Goal: Communication & Community: Answer question/provide support

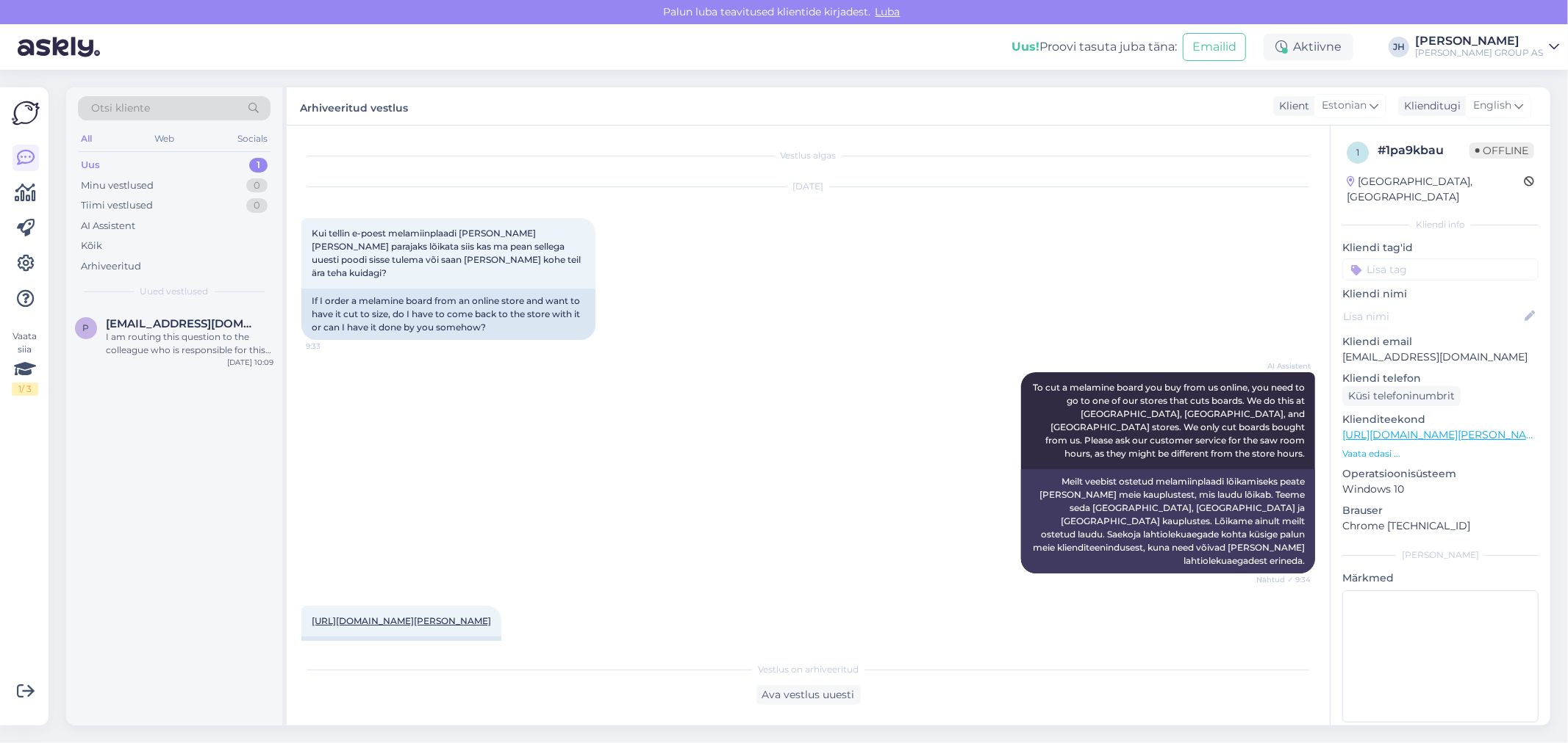
scroll to position [698, 0]
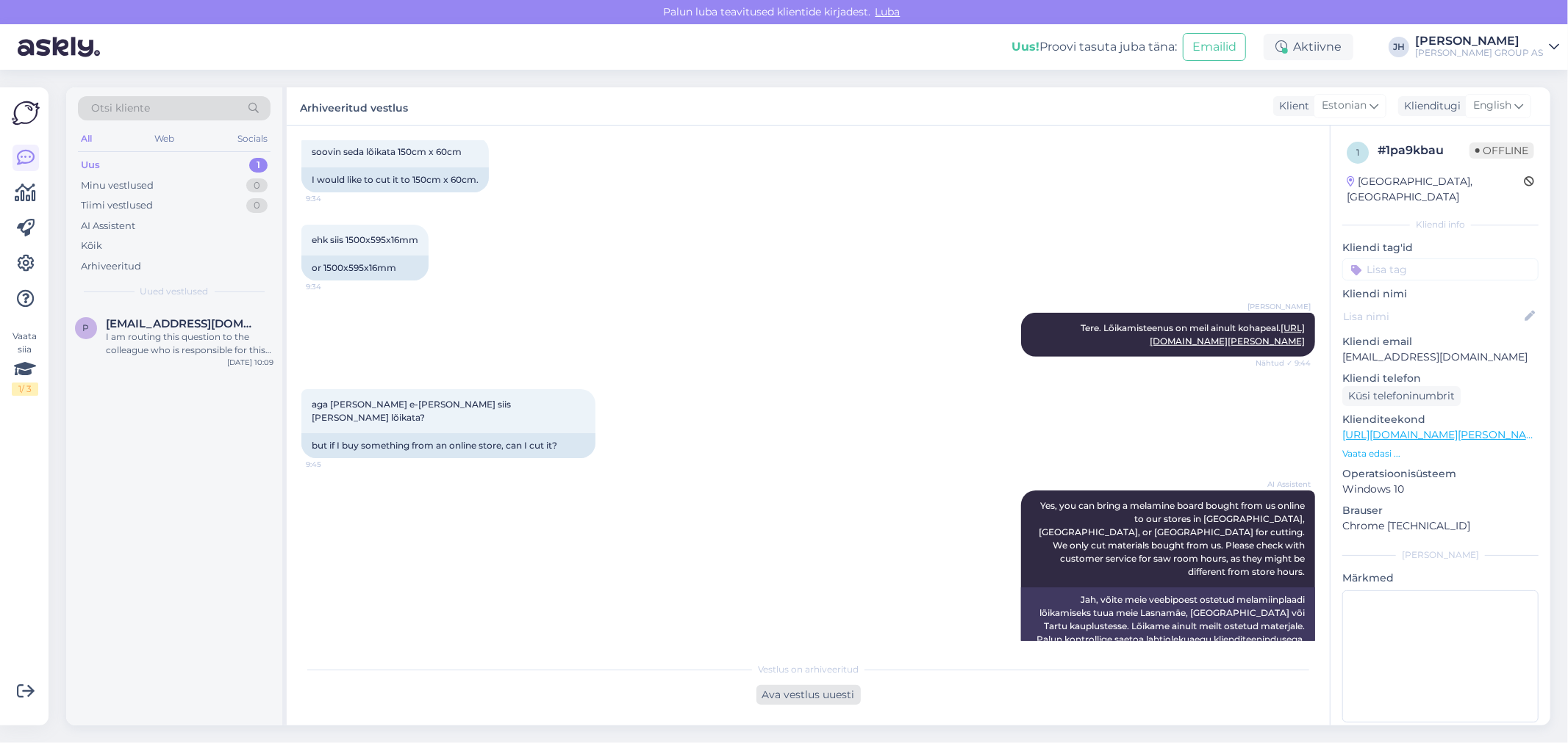
click at [810, 694] on div "Ava vestlus uuesti" at bounding box center [808, 696] width 104 height 20
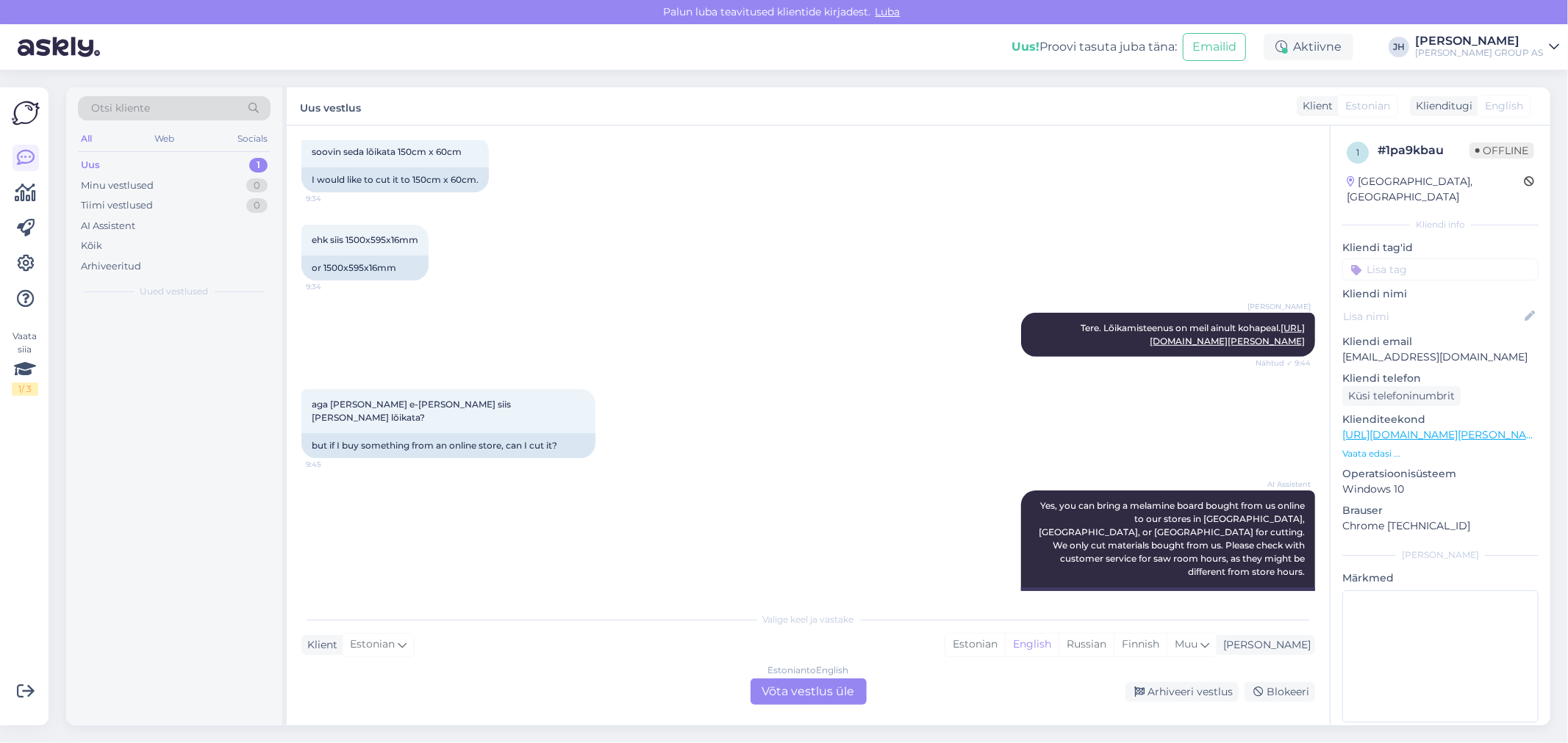
scroll to position [748, 0]
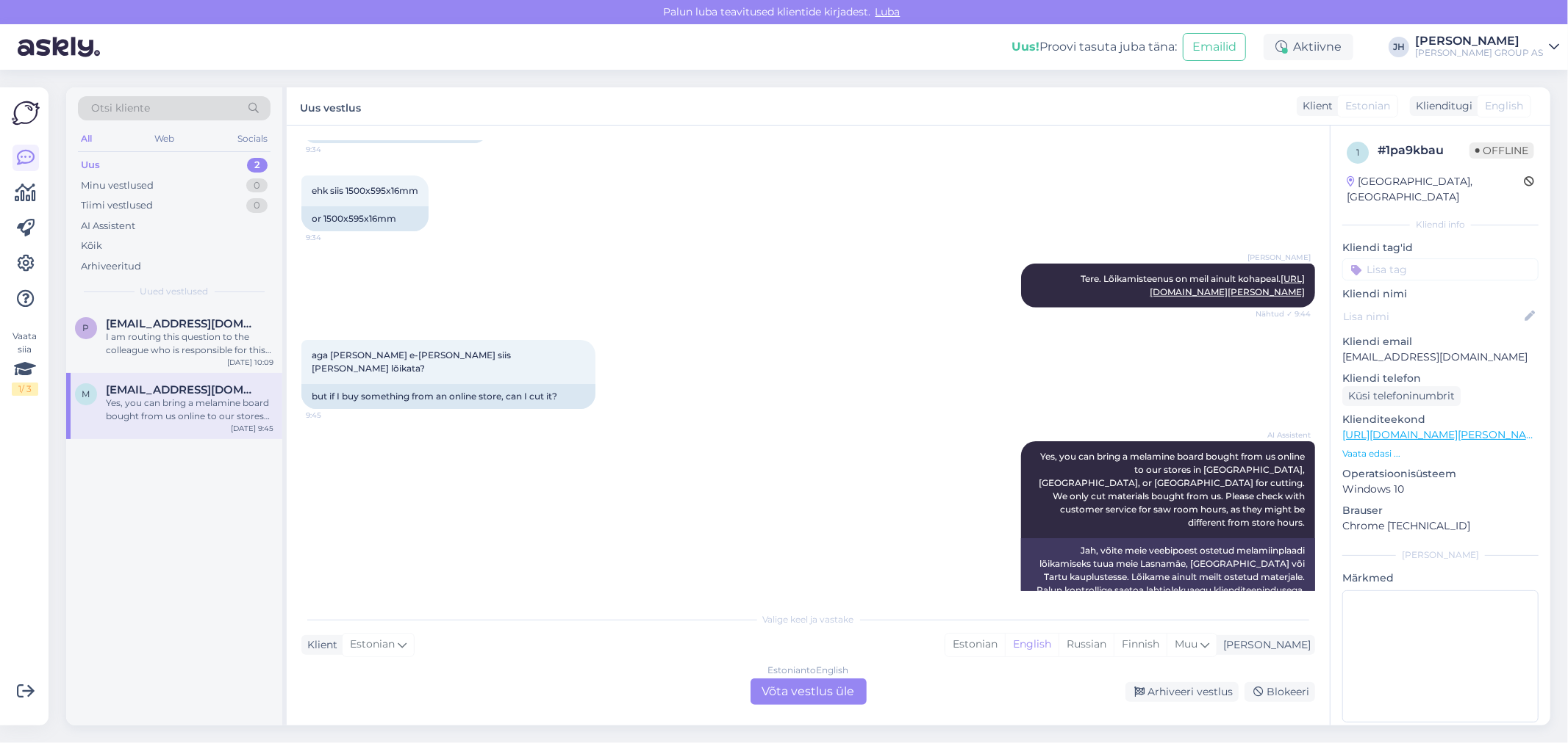
click at [798, 690] on div "Estonian to English Võta vestlus üle" at bounding box center [808, 692] width 116 height 27
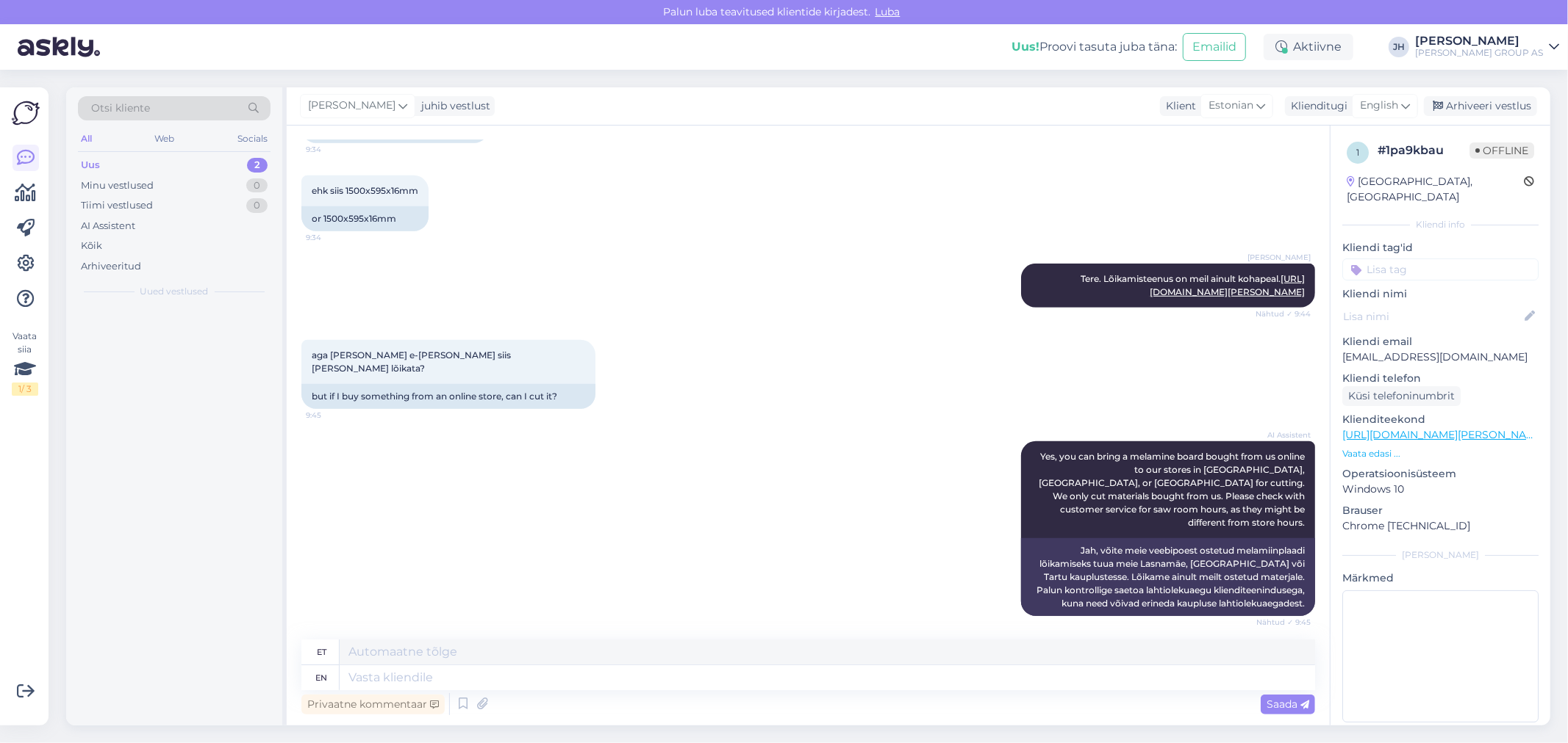
scroll to position [713, 0]
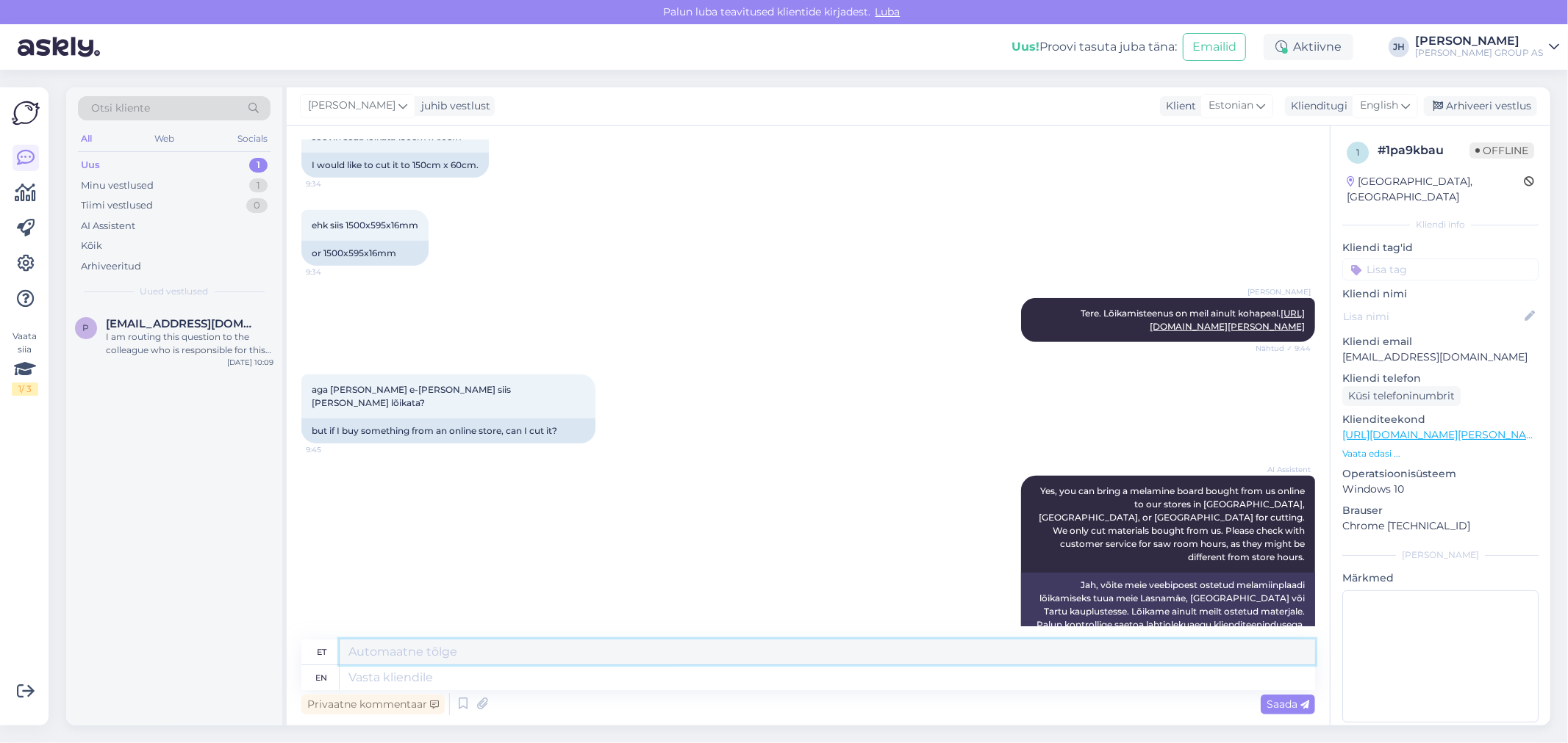
click at [504, 658] on textarea at bounding box center [827, 652] width 975 height 25
click at [436, 652] on textarea "Tere. [PERSON_NAME], saate kohapeal" at bounding box center [827, 652] width 975 height 25
drag, startPoint x: 574, startPoint y: 656, endPoint x: 278, endPoint y: 641, distance: 296.4
click at [278, 641] on div "Otsi kliente All Web Socials Uus 1 Minu vestlused 1 Tiimi vestlused 0 AI Assist…" at bounding box center [808, 406] width 1484 height 638
type textarea "Tere. Jah, saate. kaupluses kohapeal"
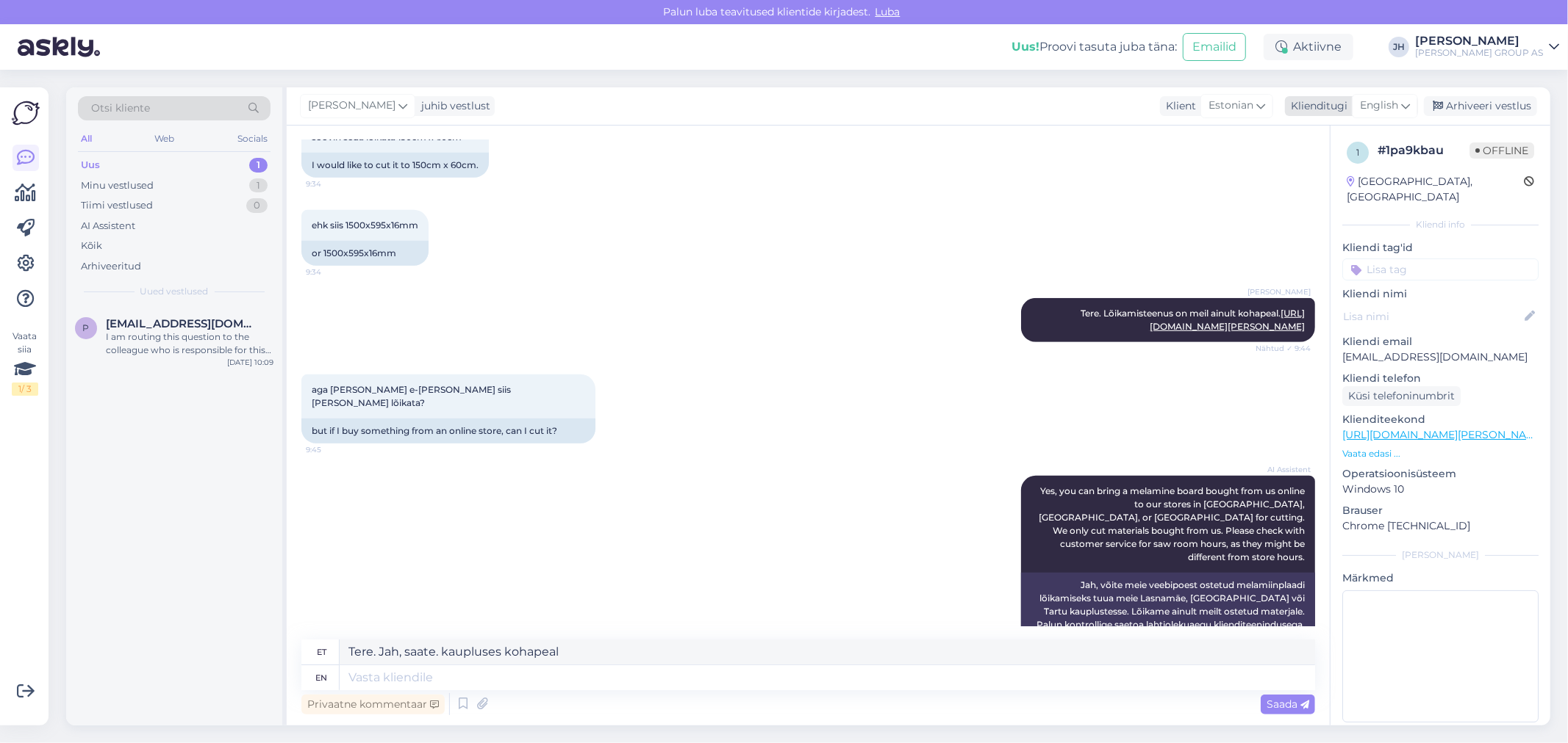
click at [1407, 103] on icon at bounding box center [1405, 106] width 9 height 16
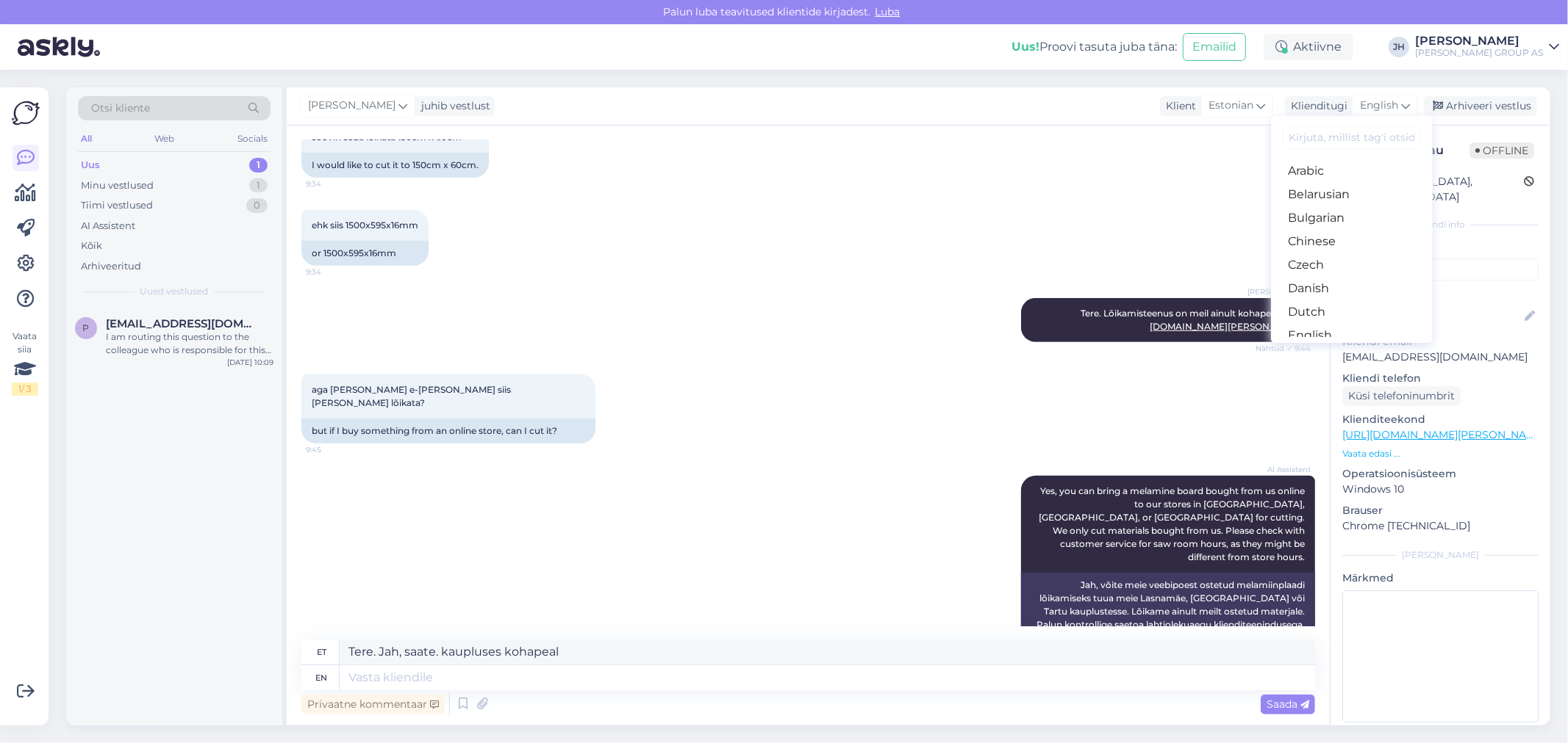
scroll to position [81, 0]
click at [1333, 275] on link "Estonian" at bounding box center [1351, 278] width 161 height 24
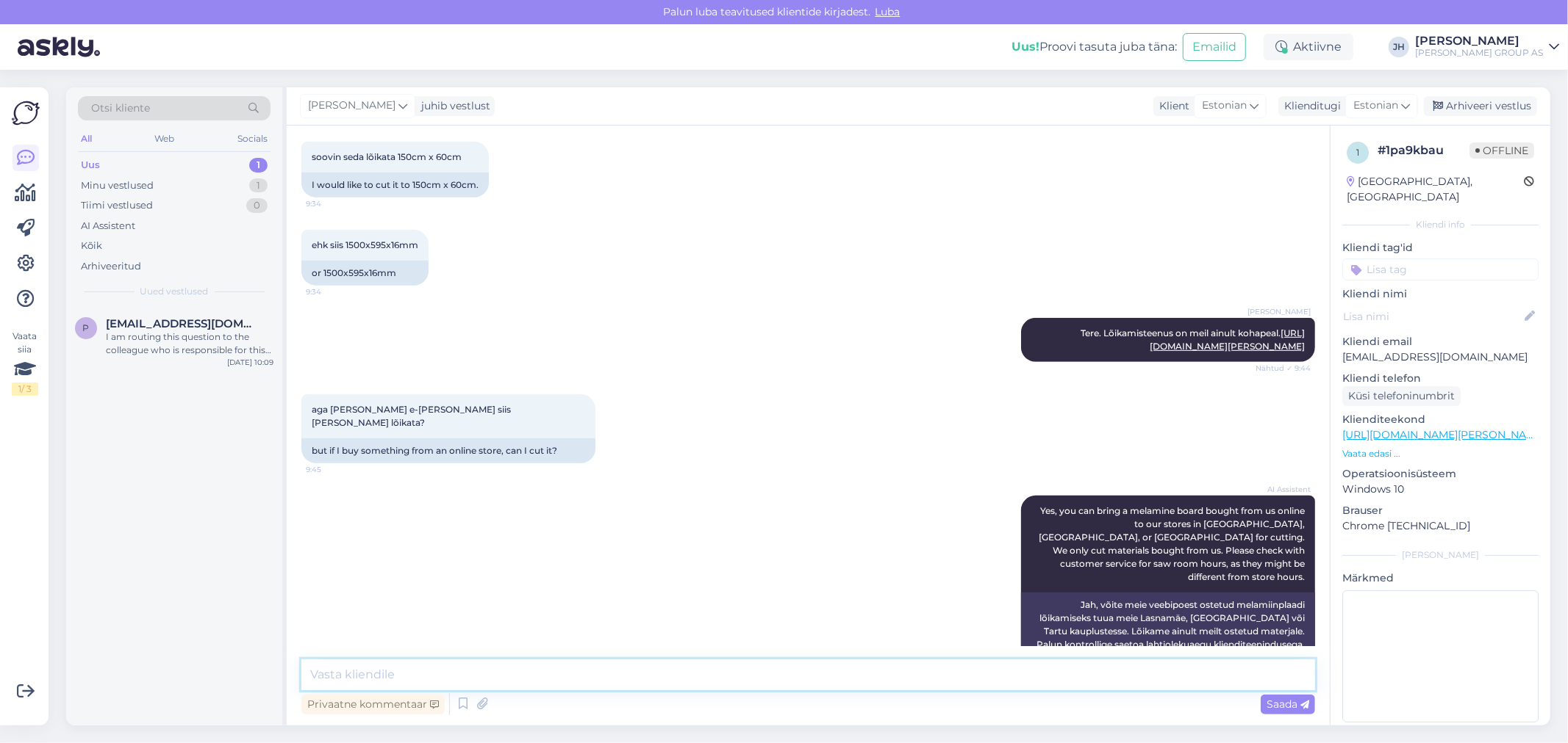
click at [341, 669] on textarea at bounding box center [808, 675] width 1014 height 31
paste textarea "Tere. Jah, saate. kaupluses kohapeal"
type textarea "Tere. Jah, saate. kaupluses kohapeal"
click at [1277, 701] on span "Saada" at bounding box center [1287, 703] width 43 height 13
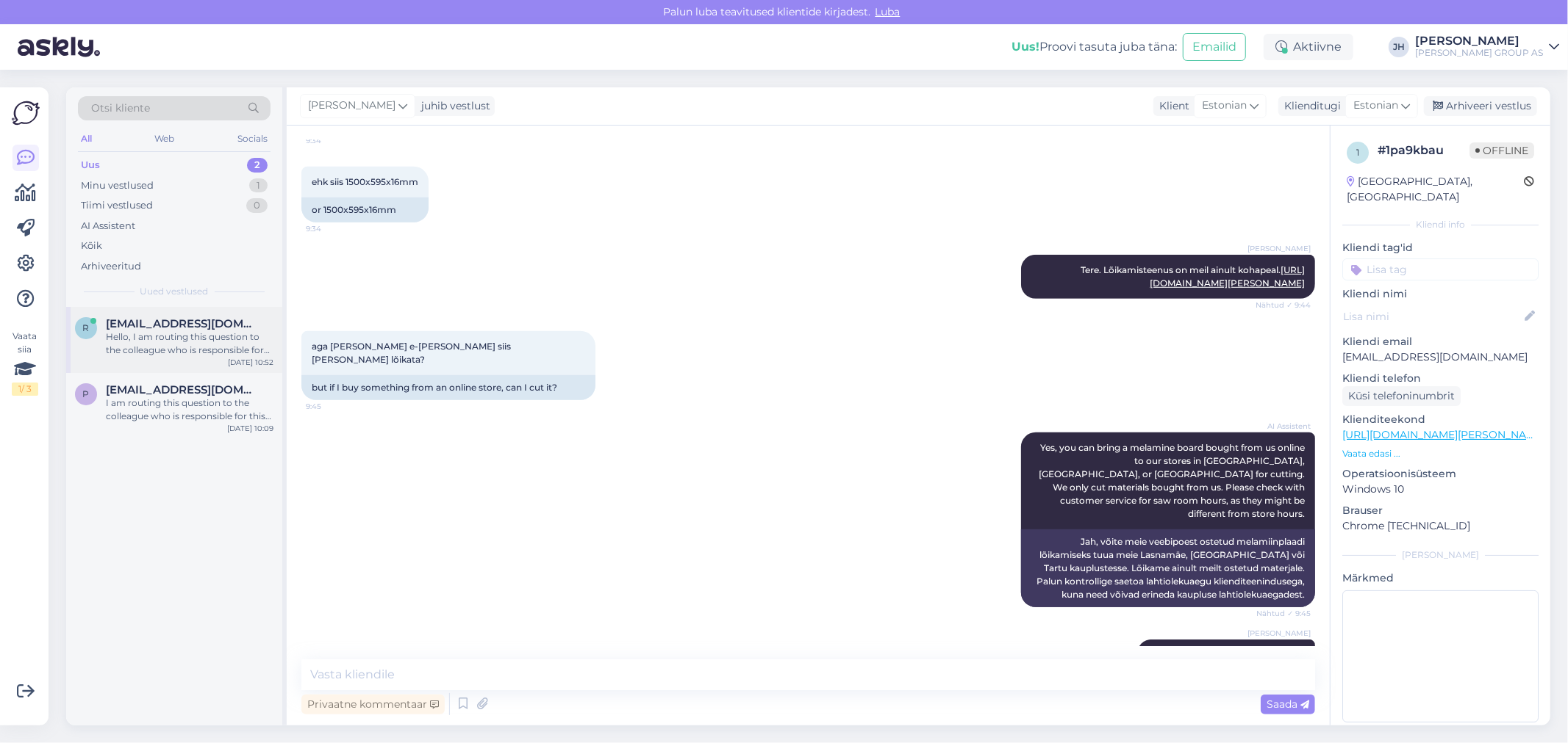
click at [162, 332] on div "Hello, I am routing this question to the colleague who is responsible for this …" at bounding box center [189, 343] width 167 height 27
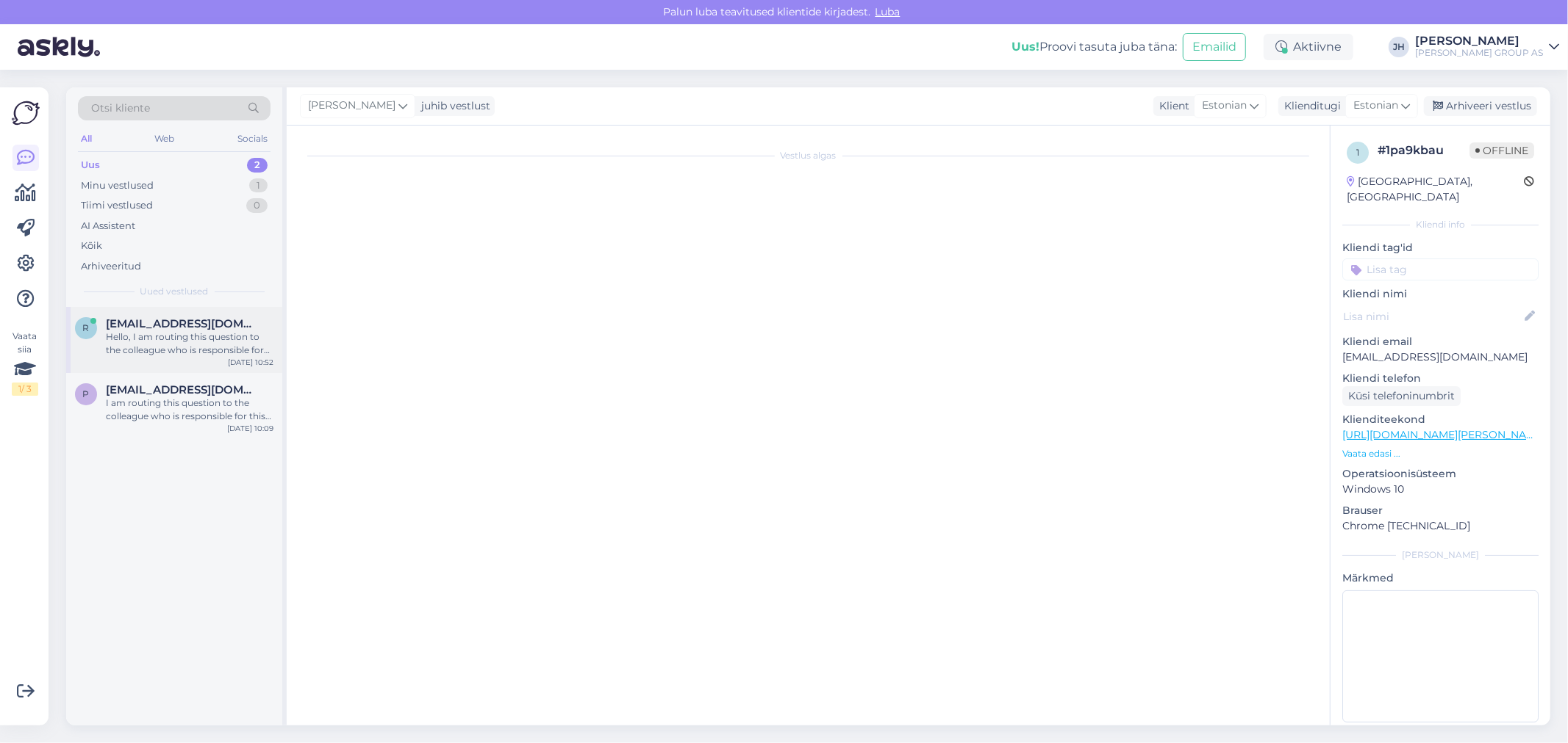
scroll to position [0, 0]
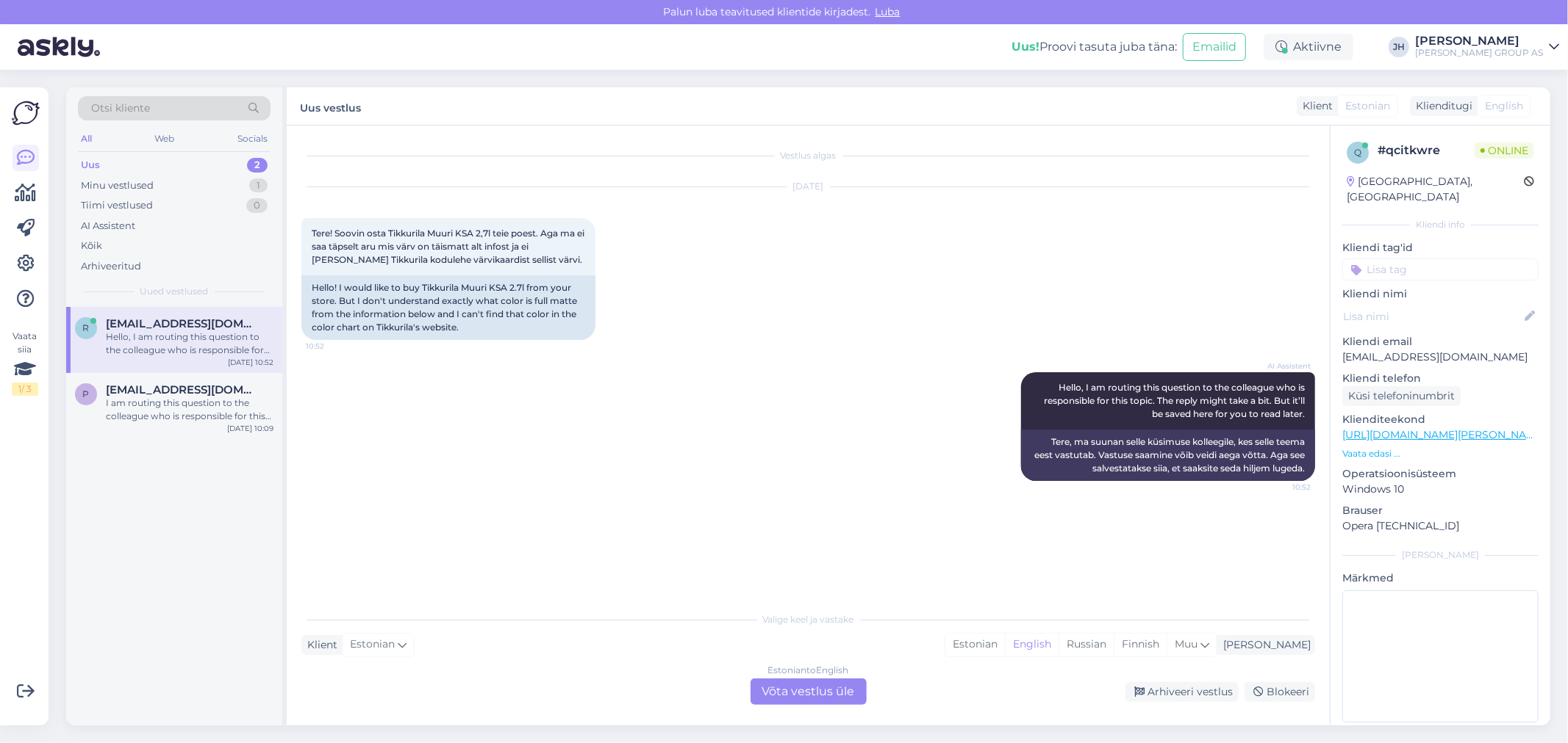
click at [818, 692] on div "Estonian to English Võta vestlus üle" at bounding box center [808, 692] width 116 height 27
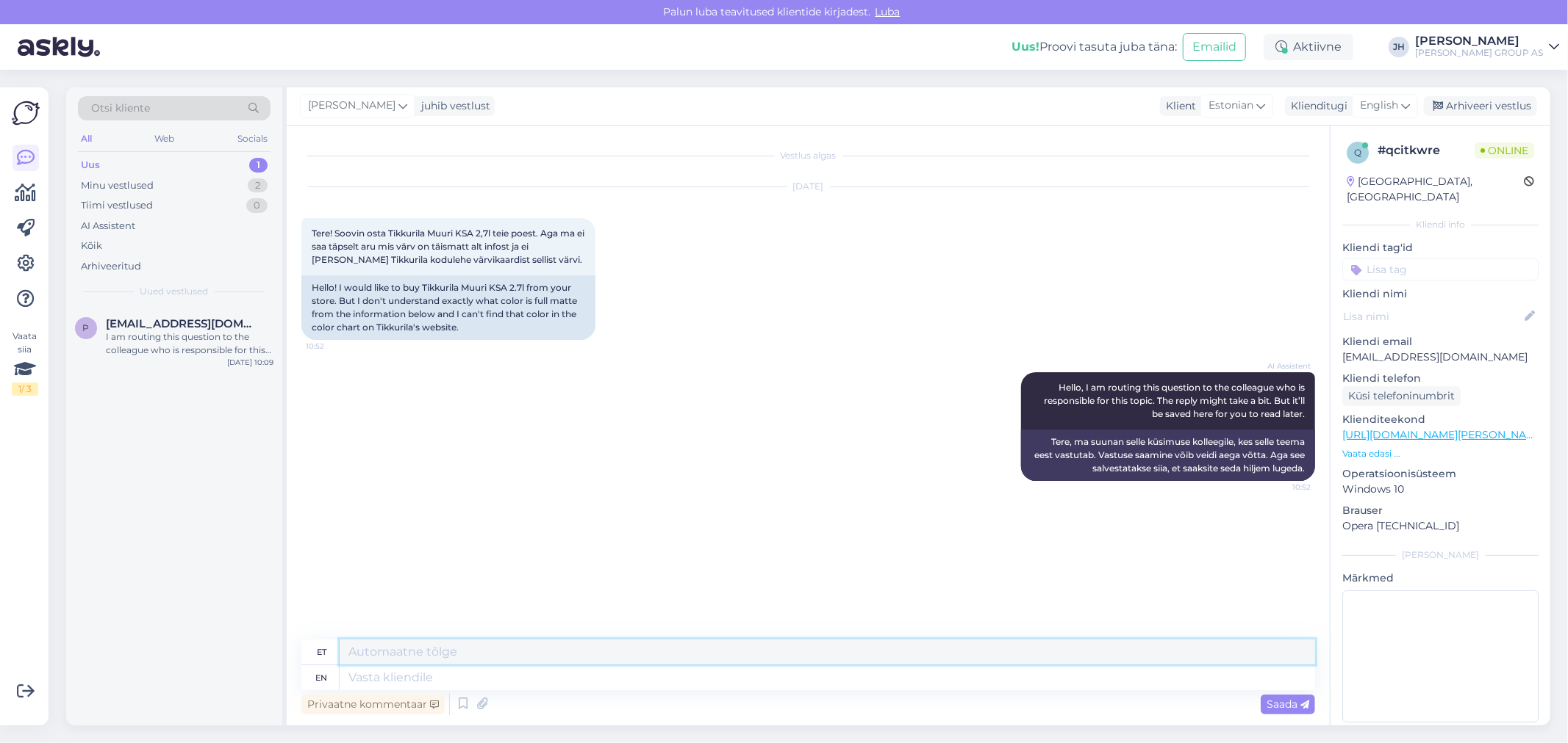
click at [475, 655] on textarea at bounding box center [827, 652] width 975 height 25
drag, startPoint x: 938, startPoint y: 648, endPoint x: 279, endPoint y: 598, distance: 660.9
click at [279, 598] on div "Otsi kliente All Web Socials Uus 1 Minu vestlused 2 Tiimi vestlused 0 AI Assist…" at bounding box center [808, 406] width 1484 height 638
type textarea "Tere. Palun öelge mis poes soovite osta [PERSON_NAME] me anname värviosakonna s…"
click at [1408, 103] on icon at bounding box center [1405, 106] width 9 height 16
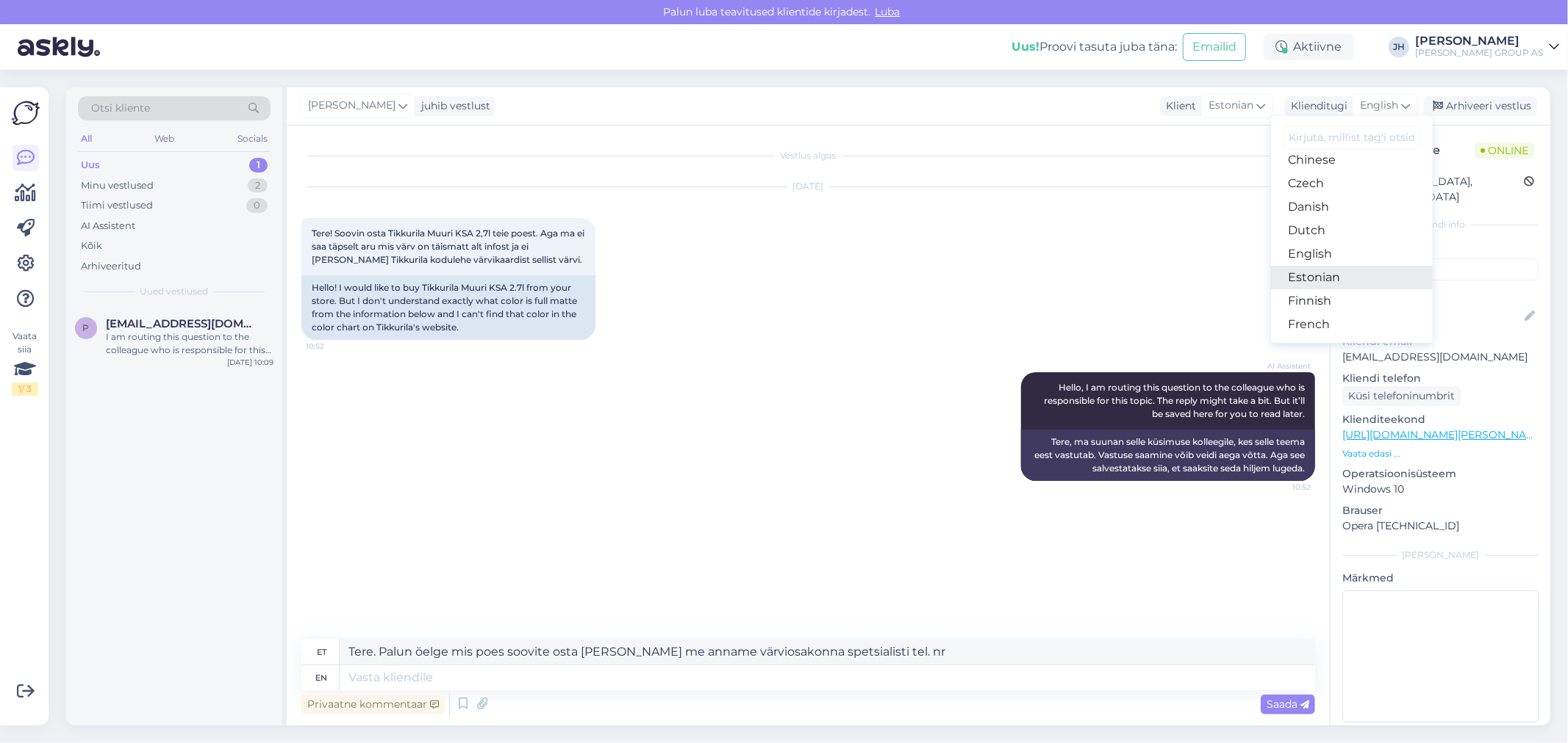
click at [1339, 273] on link "Estonian" at bounding box center [1351, 278] width 161 height 24
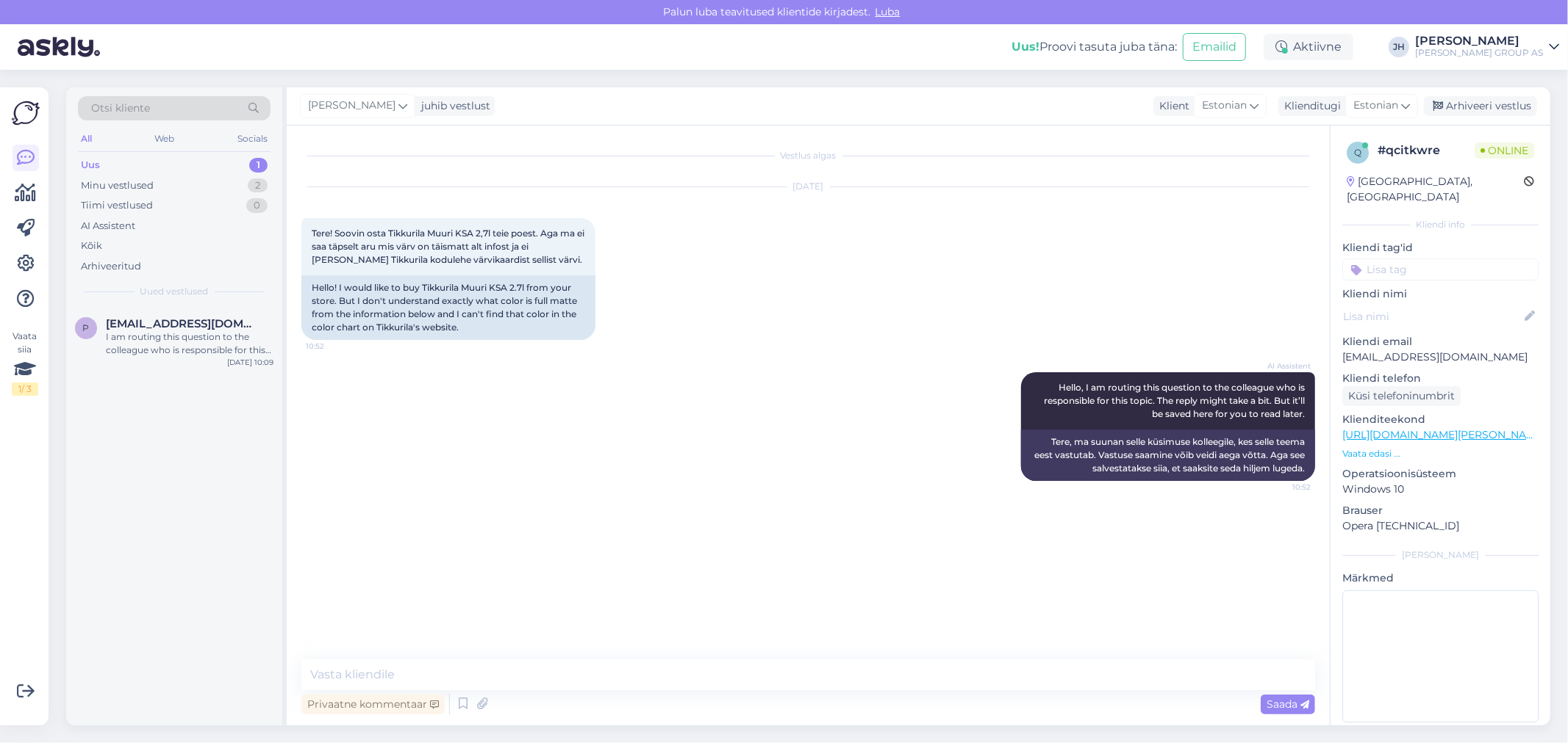
click at [444, 691] on div "Privaatne kommentaar Saada" at bounding box center [808, 704] width 1014 height 28
click at [441, 674] on textarea at bounding box center [808, 675] width 1014 height 31
paste textarea "Tere. Palun öelge mis poes soovite osta [PERSON_NAME] me anname värviosakonna s…"
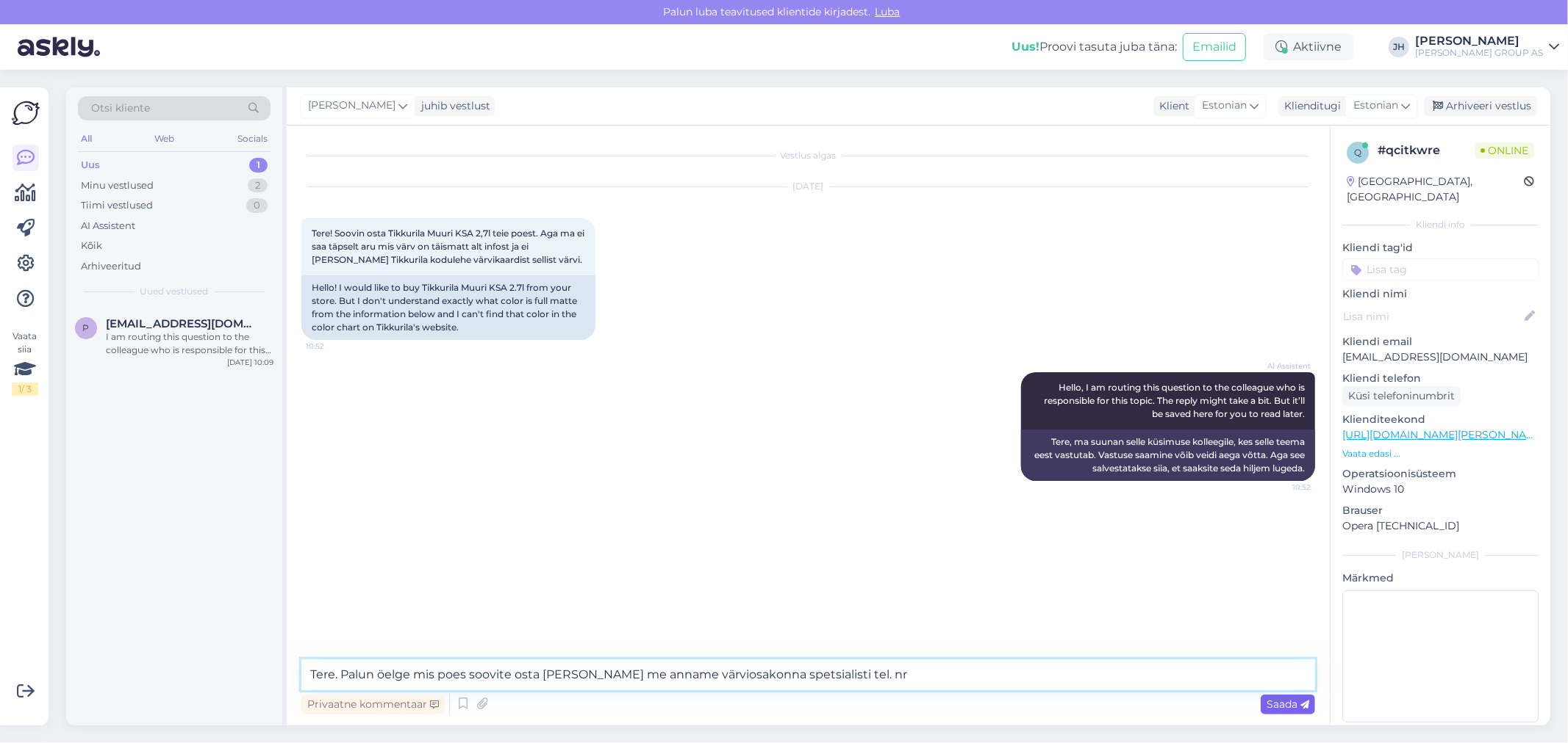
type textarea "Tere. Palun öelge mis poes soovite osta [PERSON_NAME] me anname värviosakonna s…"
click at [1284, 702] on span "Saada" at bounding box center [1287, 703] width 43 height 13
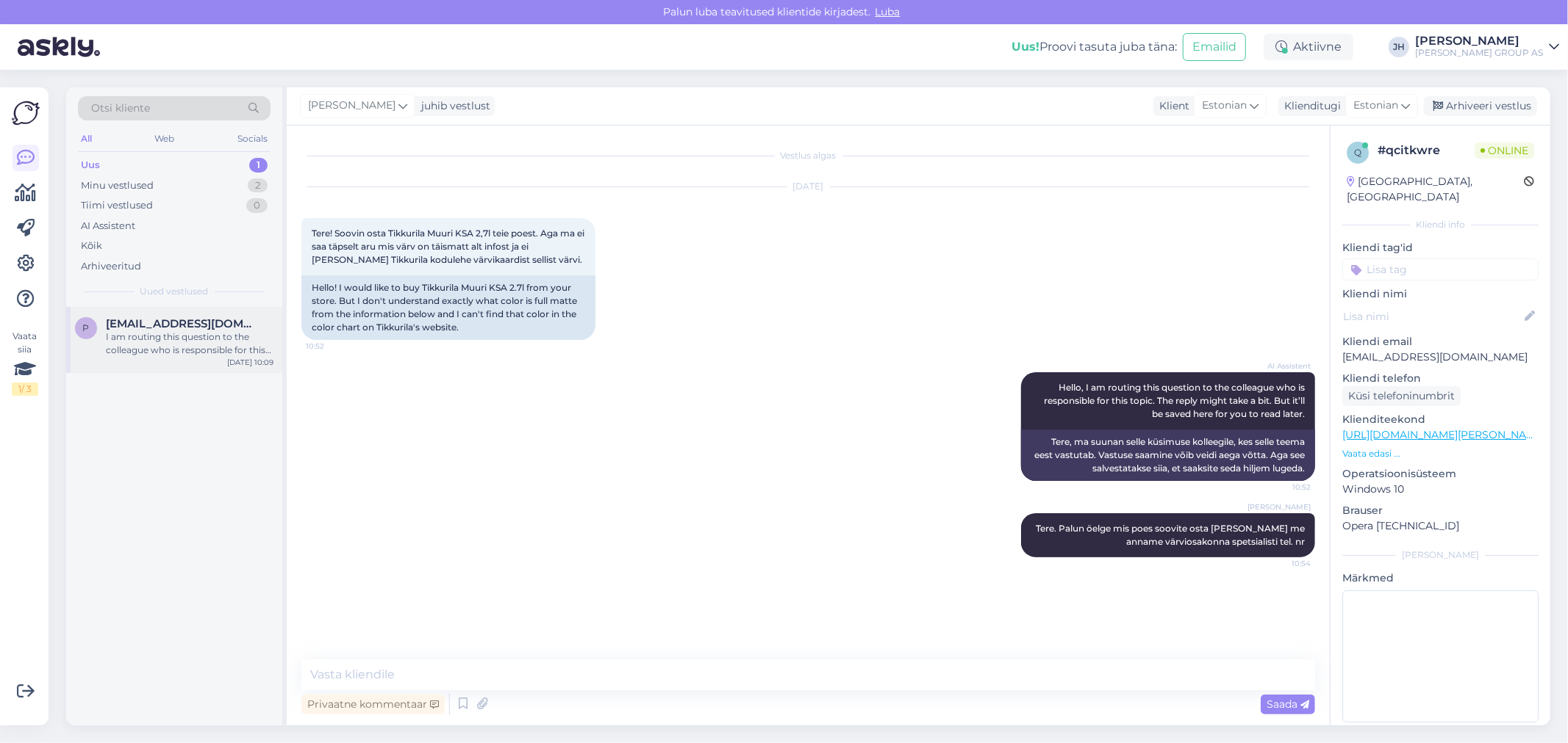
click at [188, 335] on div "I am routing this question to the colleague who is responsible for this topic. …" at bounding box center [189, 343] width 167 height 27
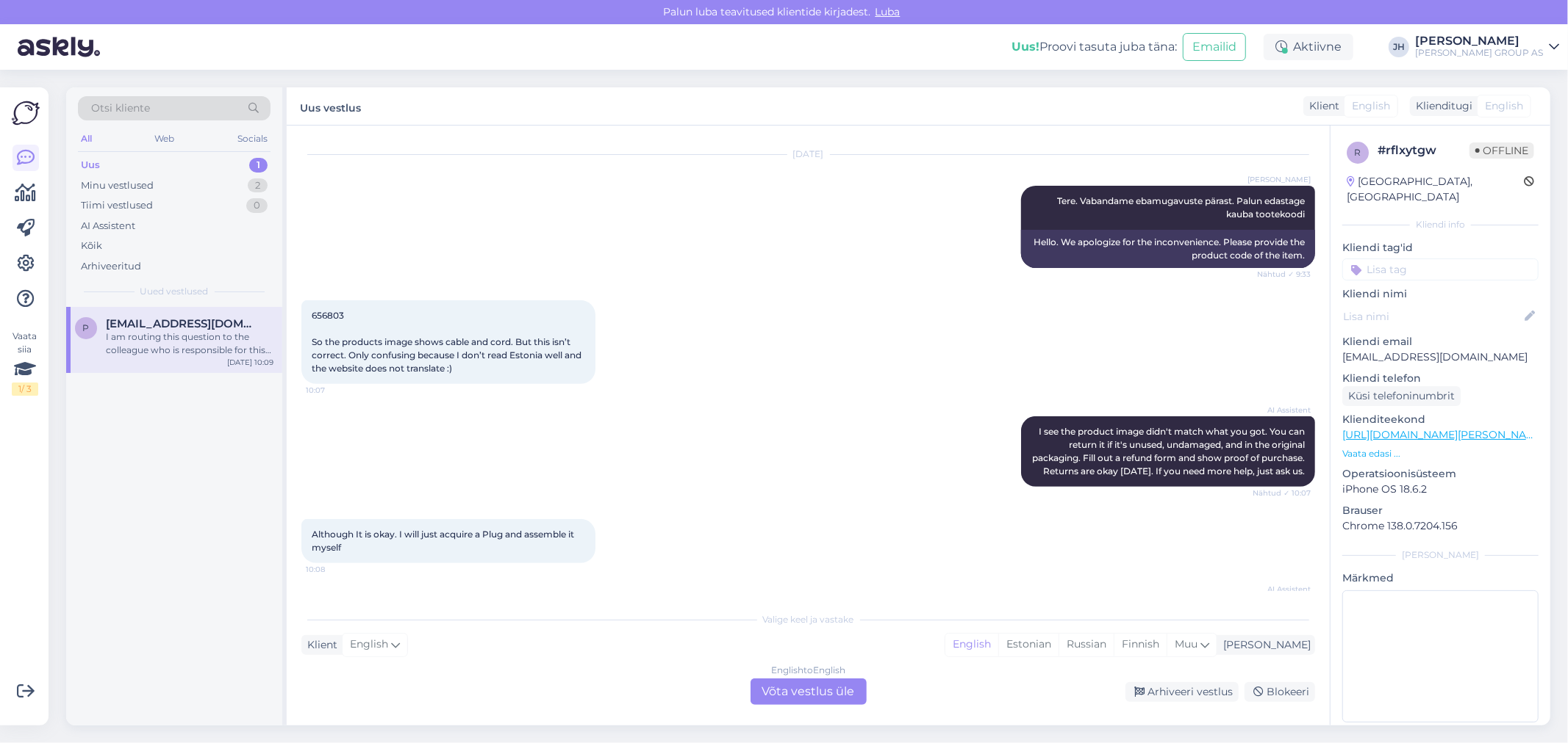
scroll to position [378, 0]
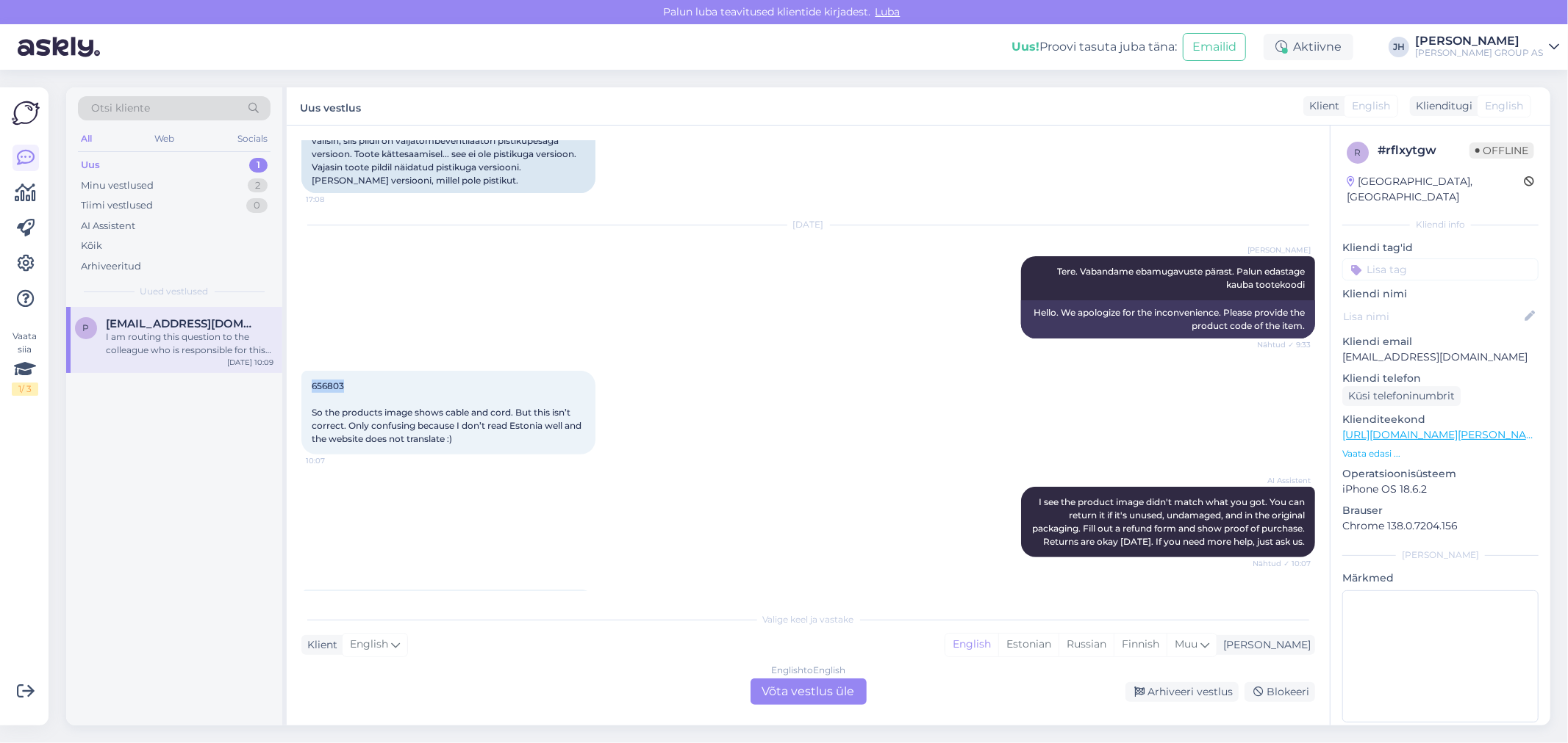
drag, startPoint x: 343, startPoint y: 384, endPoint x: 305, endPoint y: 387, distance: 38.1
click at [305, 387] on div "656803 So the products image shows cable and cord. But this isn’t correct. Only…" at bounding box center [447, 413] width 294 height 84
copy span "656803"
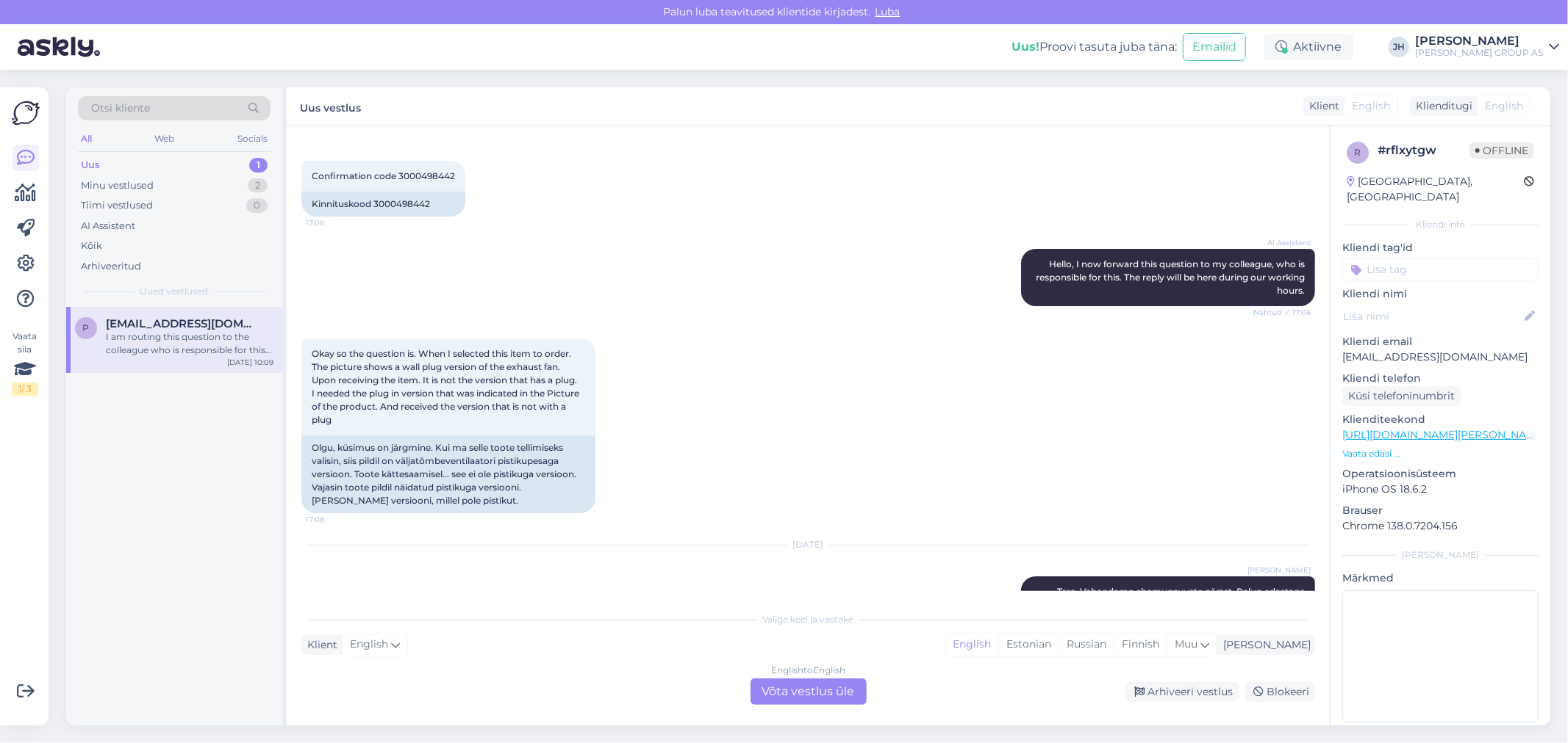
scroll to position [51, 0]
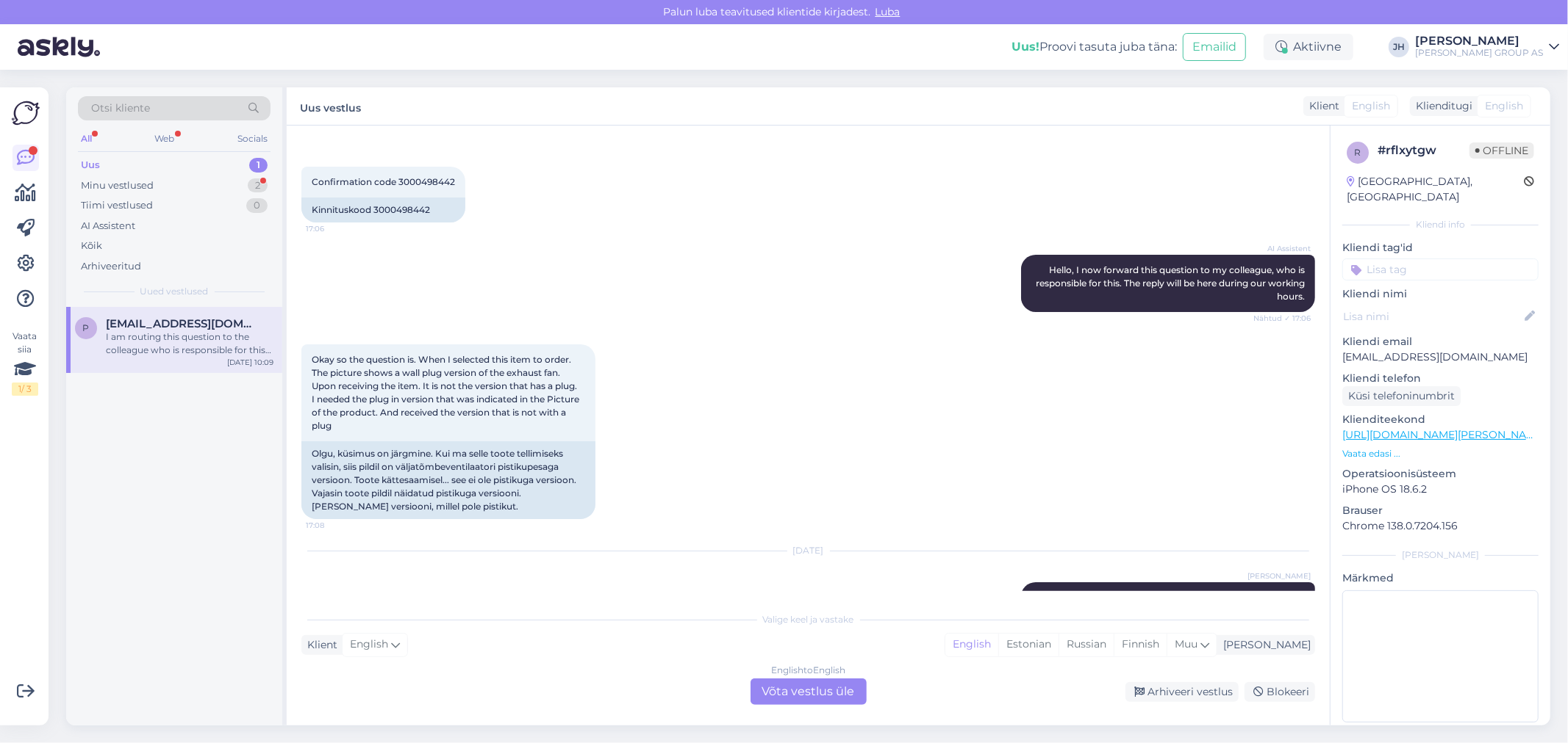
click at [143, 325] on span "[EMAIL_ADDRESS][DOMAIN_NAME]" at bounding box center [182, 324] width 152 height 13
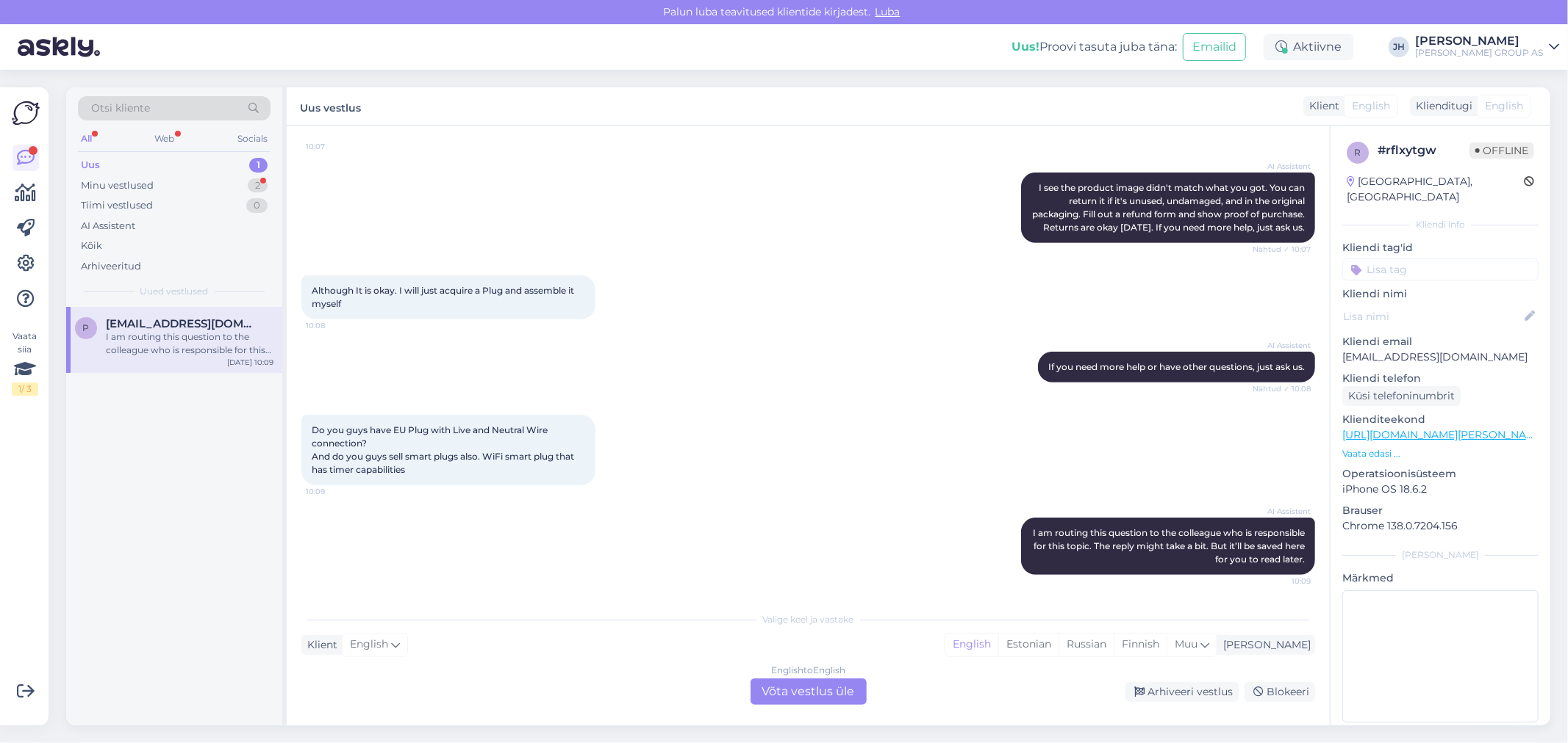
scroll to position [703, 0]
drag, startPoint x: 375, startPoint y: 441, endPoint x: 306, endPoint y: 427, distance: 70.4
click at [306, 427] on div "Do you guys have EU Plug with Live and Neutral Wire connection? And do you guys…" at bounding box center [447, 450] width 294 height 70
copy span "Do you guys have EU Plug with Live and Neutral Wire connection?"
click at [829, 692] on div "English to English Võta vestlus üle" at bounding box center [808, 692] width 116 height 27
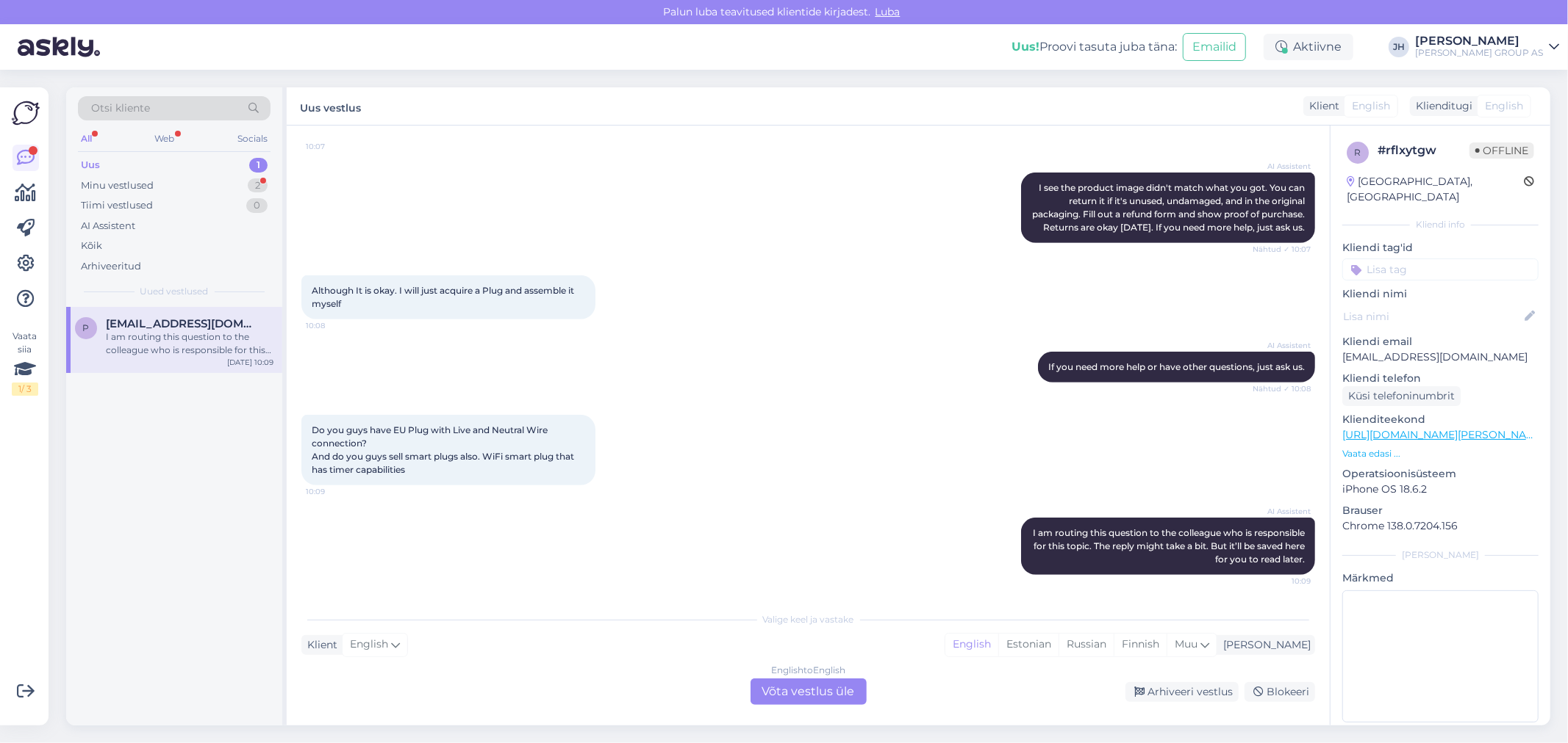
scroll to position [649, 0]
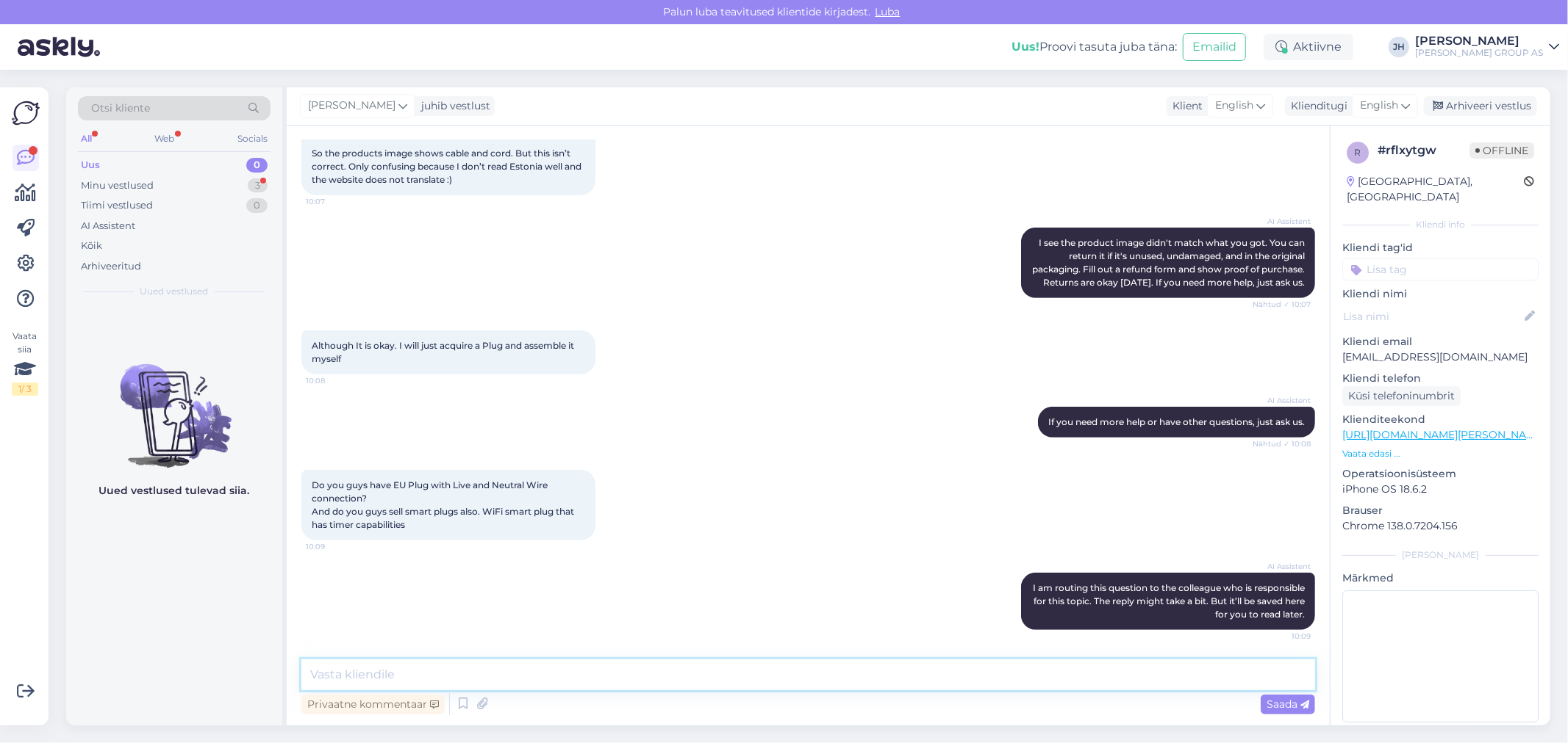
click at [399, 672] on textarea at bounding box center [808, 675] width 1014 height 31
click at [1404, 99] on icon at bounding box center [1405, 106] width 9 height 16
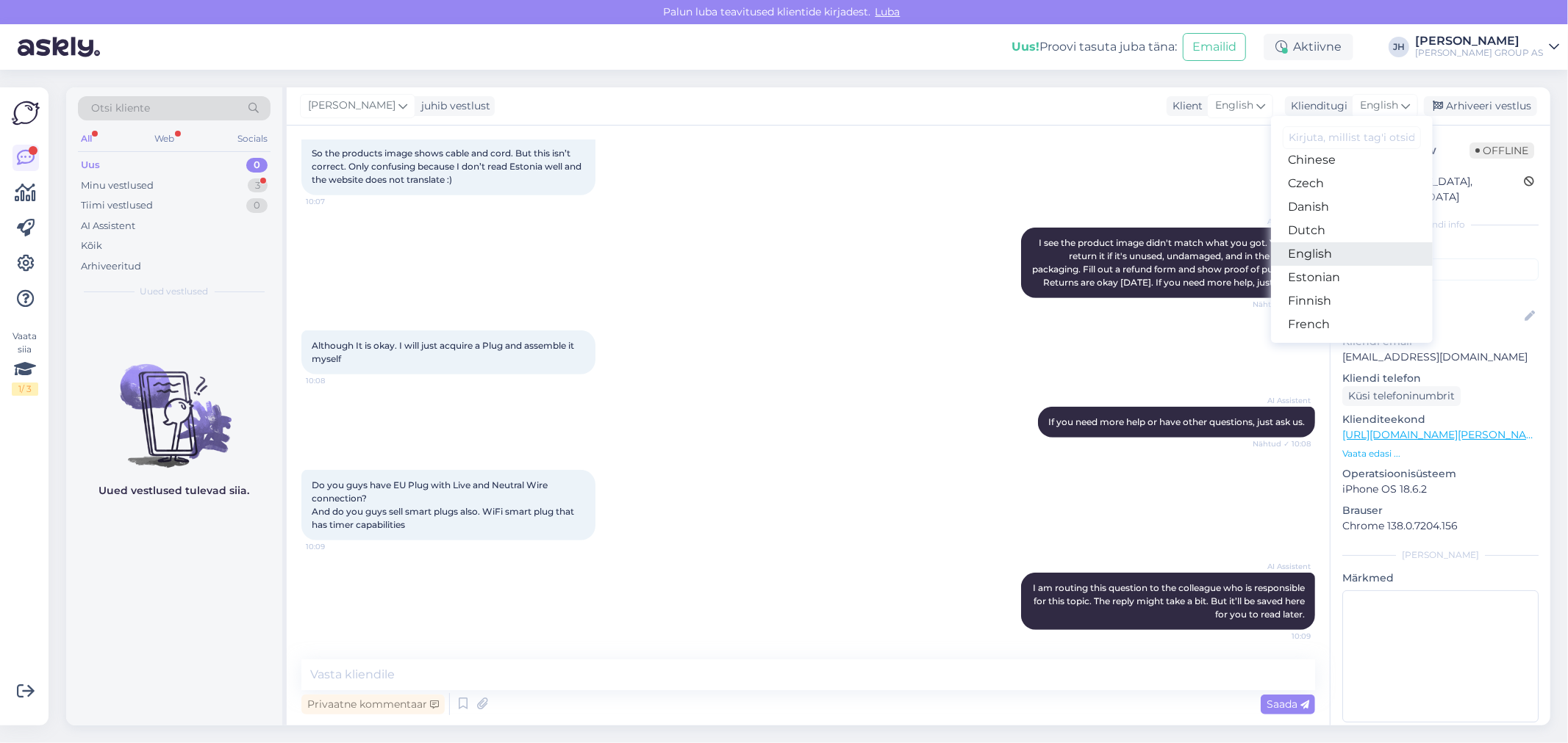
click at [1329, 250] on link "English" at bounding box center [1351, 254] width 161 height 24
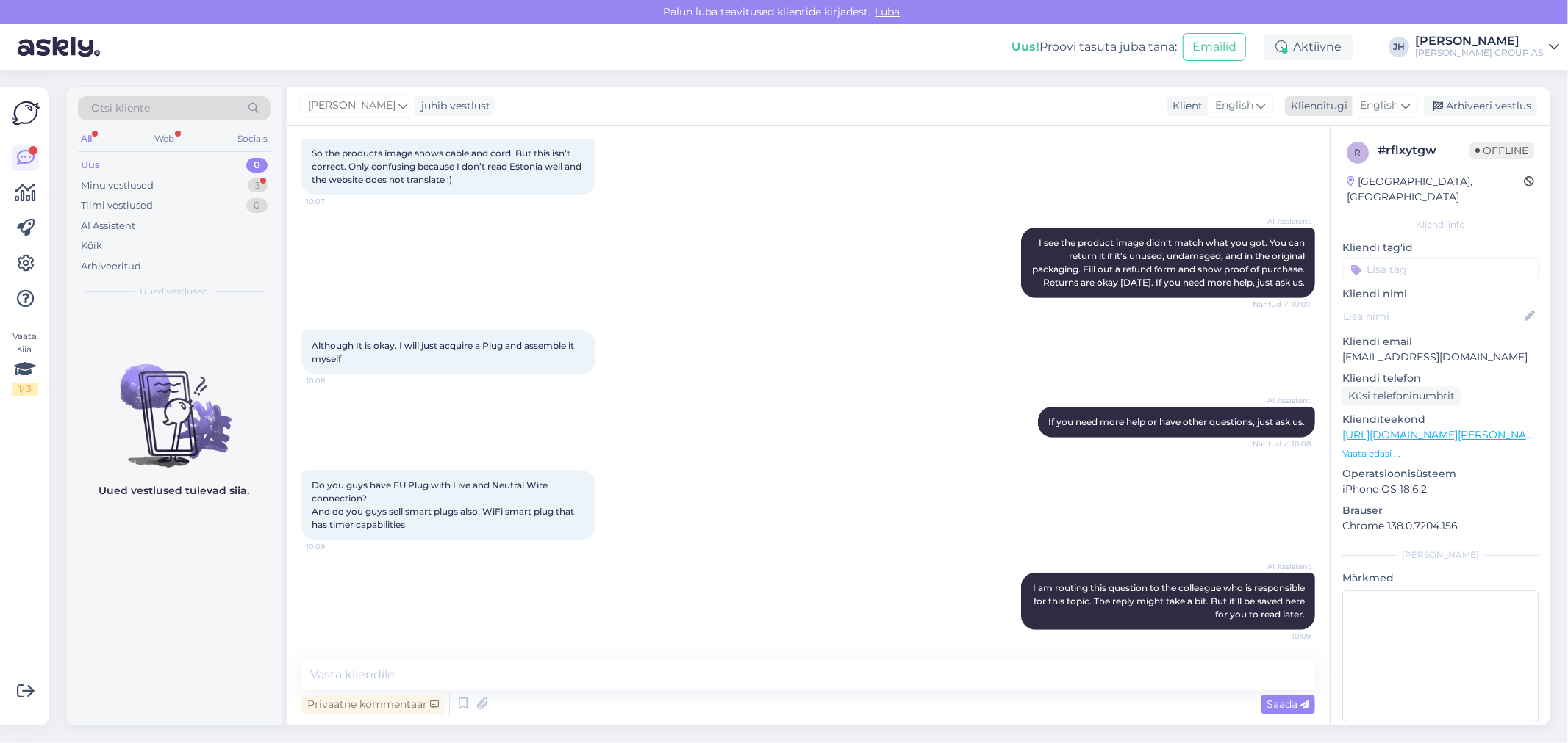
click at [1405, 101] on icon at bounding box center [1405, 106] width 9 height 16
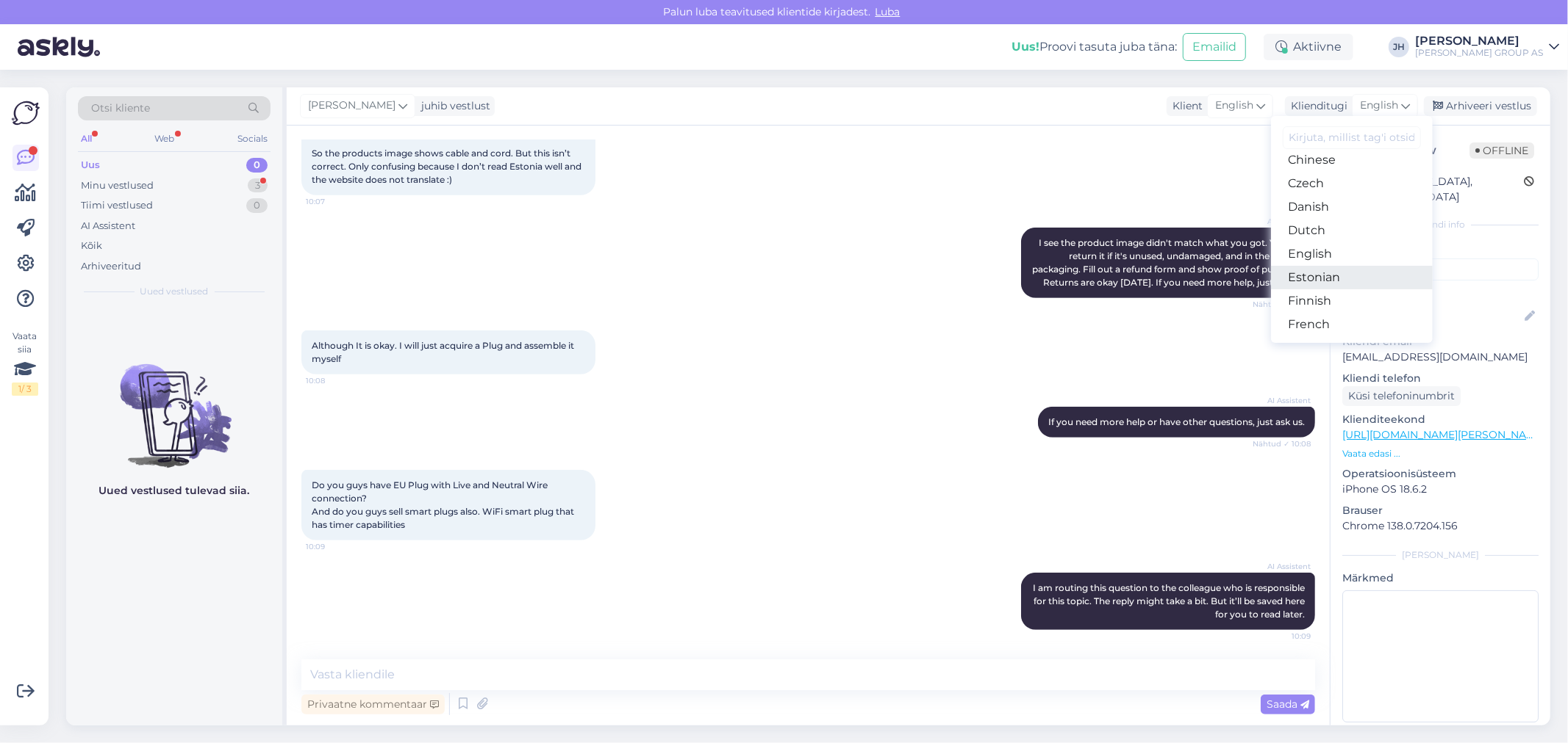
click at [1336, 276] on link "Estonian" at bounding box center [1351, 278] width 161 height 24
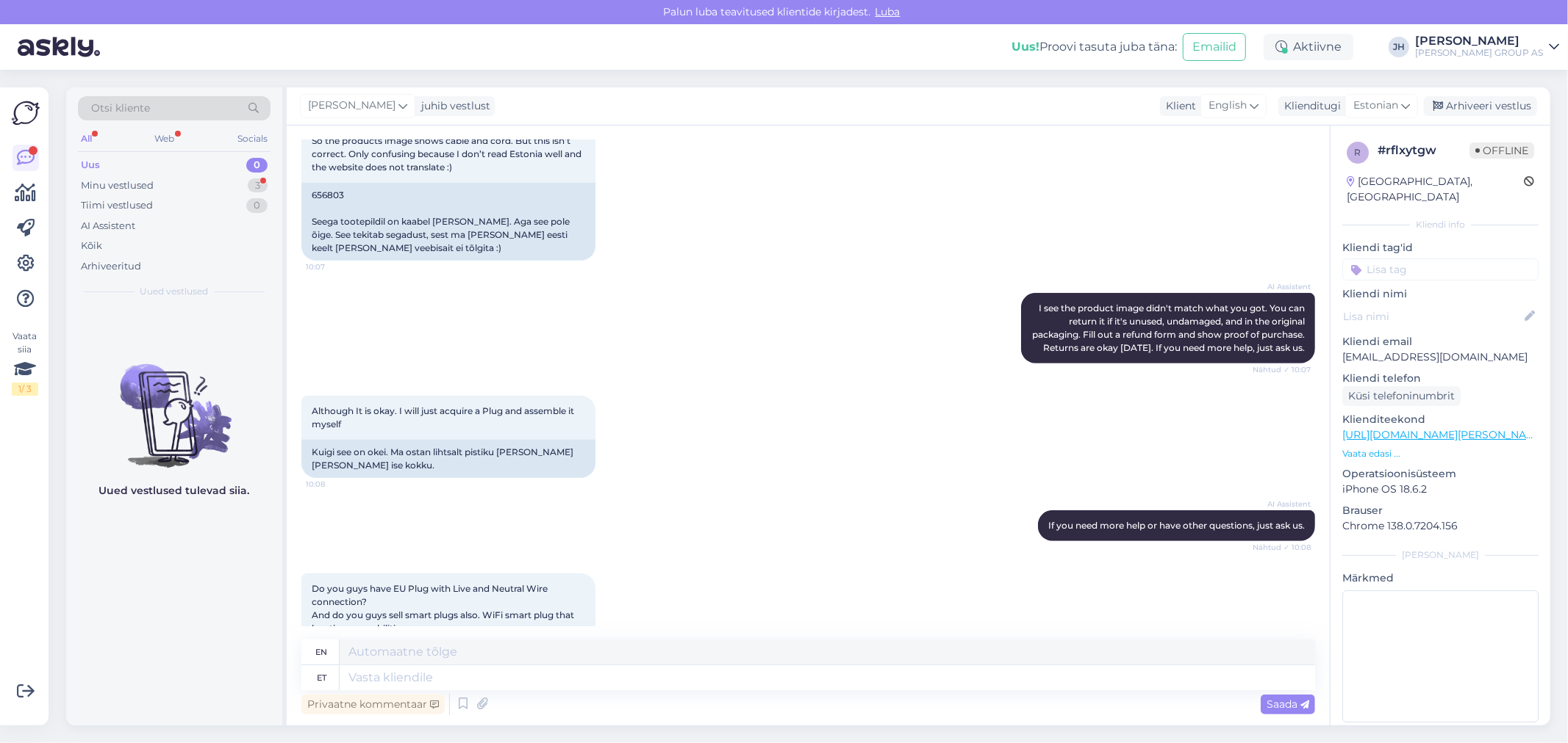
scroll to position [703, 0]
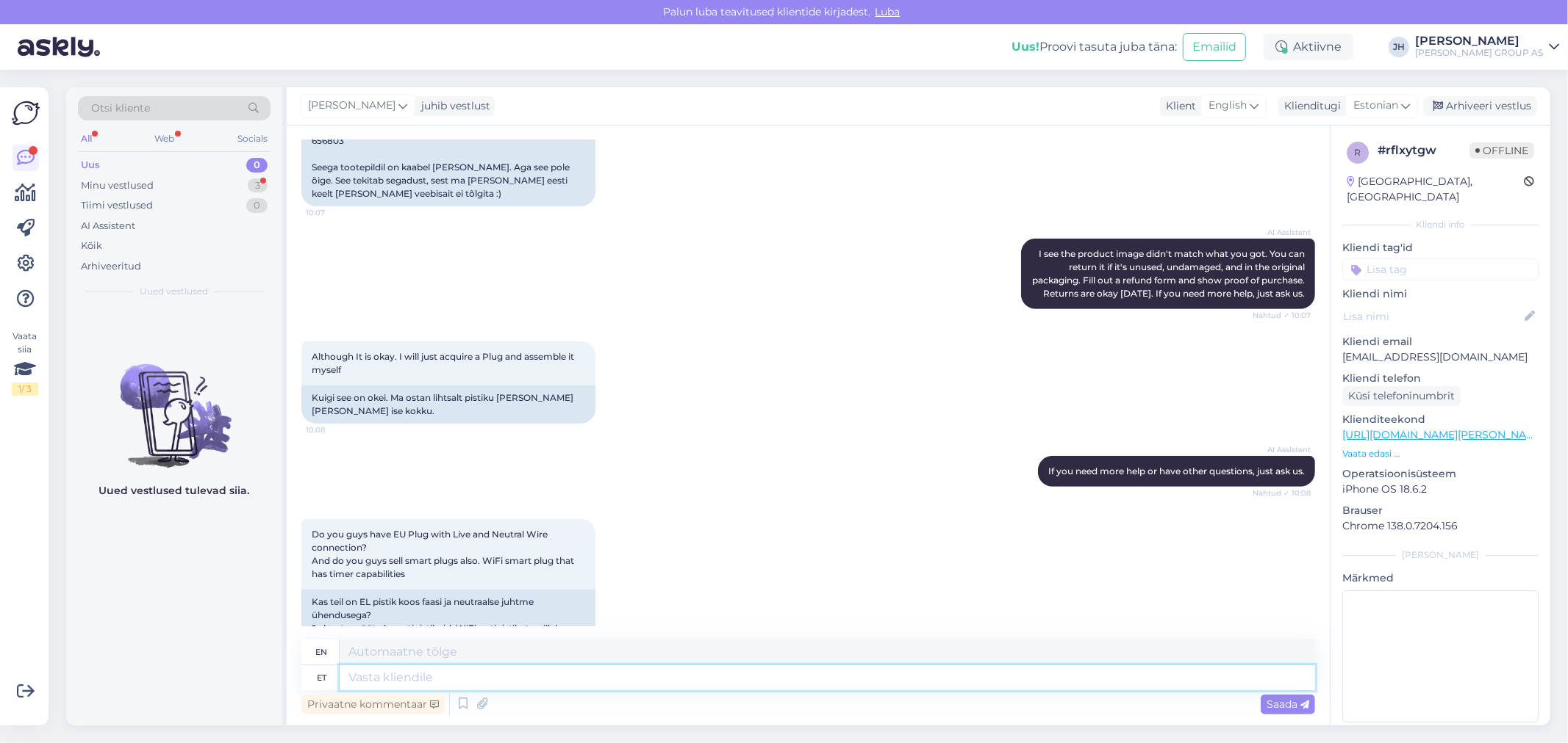
click at [351, 679] on textarea at bounding box center [827, 678] width 975 height 25
type textarea "Uurime"
type textarea "Let's investigate"
type textarea "Uurime ja"
type textarea "We investigate and"
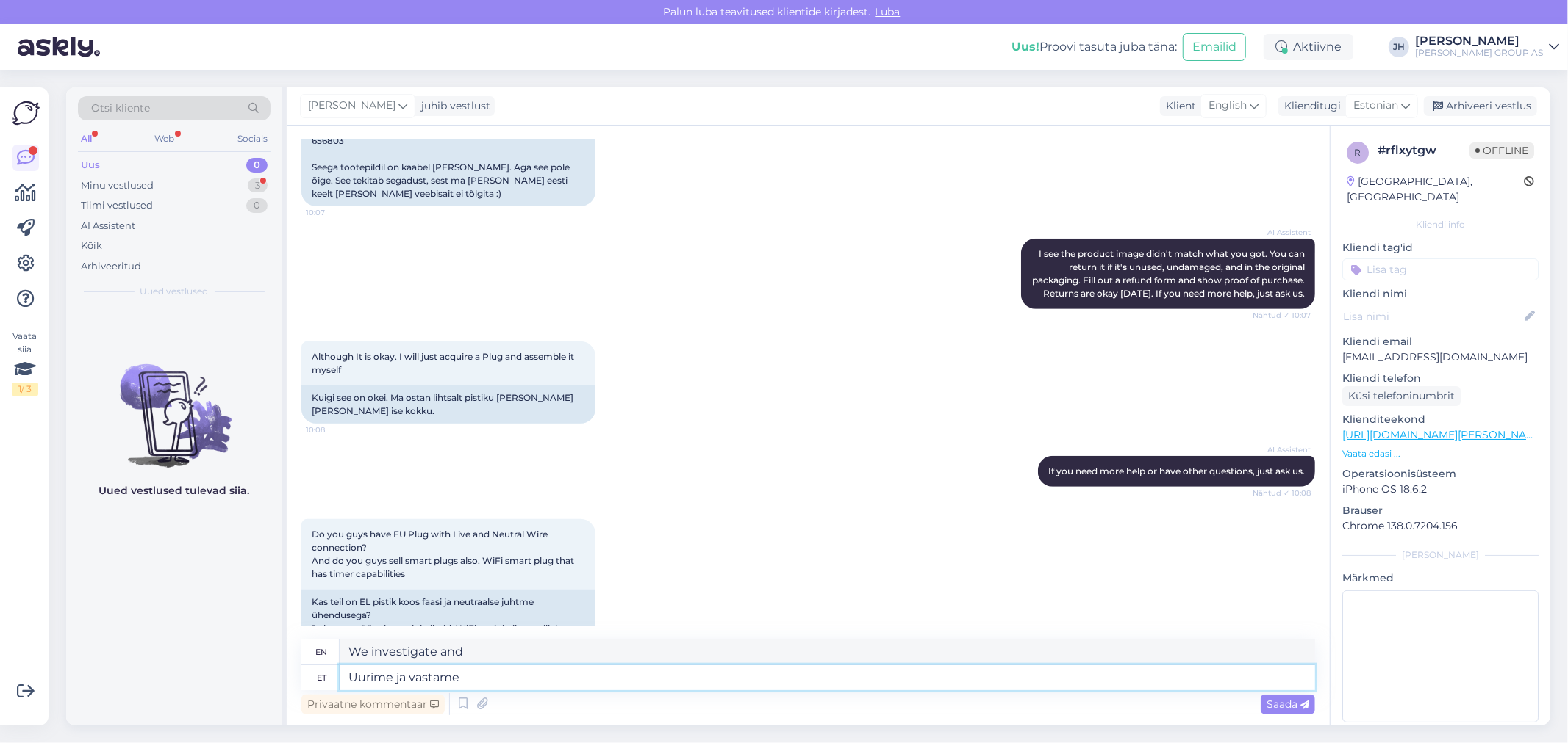
type textarea "Uurime ja vastame"
type textarea "We investigate and respond."
type textarea "Uurime ja vastame Teile"
type textarea "We will investigate and respond to you."
type textarea "Uurime ja vastame Teile e-mailile"
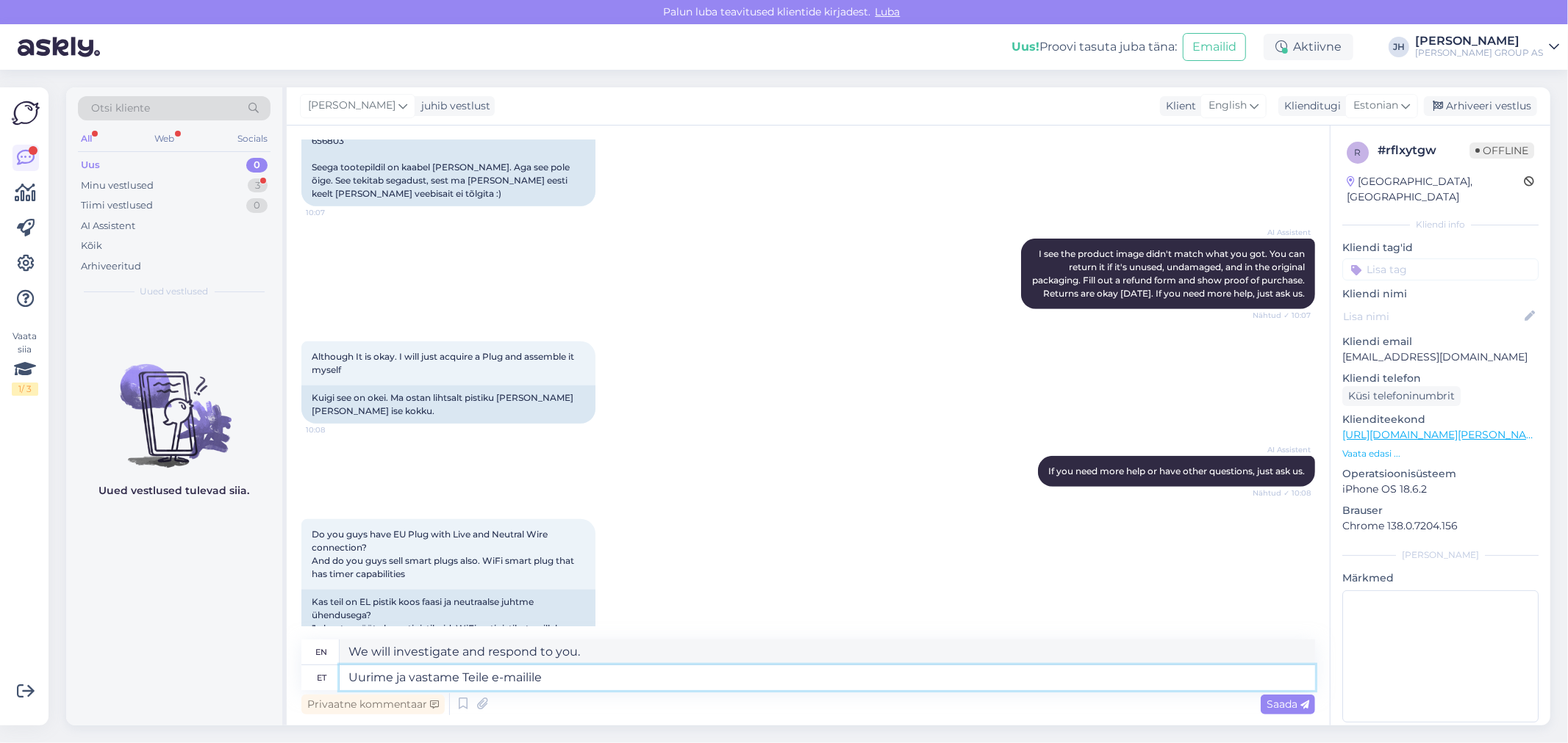
type textarea "We will investigate and respond to your email."
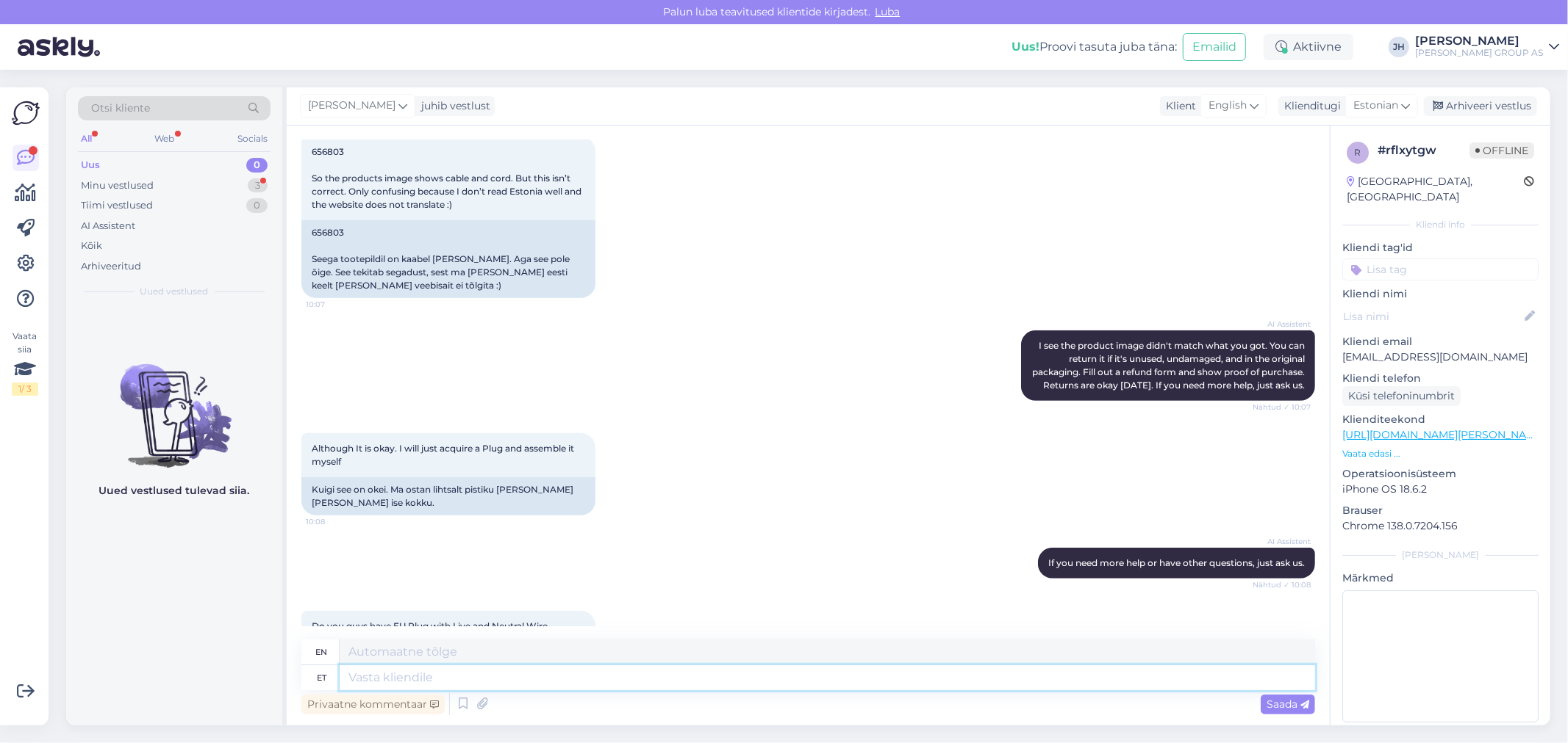
scroll to position [611, 0]
drag, startPoint x: 347, startPoint y: 232, endPoint x: 304, endPoint y: 233, distance: 43.0
click at [304, 233] on div "656803 Seega tootepildil on kaabel [PERSON_NAME]. Aga see pole õige. See tekita…" at bounding box center [447, 260] width 294 height 78
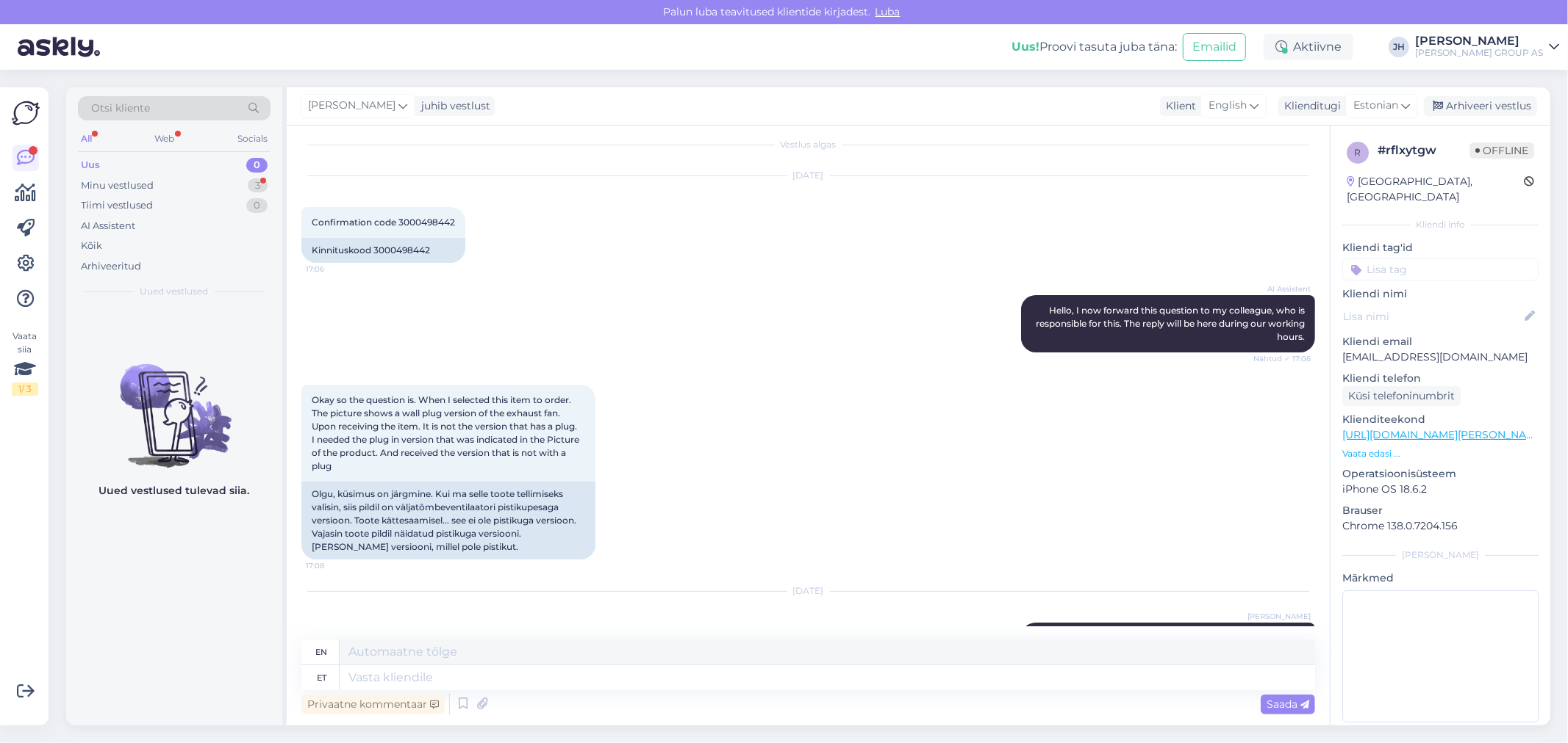
scroll to position [0, 0]
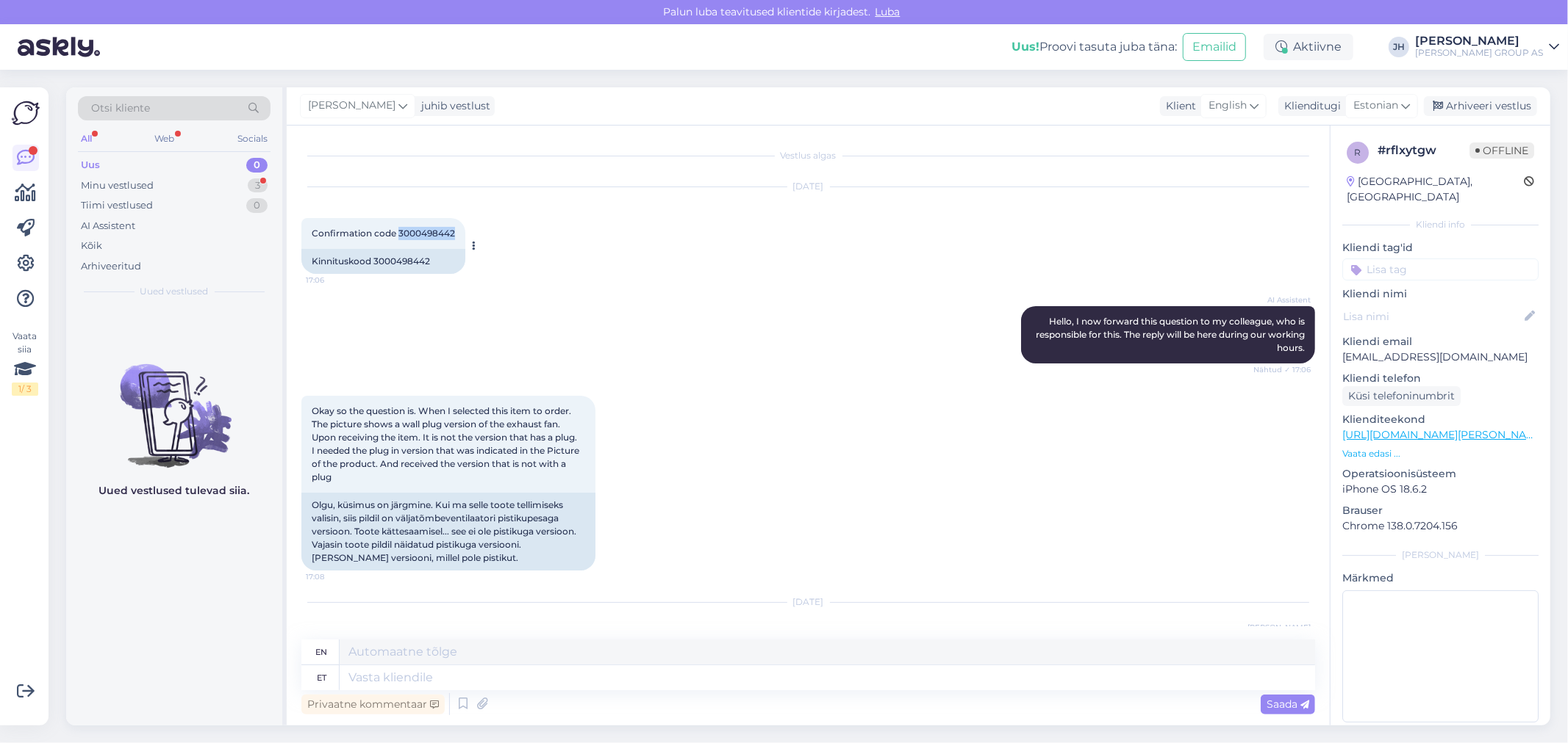
drag, startPoint x: 452, startPoint y: 232, endPoint x: 398, endPoint y: 231, distance: 54.0
click at [398, 231] on span "Confirmation code 3000498442" at bounding box center [383, 232] width 144 height 11
copy span "3000498442"
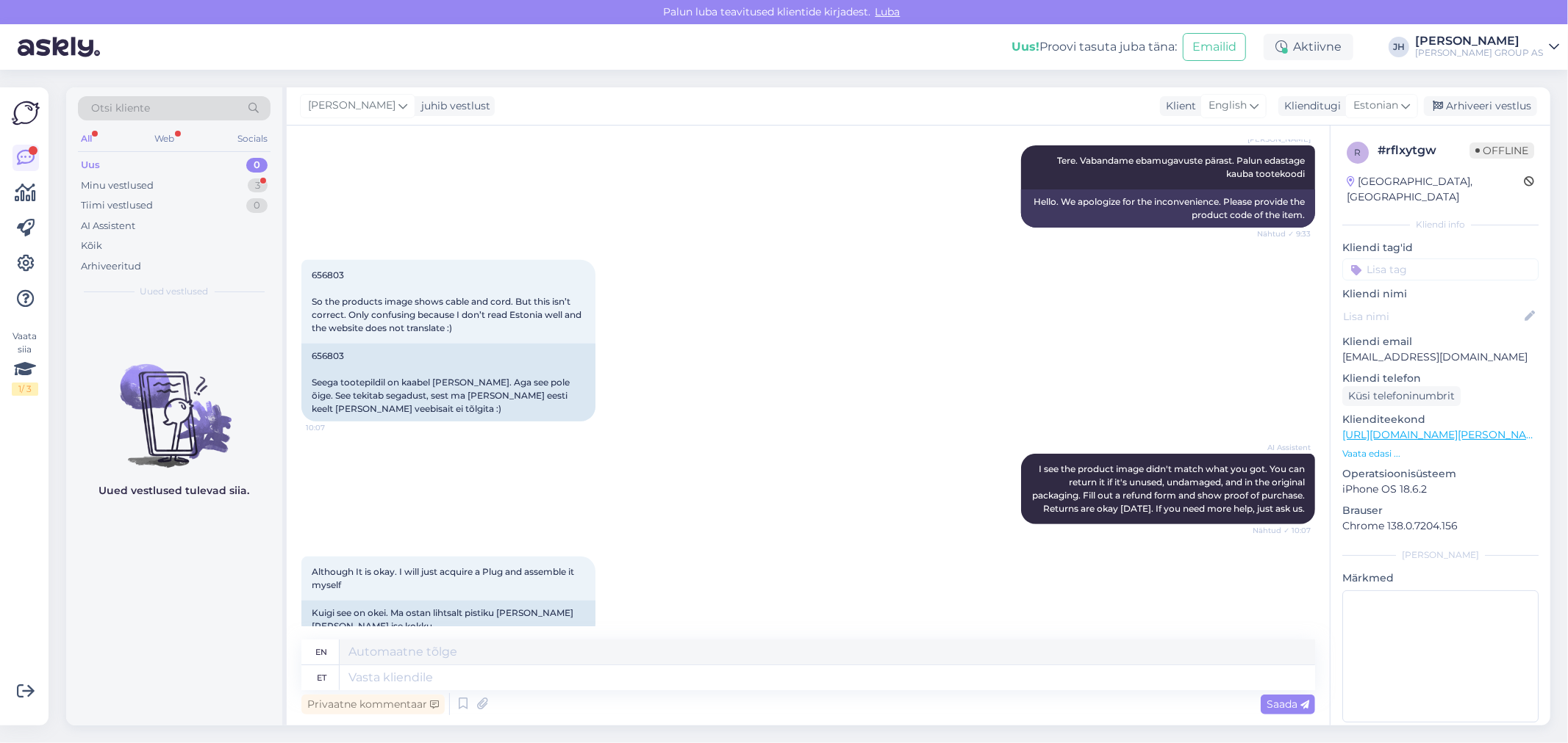
scroll to position [490, 0]
drag, startPoint x: 342, startPoint y: 378, endPoint x: 472, endPoint y: 378, distance: 130.0
click at [472, 378] on div "656803 Seega tootepildil on kaabel [PERSON_NAME]. Aga see pole õige. See tekita…" at bounding box center [447, 382] width 294 height 78
copy div "tootepildil on [PERSON_NAME] [PERSON_NAME]."
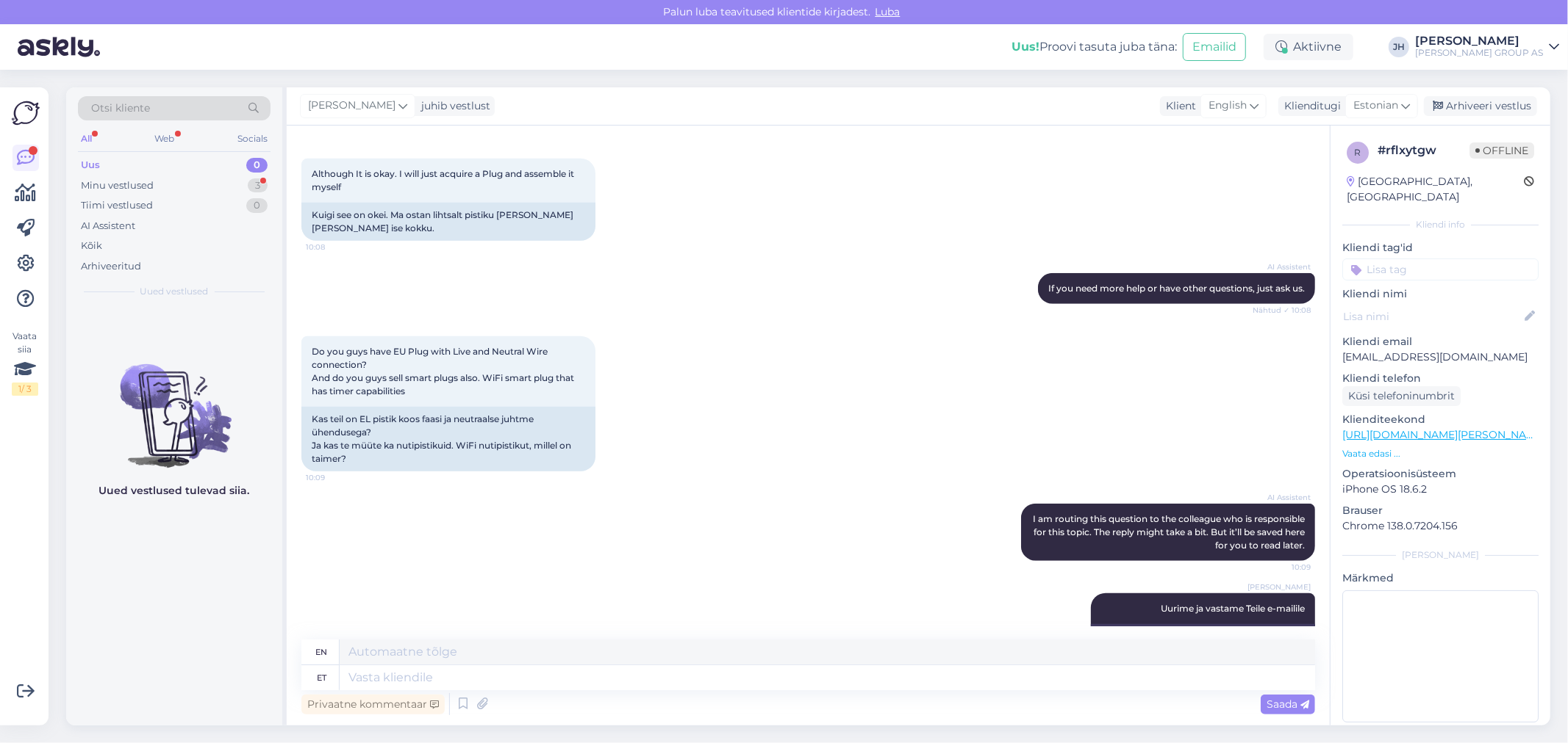
scroll to position [938, 0]
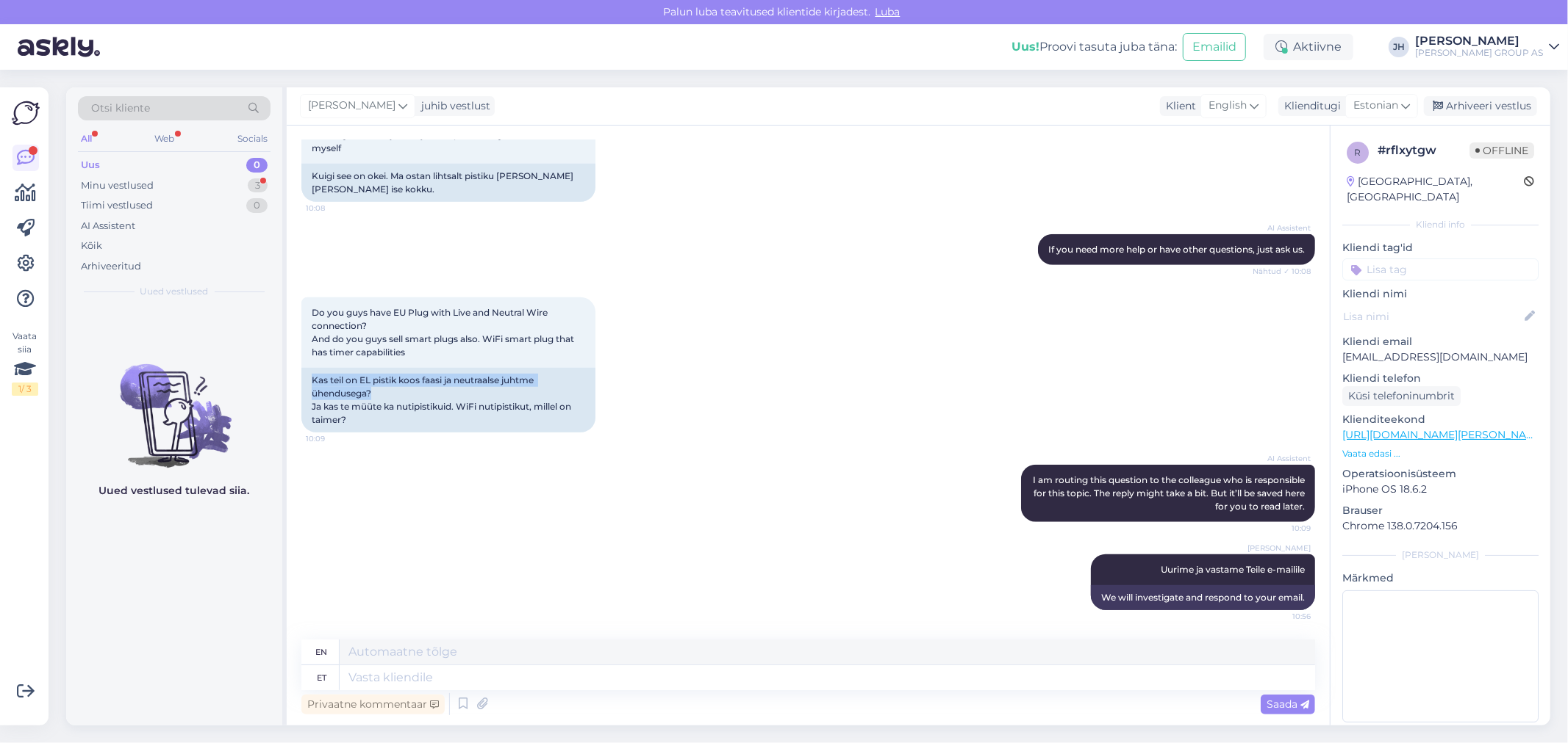
drag, startPoint x: 375, startPoint y: 395, endPoint x: 296, endPoint y: 381, distance: 80.2
click at [296, 381] on div "Vestlus algas [DATE] Confirmation code 3000498442 17:06 Kinnituskood 3000498442…" at bounding box center [809, 425] width 1043 height 601
copy div "Kas teil on EL pistik koos faasi ja neutraalse juhtme ühendusega?"
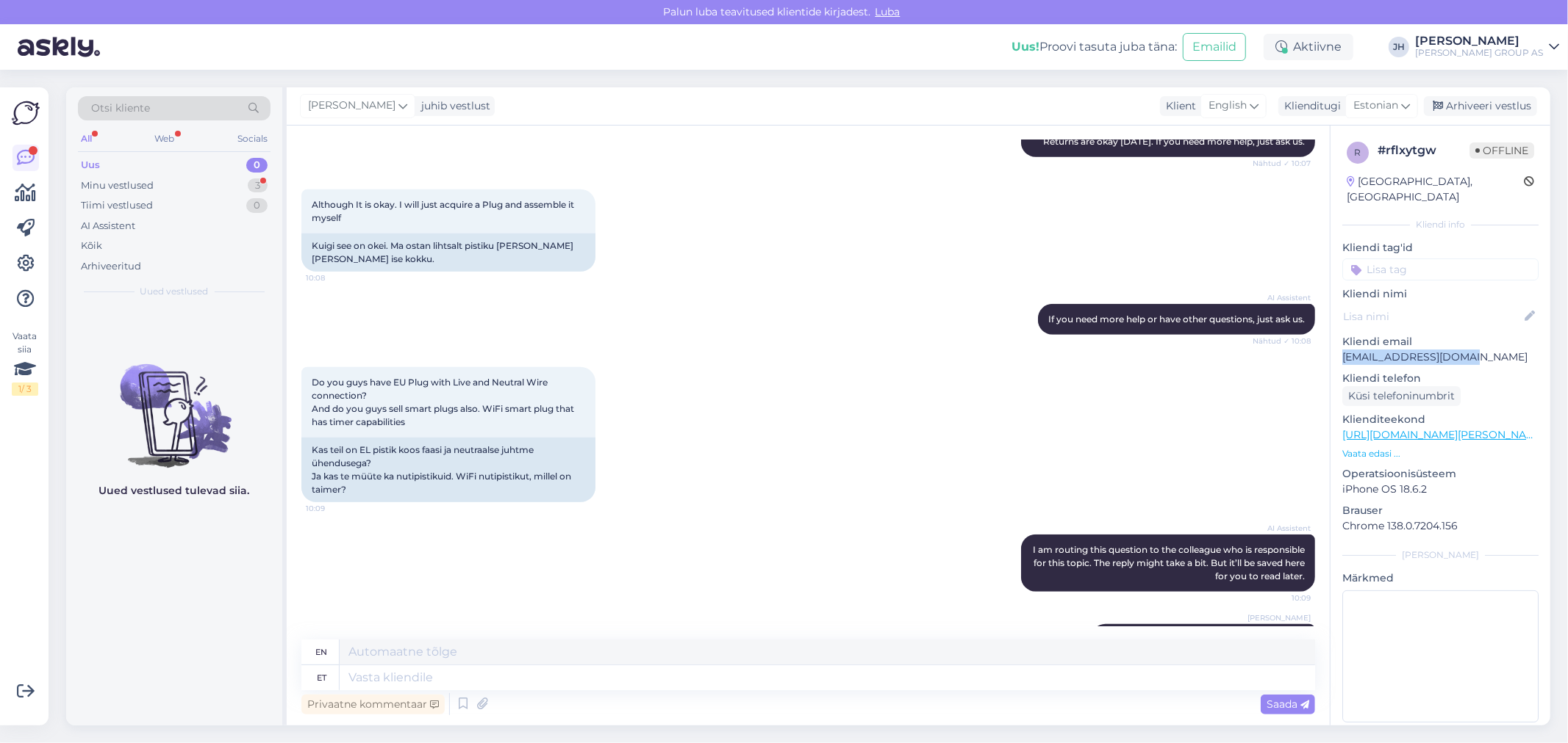
drag, startPoint x: 1461, startPoint y: 343, endPoint x: 1341, endPoint y: 346, distance: 120.0
click at [1342, 349] on p "[EMAIL_ADDRESS][DOMAIN_NAME]" at bounding box center [1440, 357] width 196 height 16
copy p "[EMAIL_ADDRESS][DOMAIN_NAME]"
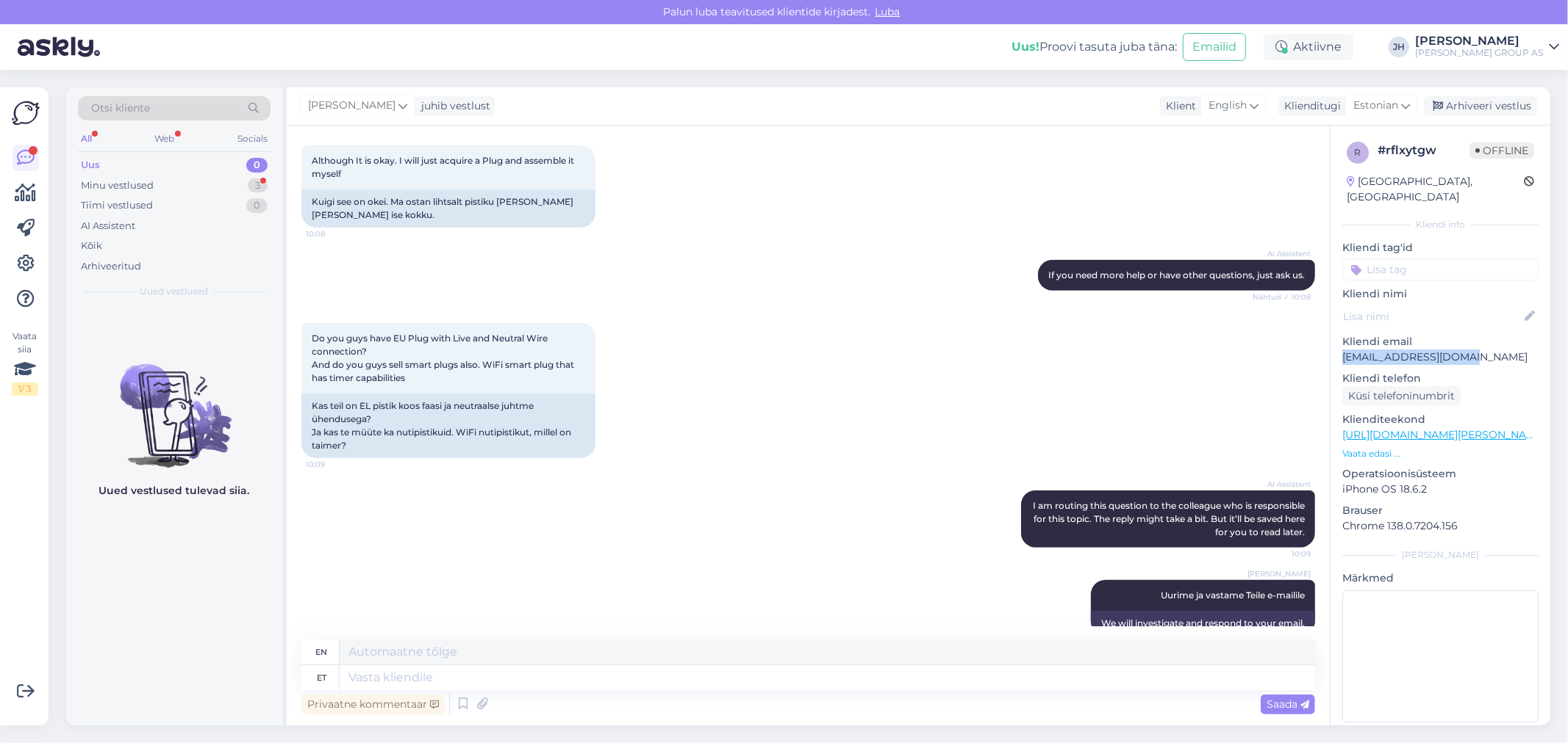
scroll to position [938, 0]
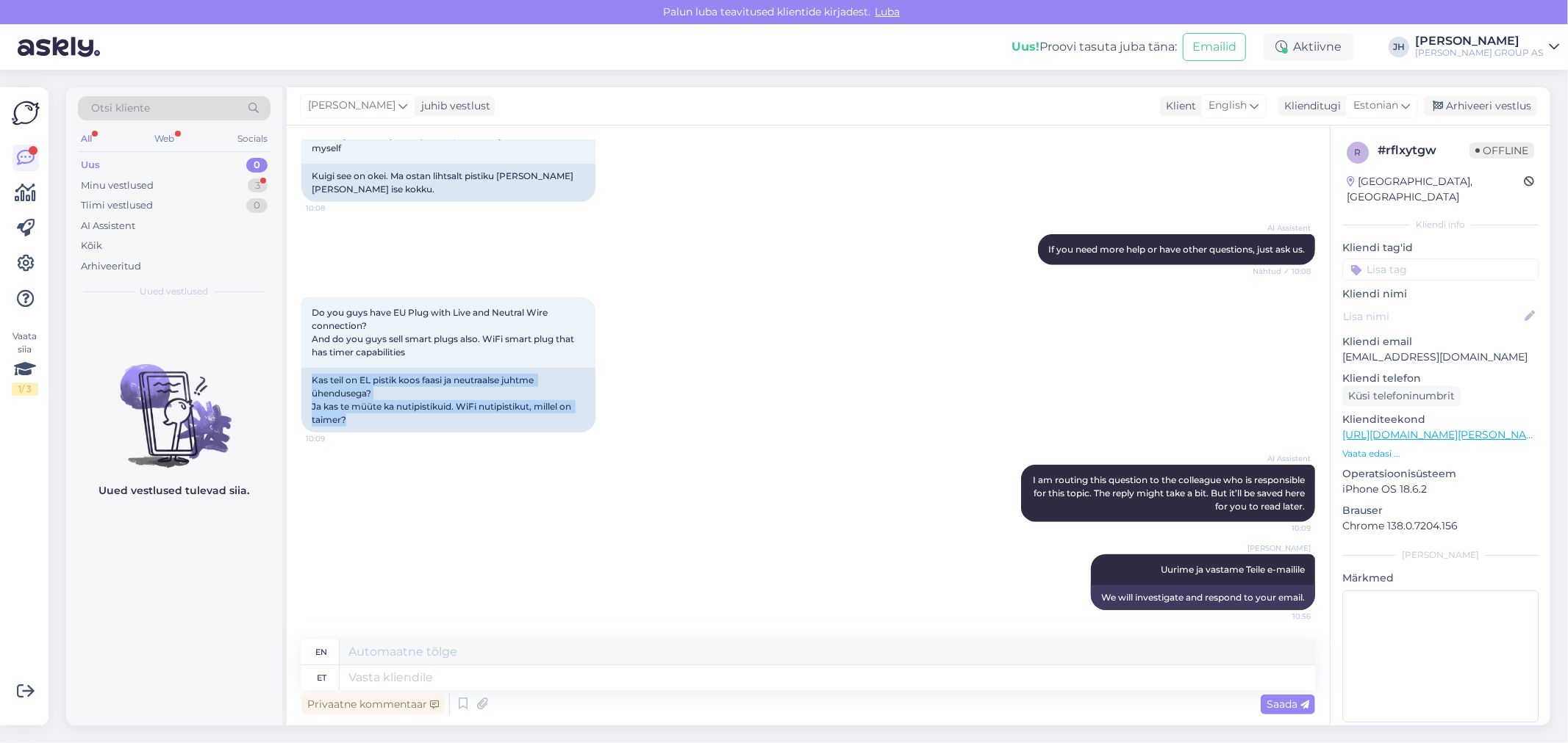
drag, startPoint x: 356, startPoint y: 415, endPoint x: 297, endPoint y: 377, distance: 70.2
click at [297, 377] on div "Vestlus algas [DATE] Confirmation code 3000498442 17:06 Kinnituskood 3000498442…" at bounding box center [809, 425] width 1043 height 601
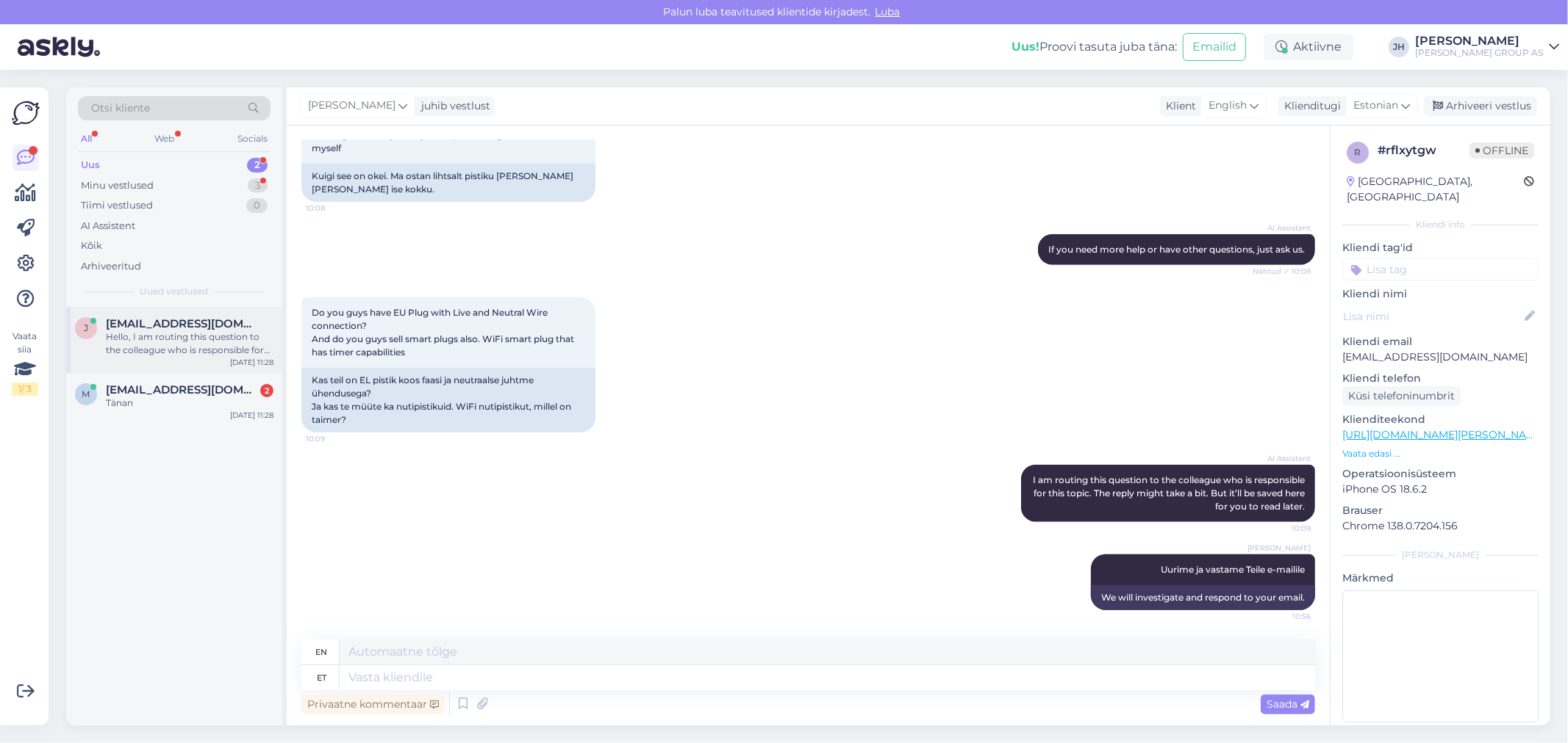
click at [175, 319] on span "[EMAIL_ADDRESS][DOMAIN_NAME]" at bounding box center [182, 324] width 152 height 13
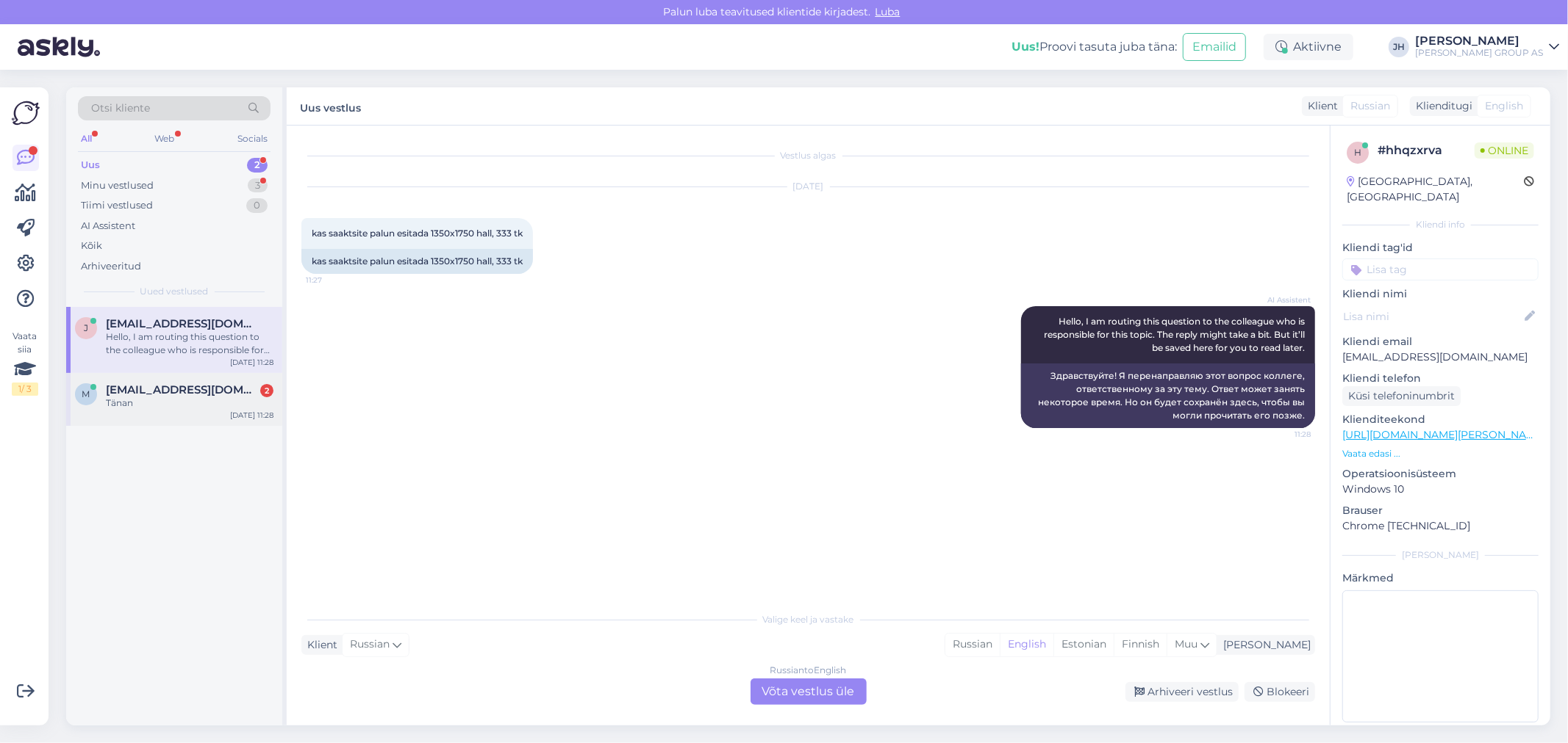
click at [179, 393] on span "[EMAIL_ADDRESS][DOMAIN_NAME]" at bounding box center [182, 390] width 152 height 13
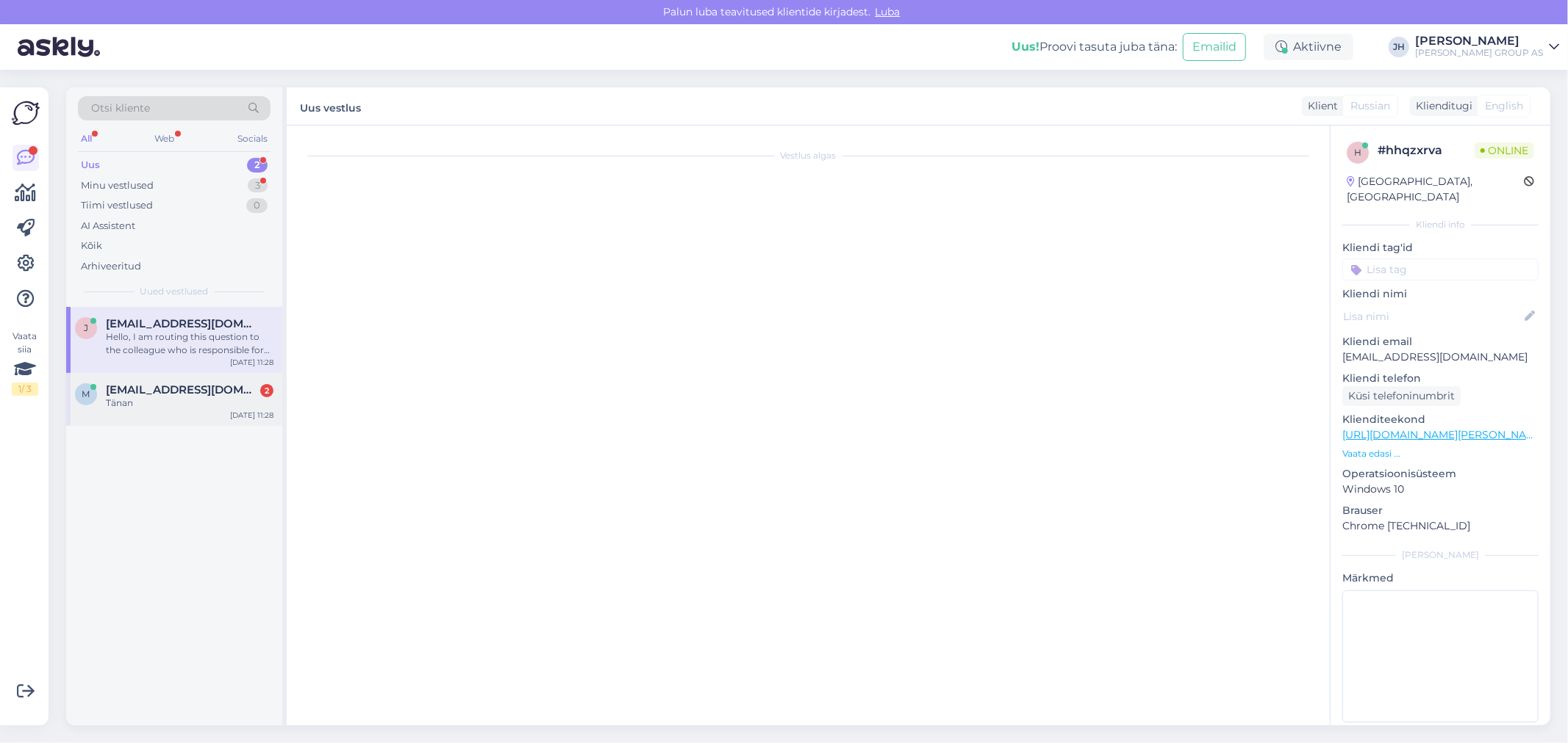
scroll to position [130, 0]
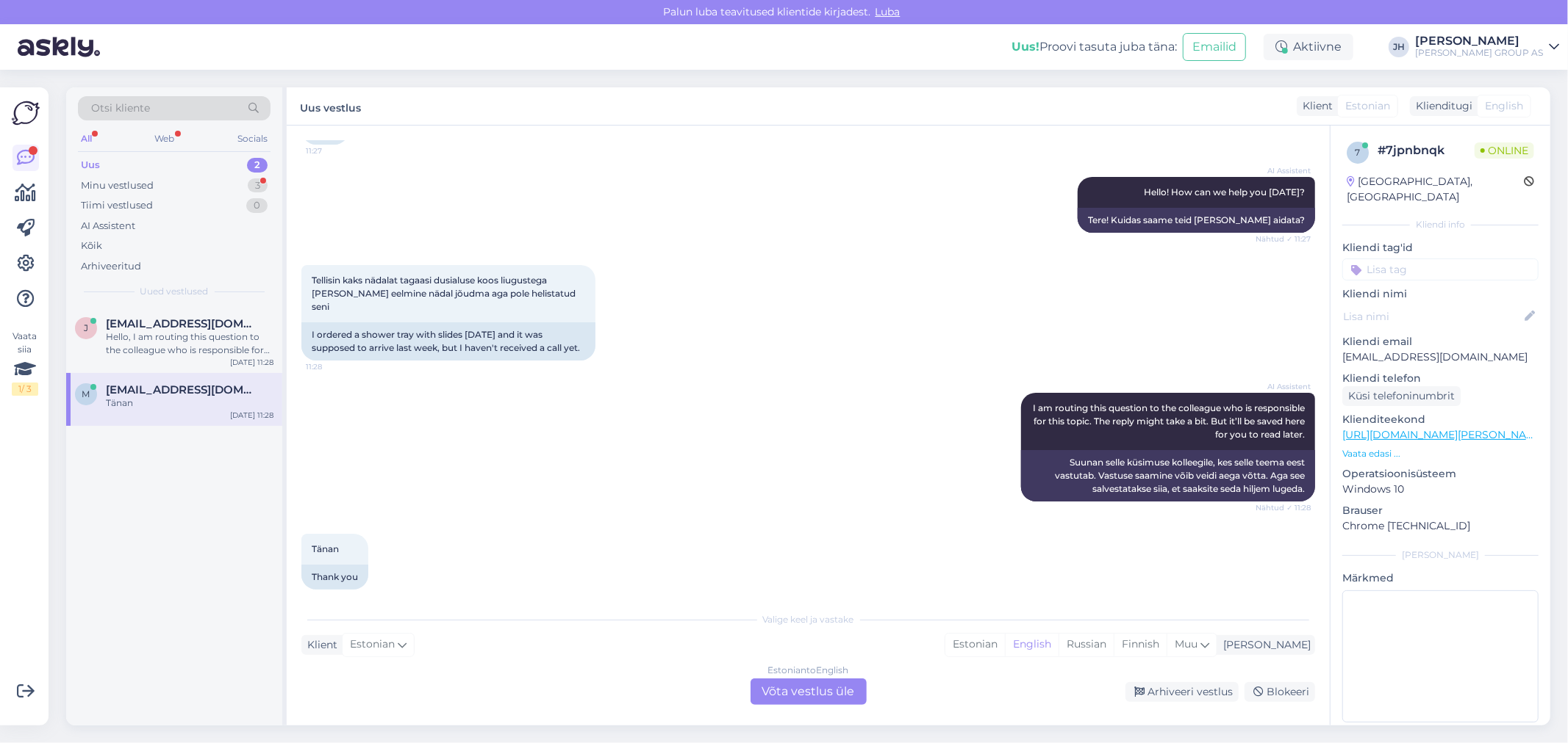
click at [826, 690] on div "Estonian to English Võta vestlus üle" at bounding box center [808, 692] width 116 height 27
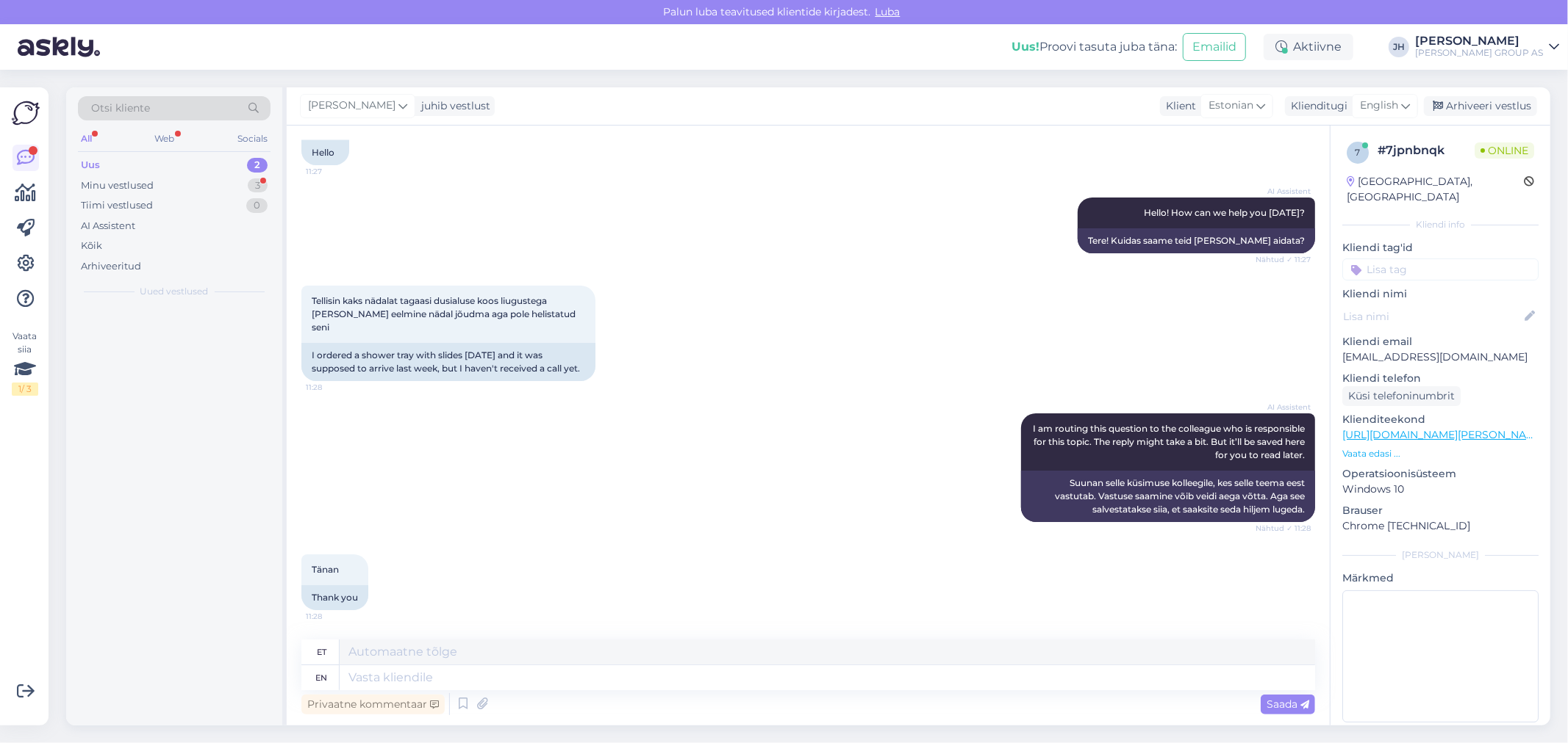
scroll to position [94, 0]
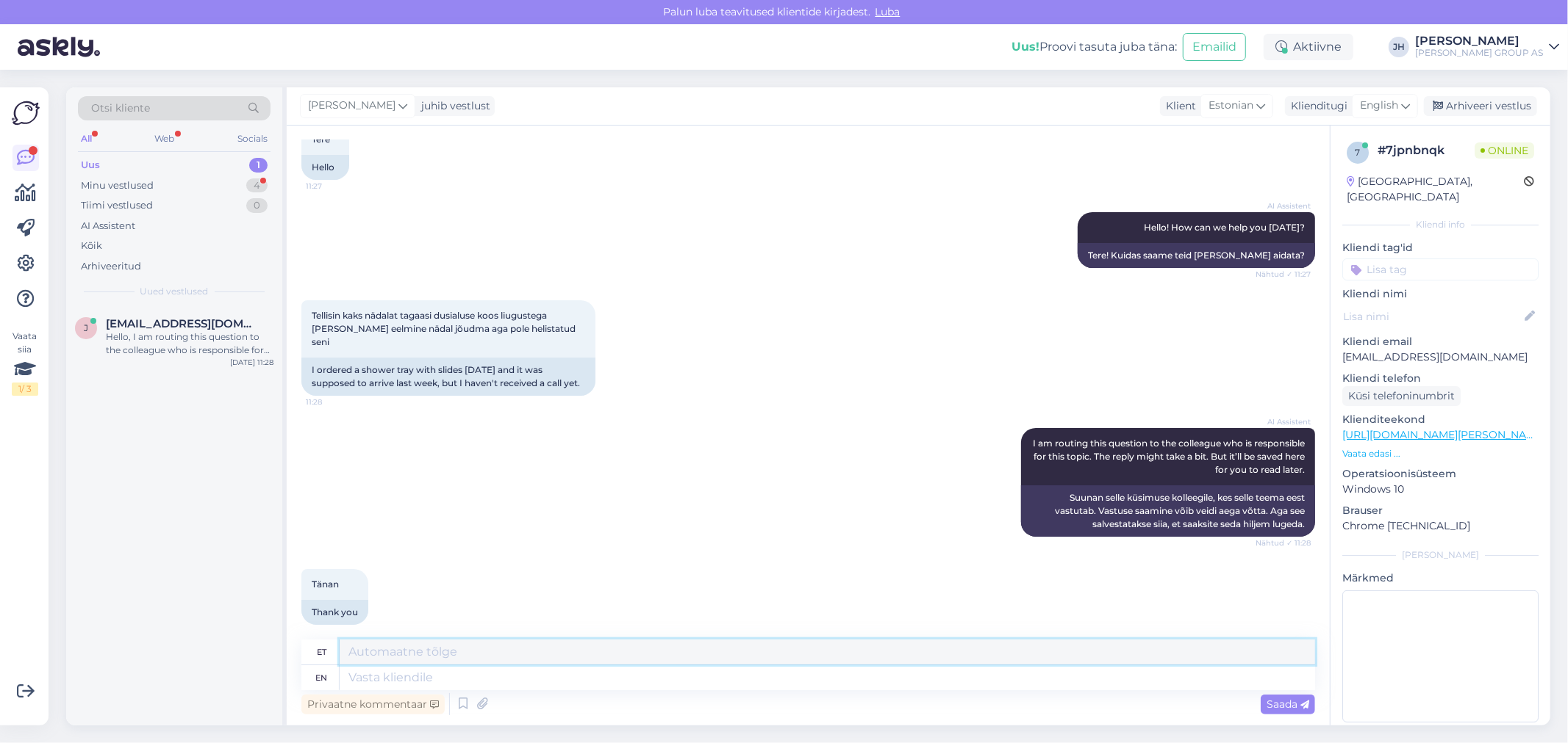
click at [446, 658] on textarea at bounding box center [827, 652] width 975 height 25
drag, startPoint x: 525, startPoint y: 656, endPoint x: 309, endPoint y: 644, distance: 216.3
click at [311, 646] on div "et Tere. Palun tellimuse nr." at bounding box center [808, 653] width 1014 height 26
type textarea "Tere. Palun tellimuse nr."
click at [1407, 99] on icon at bounding box center [1405, 106] width 9 height 16
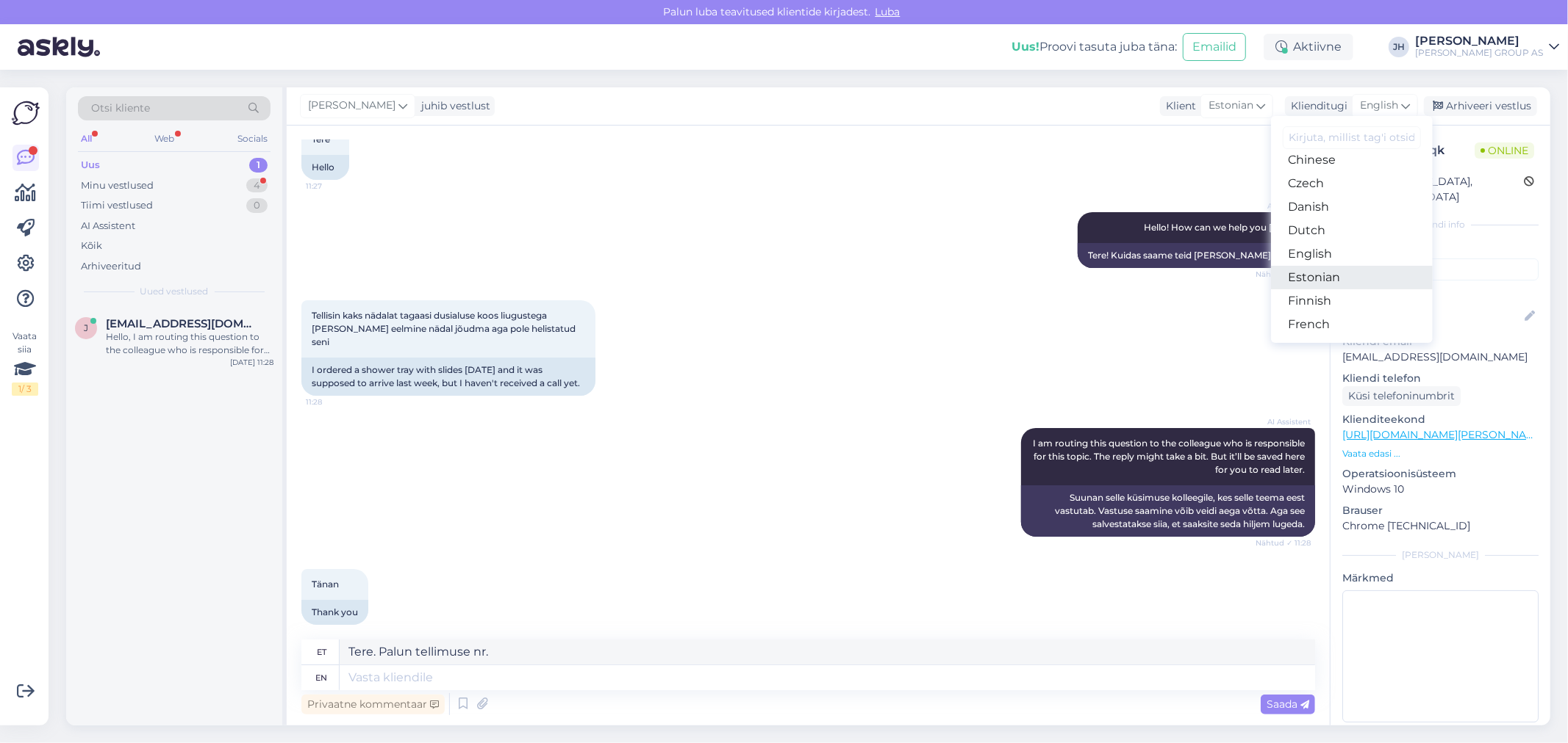
click at [1326, 275] on link "Estonian" at bounding box center [1351, 278] width 161 height 24
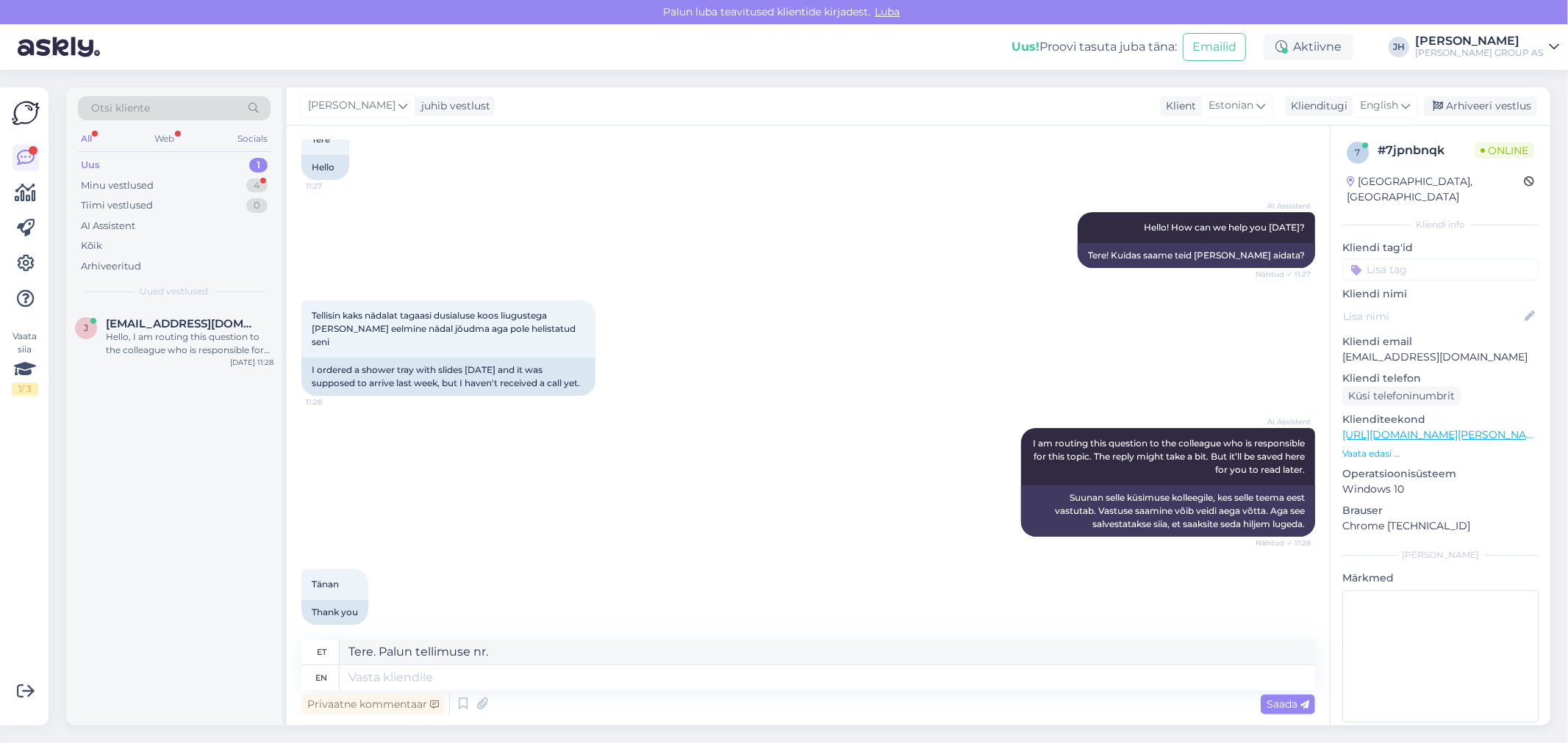
scroll to position [75, 0]
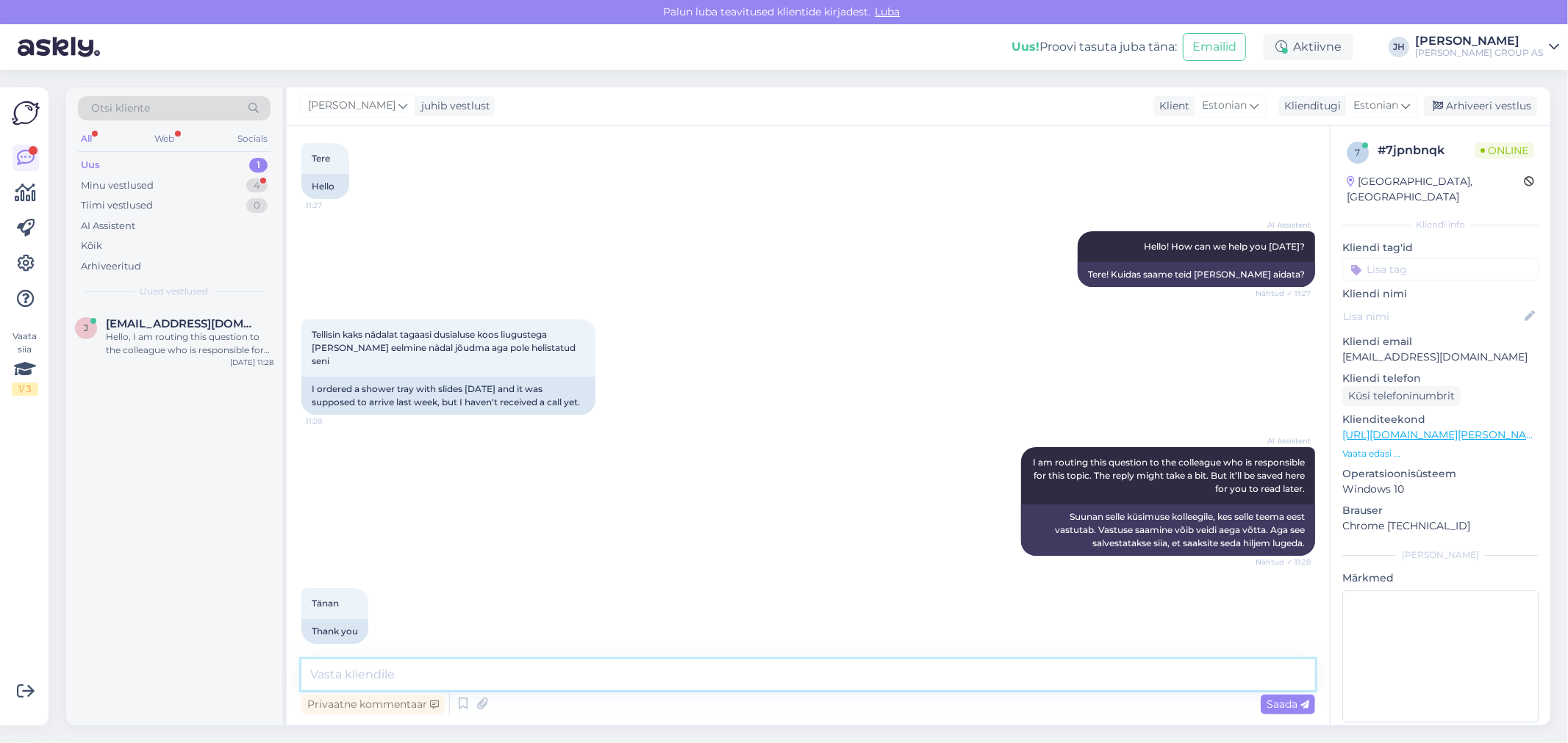
click at [584, 672] on textarea at bounding box center [808, 675] width 1014 height 31
paste textarea "Tere. Palun tellimuse nr."
type textarea "Tere. Palun tellimuse nr."
click at [1287, 707] on span "Saada" at bounding box center [1287, 703] width 43 height 13
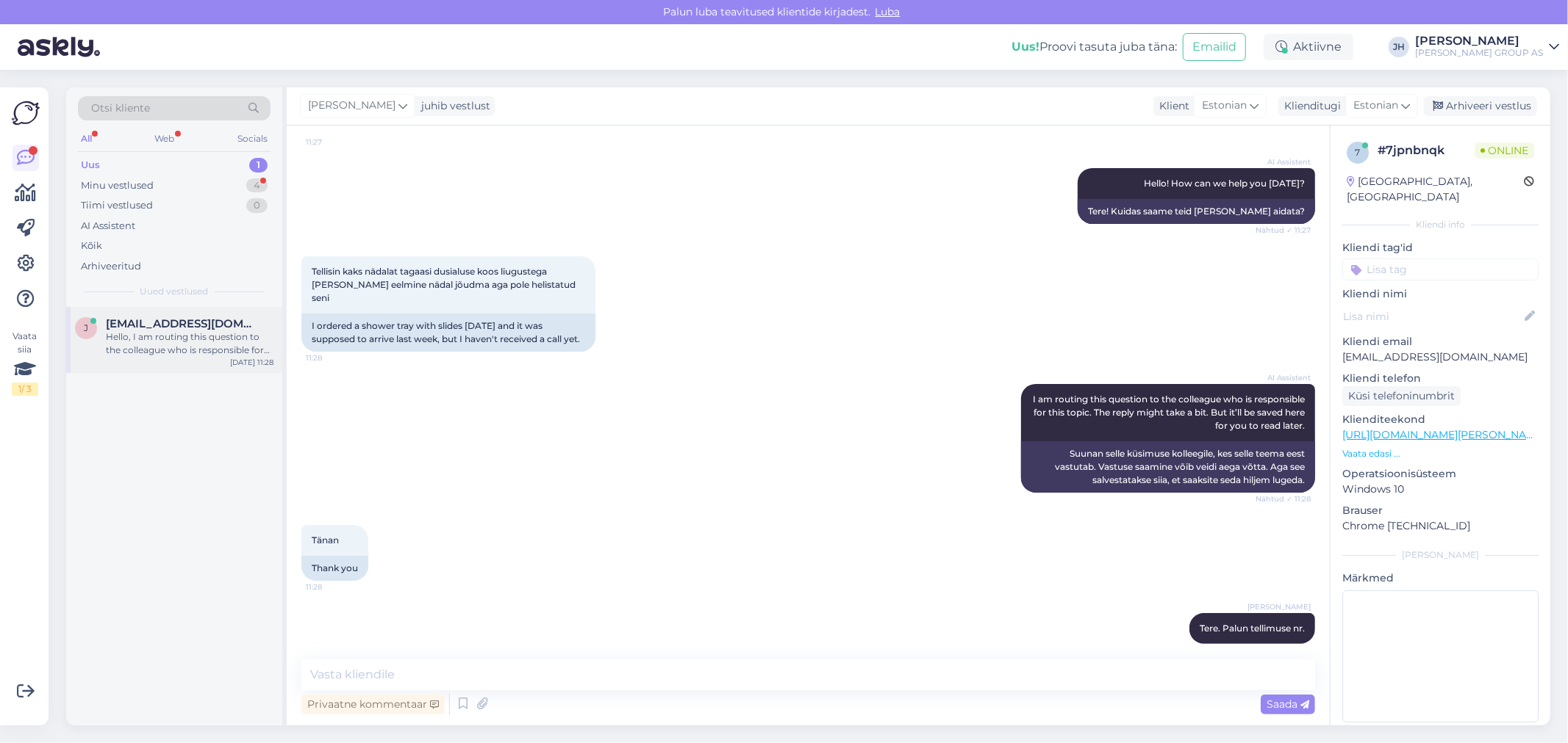
click at [145, 329] on span "[EMAIL_ADDRESS][DOMAIN_NAME]" at bounding box center [182, 324] width 152 height 13
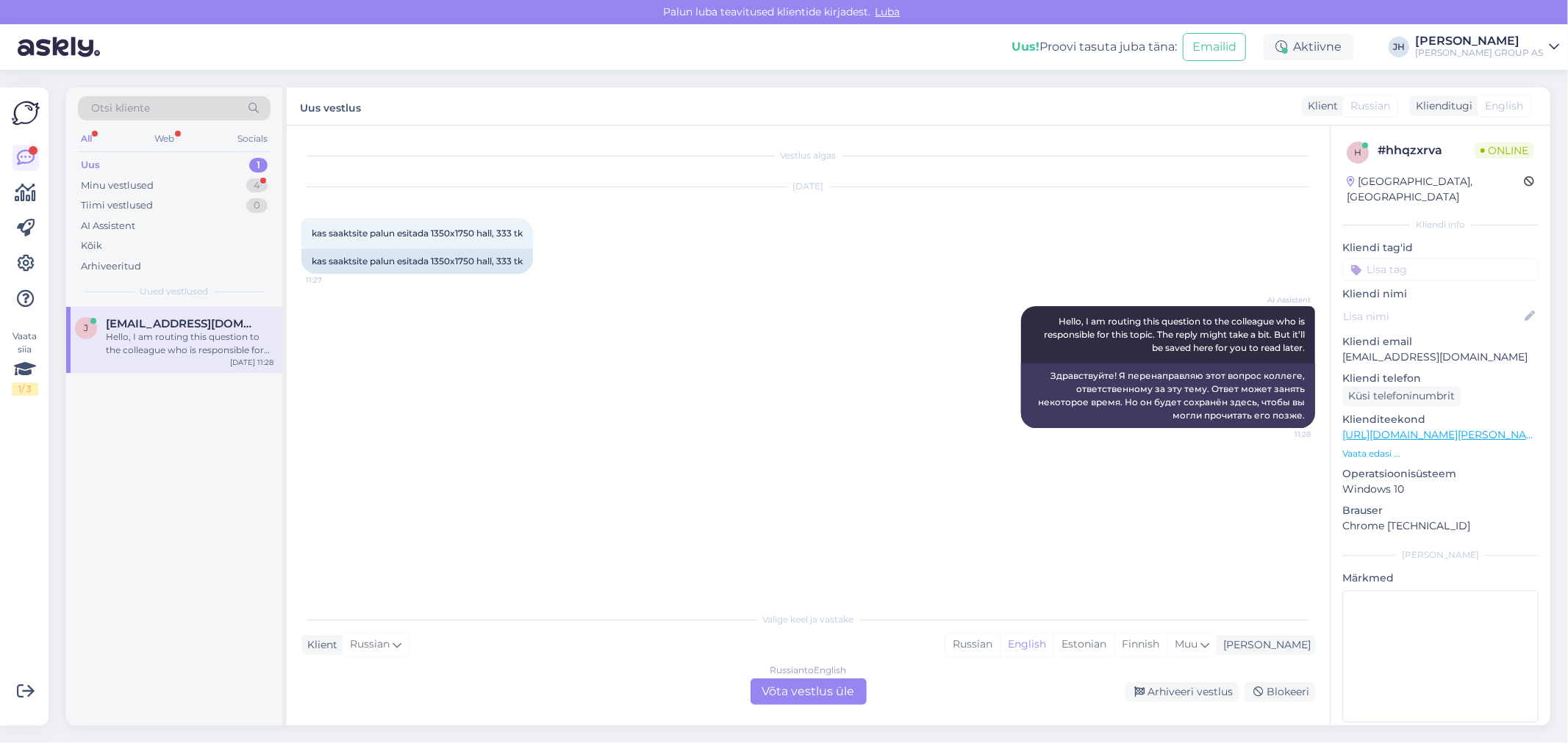
click at [804, 690] on div "Russian to English Võta vestlus üle" at bounding box center [808, 692] width 116 height 27
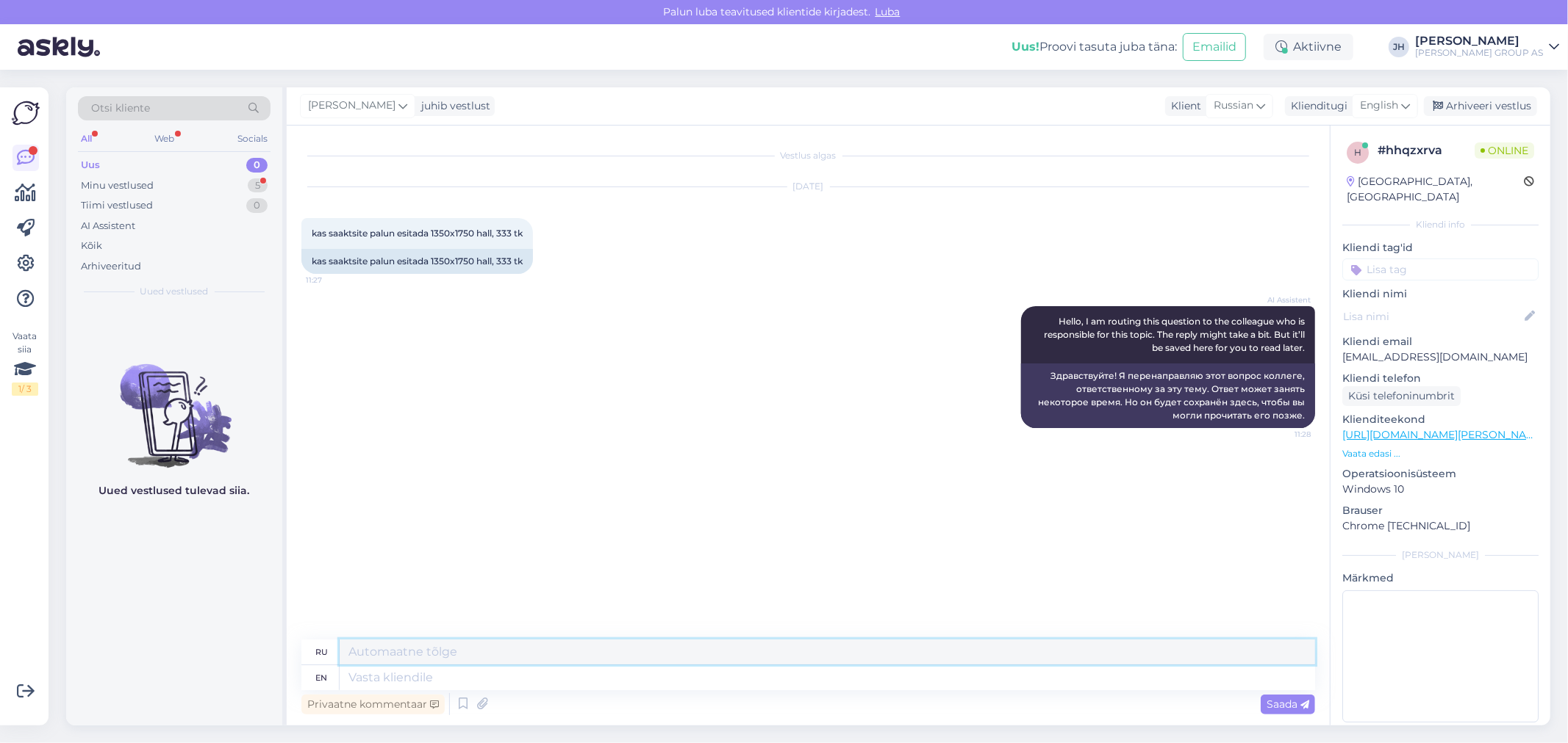
click at [440, 646] on textarea at bounding box center [827, 652] width 975 height 25
drag, startPoint x: 582, startPoint y: 651, endPoint x: 382, endPoint y: 655, distance: 200.0
click at [382, 655] on textarea "Tere. E-poes me hinnapakkumisi ei tee." at bounding box center [827, 652] width 975 height 25
click at [405, 647] on textarea "Tere. Selleküsimusega" at bounding box center [827, 652] width 975 height 25
click at [486, 655] on textarea "Tere. Selle küsimusega" at bounding box center [827, 652] width 975 height 25
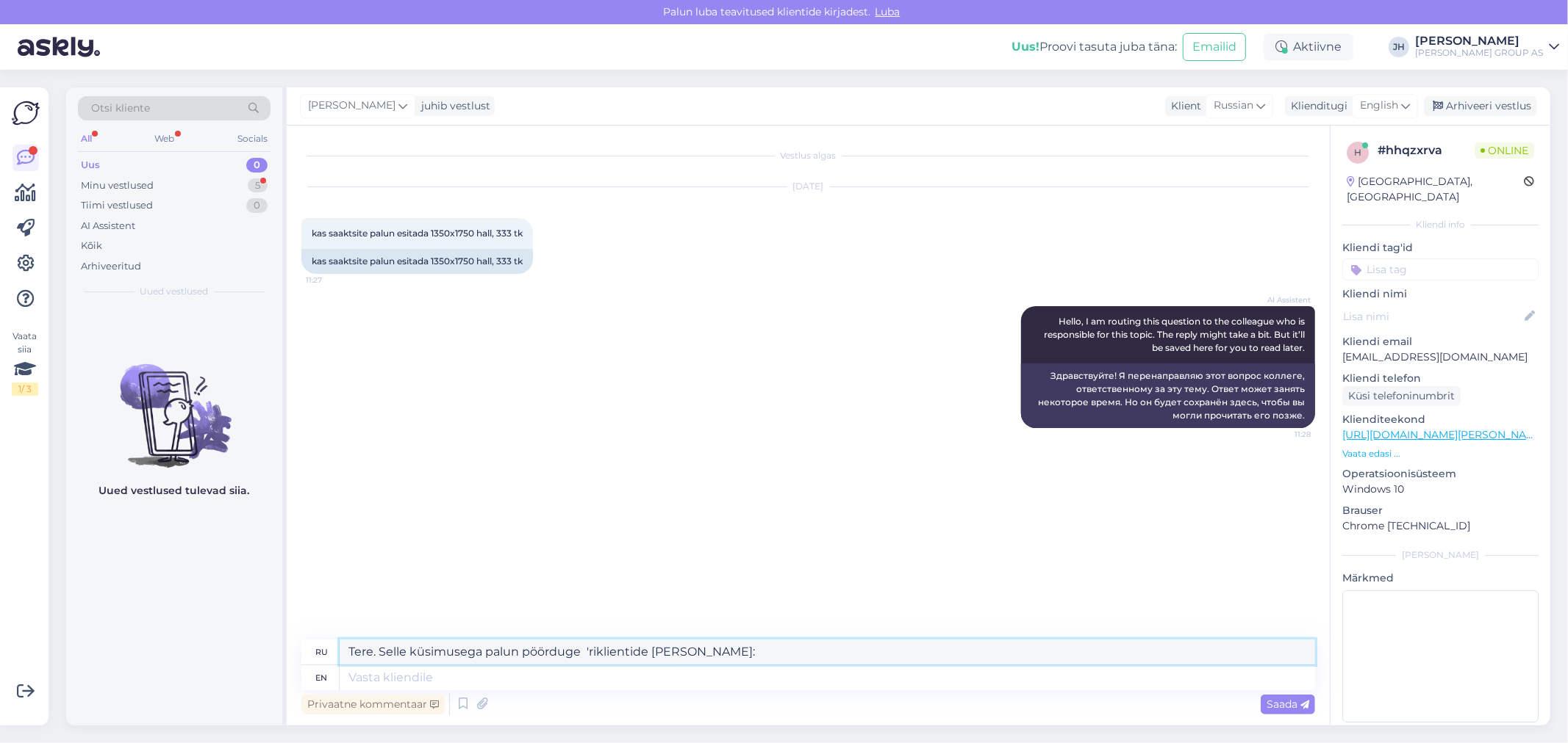
click at [589, 647] on textarea "Tere. Selle küsimusega palun pöörduge 'riklientide [PERSON_NAME]:" at bounding box center [827, 652] width 975 height 25
click at [650, 651] on textarea "Tere. Selle küsimusega palun pöörduge äriklientide [PERSON_NAME]:" at bounding box center [827, 652] width 975 height 25
click at [744, 652] on textarea "Tere. Selle küsimusega palun pöörduge ärikliendi haldurite [PERSON_NAME]:" at bounding box center [827, 652] width 975 height 25
paste textarea "[URL][DOMAIN_NAME][PERSON_NAME]"
drag, startPoint x: 1107, startPoint y: 648, endPoint x: 304, endPoint y: 651, distance: 803.0
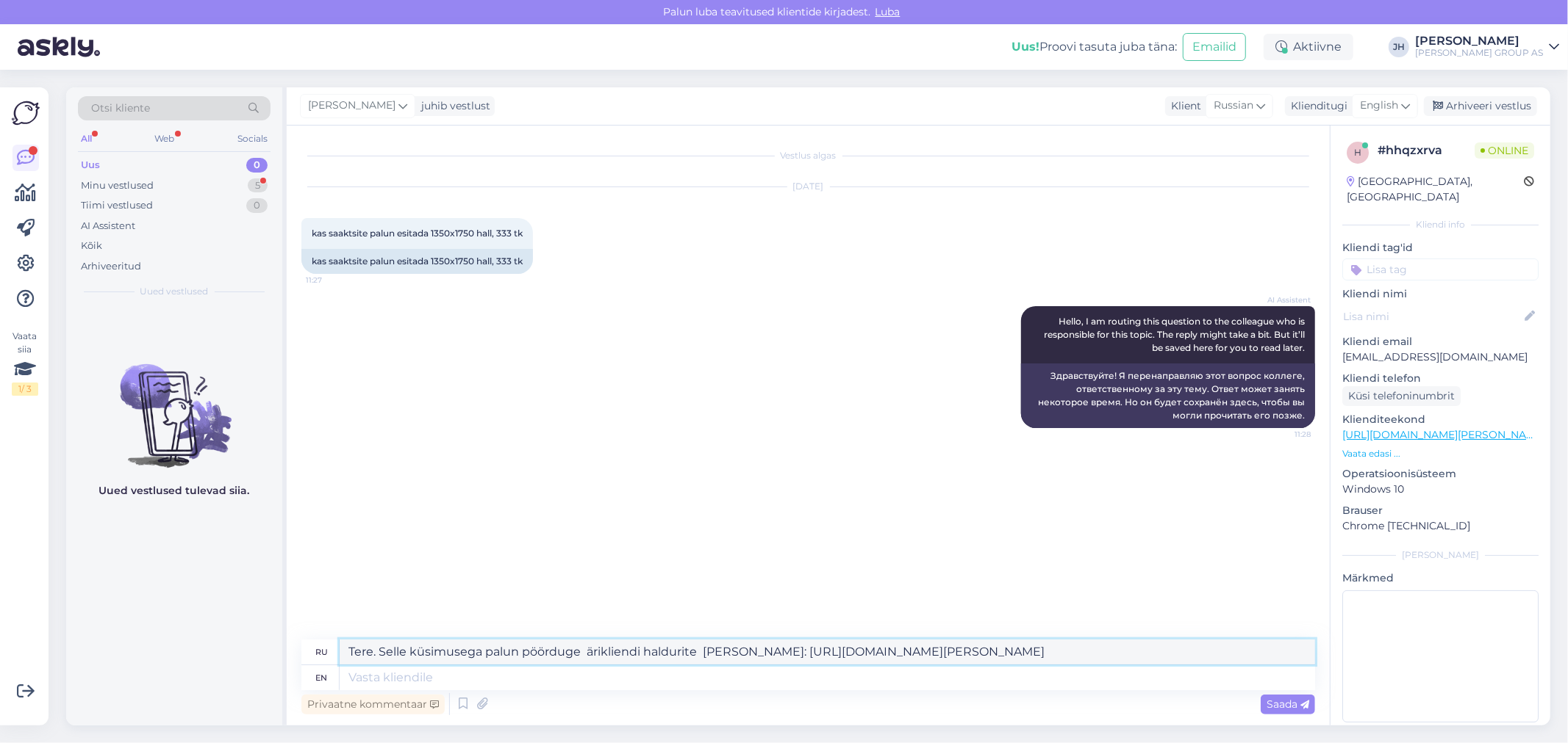
click at [304, 651] on div "ru Tere. Selle küsimusega palun pöörduge ärikliendi haldurite [PERSON_NAME]: [U…" at bounding box center [808, 653] width 1014 height 26
type textarea "Tere. Selle küsimusega palun pöörduge ärikliendi haldurite [PERSON_NAME]: [URL]…"
click at [1407, 104] on icon at bounding box center [1405, 106] width 9 height 16
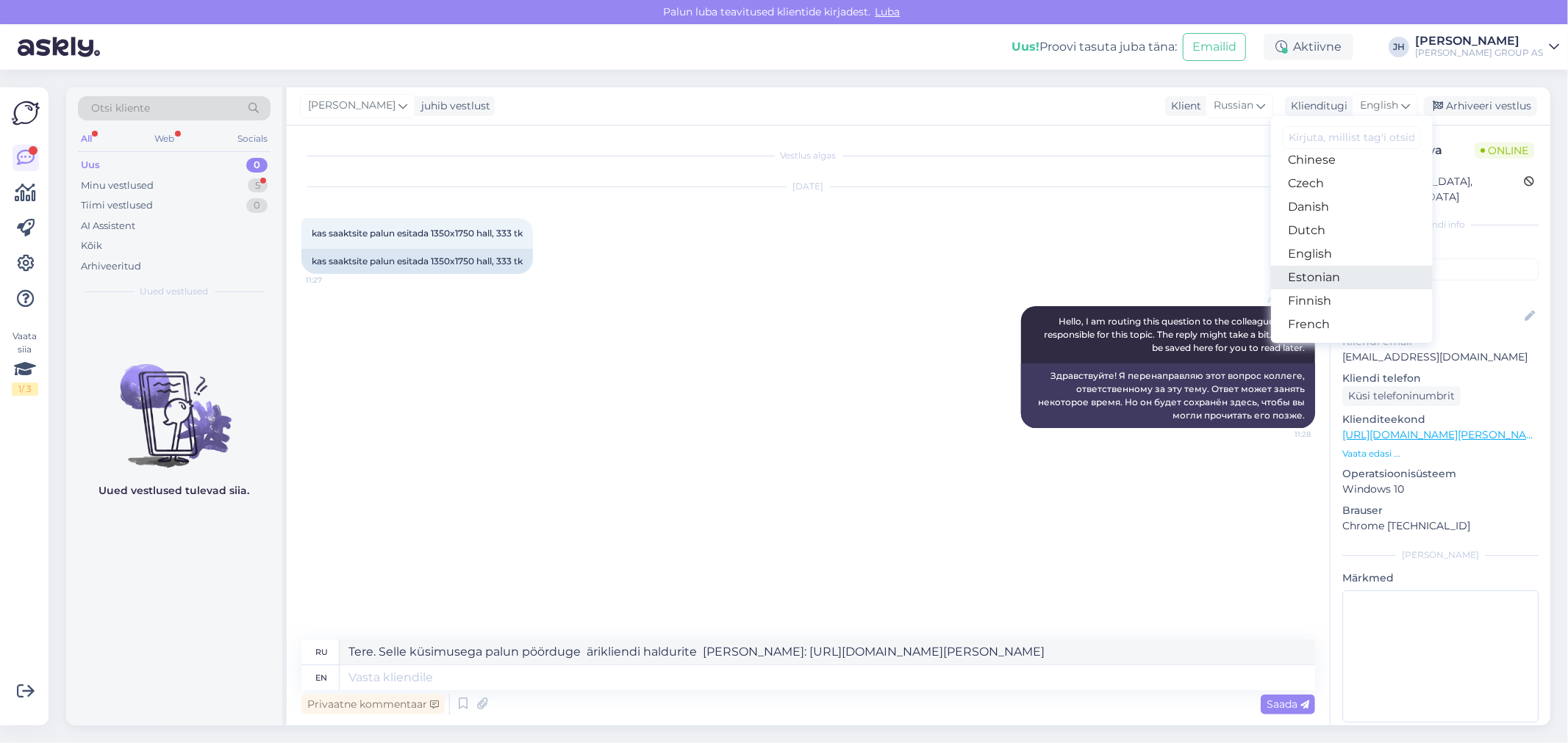
click at [1326, 275] on link "Estonian" at bounding box center [1351, 278] width 161 height 24
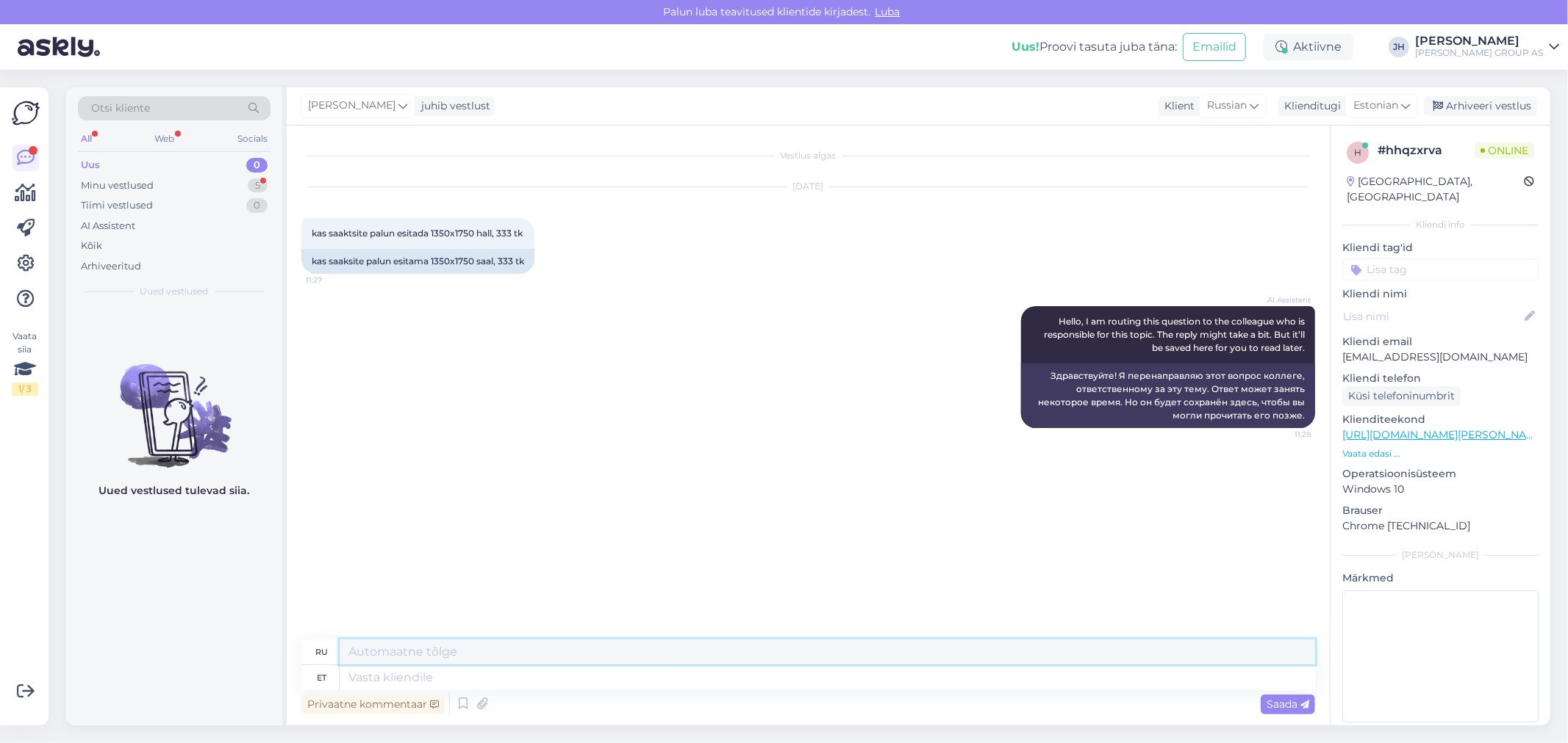
click at [421, 658] on textarea at bounding box center [827, 652] width 975 height 25
click at [381, 677] on textarea at bounding box center [827, 678] width 975 height 25
paste textarea "Tere. Selle küsimusega palun pöörduge ärikliendi haldurite [PERSON_NAME]: [URL]…"
type textarea "Tere. Selle küsimusega palun pöörduge ärikliendi haldurite [PERSON_NAME]: [URL]…"
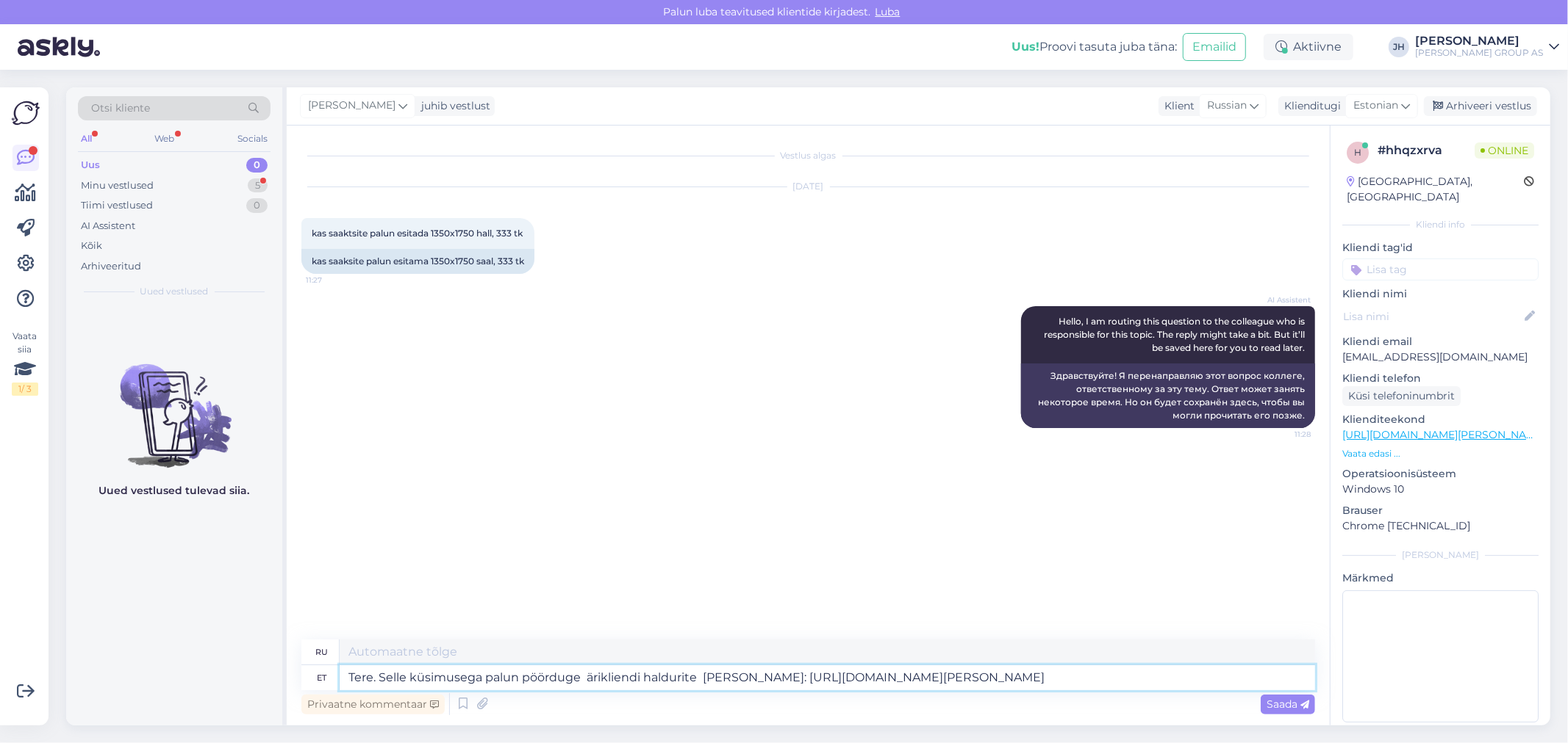
type textarea "Здравствуйте. По этому вопросу обращайтесь к менеджерам по работе с корпоративн…"
type textarea "Tere. Selle küsimusega palun pöörduge ärikliendi haldurite [PERSON_NAME]: [URL]…"
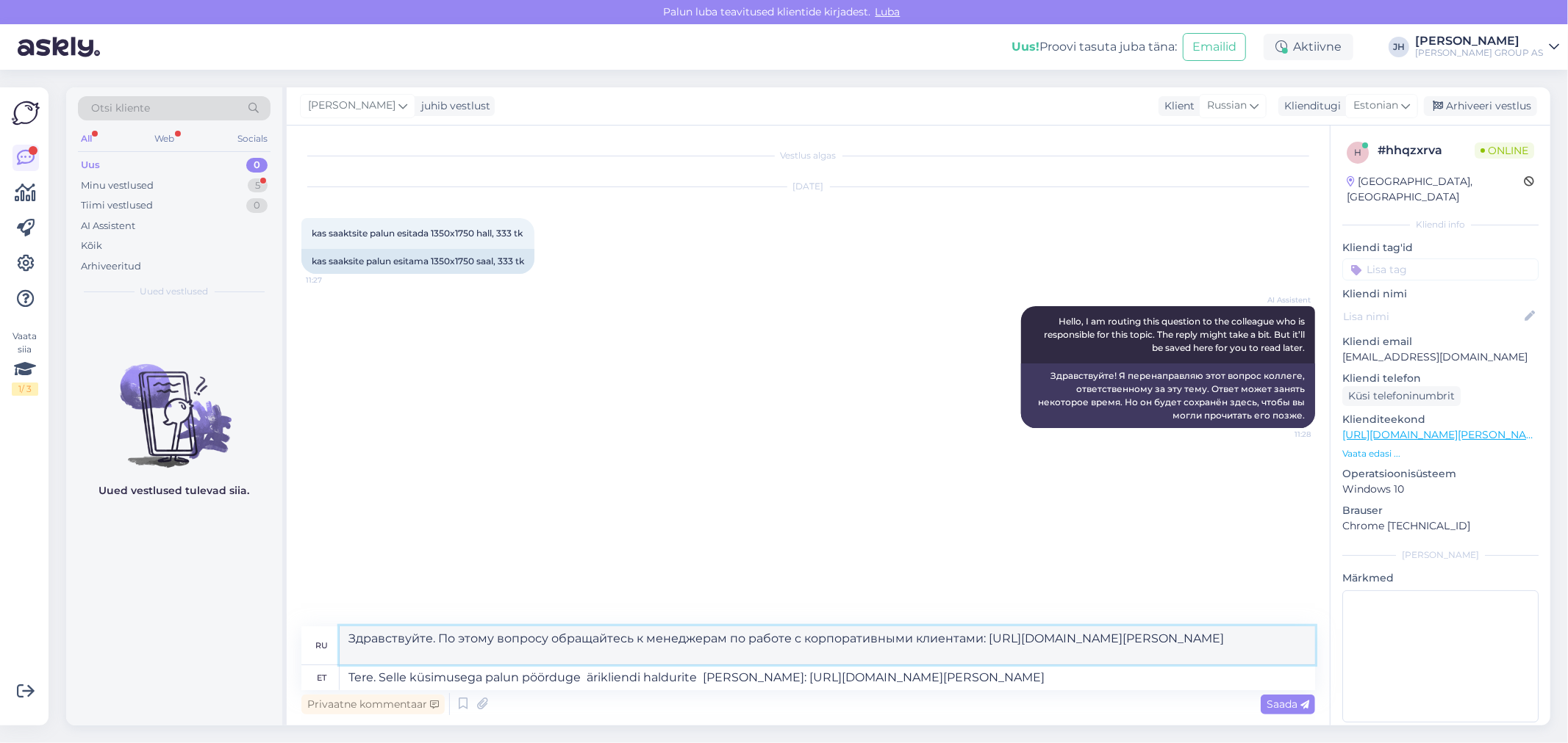
drag, startPoint x: 910, startPoint y: 641, endPoint x: 804, endPoint y: 641, distance: 106.0
click at [804, 641] on textarea "Здравствуйте. По этому вопросу обращайтесь к менеджерам по работе с корпоративн…" at bounding box center [827, 645] width 975 height 39
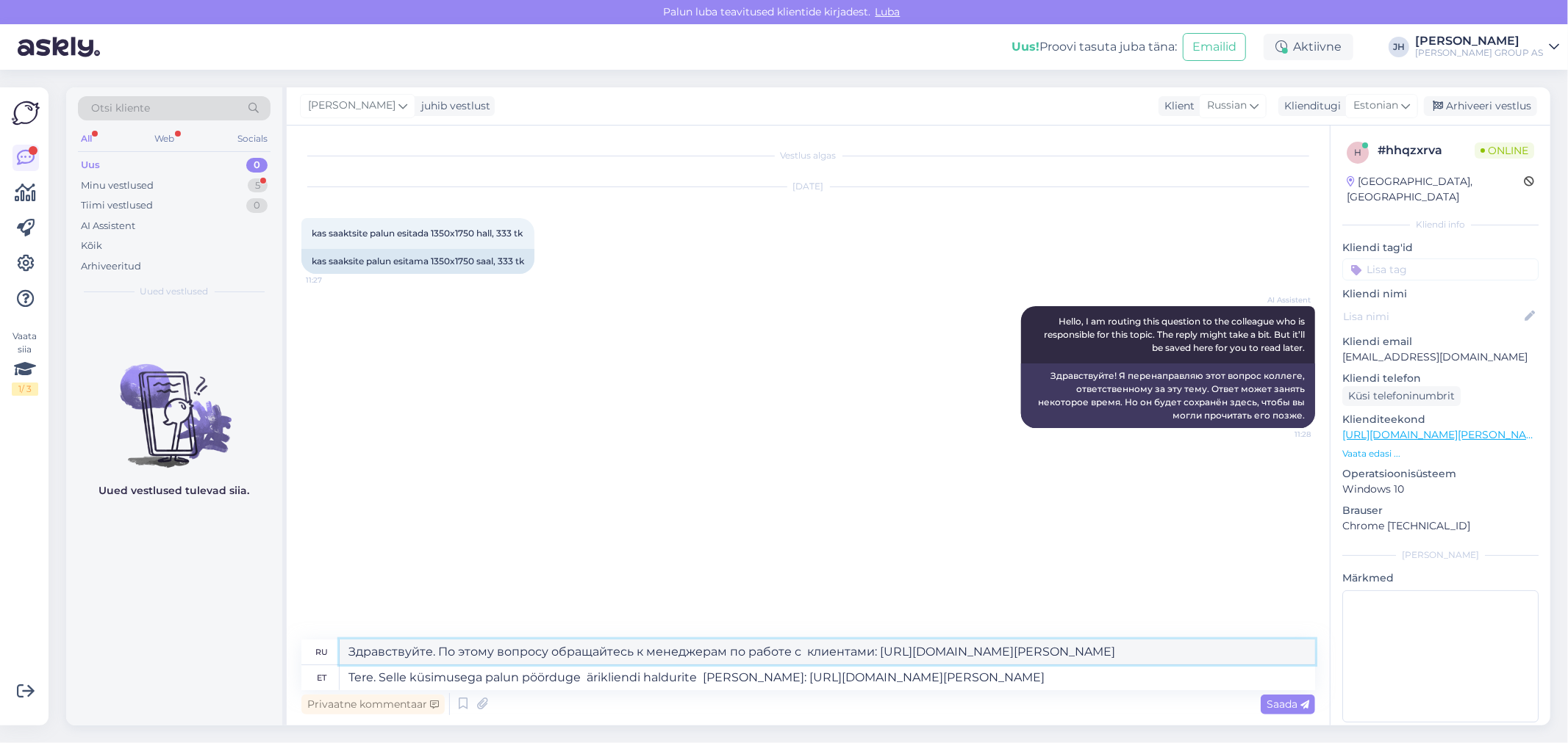
click at [1232, 650] on textarea "Здравствуйте. По этому вопросу обращайтесь к менеджерам по работе с клиентами: …" at bounding box center [827, 652] width 975 height 25
click at [436, 650] on textarea "Здравствуйте. По этому вопросу обращайтесь к менеджерам по работе с клиентами: …" at bounding box center [827, 652] width 975 height 25
type textarea "Здравствуйте. По этому вопросу обращайтесь к менеджерам по работе с клиентами: …"
click at [1409, 101] on icon at bounding box center [1405, 106] width 9 height 16
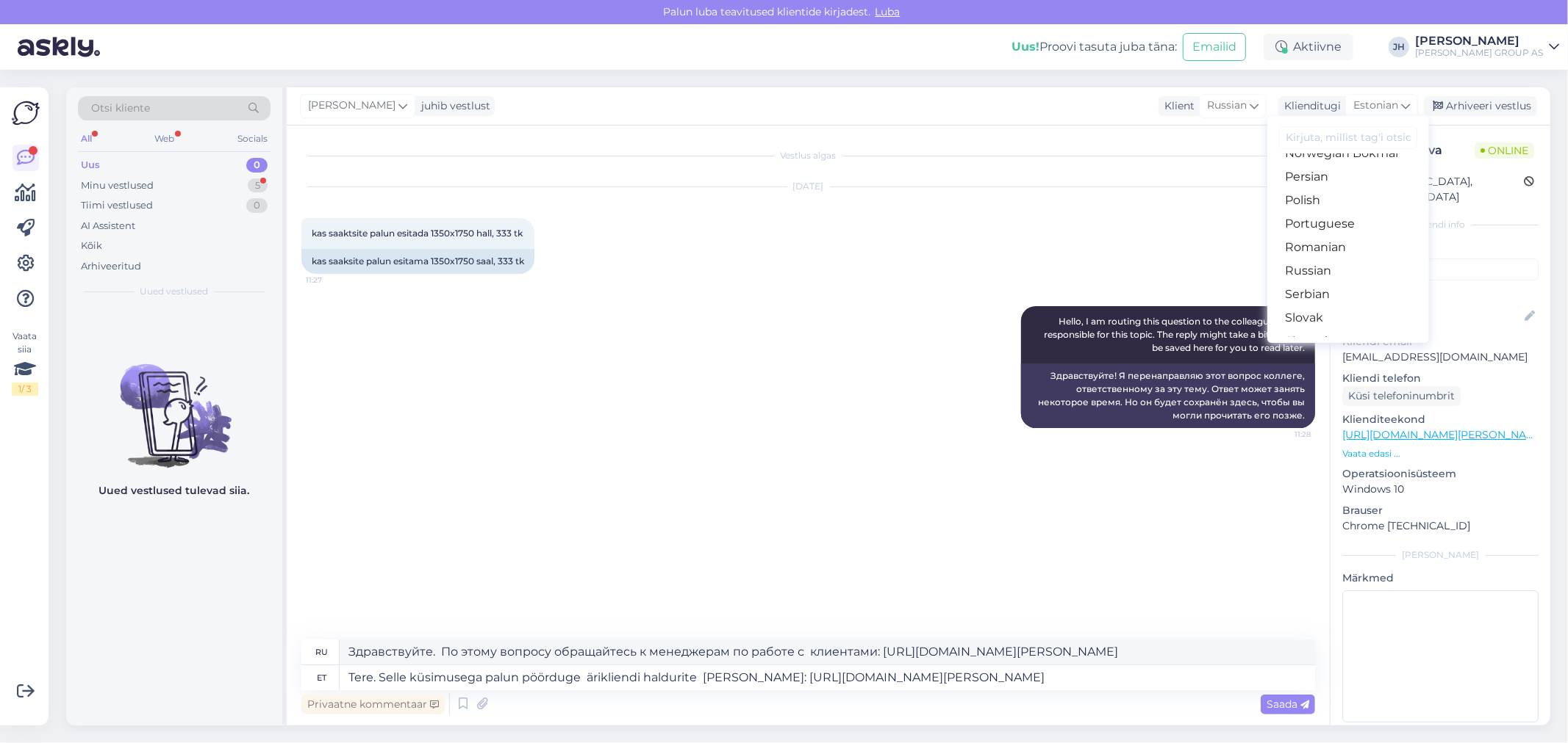
scroll to position [490, 0]
click at [1316, 270] on link "Russian" at bounding box center [1347, 270] width 161 height 24
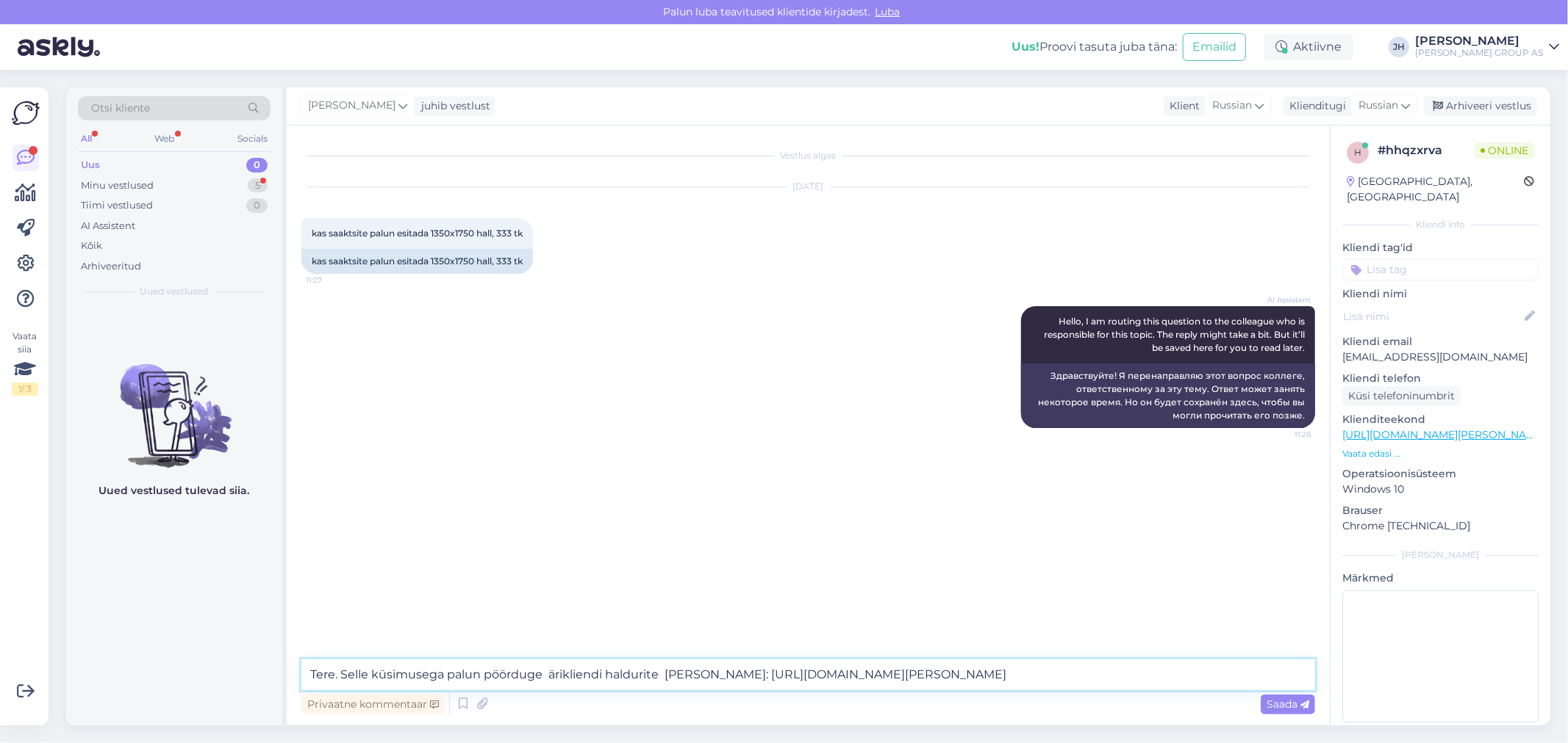
click at [339, 675] on textarea "Tere. Selle küsimusega palun pöörduge ärikliendi haldurite [PERSON_NAME]: [URL]…" at bounding box center [808, 675] width 1014 height 31
drag, startPoint x: 1077, startPoint y: 672, endPoint x: 200, endPoint y: 638, distance: 877.7
click at [200, 638] on div "Otsi kliente All Web Socials Uus 0 Minu vestlused 5 Tiimi vestlused 0 AI Assist…" at bounding box center [808, 406] width 1484 height 638
click at [1408, 103] on icon at bounding box center [1405, 106] width 9 height 16
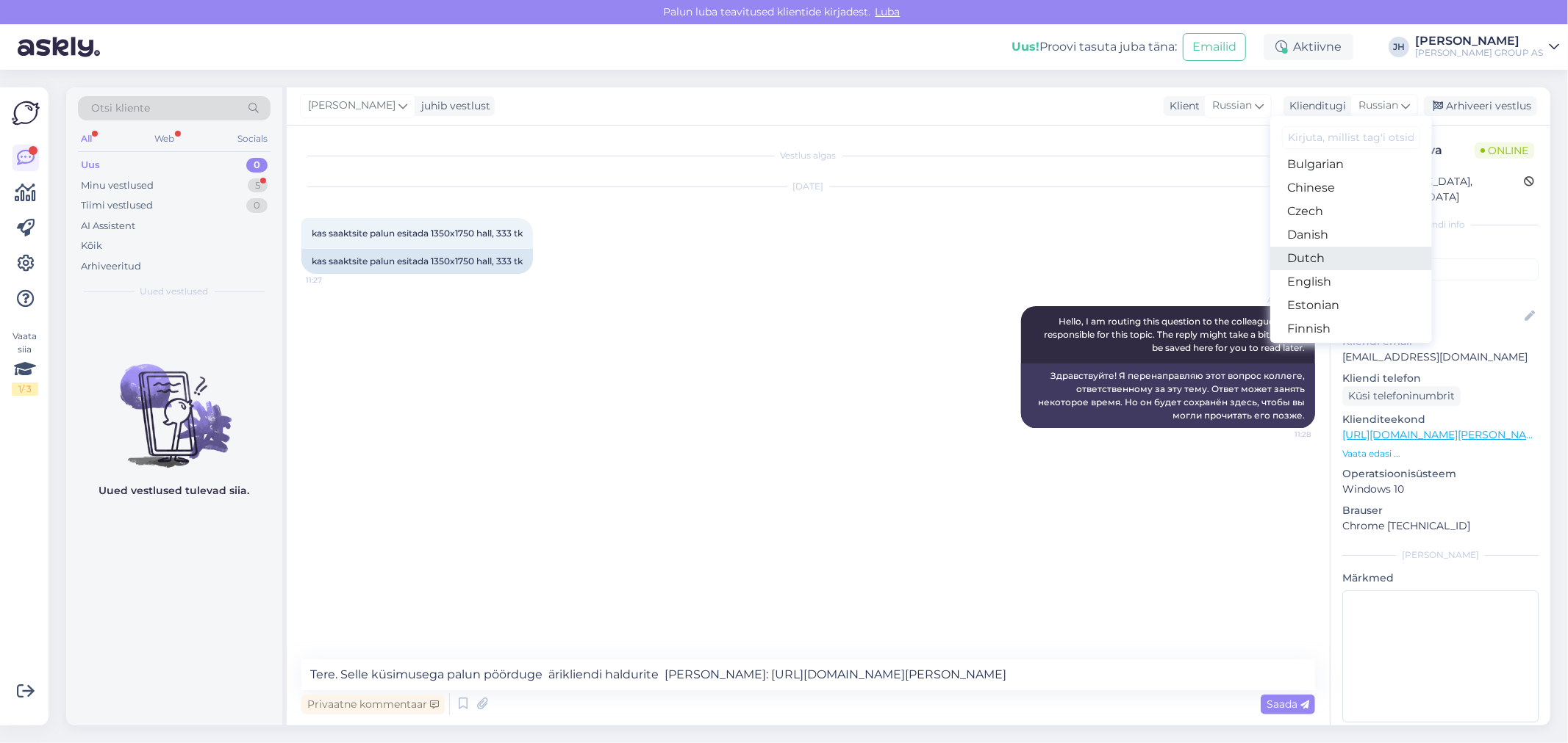
scroll to position [81, 0]
click at [1334, 270] on link "Estonian" at bounding box center [1350, 278] width 161 height 24
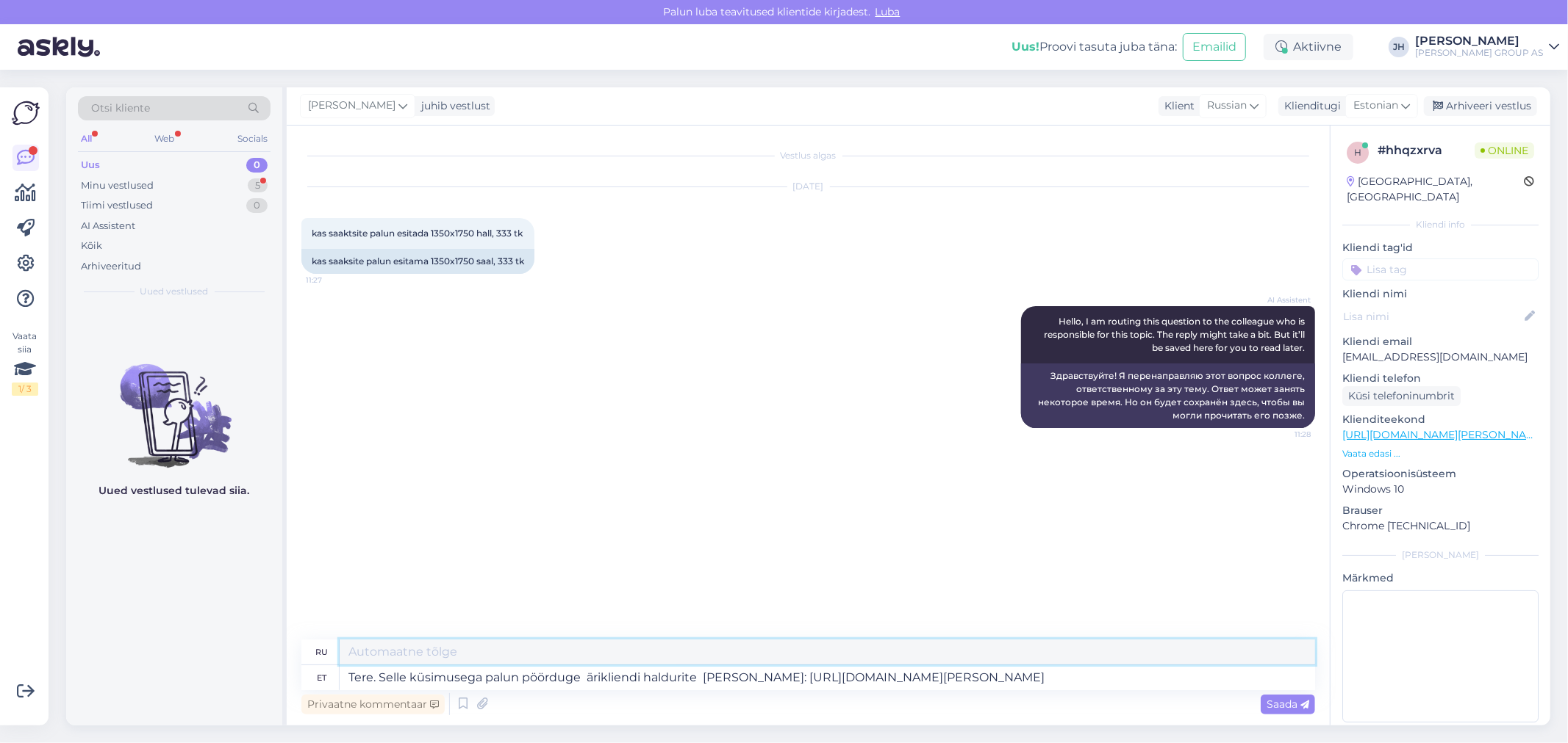
click at [466, 655] on textarea at bounding box center [827, 652] width 975 height 25
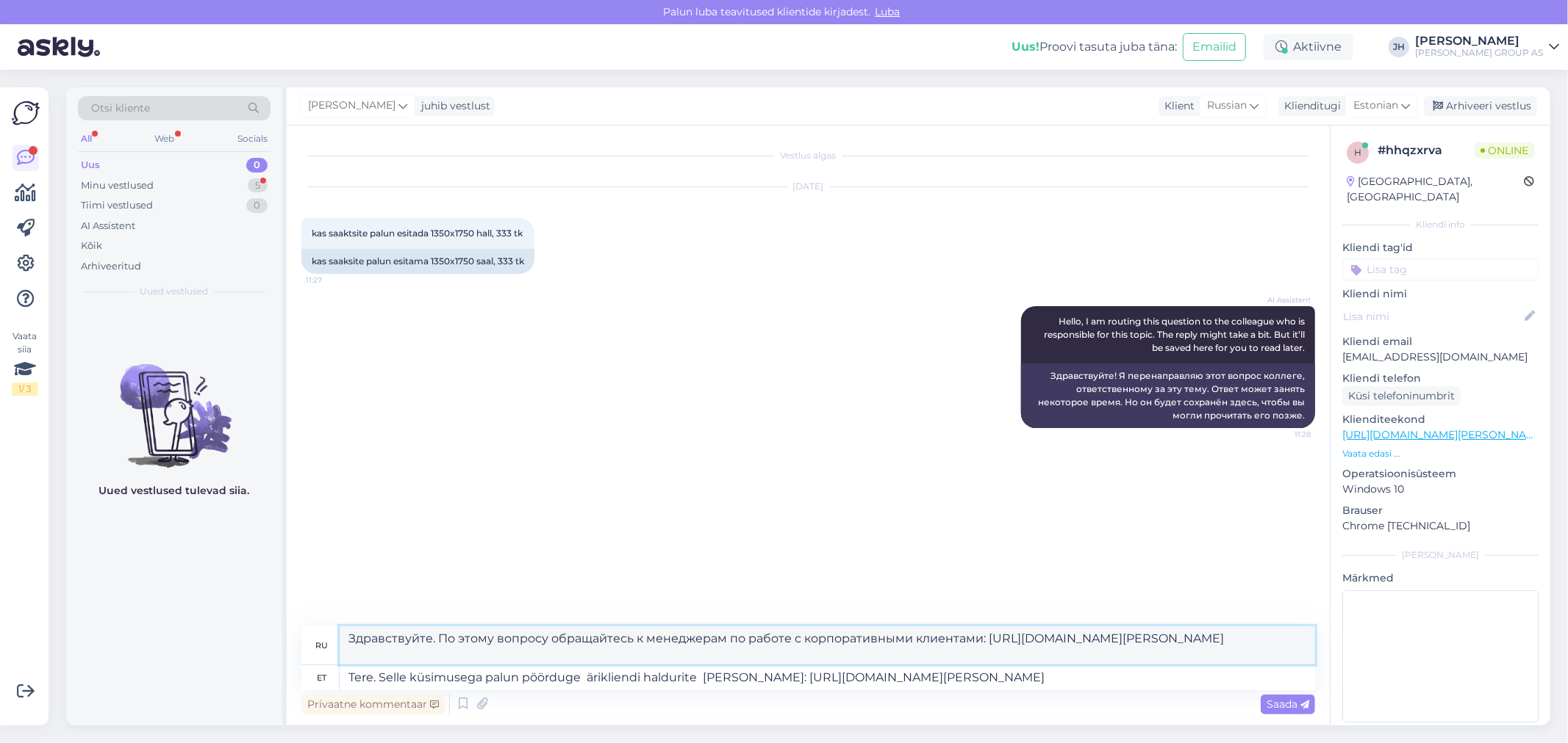
drag, startPoint x: 909, startPoint y: 638, endPoint x: 804, endPoint y: 634, distance: 105.1
click at [804, 634] on textarea "Здравствуйте. По этому вопросу обращайтесь к менеджерам по работе с корпоративн…" at bounding box center [827, 645] width 975 height 39
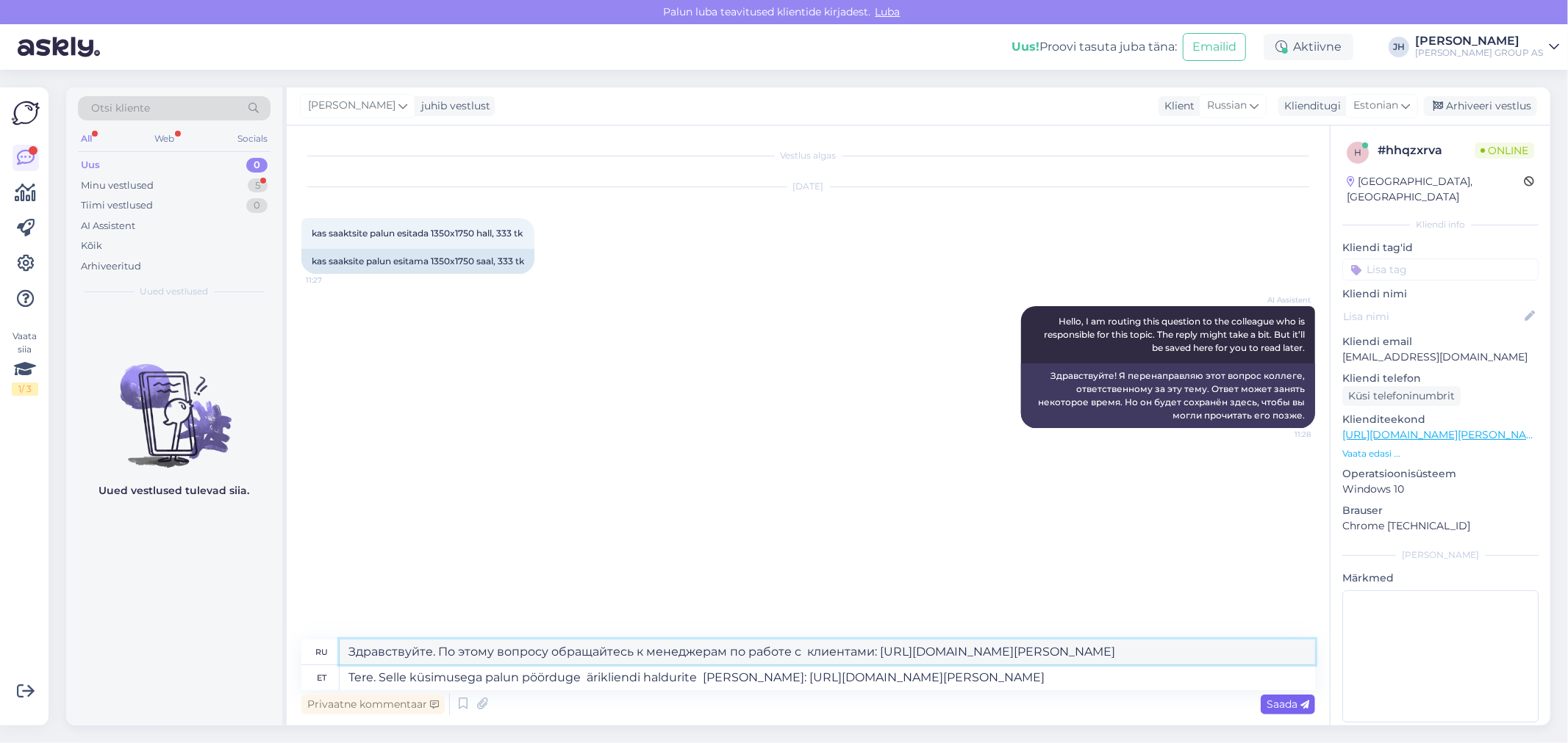
type textarea "Здравствуйте. По этому вопросу обращайтесь к менеджерам по работе с клиентами: …"
click at [1279, 702] on span "Saada" at bounding box center [1287, 703] width 43 height 13
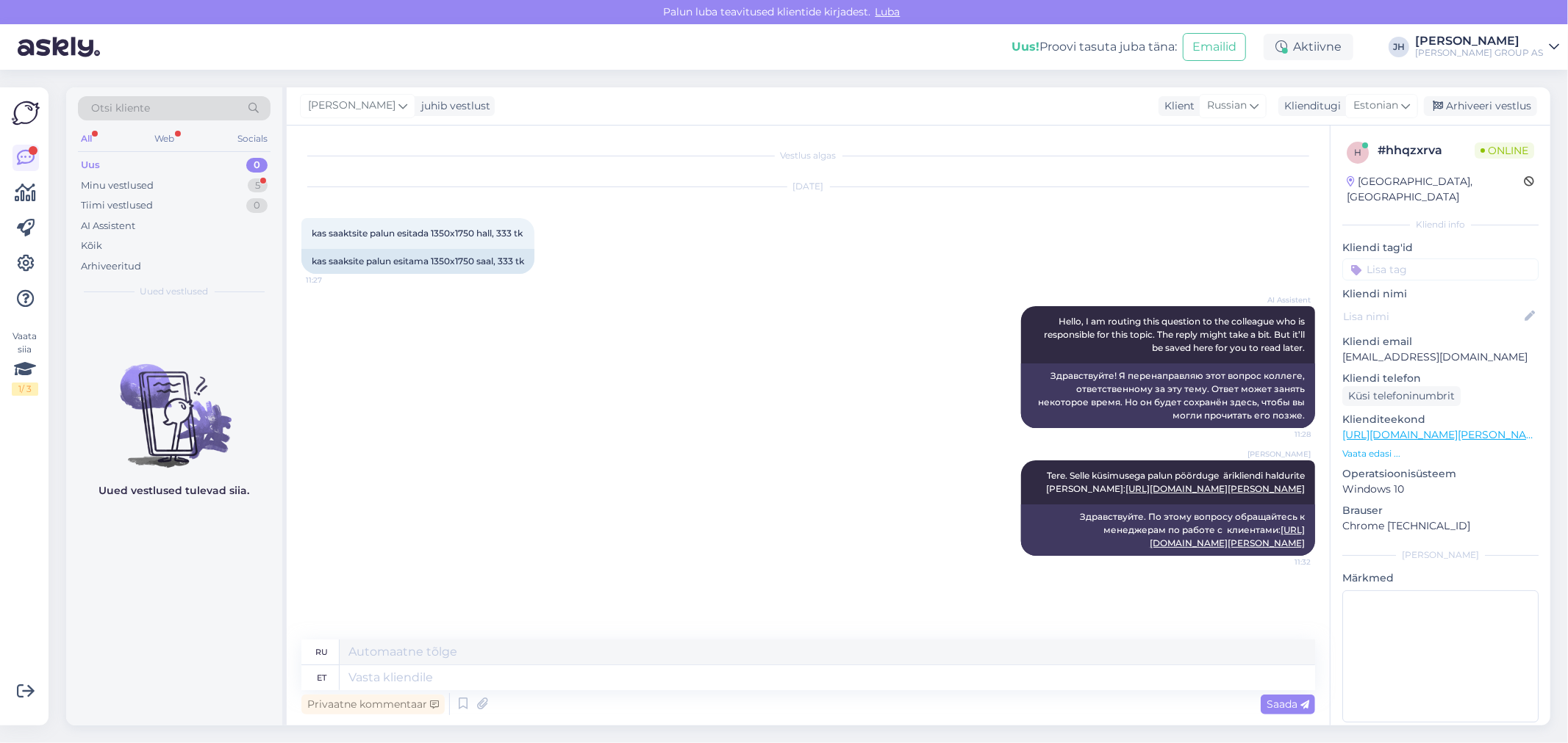
click at [555, 463] on div "[PERSON_NAME] Tere. Selle küsimusega palun pöörduge ärikliendi haldurite [PERSO…" at bounding box center [808, 508] width 1014 height 128
click at [1472, 105] on div "Arhiveeri vestlus" at bounding box center [1480, 106] width 113 height 20
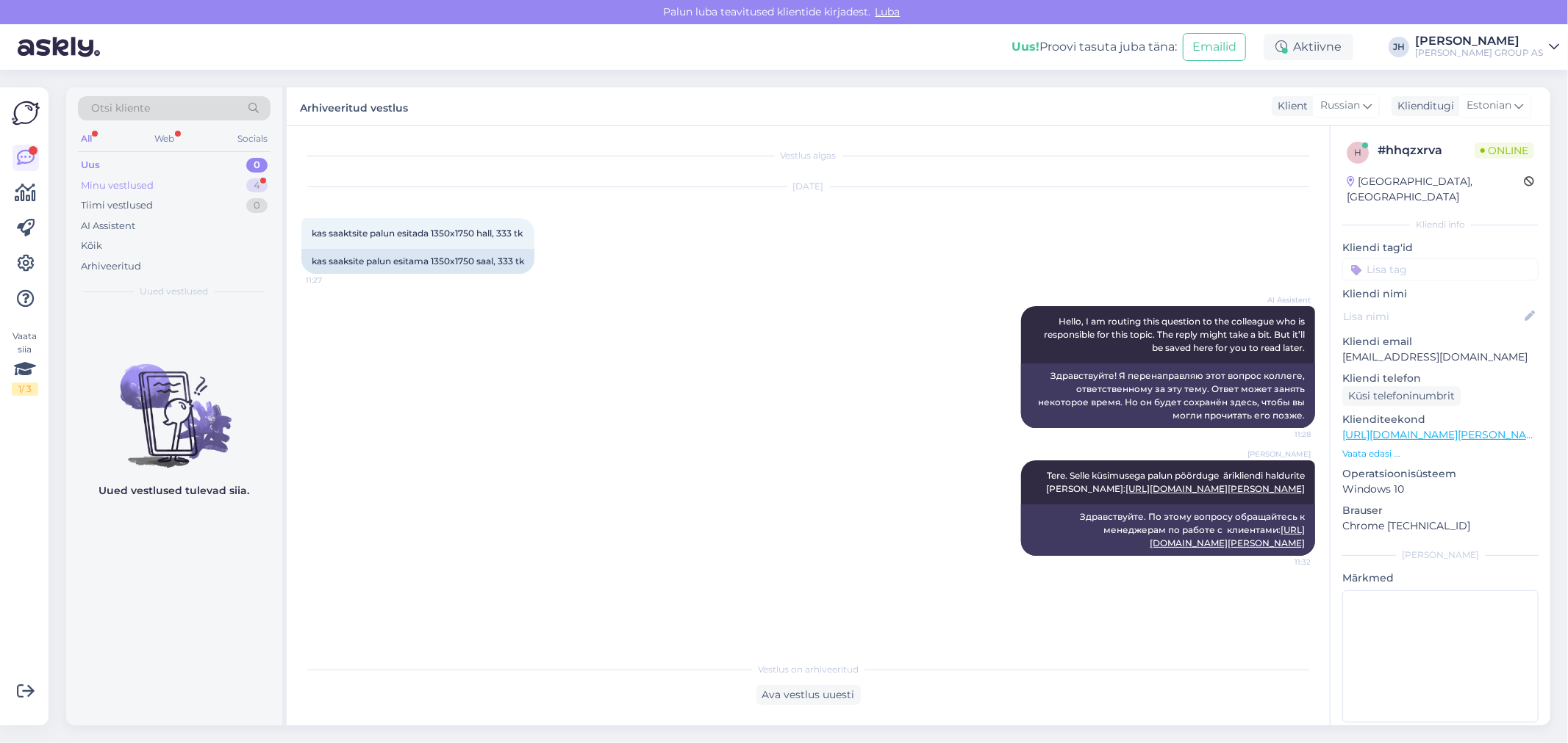
click at [119, 181] on div "Minu vestlused" at bounding box center [118, 185] width 73 height 15
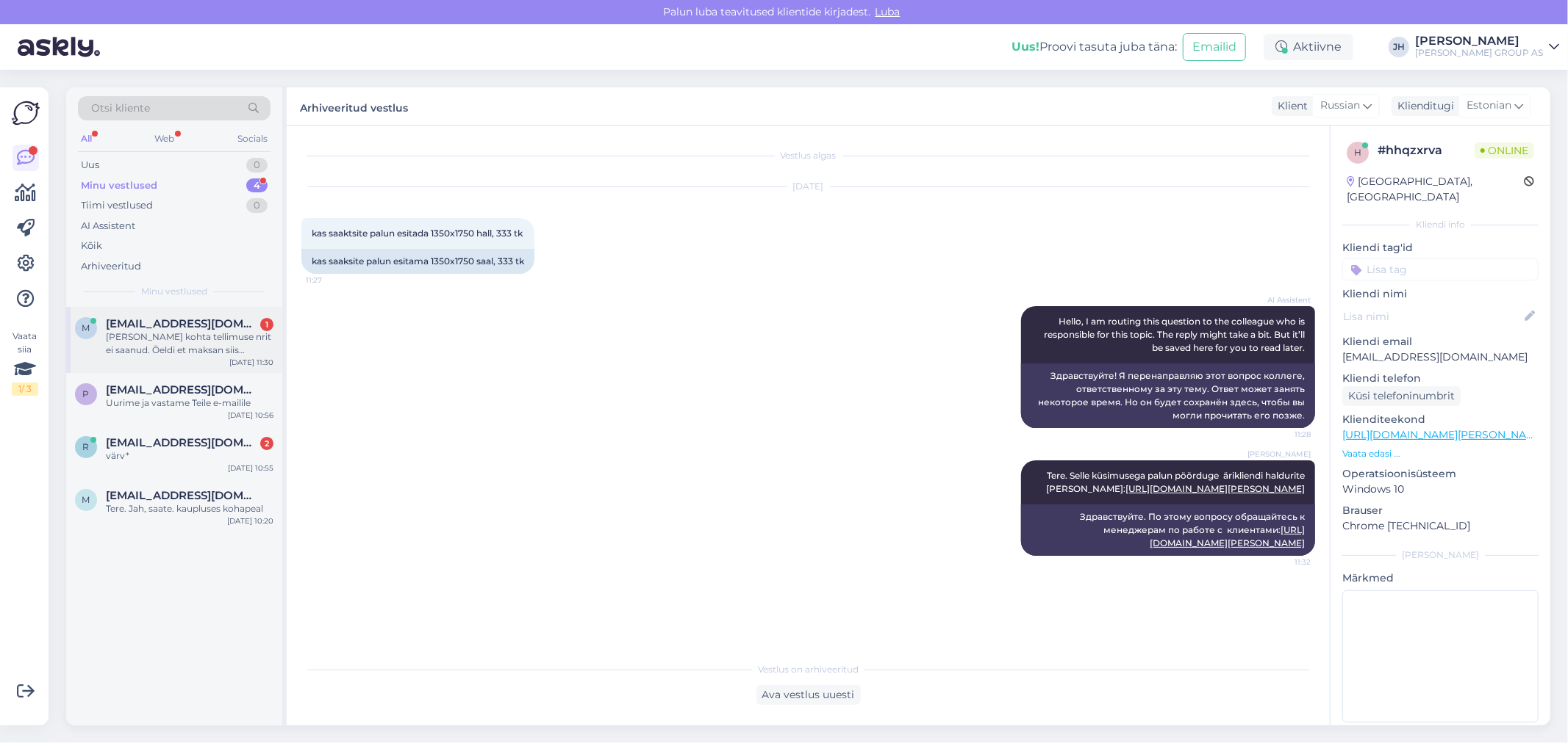
click at [170, 326] on span "[EMAIL_ADDRESS][DOMAIN_NAME]" at bounding box center [182, 324] width 152 height 13
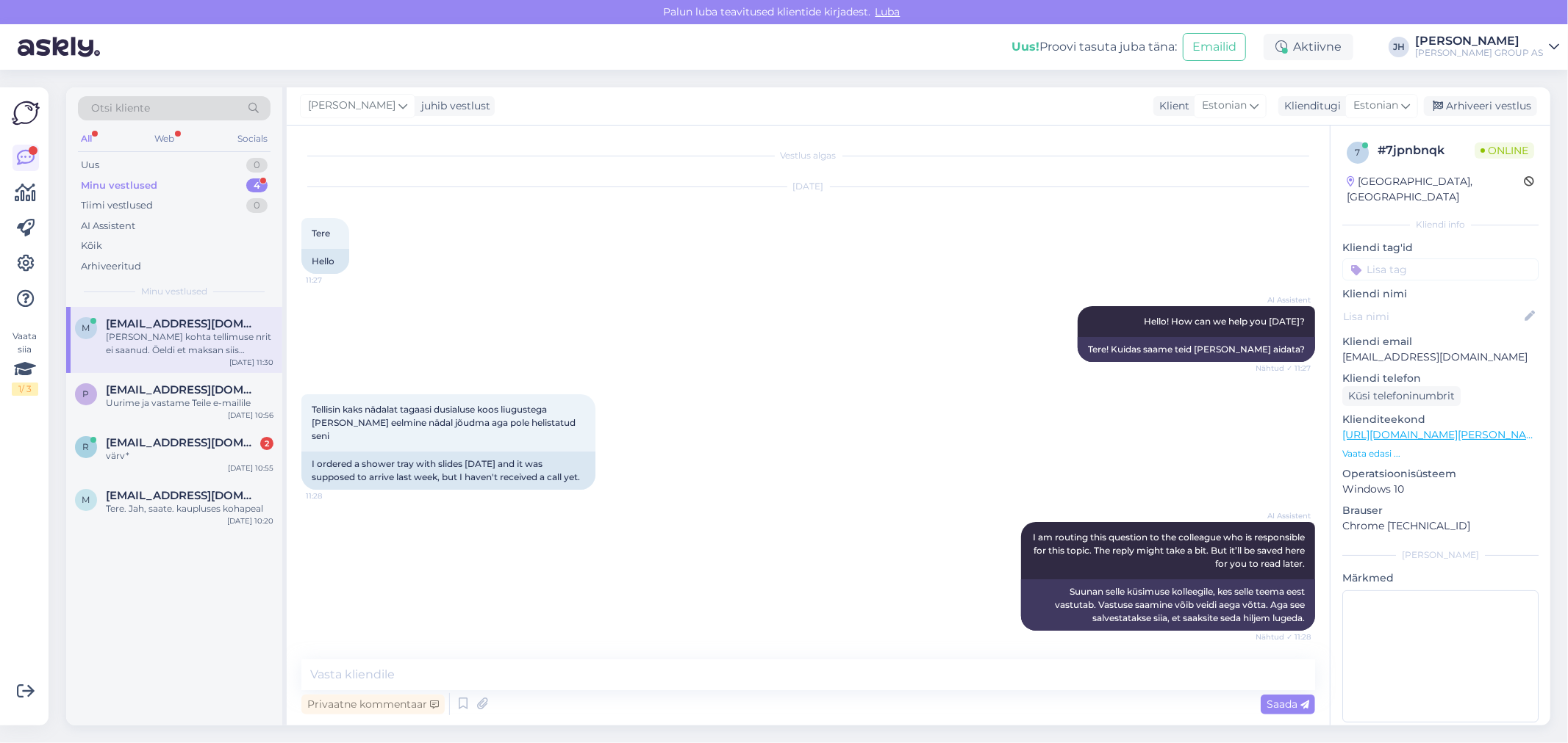
scroll to position [241, 0]
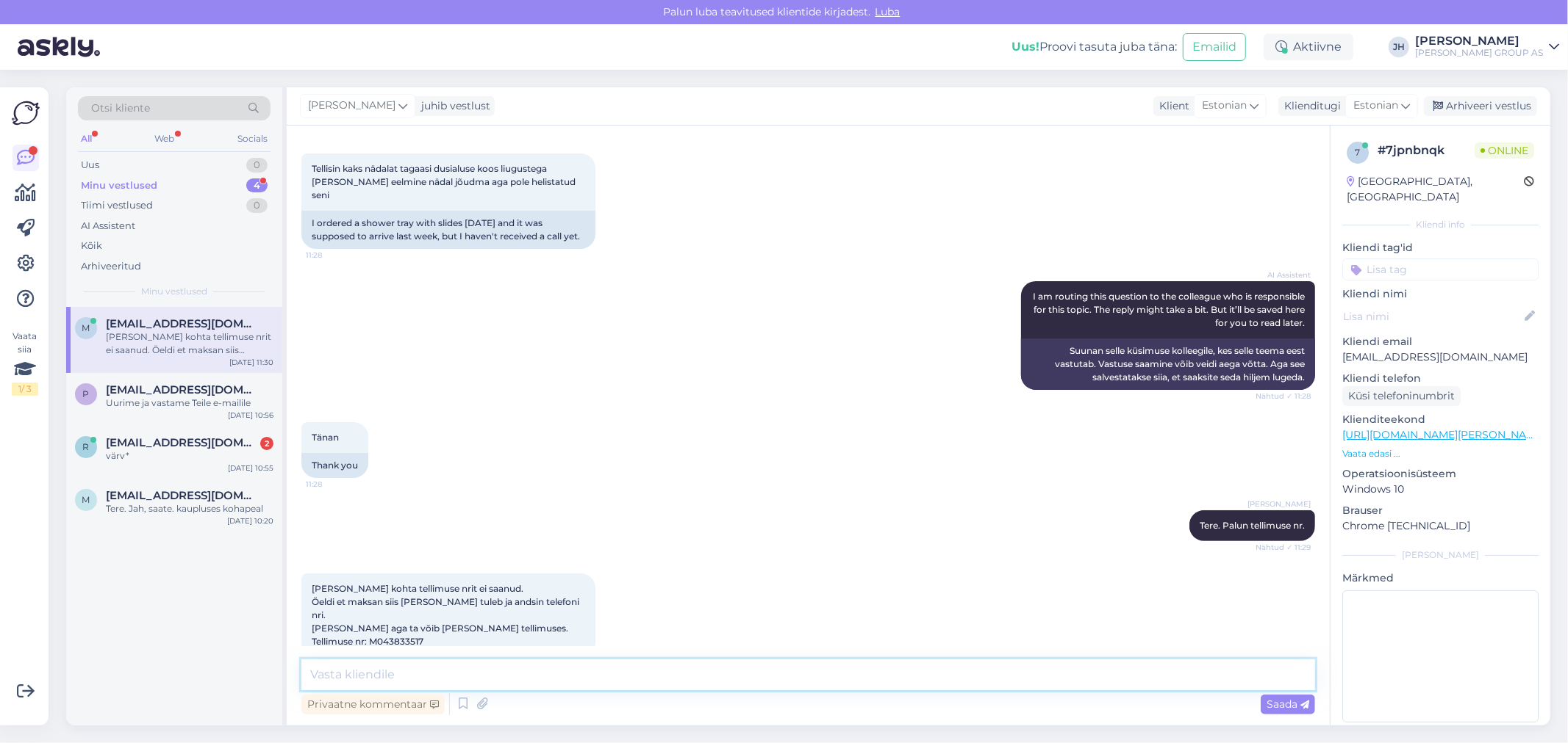
click at [343, 678] on textarea at bounding box center [808, 675] width 1014 height 31
type textarea "[PERSON_NAME]"
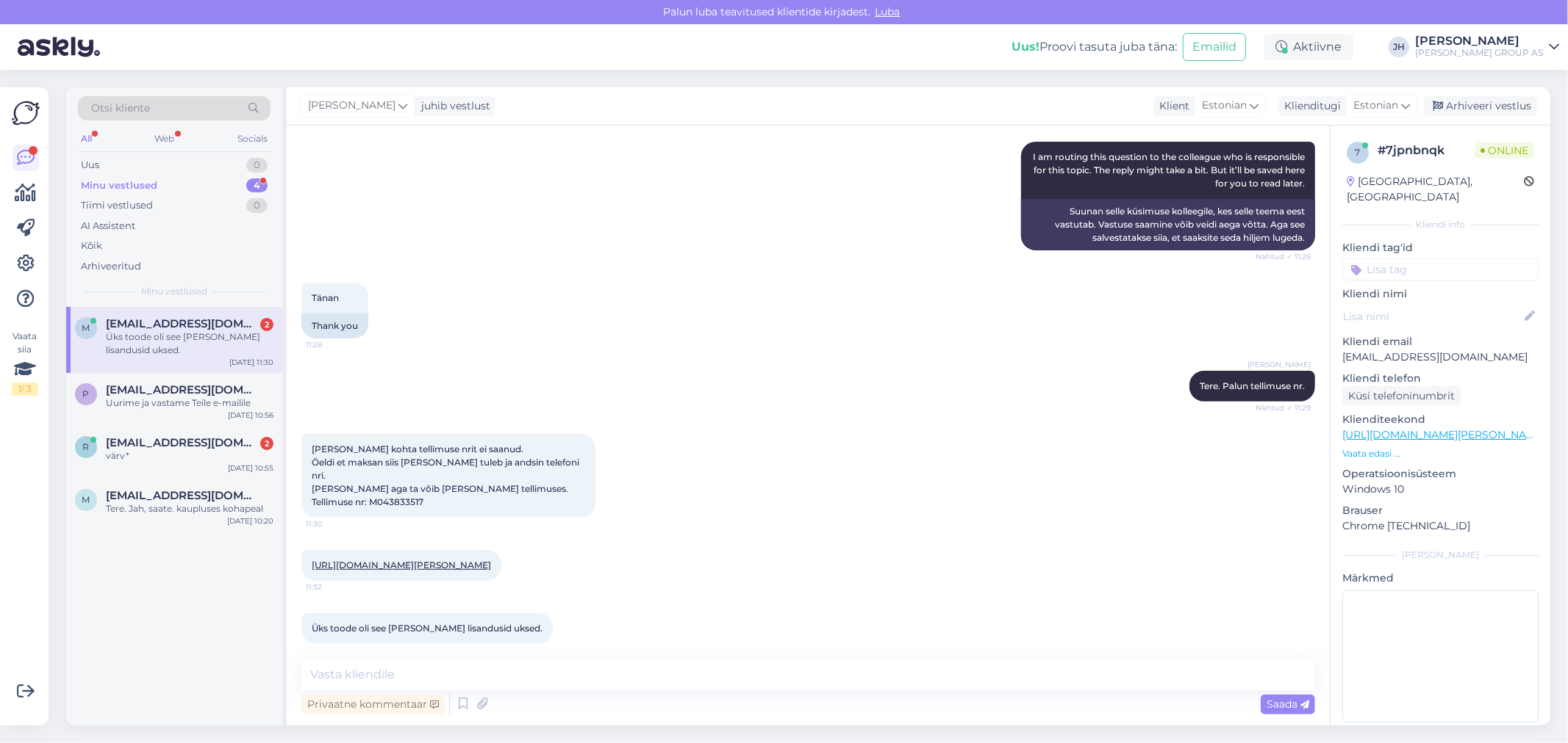
scroll to position [457, 0]
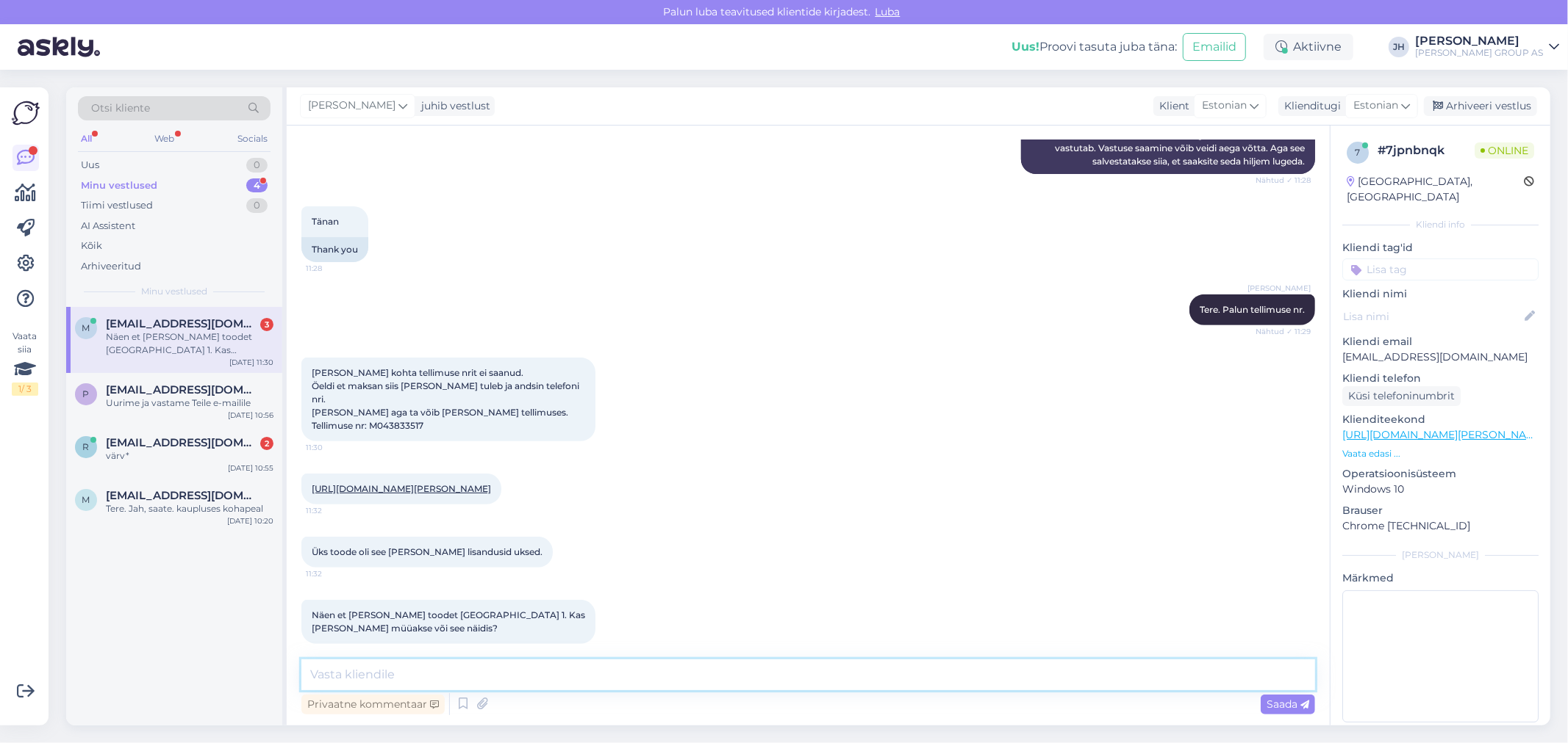
click at [356, 676] on textarea at bounding box center [808, 675] width 1014 height 31
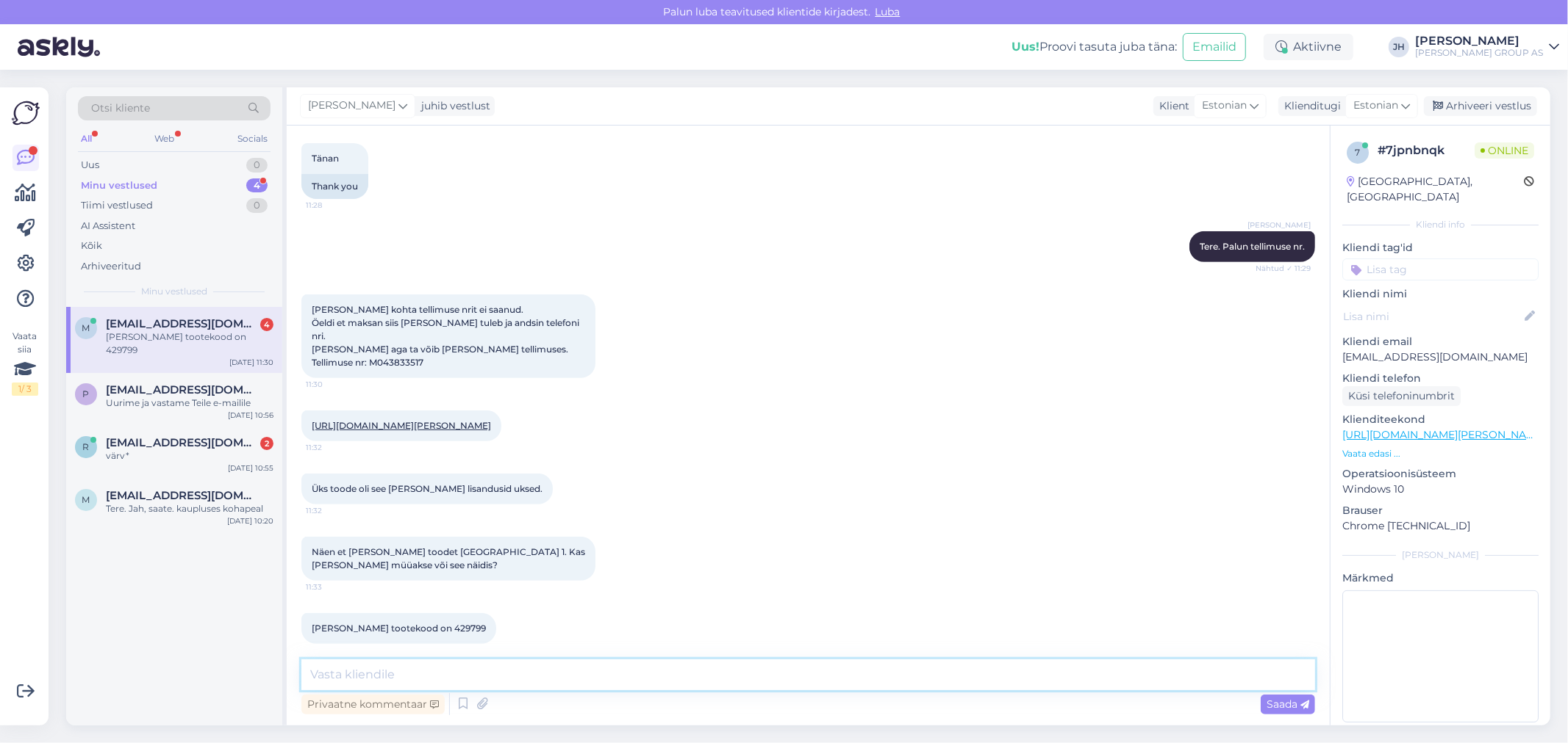
click at [346, 675] on textarea at bounding box center [808, 675] width 1014 height 31
type textarea "Tere. Kus poes olete tellinud?"
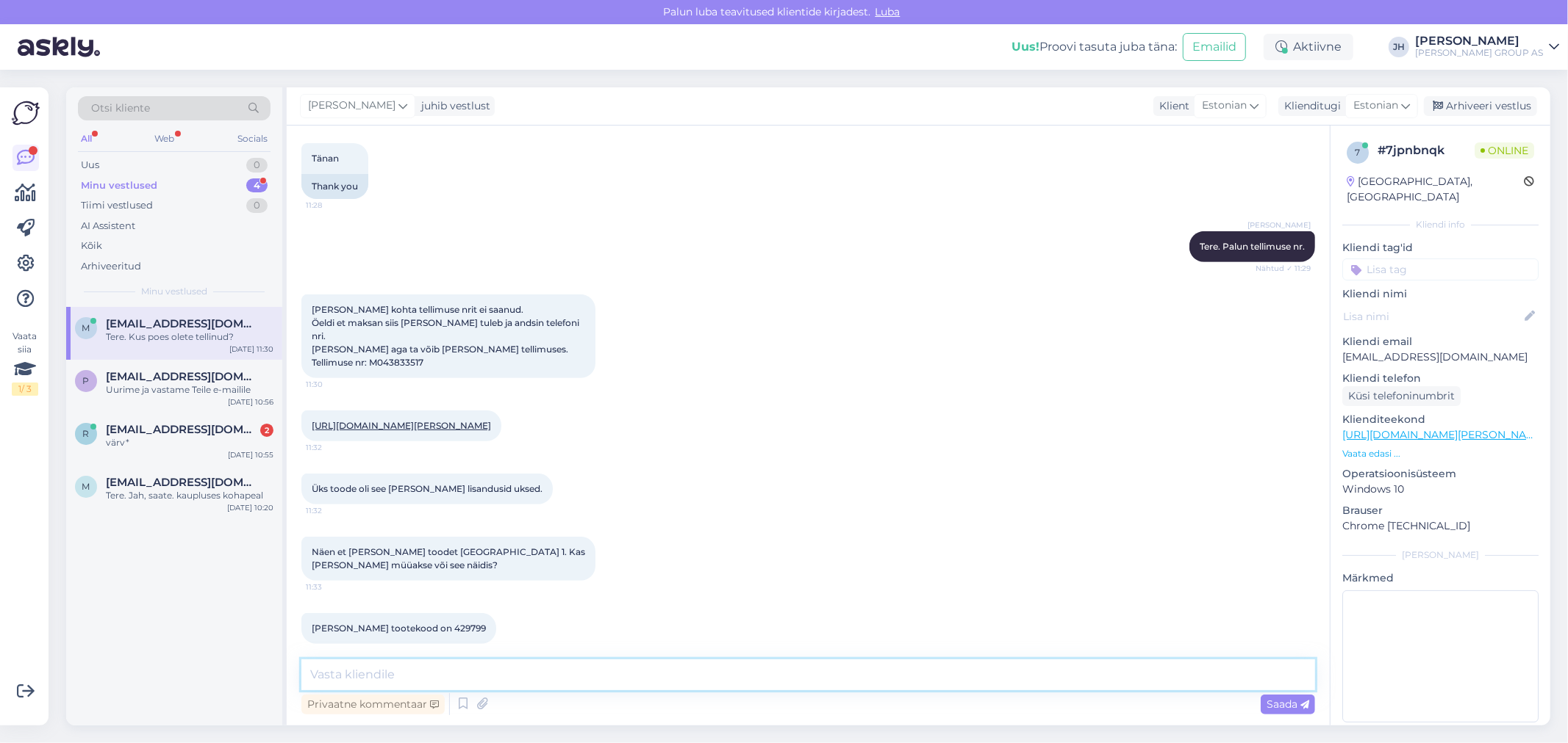
scroll to position [584, 0]
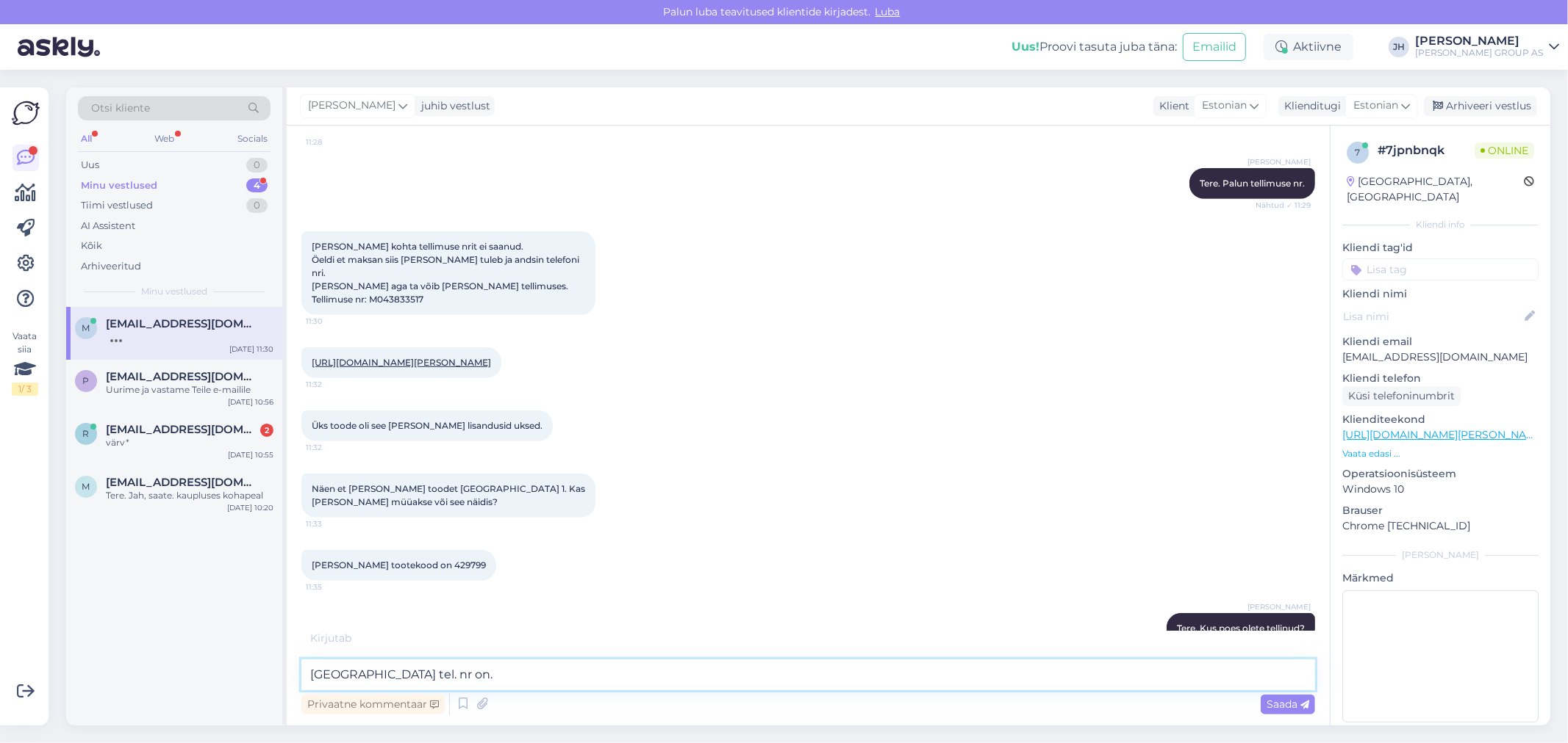
click at [455, 673] on textarea "[GEOGRAPHIC_DATA] tel. nr on." at bounding box center [808, 675] width 1014 height 31
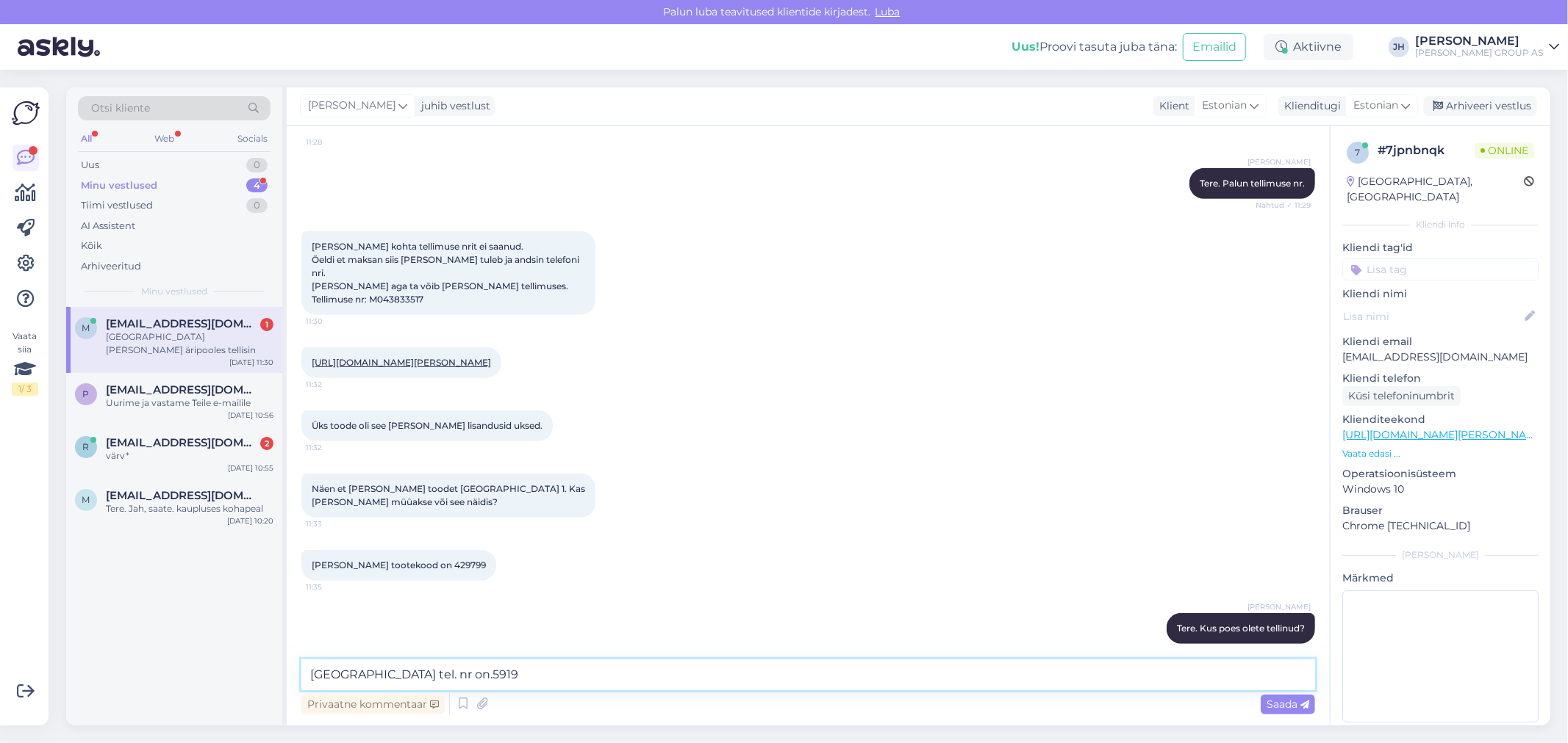
scroll to position [646, 0]
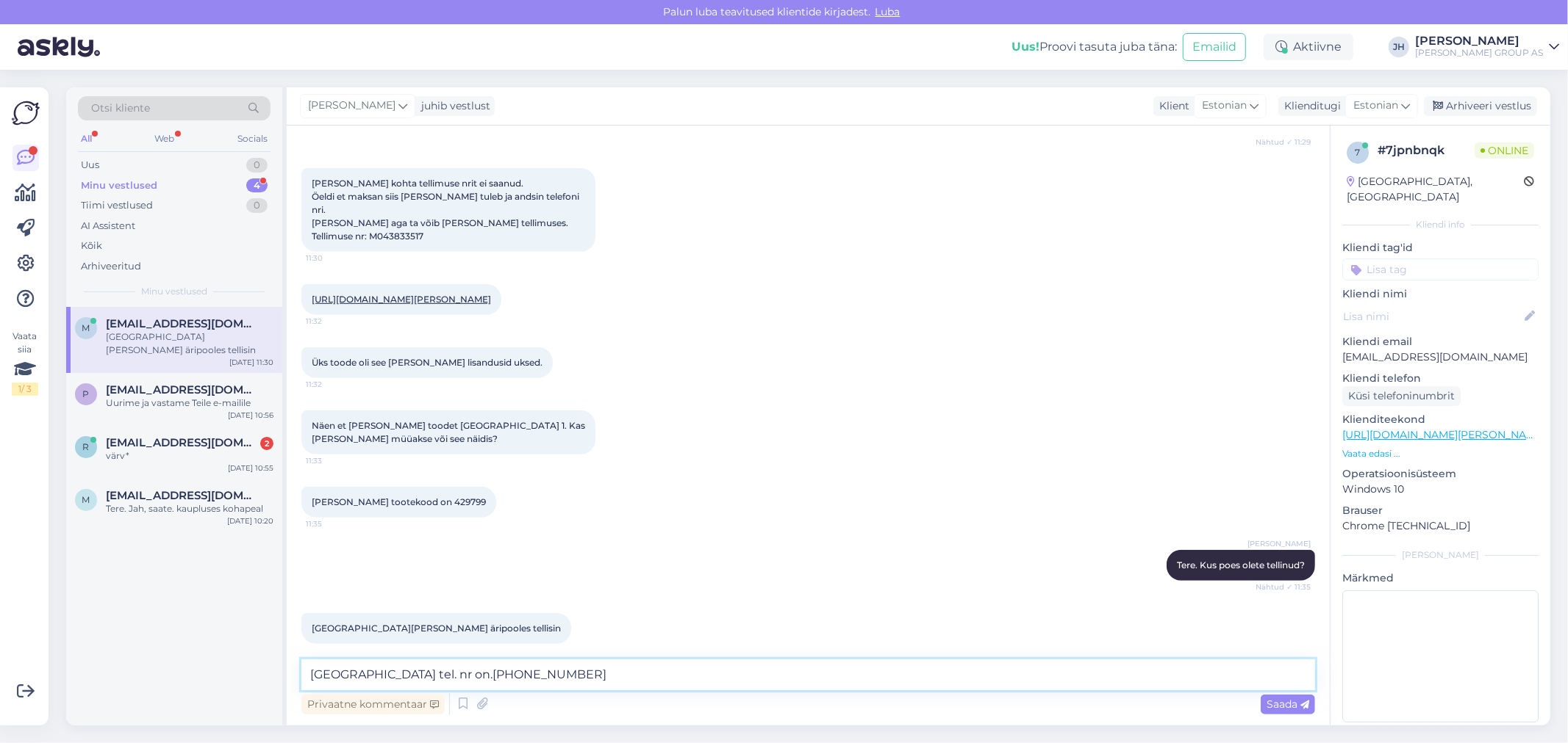
type textarea "[GEOGRAPHIC_DATA] tel. nr on.[PHONE_NUMBER]"
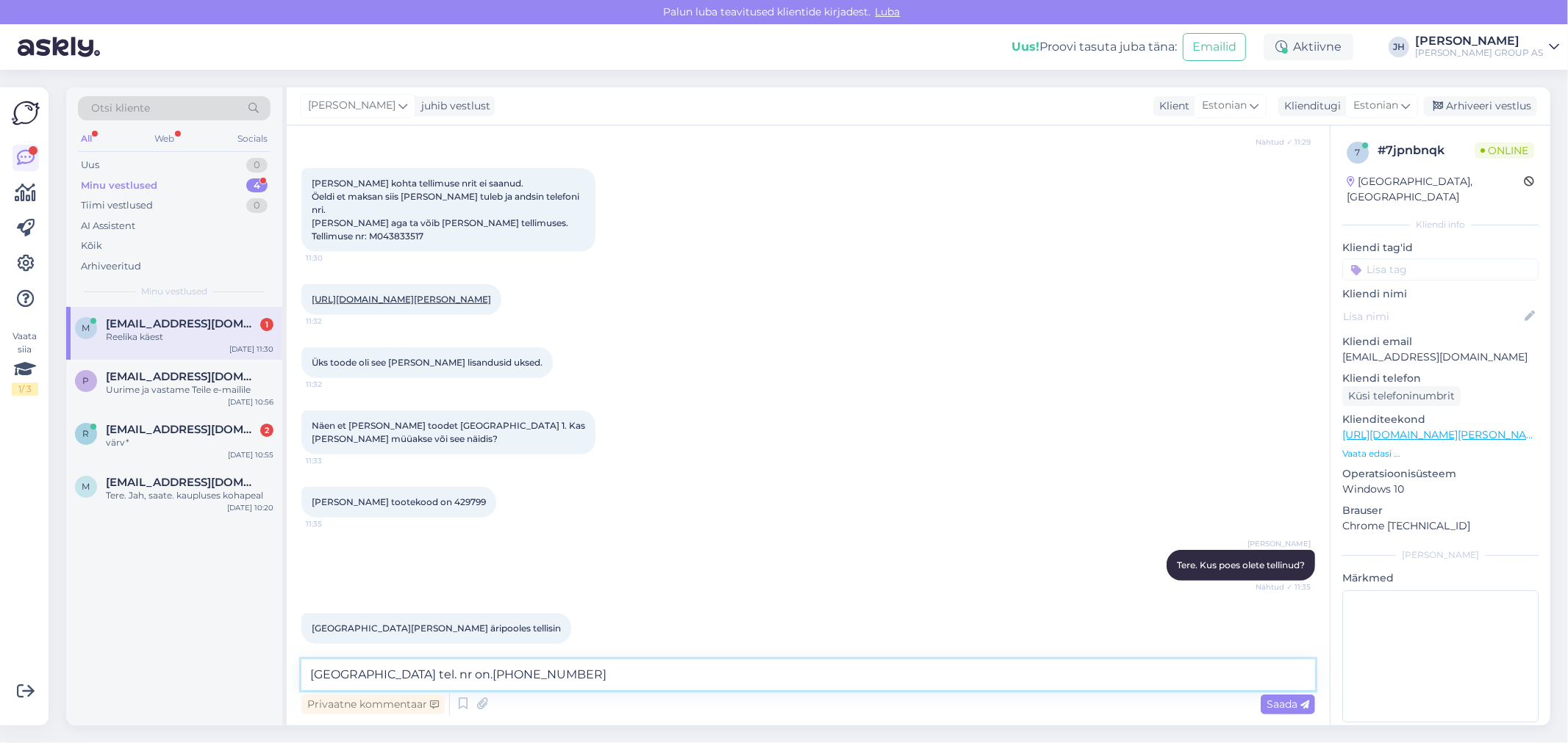
scroll to position [709, 0]
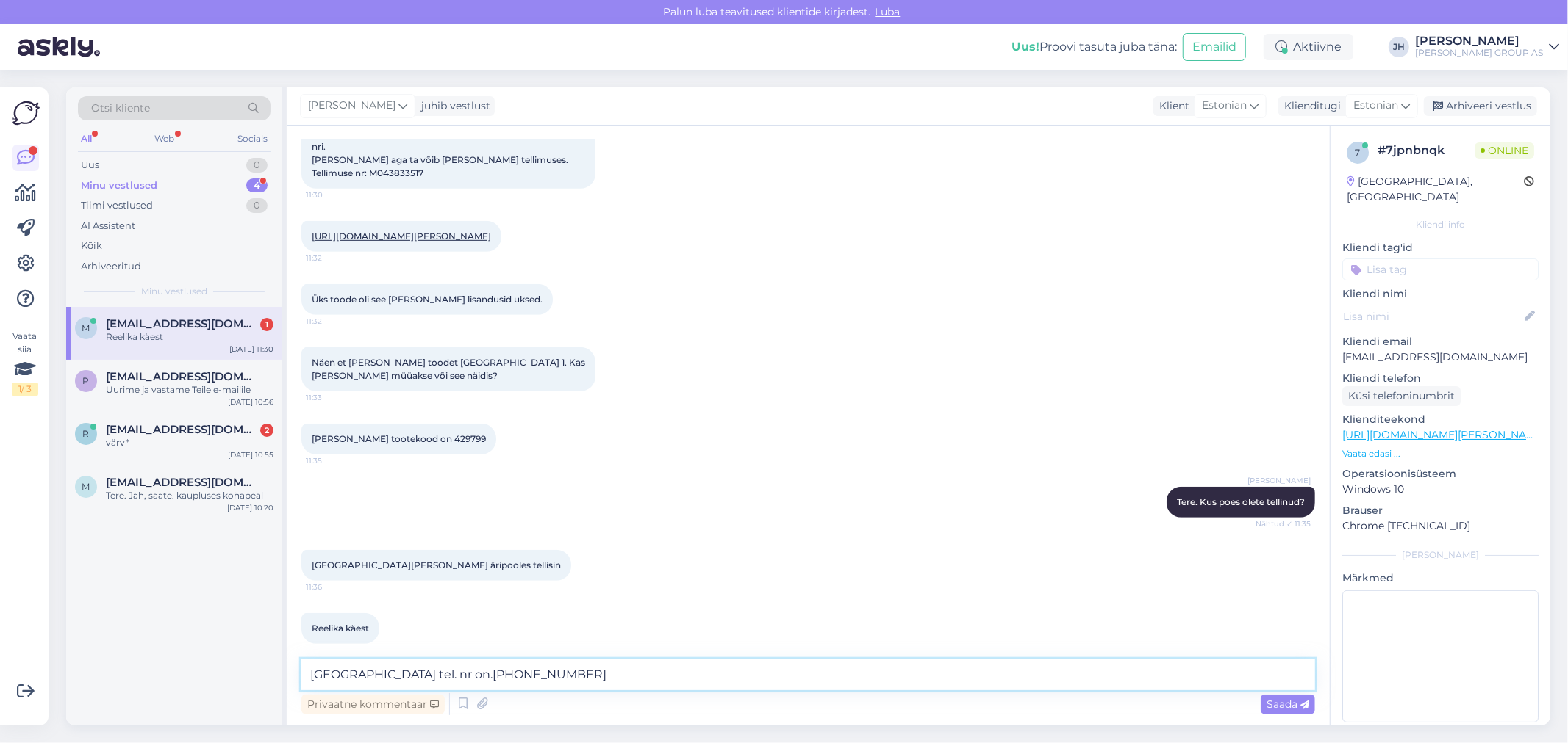
drag, startPoint x: 556, startPoint y: 672, endPoint x: 273, endPoint y: 681, distance: 283.1
click at [273, 681] on div "Otsi kliente All Web Socials Uus 0 Minu vestlused 4 Tiimi vestlused 0 AI Assist…" at bounding box center [808, 406] width 1484 height 638
drag, startPoint x: 669, startPoint y: 673, endPoint x: 269, endPoint y: 669, distance: 400.0
click at [269, 669] on div "Otsi kliente All Web Socials Uus 0 Minu vestlused 4 Tiimi vestlused 0 AI Assist…" at bounding box center [808, 406] width 1484 height 638
type textarea "Siis palun küsige Reelika käest. Meil e-poes see info puudub"
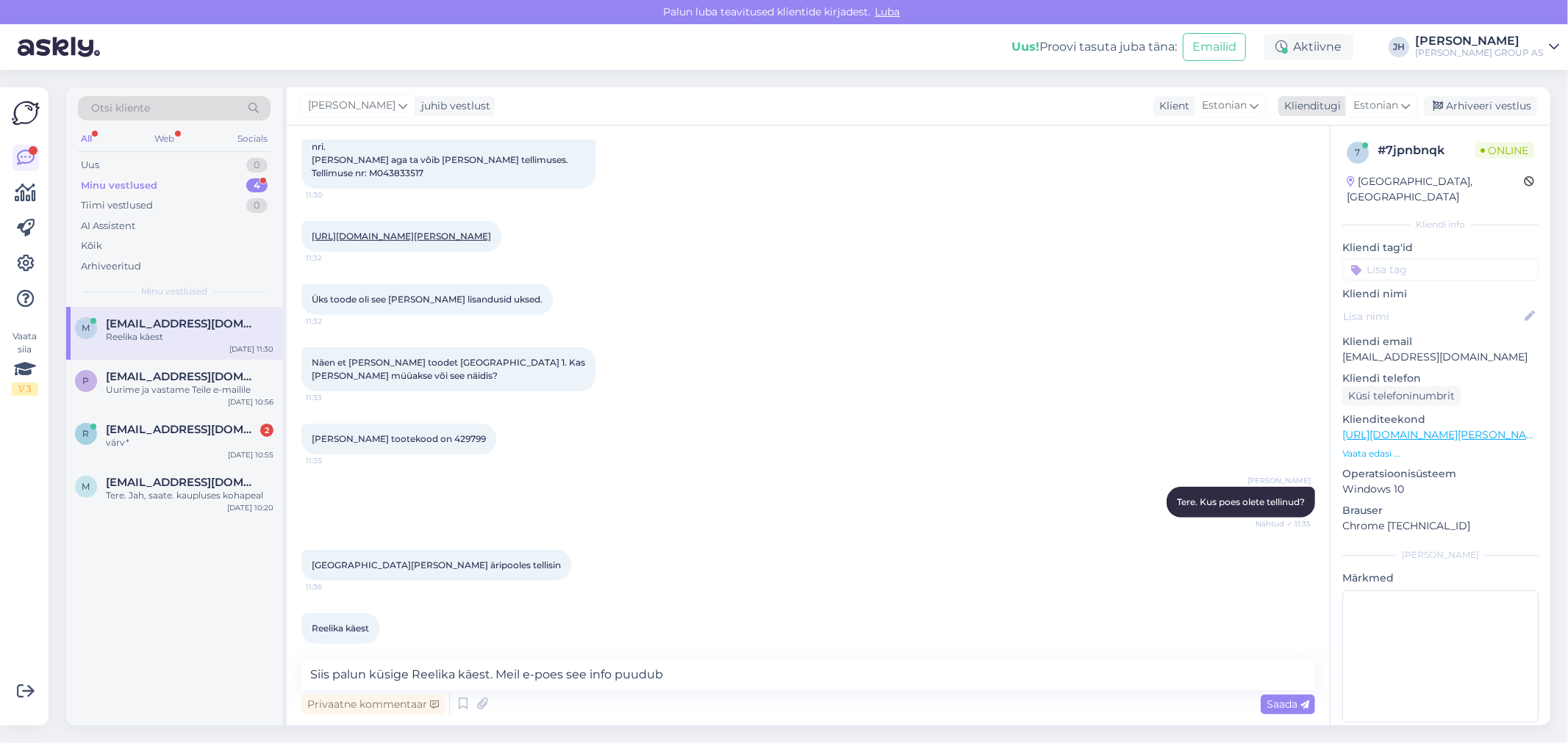
click at [1409, 103] on icon at bounding box center [1405, 106] width 9 height 16
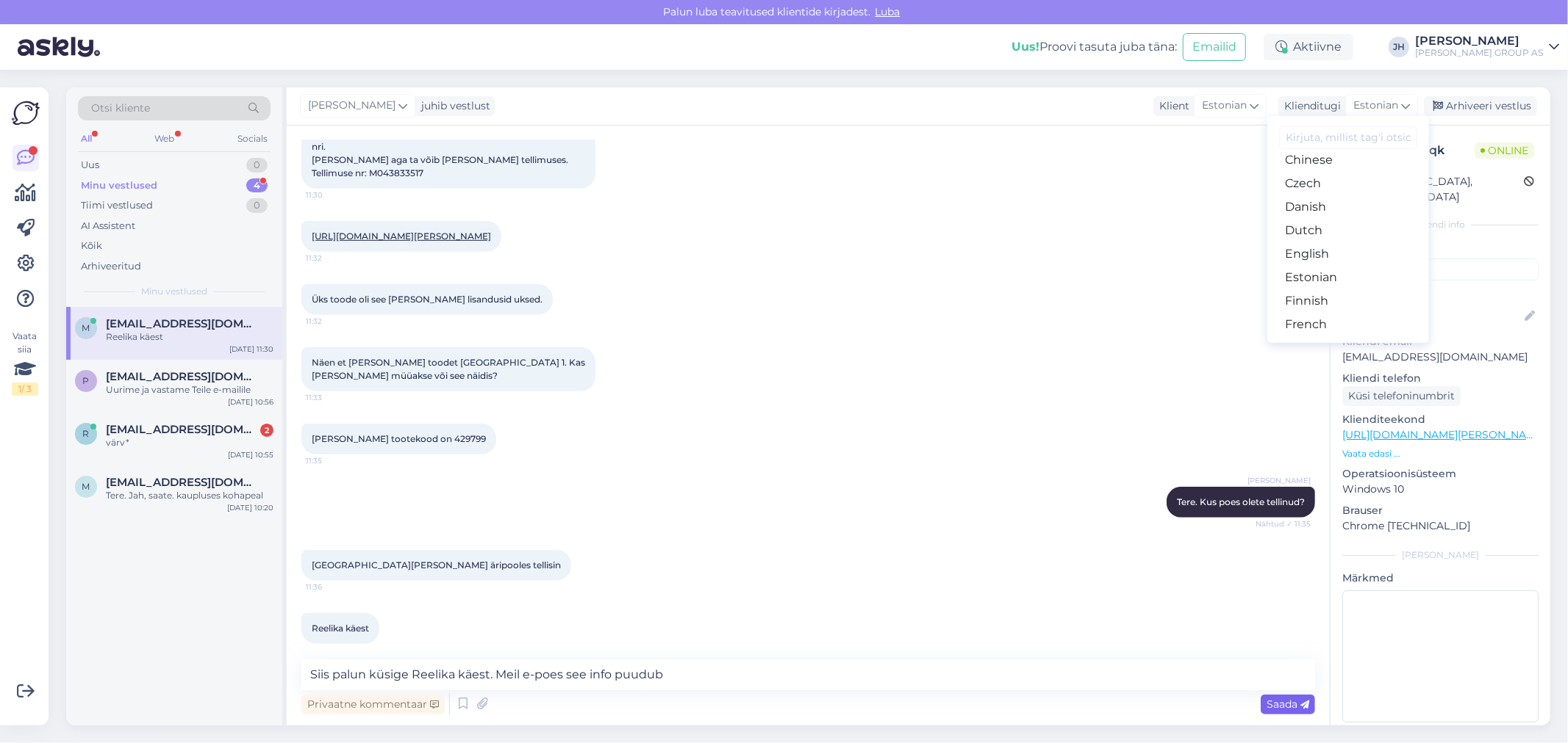
click at [1290, 703] on span "Saada" at bounding box center [1287, 703] width 43 height 13
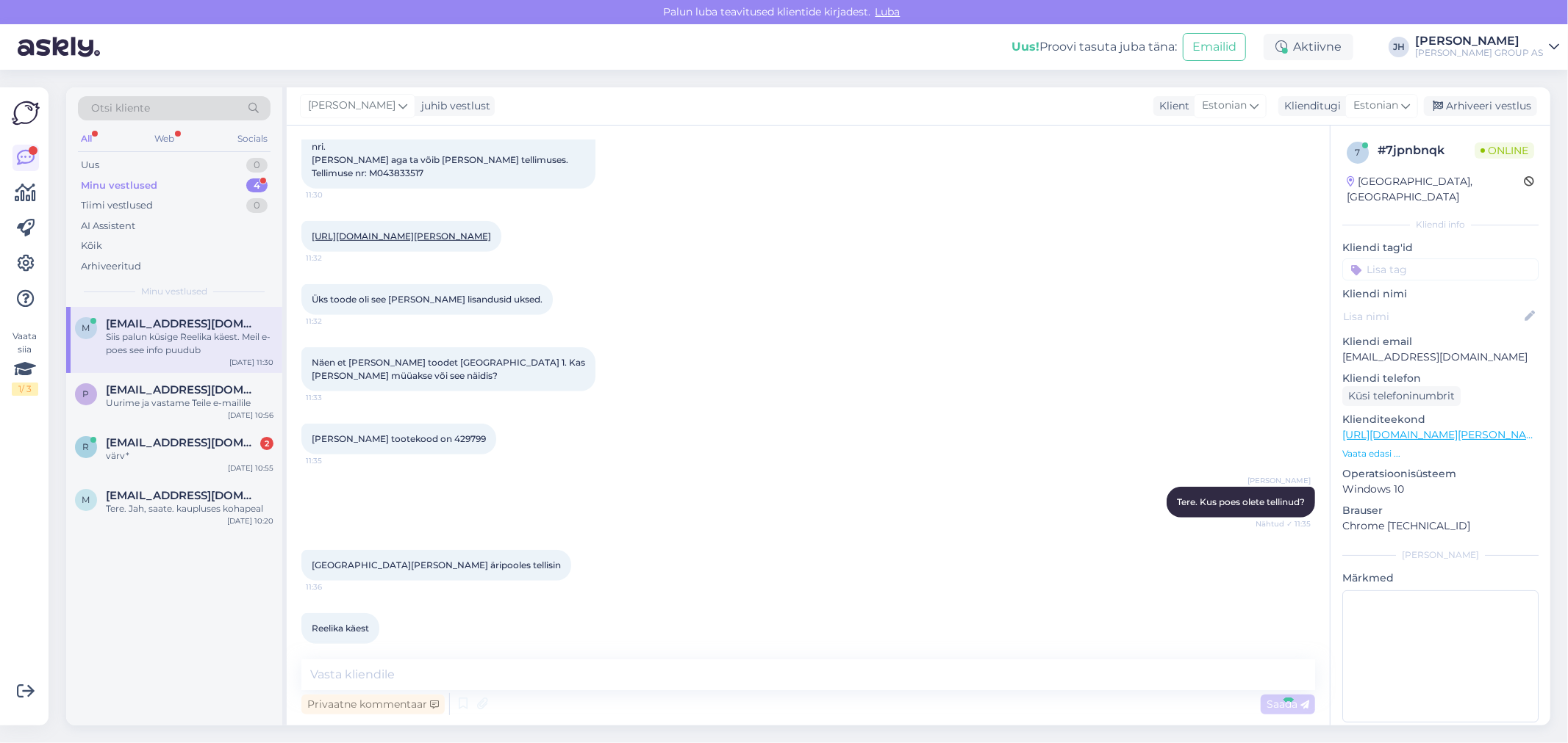
scroll to position [773, 0]
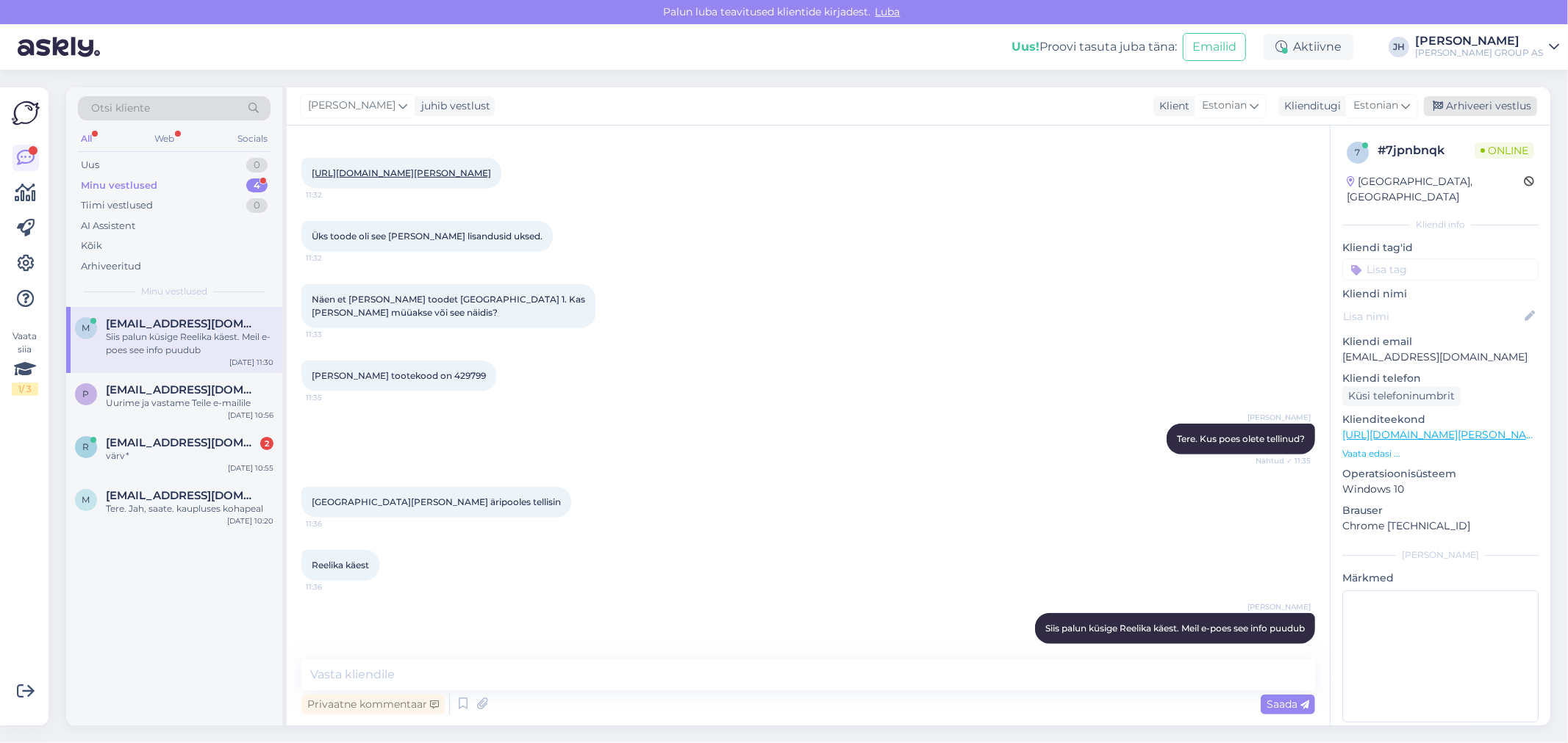
click at [1507, 107] on div "Arhiveeri vestlus" at bounding box center [1480, 106] width 113 height 20
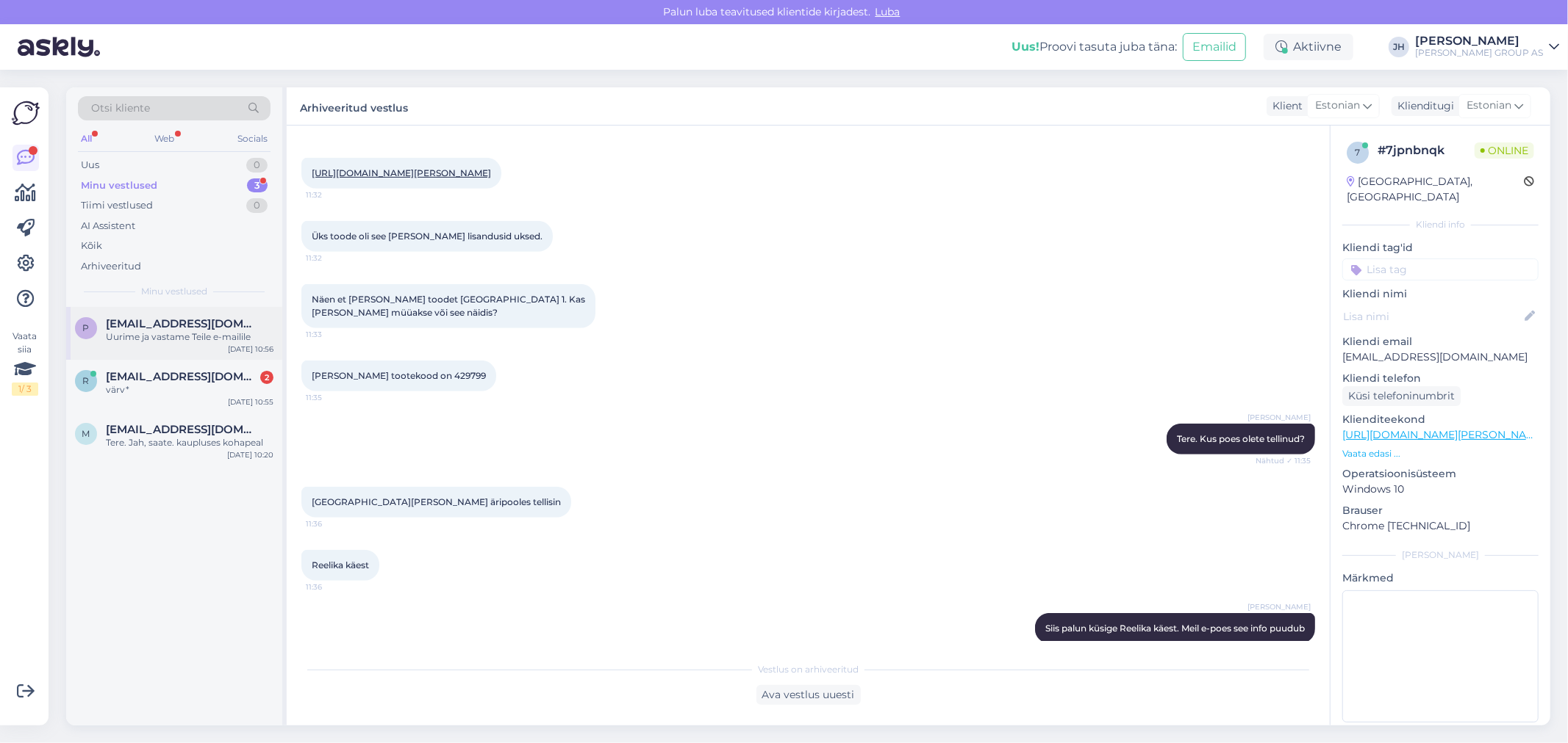
click at [165, 333] on div "Uurime ja vastame Teile e-mailile" at bounding box center [189, 336] width 167 height 13
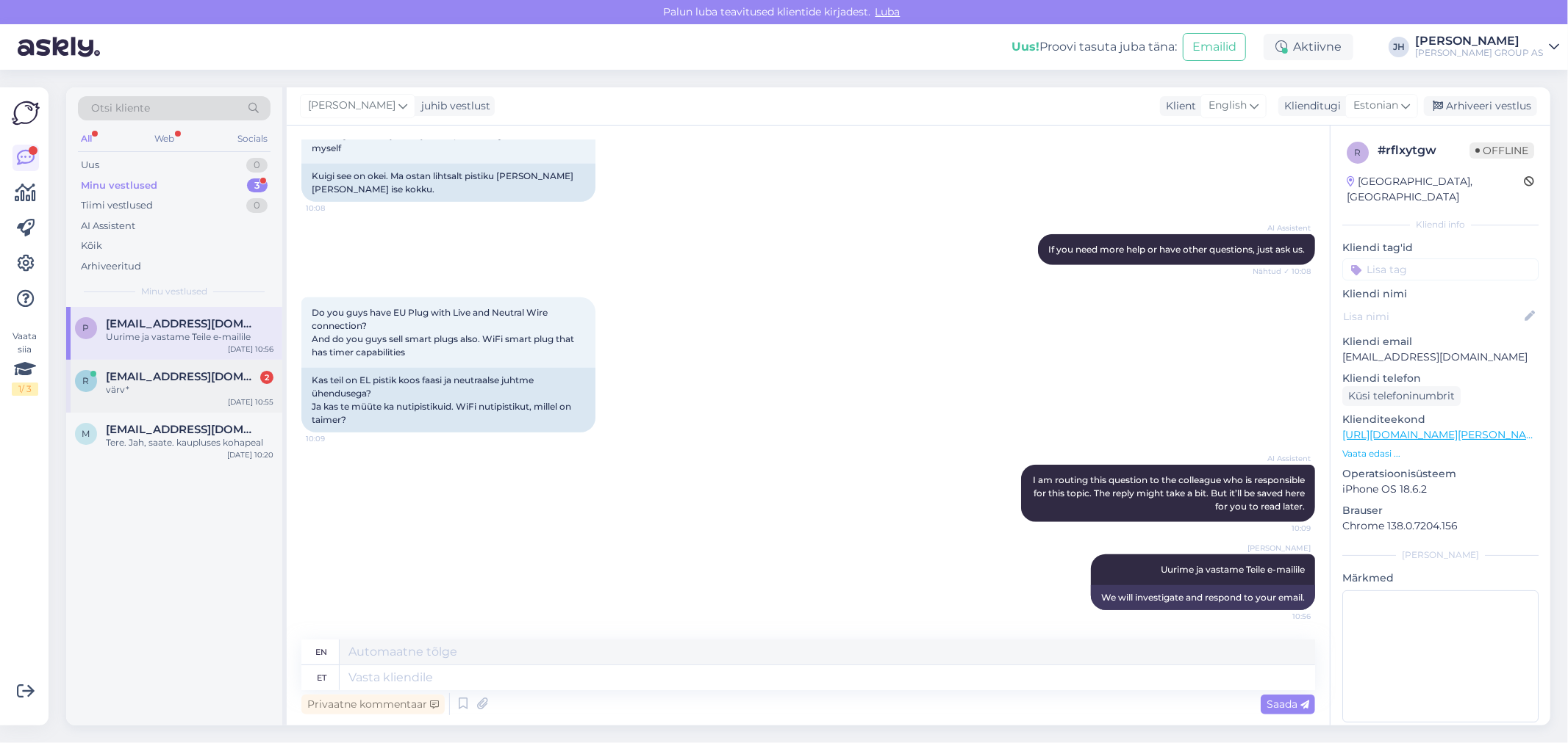
click at [172, 378] on span "[EMAIL_ADDRESS][DOMAIN_NAME]" at bounding box center [182, 376] width 152 height 13
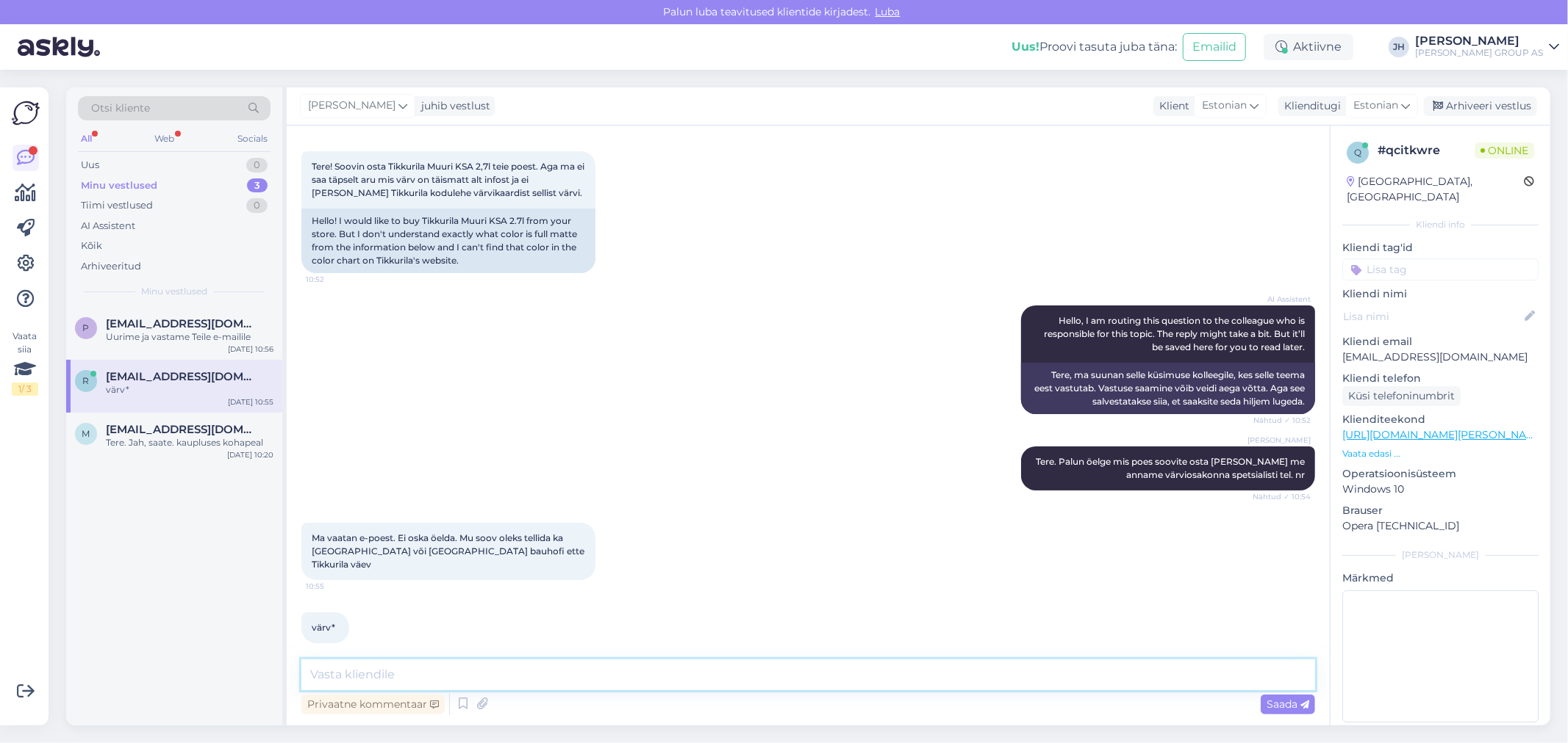
click at [430, 677] on textarea at bounding box center [808, 675] width 1014 height 31
click at [336, 672] on textarea at bounding box center [808, 675] width 1014 height 31
click at [638, 671] on textarea "Värvi osakonna spetsialistide info nr. on 58558392 või" at bounding box center [808, 675] width 1014 height 31
drag, startPoint x: 716, startPoint y: 670, endPoint x: 245, endPoint y: 650, distance: 471.4
click at [245, 650] on div "Otsi kliente All Web Socials Uus 1 Minu vestlused 3 Tiimi vestlused 0 AI Assist…" at bounding box center [808, 406] width 1484 height 638
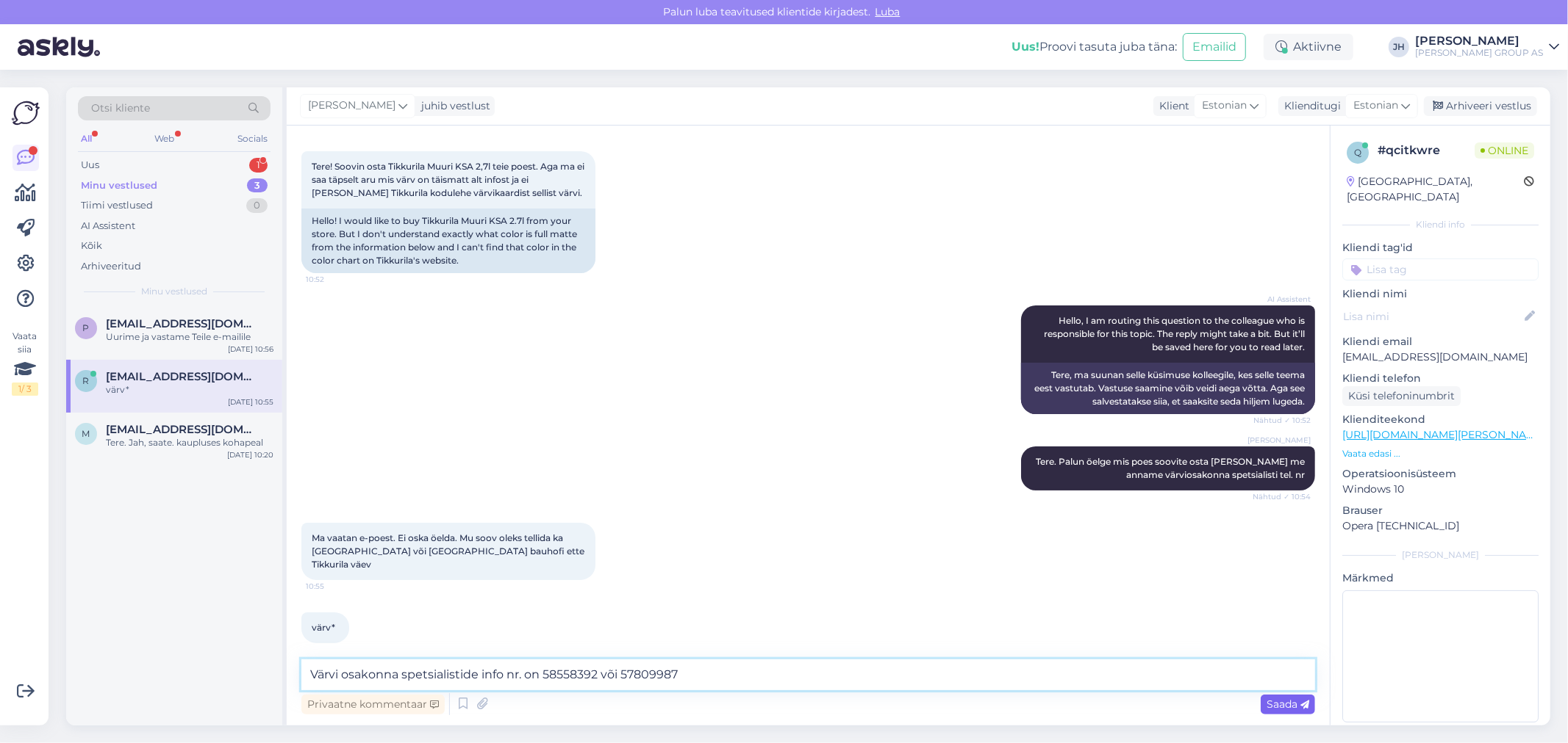
type textarea "Värvi osakonna spetsialistide info nr. on 58558392 või 57809987"
click at [1284, 705] on span "Saada" at bounding box center [1287, 703] width 43 height 13
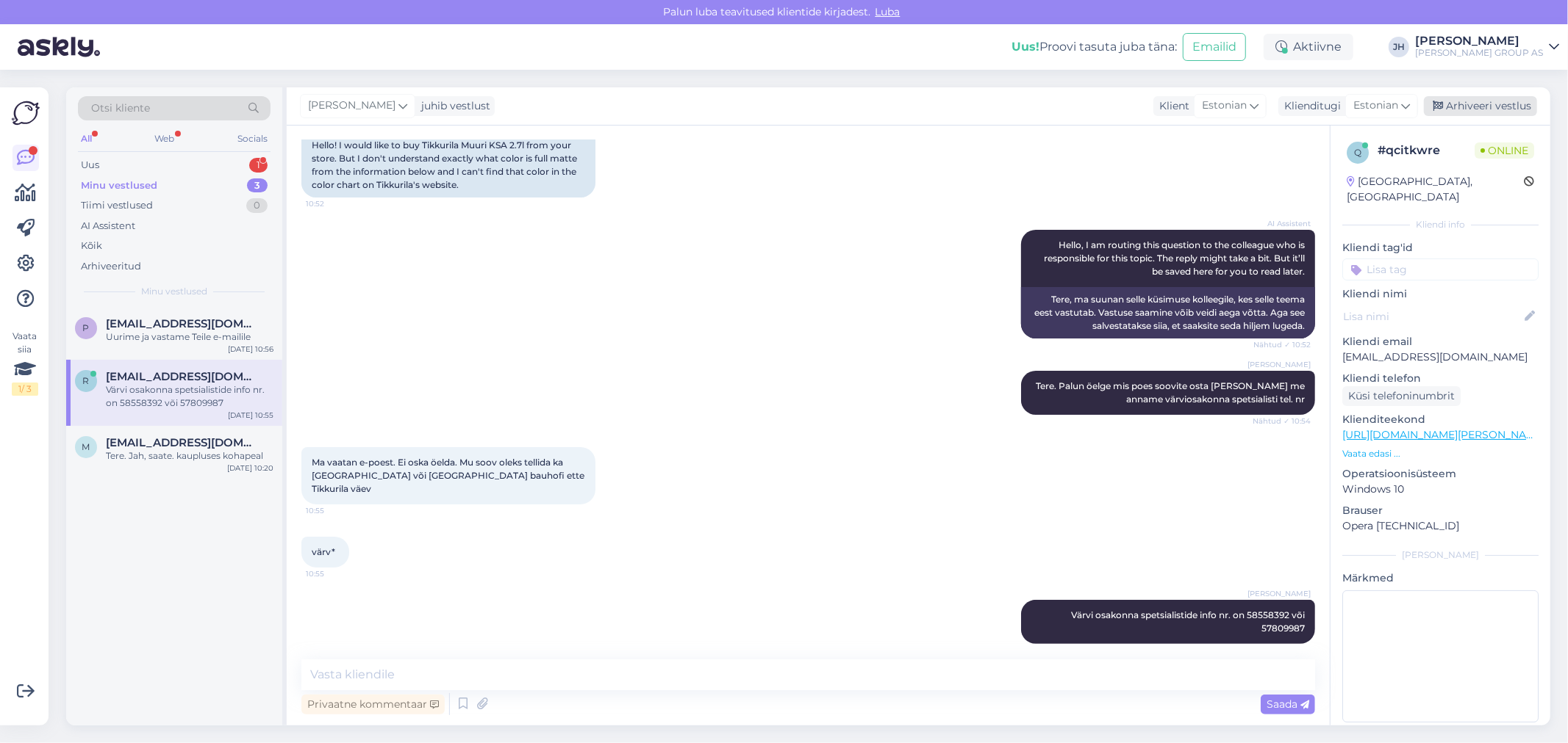
click at [1483, 105] on div "Arhiveeri vestlus" at bounding box center [1480, 106] width 113 height 20
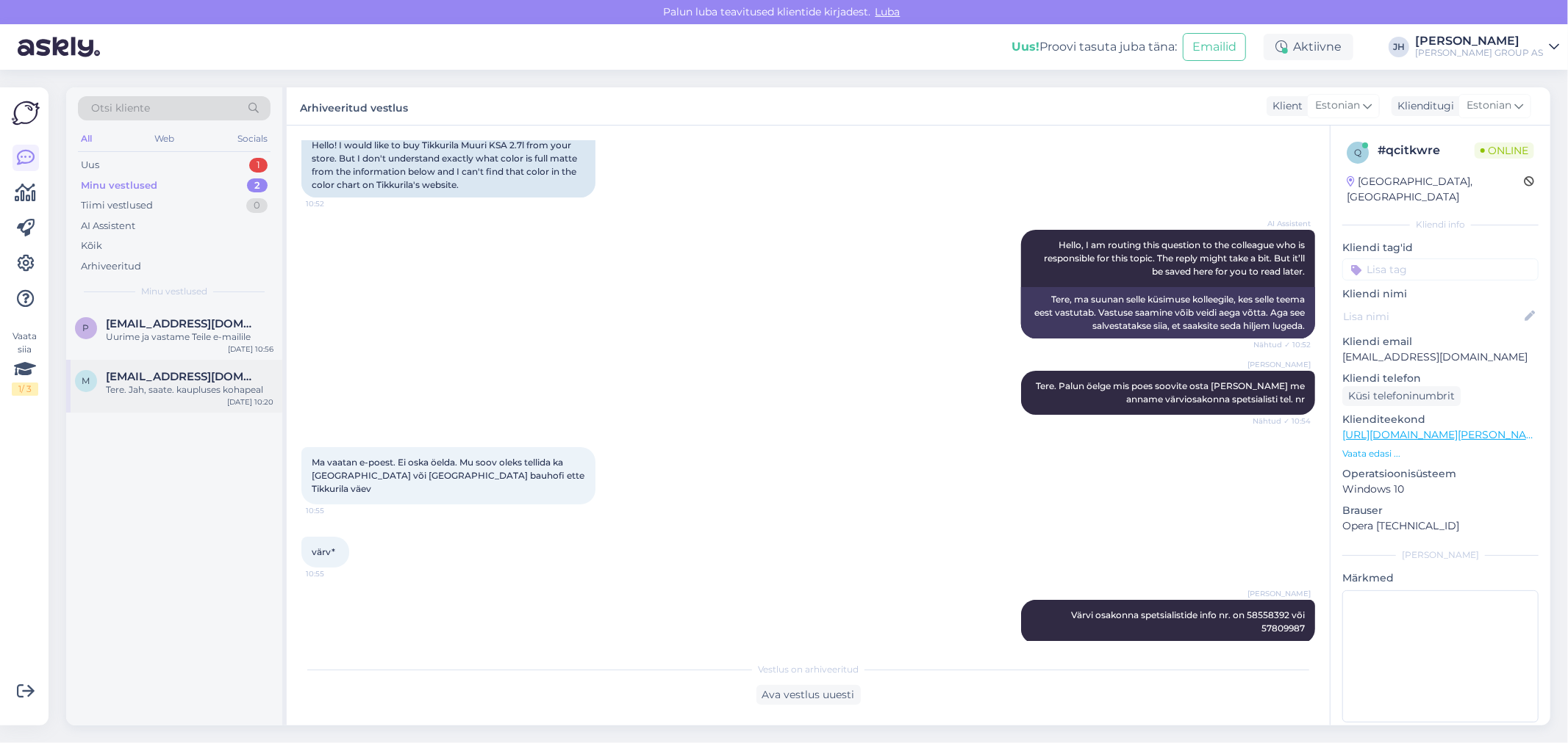
click at [155, 381] on span "[EMAIL_ADDRESS][DOMAIN_NAME]" at bounding box center [182, 376] width 152 height 13
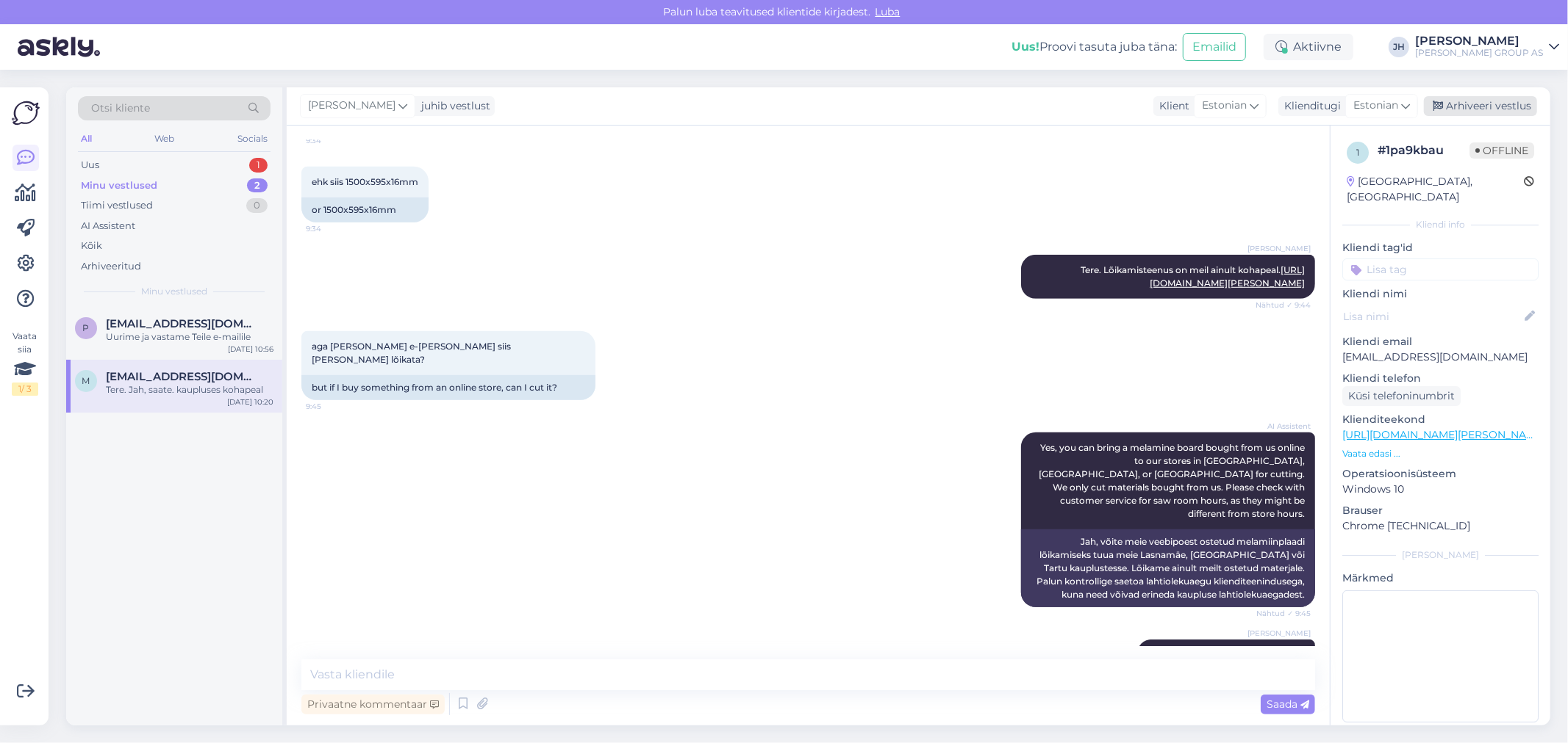
click at [1472, 104] on div "Arhiveeri vestlus" at bounding box center [1480, 106] width 113 height 20
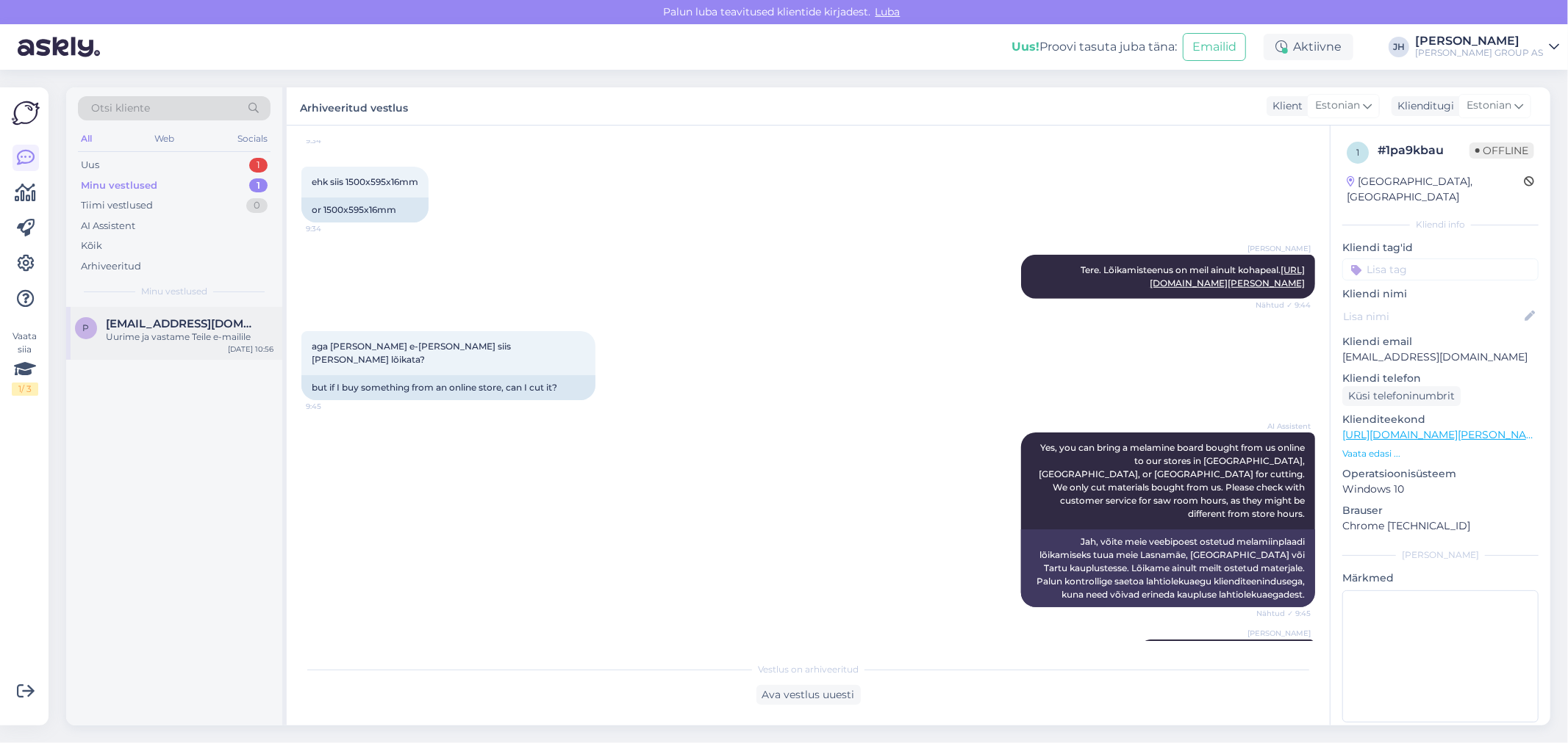
click at [145, 330] on div "Uurime ja vastame Teile e-mailile" at bounding box center [189, 336] width 167 height 13
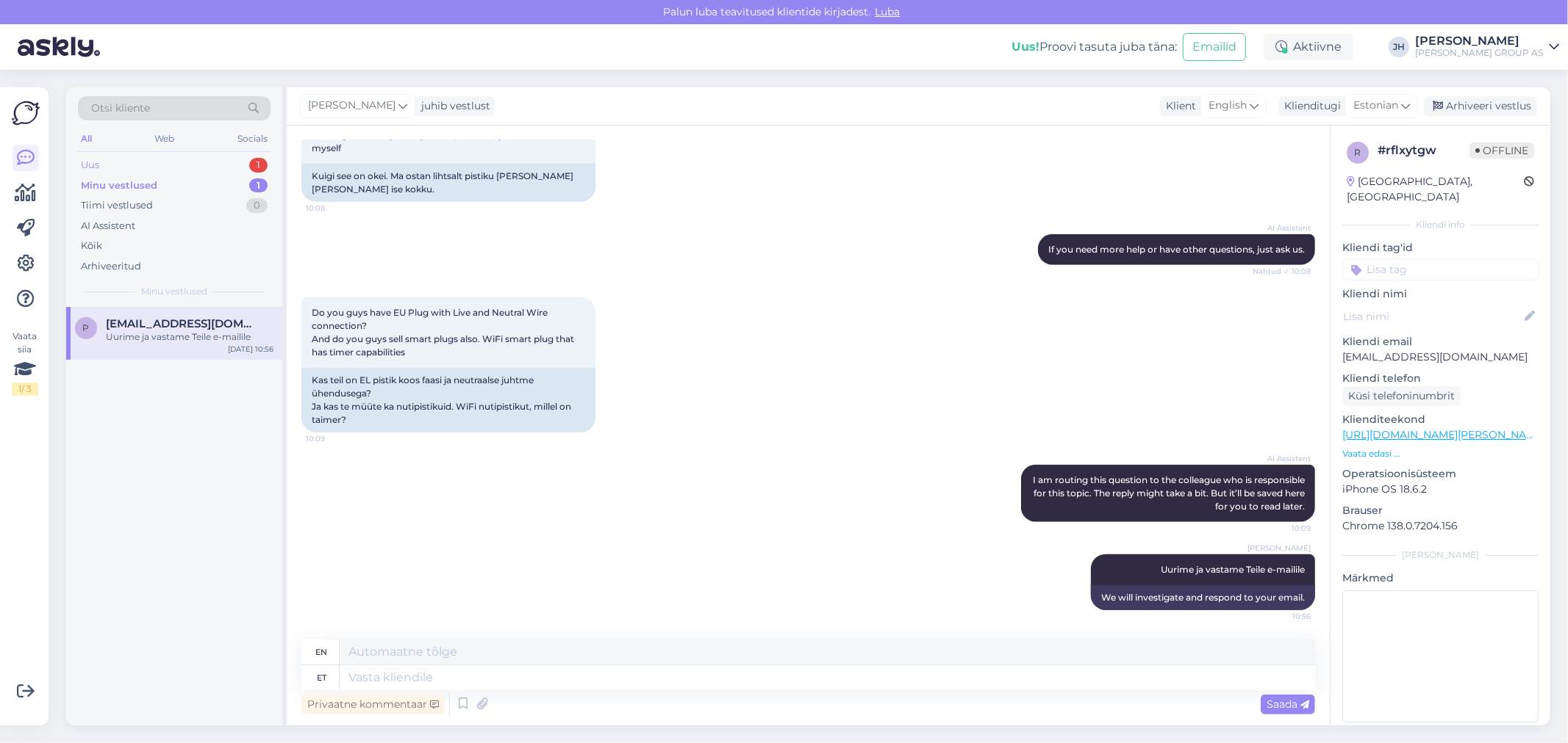
click at [84, 162] on div "Uus" at bounding box center [90, 165] width 19 height 15
click at [152, 334] on div "I am routing this question to the colleague who is responsible for this topic. …" at bounding box center [189, 343] width 167 height 27
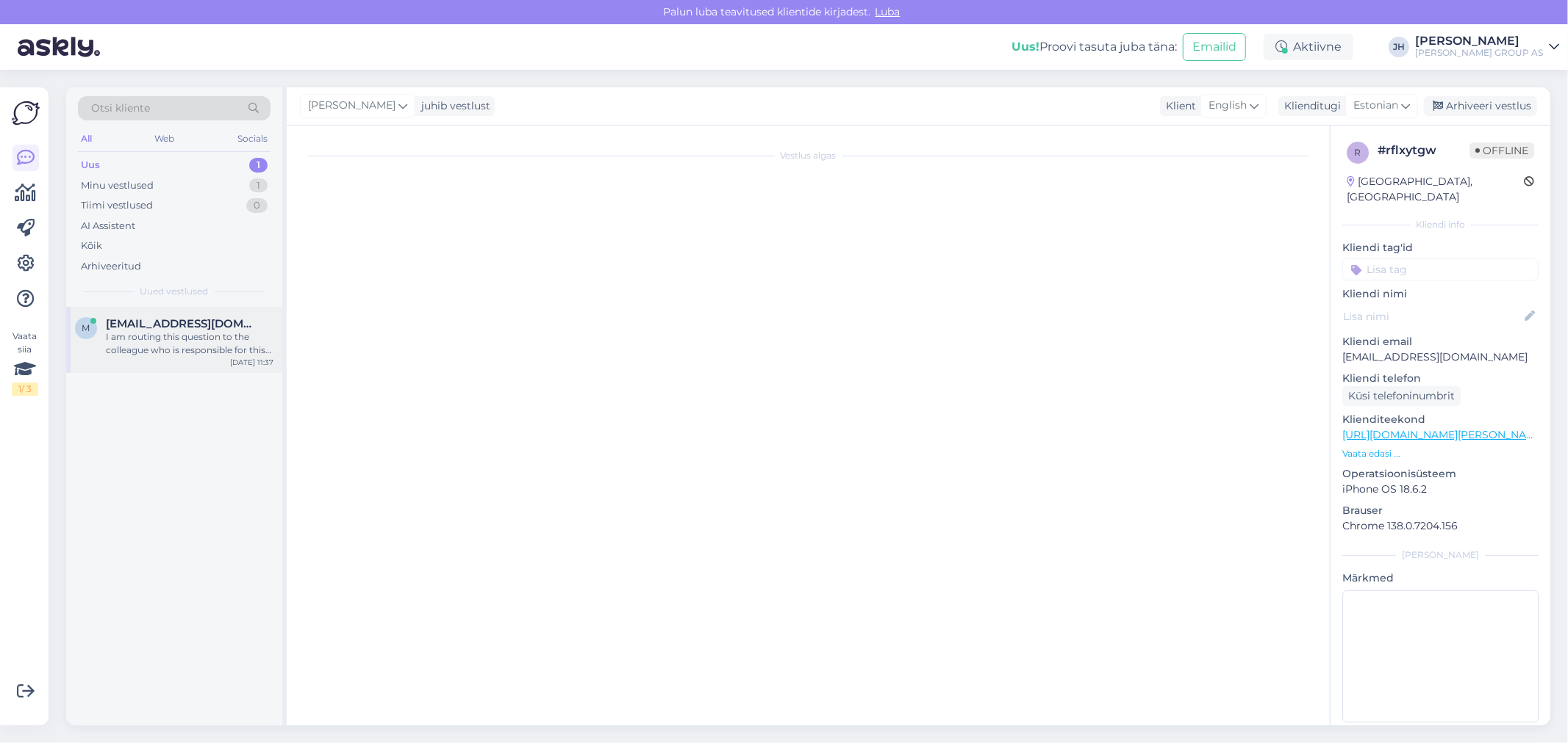
scroll to position [1057, 0]
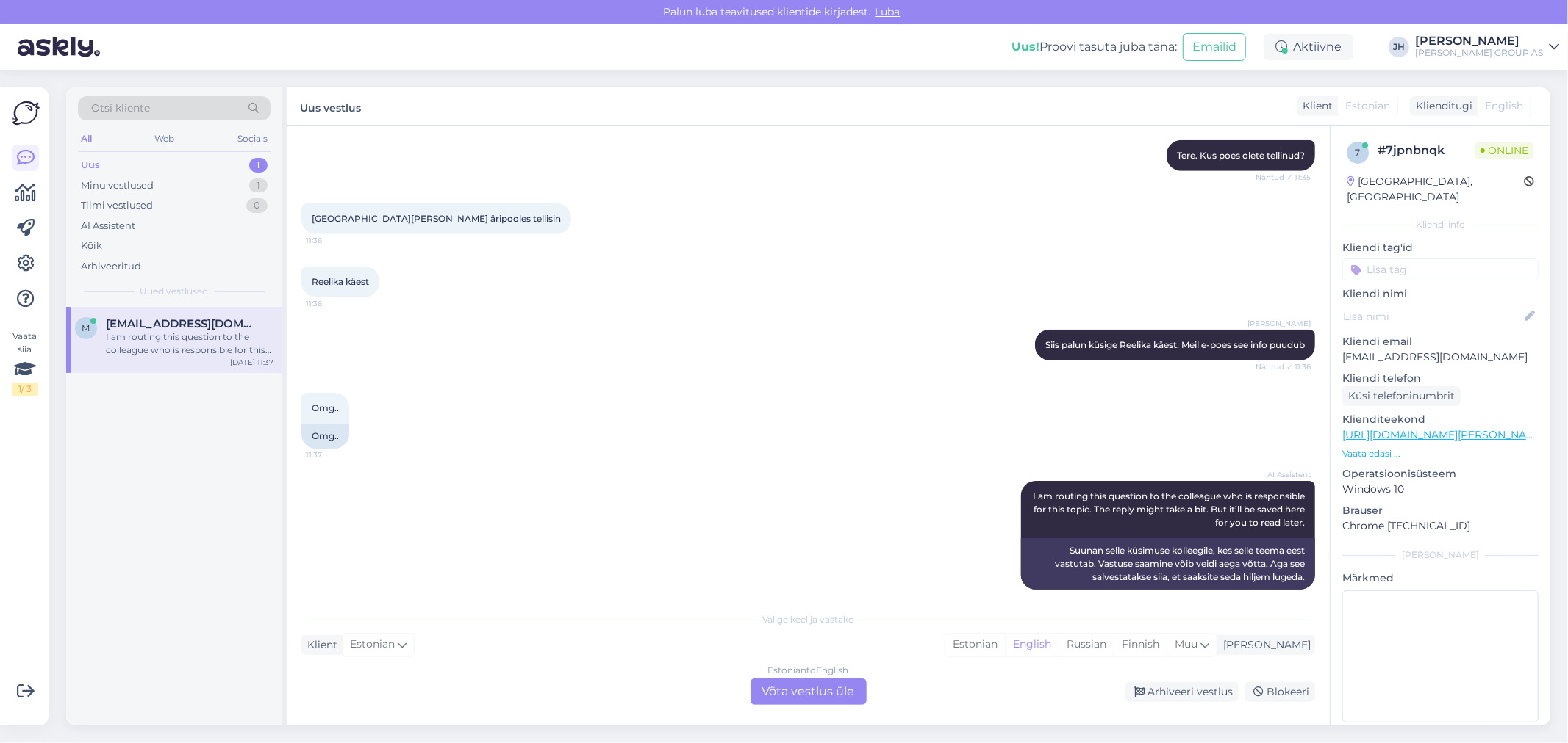
click at [830, 687] on div "Estonian to English Võta vestlus üle" at bounding box center [808, 692] width 116 height 27
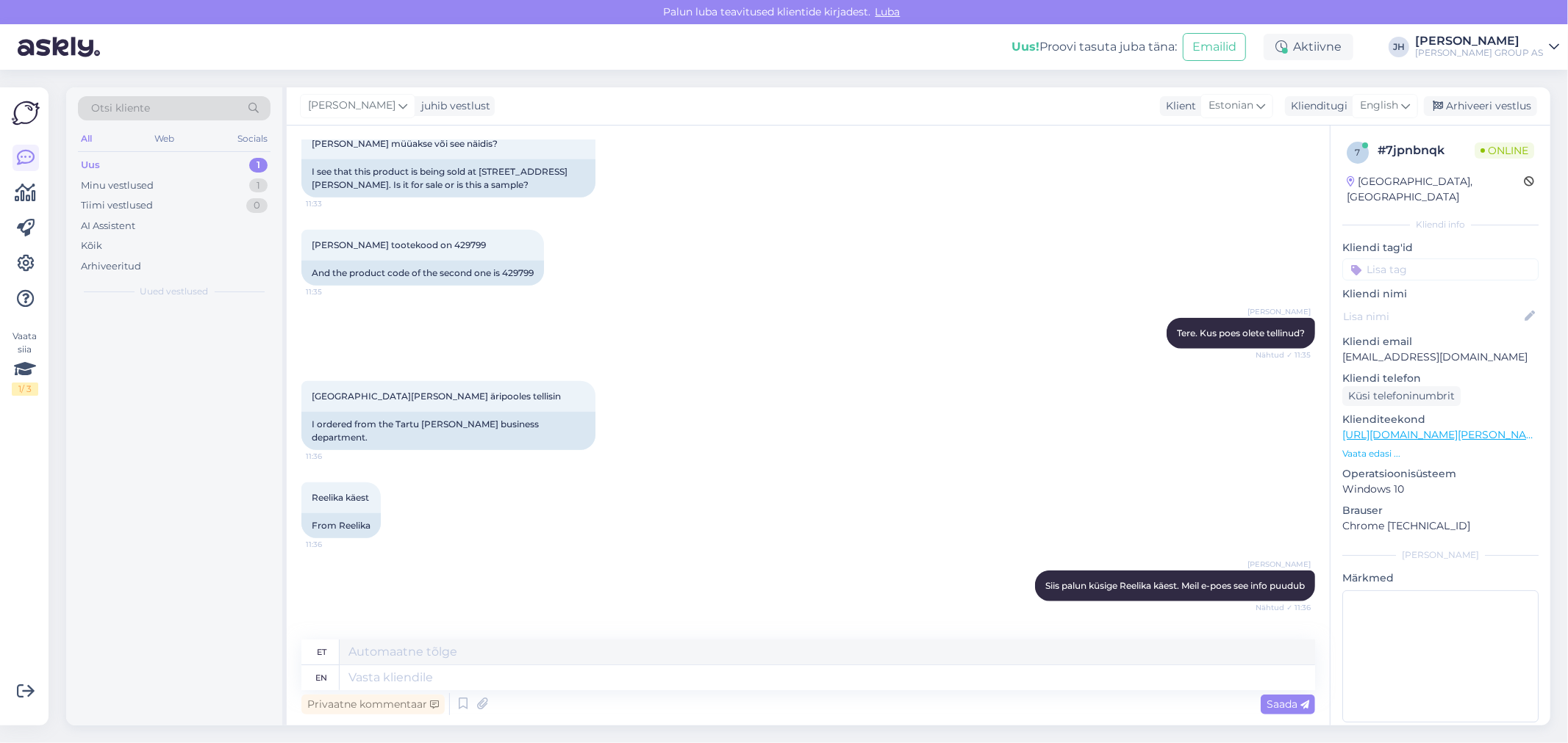
scroll to position [1248, 0]
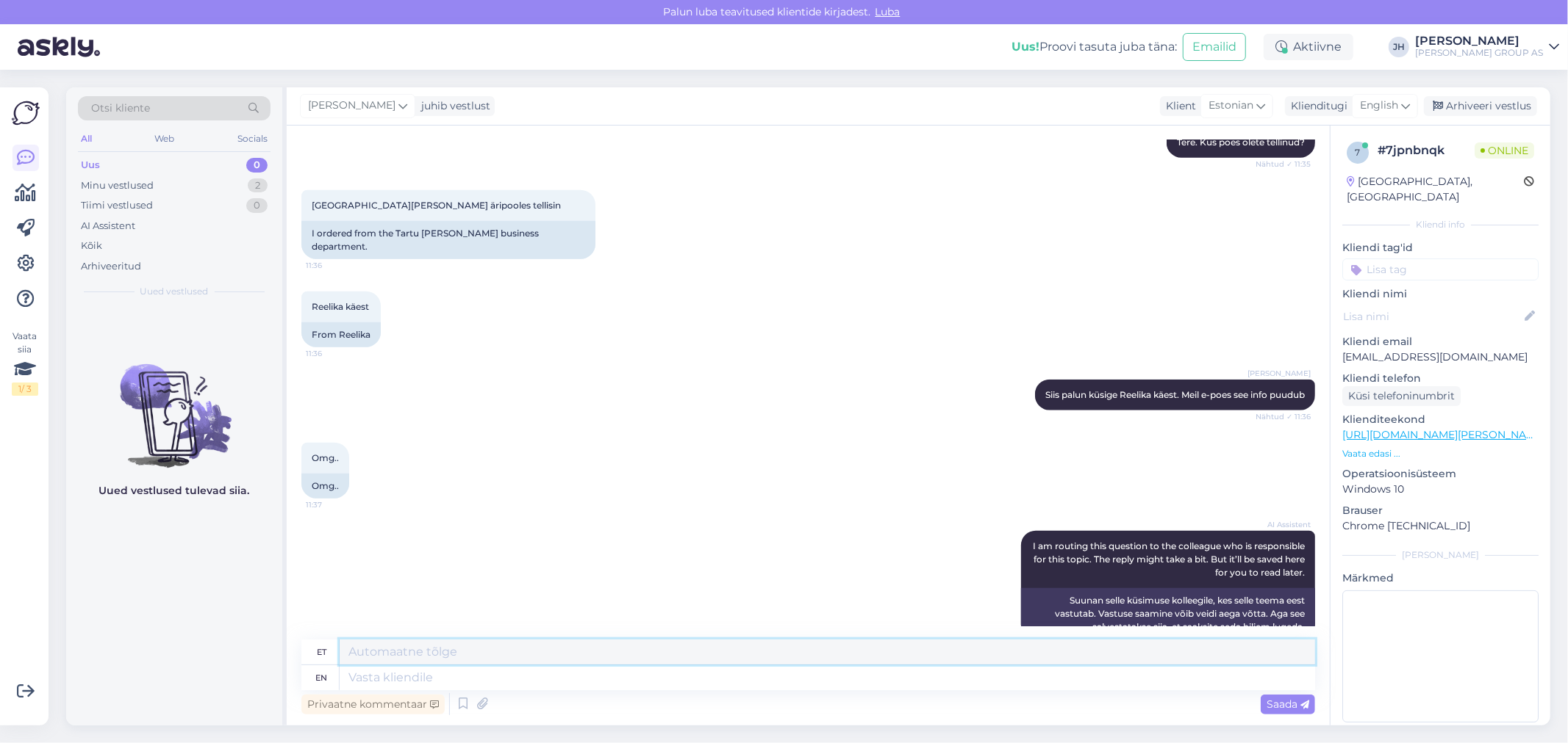
click at [439, 650] on textarea at bounding box center [827, 652] width 975 height 25
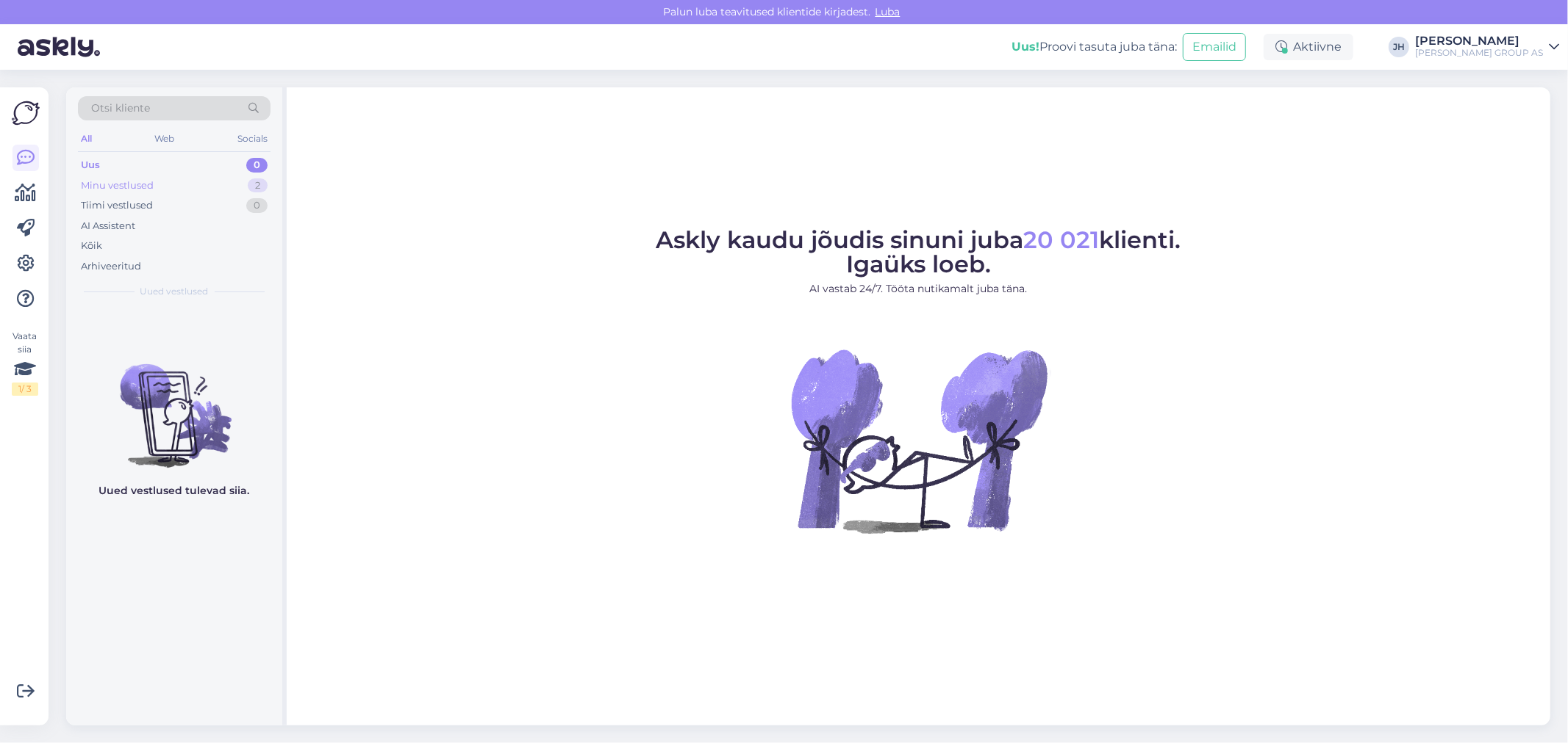
click at [104, 184] on div "Minu vestlused" at bounding box center [118, 185] width 73 height 15
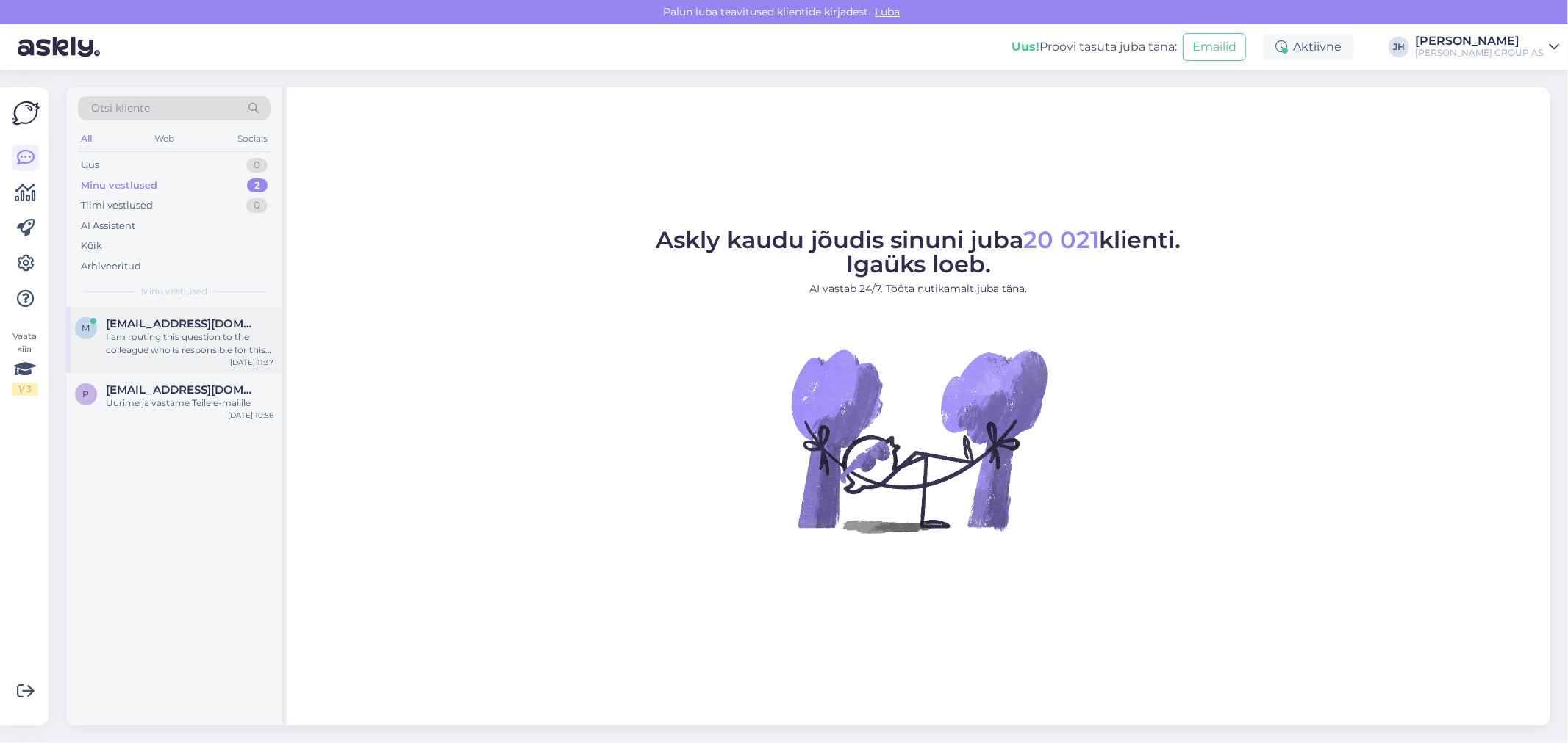
click at [180, 329] on span "[EMAIL_ADDRESS][DOMAIN_NAME]" at bounding box center [182, 324] width 152 height 13
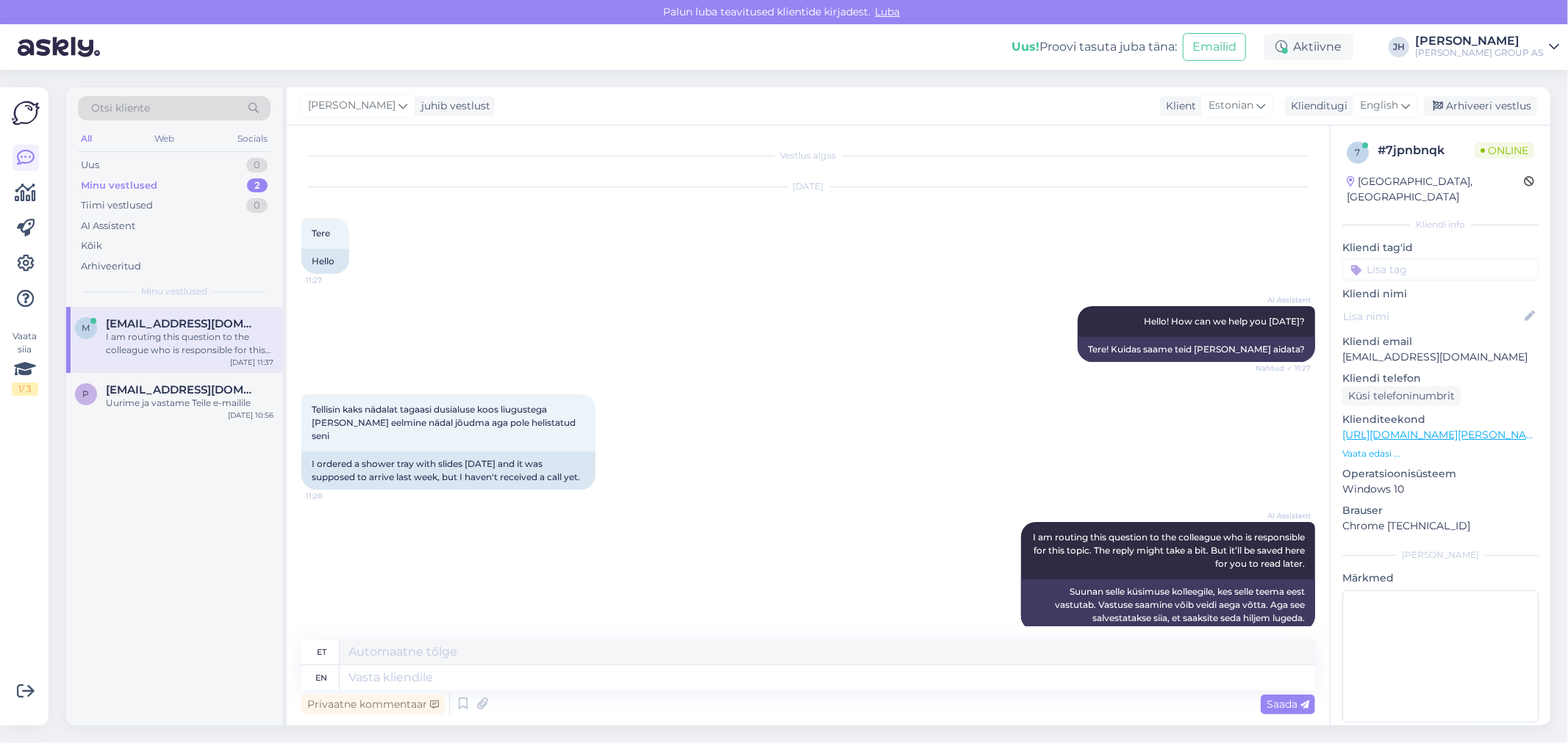
scroll to position [1262, 0]
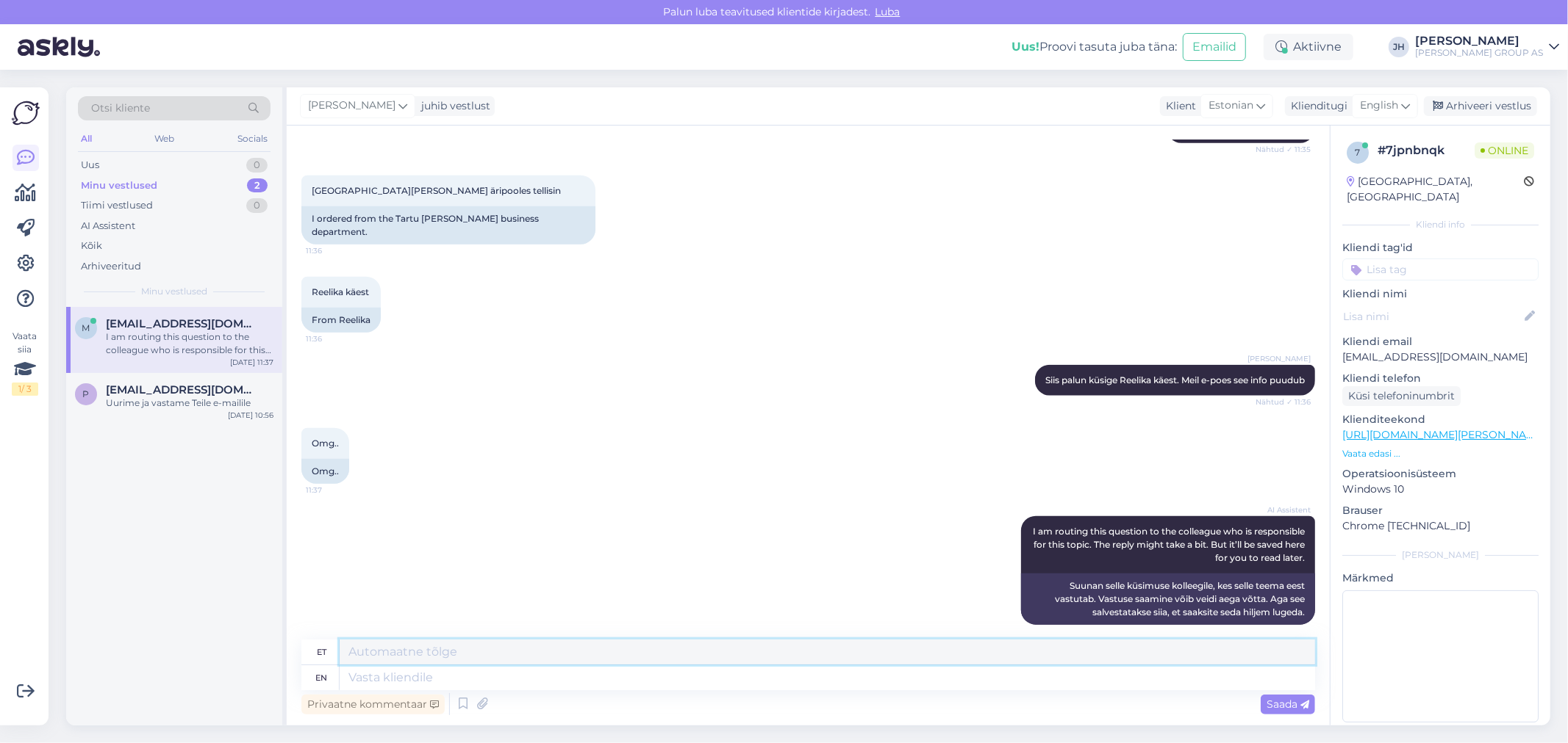
click at [363, 647] on textarea at bounding box center [827, 652] width 975 height 25
paste textarea "Reelika Kirs Ärikliendihaldur 58544631 reelika.kirs@bauhof.ee"
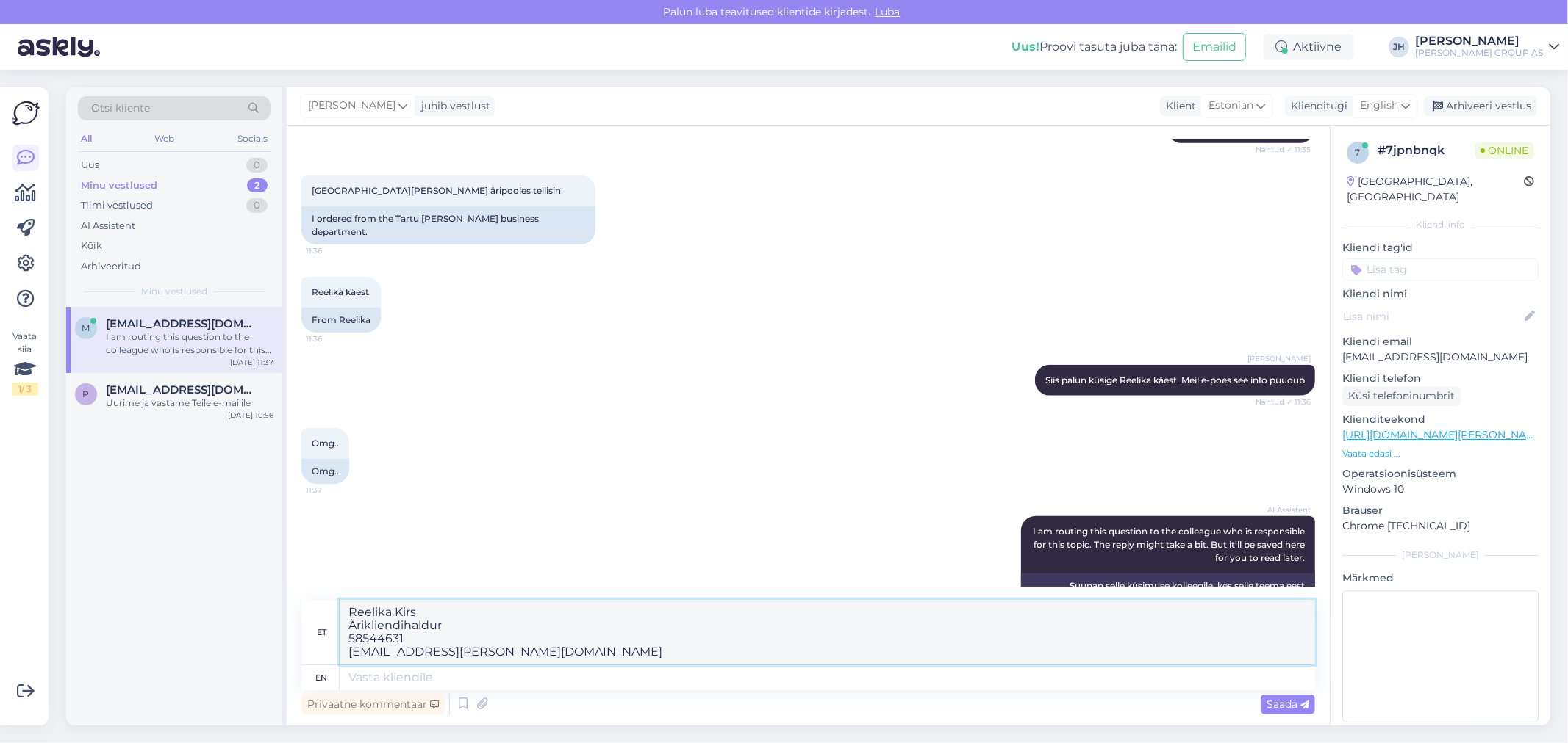
drag, startPoint x: 549, startPoint y: 649, endPoint x: 324, endPoint y: 575, distance: 236.9
click at [324, 575] on div "Vestlus algas Oct 3 2025 Tere 11:27 Hello AI Assistent Hello! How can we help y…" at bounding box center [809, 425] width 1043 height 601
type textarea "Reelika Kirs Ärikliendihaldur 58544631 reelika.kirs@bauhof.ee"
click at [1407, 97] on div "English" at bounding box center [1385, 106] width 66 height 24
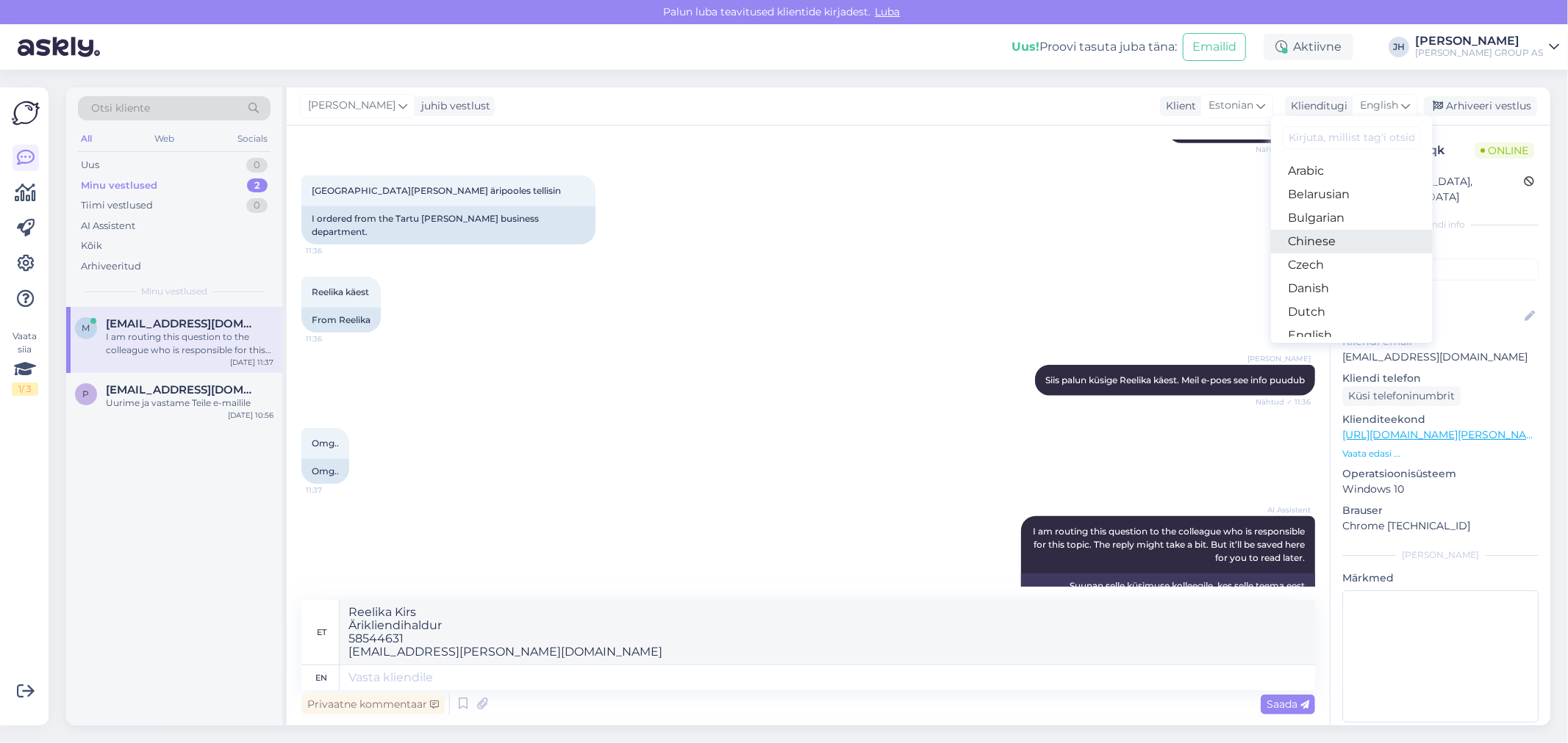
scroll to position [81, 0]
click at [1326, 270] on link "Estonian" at bounding box center [1351, 278] width 161 height 24
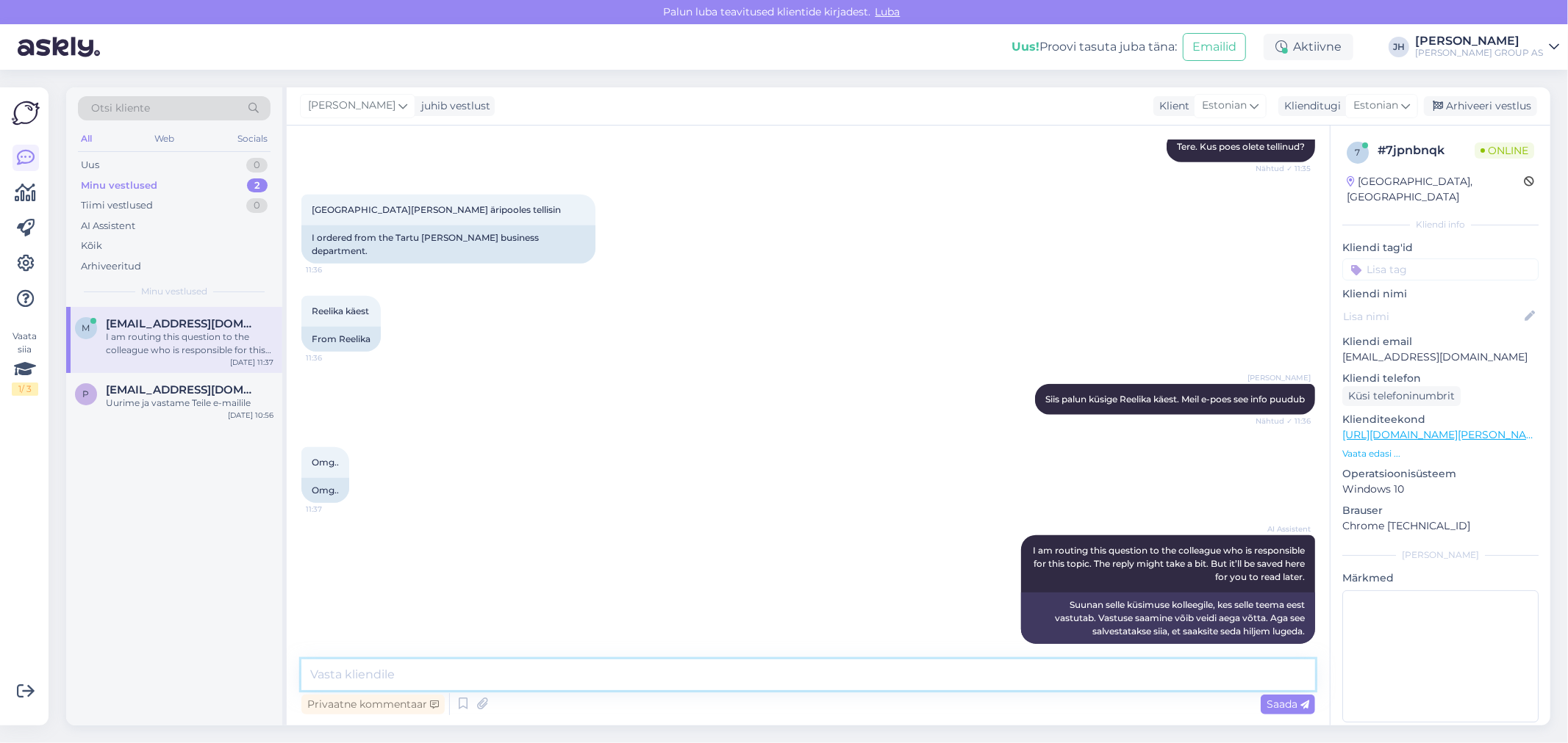
click at [392, 676] on textarea at bounding box center [808, 675] width 1014 height 31
paste textarea "Reelika Kirs Ärikliendihaldur 58544631 reelika.kirs@bauhof.ee"
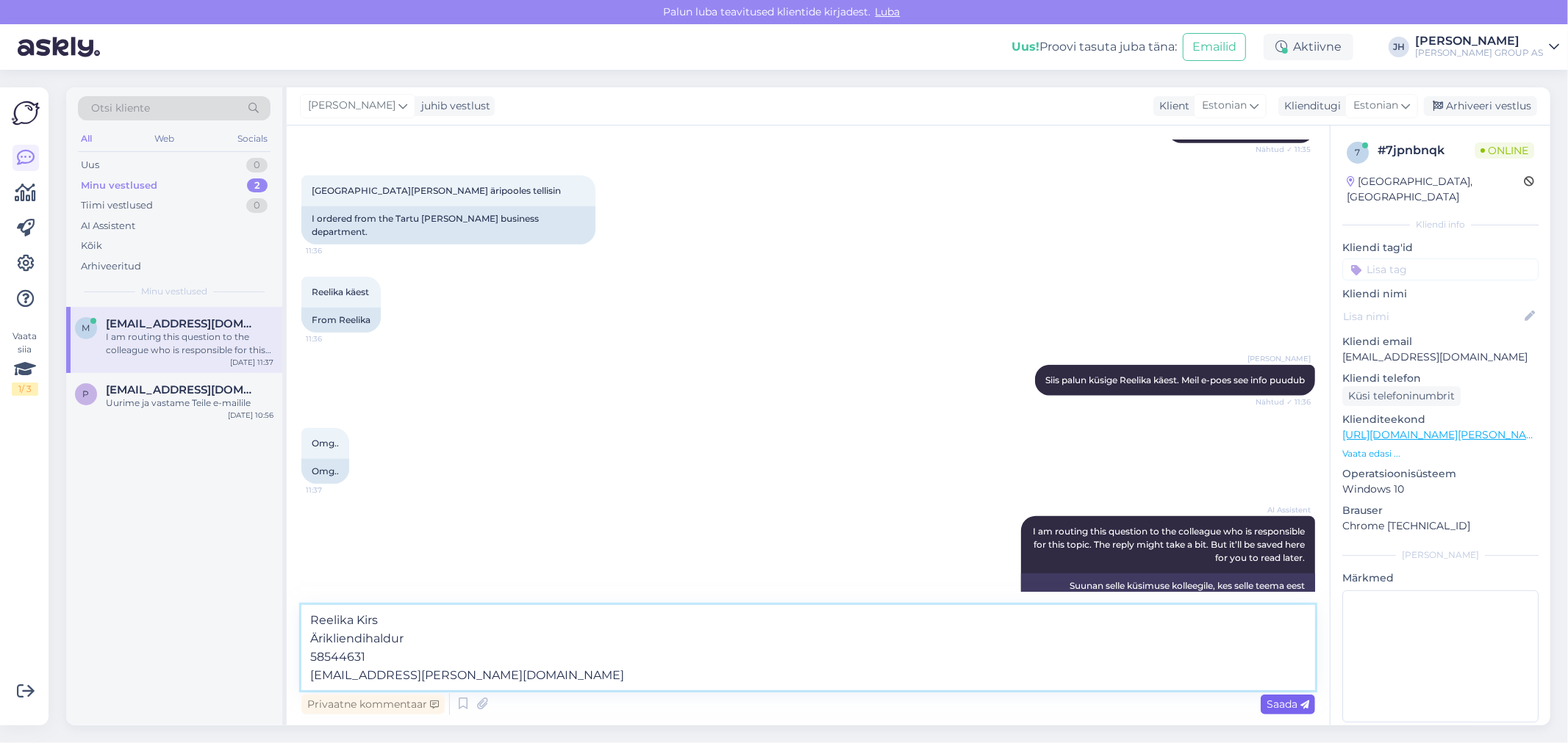
type textarea "Reelika Kirs Ärikliendihaldur 58544631 reelika.kirs@bauhof.ee"
click at [1275, 698] on span "Saada" at bounding box center [1287, 703] width 43 height 13
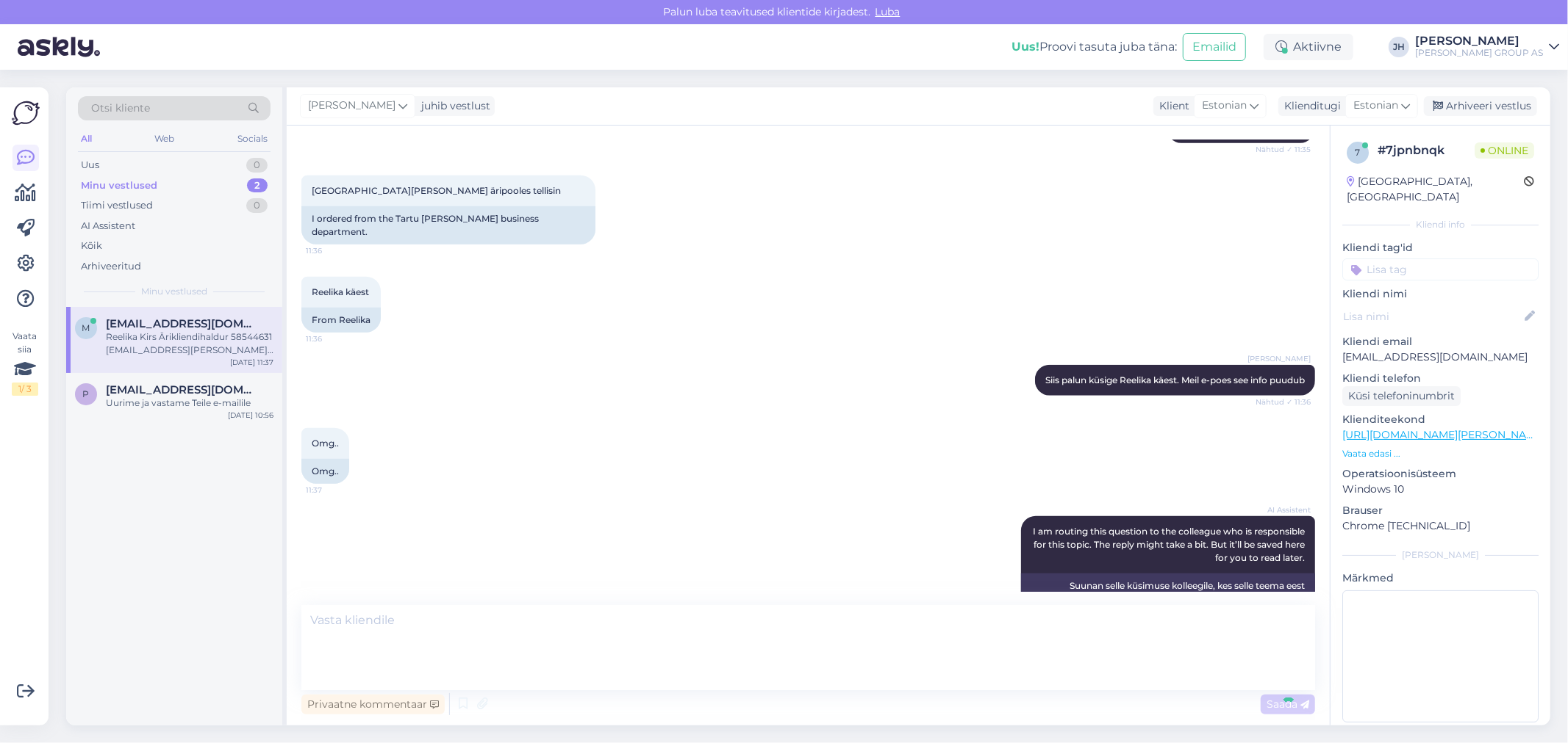
scroll to position [1346, 0]
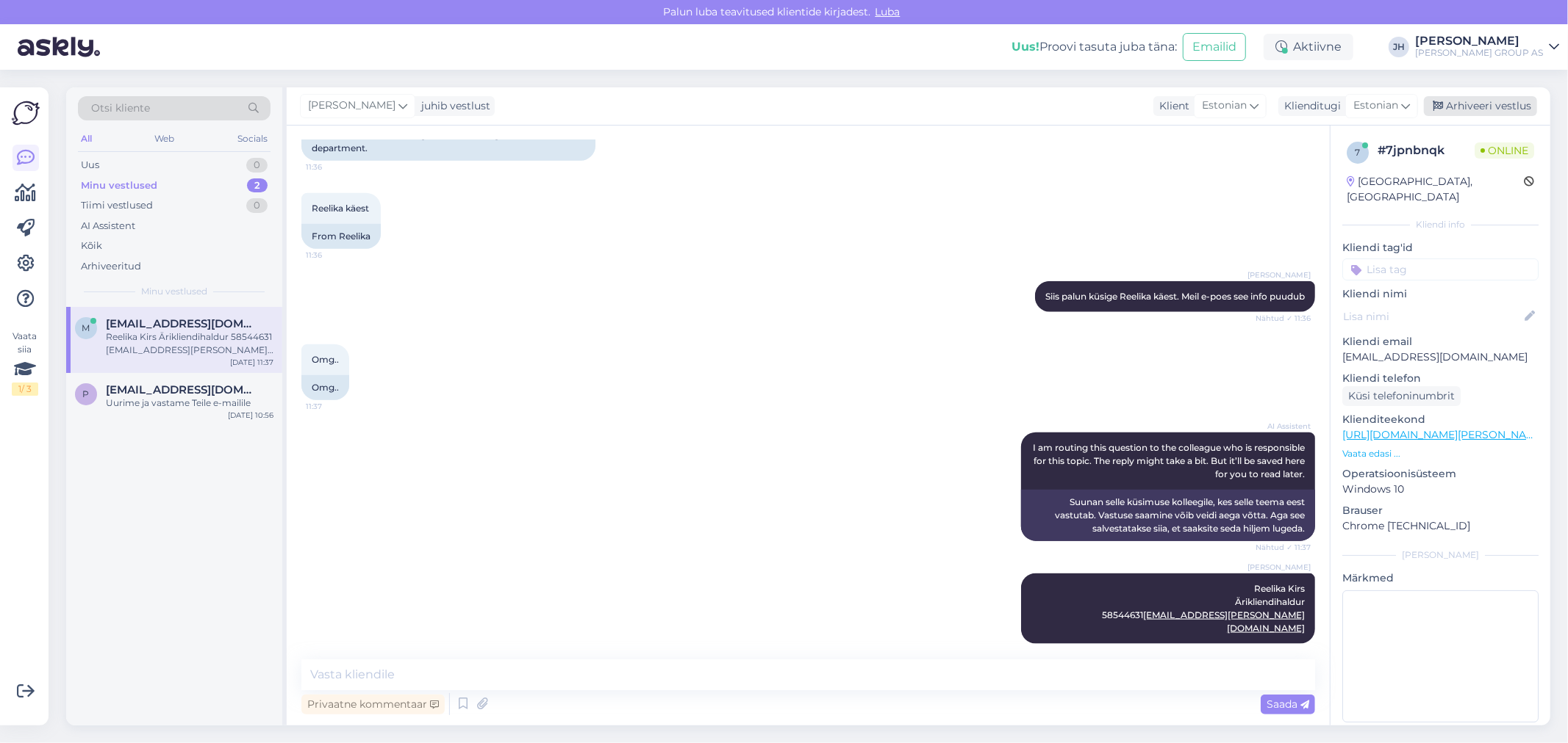
click at [1449, 101] on div "Arhiveeri vestlus" at bounding box center [1480, 106] width 113 height 20
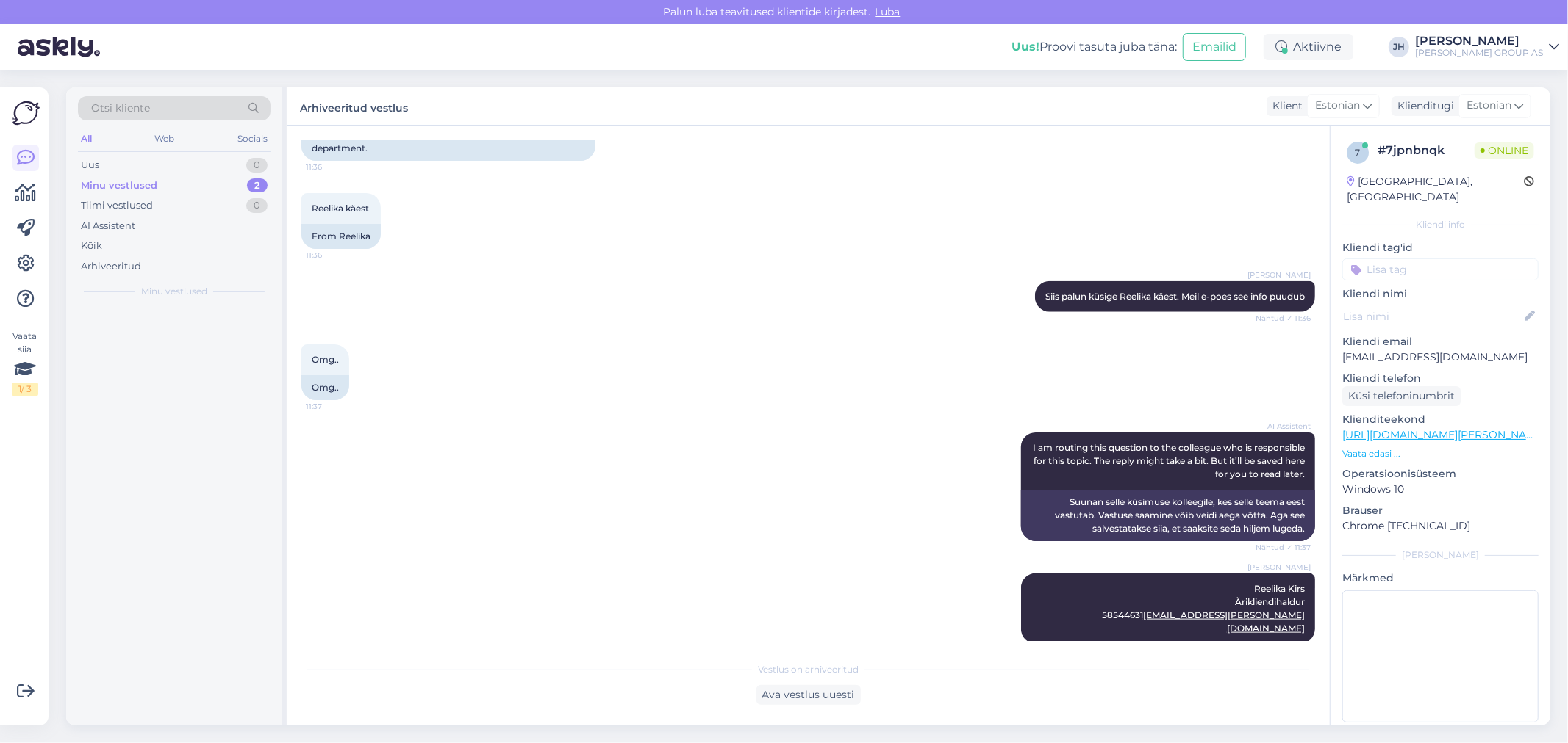
scroll to position [1350, 0]
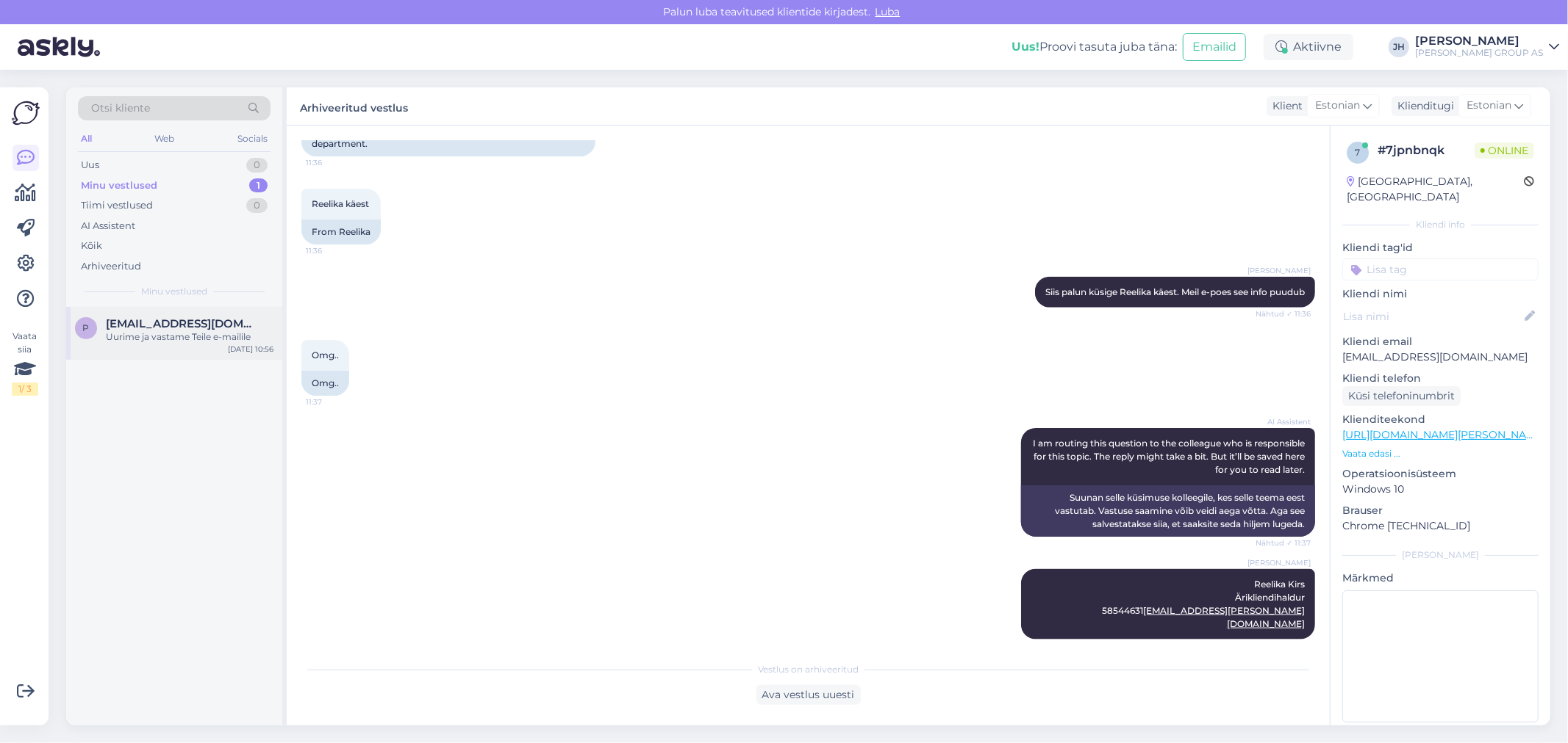
click at [174, 327] on span "[EMAIL_ADDRESS][DOMAIN_NAME]" at bounding box center [182, 324] width 152 height 13
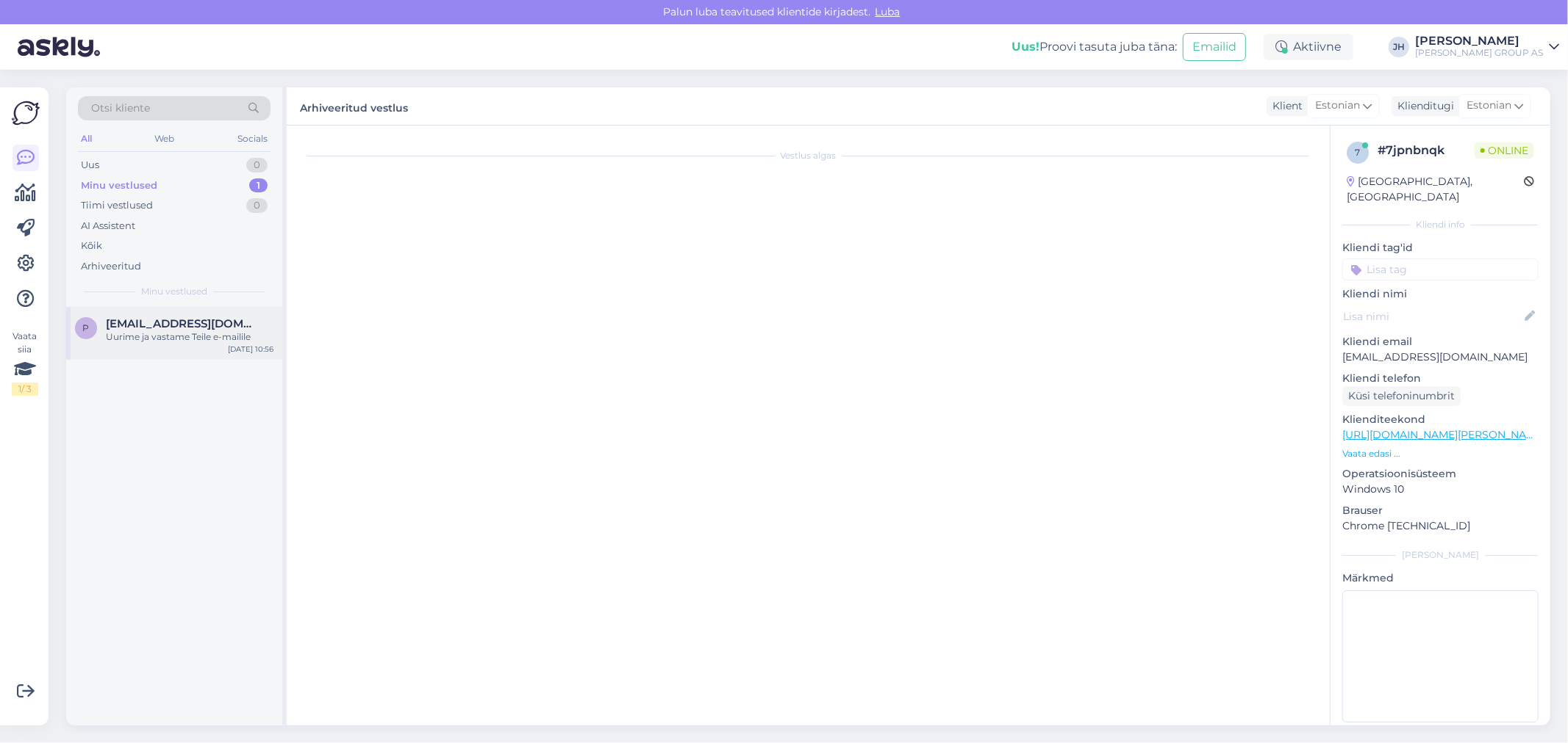
scroll to position [938, 0]
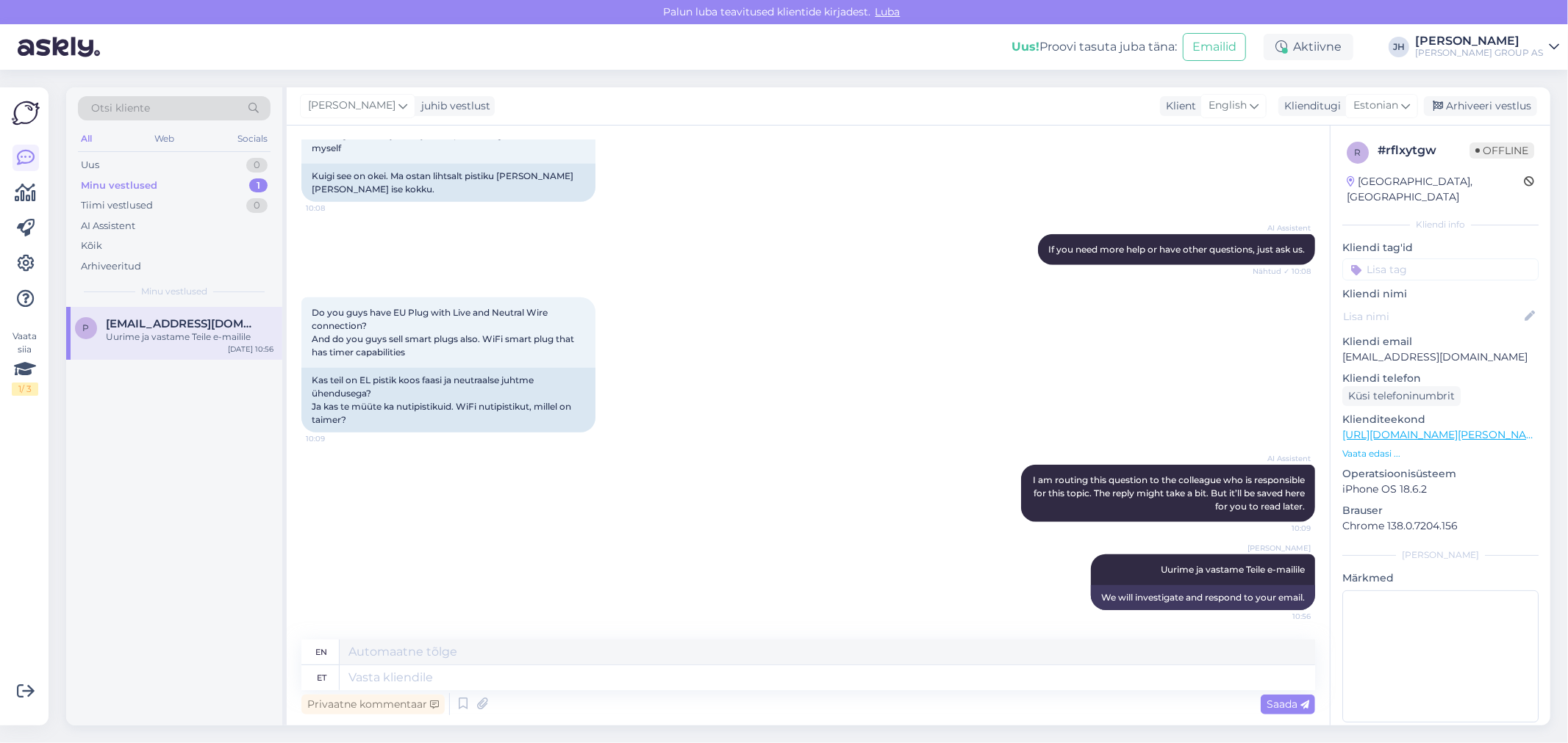
click at [142, 185] on div "Minu vestlused" at bounding box center [119, 185] width 76 height 15
click at [172, 324] on span "[EMAIL_ADDRESS][DOMAIN_NAME]" at bounding box center [182, 324] width 152 height 13
click at [1495, 101] on div "Arhiveeri vestlus" at bounding box center [1480, 106] width 113 height 20
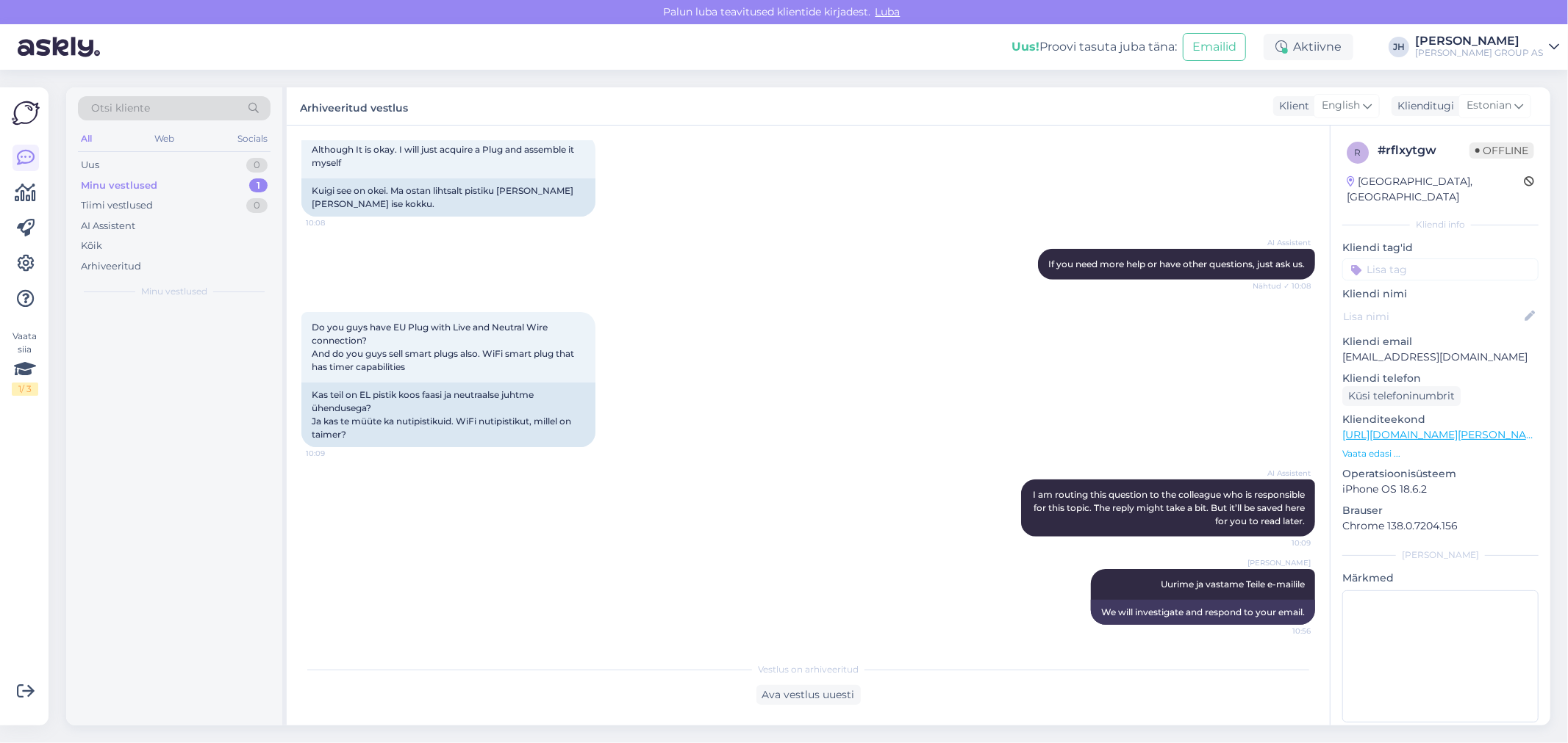
scroll to position [923, 0]
click at [93, 133] on div "All" at bounding box center [86, 139] width 17 height 19
click at [92, 162] on div "Uus" at bounding box center [90, 165] width 19 height 15
click at [160, 332] on div "Hello, I am routing this question to the colleague who is responsible for this …" at bounding box center [189, 343] width 167 height 27
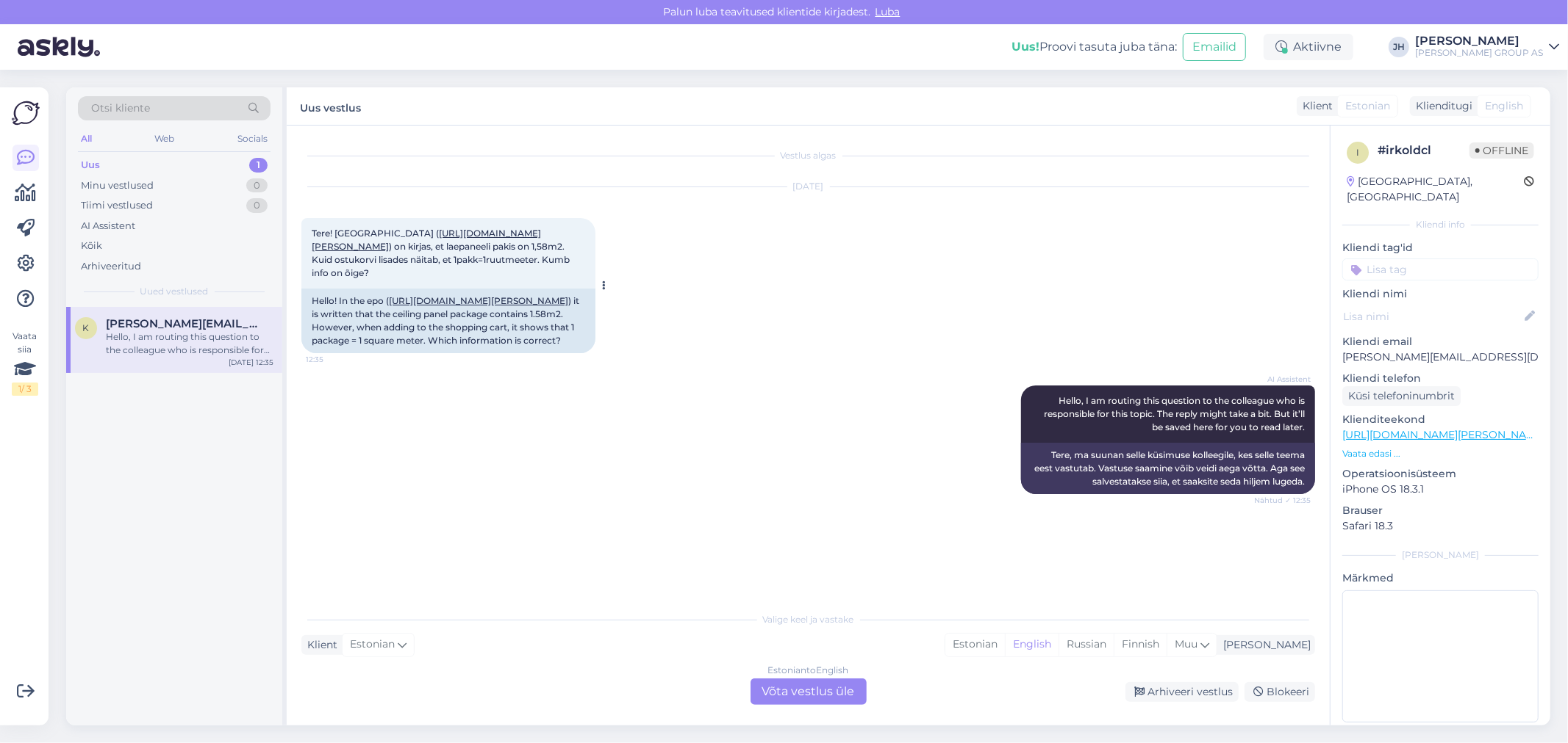
click at [453, 245] on link "https://www.bauhof.ee/et/p/743187/laepaneel-mdf-10x202x1300mm-9002-white-uni-1-…" at bounding box center [427, 239] width 230 height 25
drag, startPoint x: 311, startPoint y: 231, endPoint x: 578, endPoint y: 275, distance: 270.6
click at [578, 275] on div "Tere! Epoes ( https://www.bauhof.ee/et/p/743187/laepaneel-mdf-10x202x1300mm-900…" at bounding box center [447, 253] width 294 height 70
copy span "Tere! Epoes ( https://www.bauhof.ee/et/p/743187/laepaneel-mdf-10x202x1300mm-900…"
click at [807, 696] on div "Estonian to English Võta vestlus üle" at bounding box center [808, 692] width 116 height 27
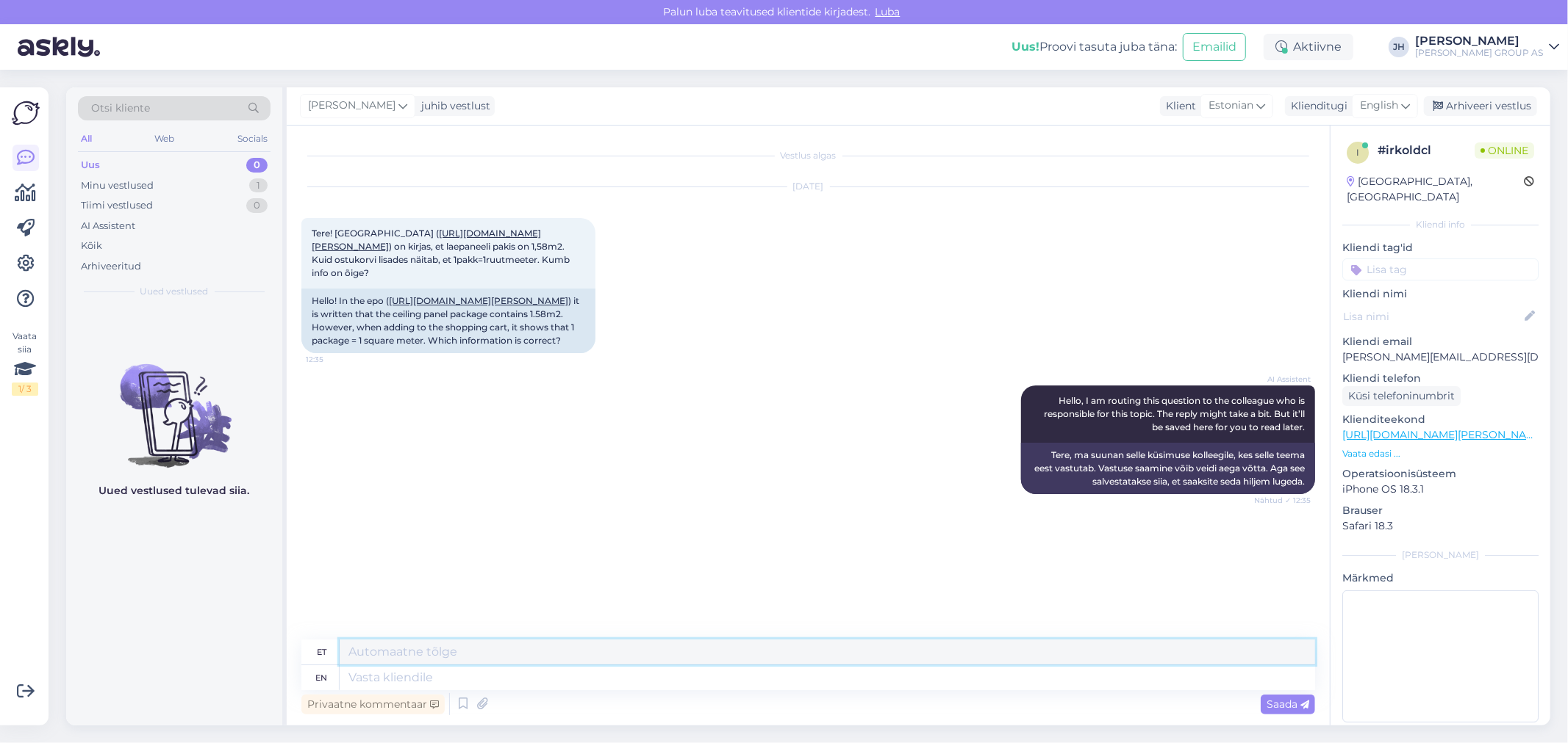
click at [439, 652] on textarea at bounding box center [827, 652] width 975 height 25
type textarea "S"
drag, startPoint x: 869, startPoint y: 650, endPoint x: 315, endPoint y: 615, distance: 555.1
click at [315, 615] on div "Vestlus algas Oct 3 2025 Tere! Epoes ( https://www.bauhof.ee/et/p/743187/laepan…" at bounding box center [809, 425] width 1043 height 601
type textarea "Tere. Saatsime teie küsimuse tootehaldusele - vastame e-mailile esimesel võimal…"
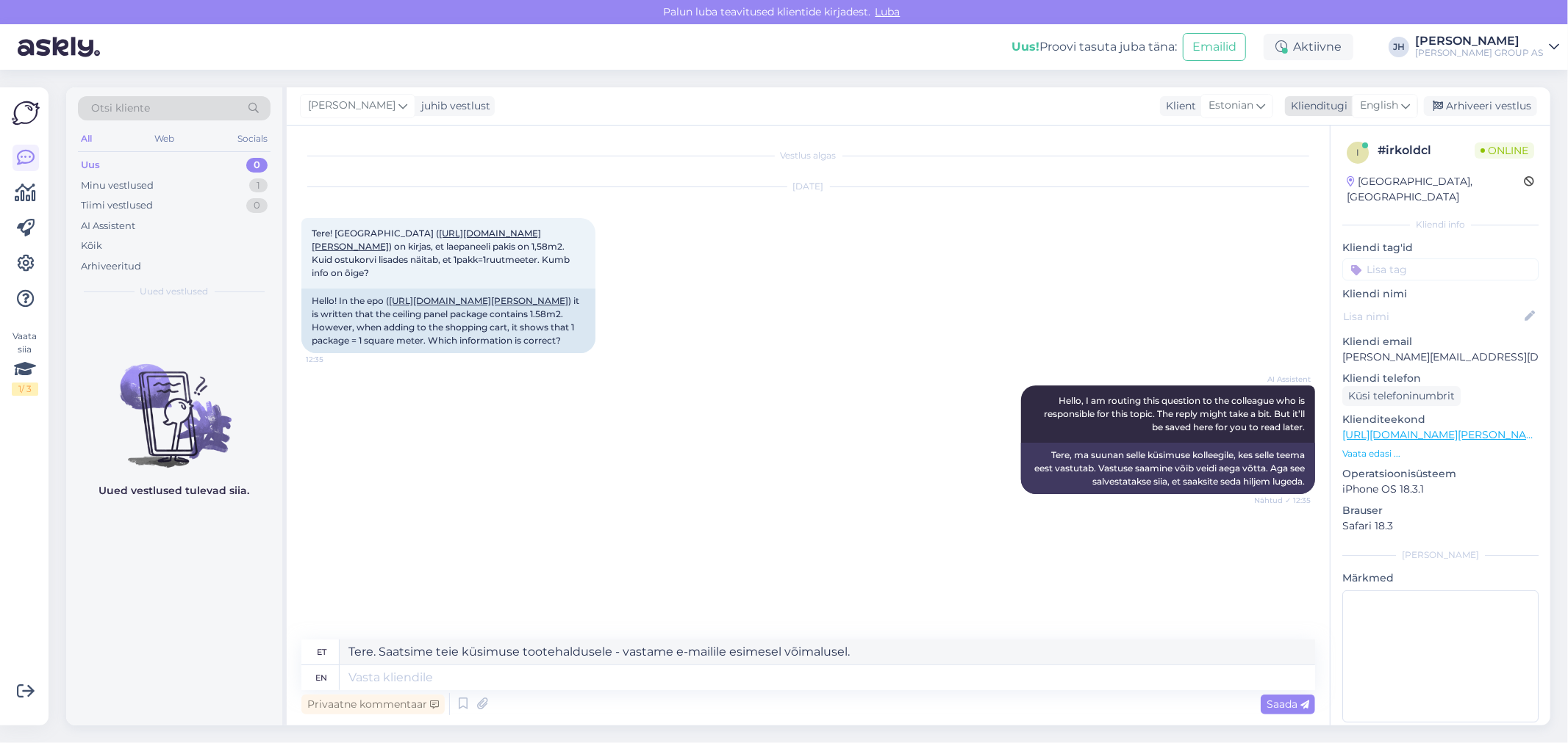
click at [1406, 104] on icon at bounding box center [1405, 106] width 9 height 16
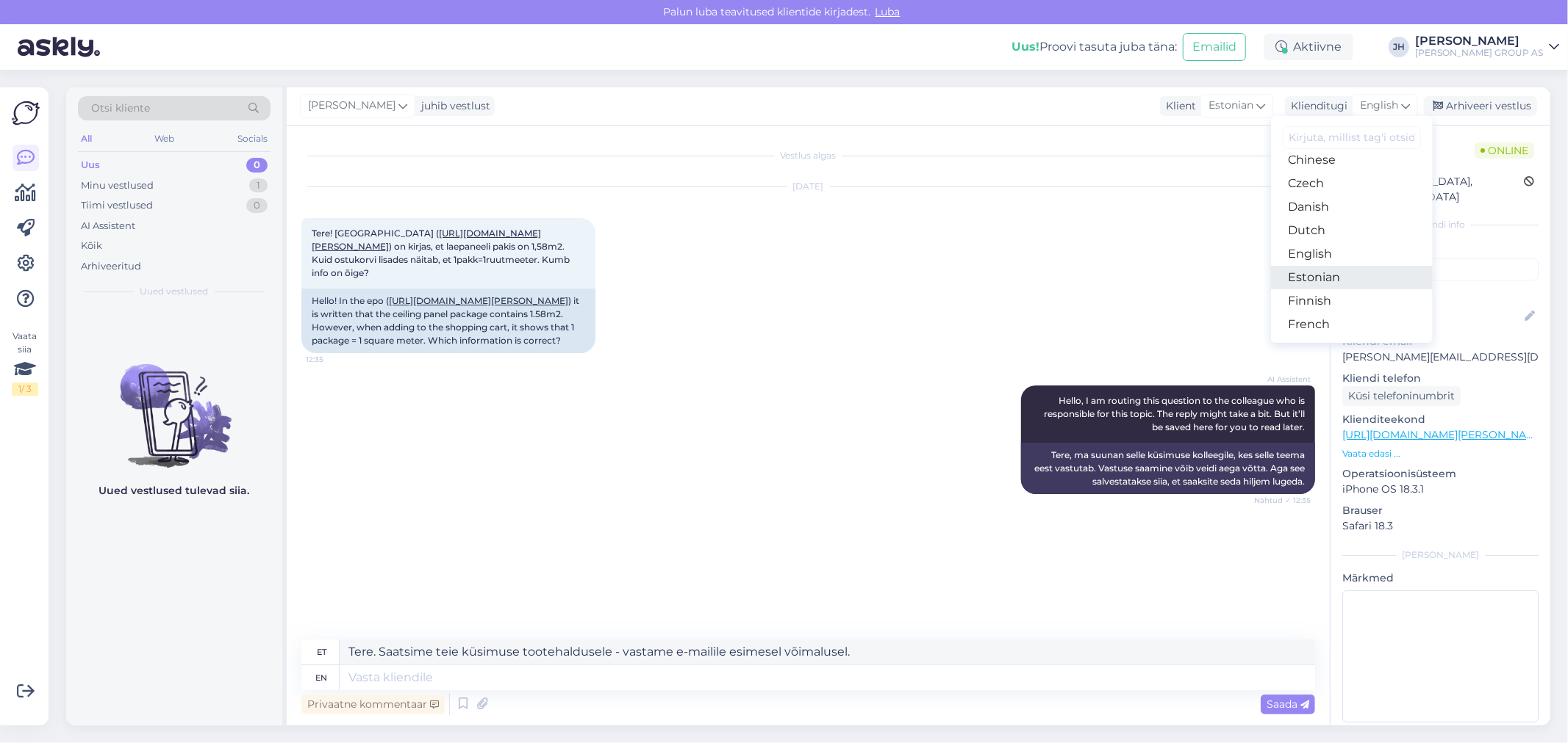
click at [1332, 272] on link "Estonian" at bounding box center [1351, 278] width 161 height 24
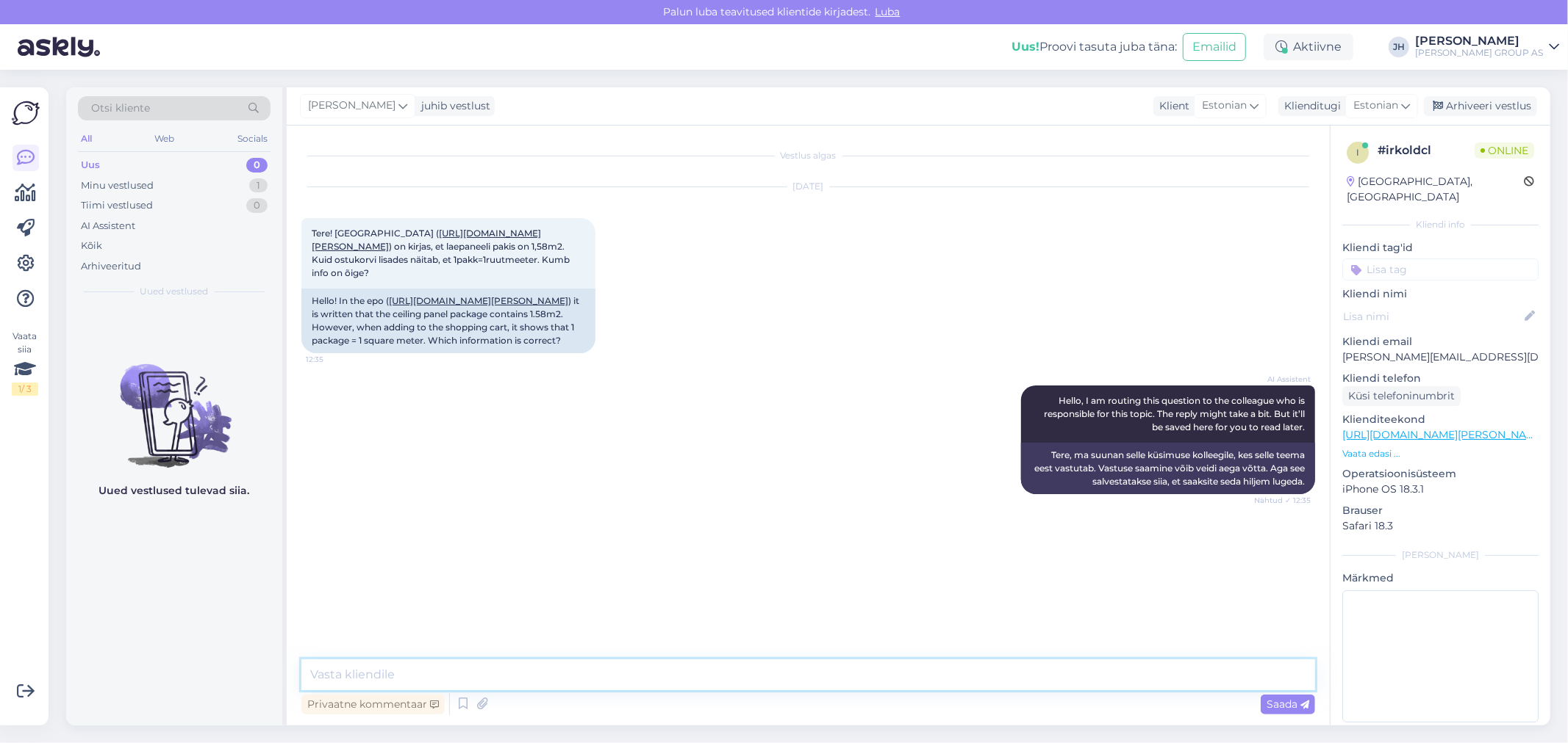
click at [418, 682] on textarea at bounding box center [808, 675] width 1014 height 31
paste textarea "Tere. Saatsime teie küsimuse tootehaldusele - vastame e-mailile esimesel võimal…"
type textarea "Tere. Saatsime teie küsimuse tootehaldusele - vastame e-mailile esimesel võimal…"
click at [1280, 705] on span "Saada" at bounding box center [1287, 703] width 43 height 13
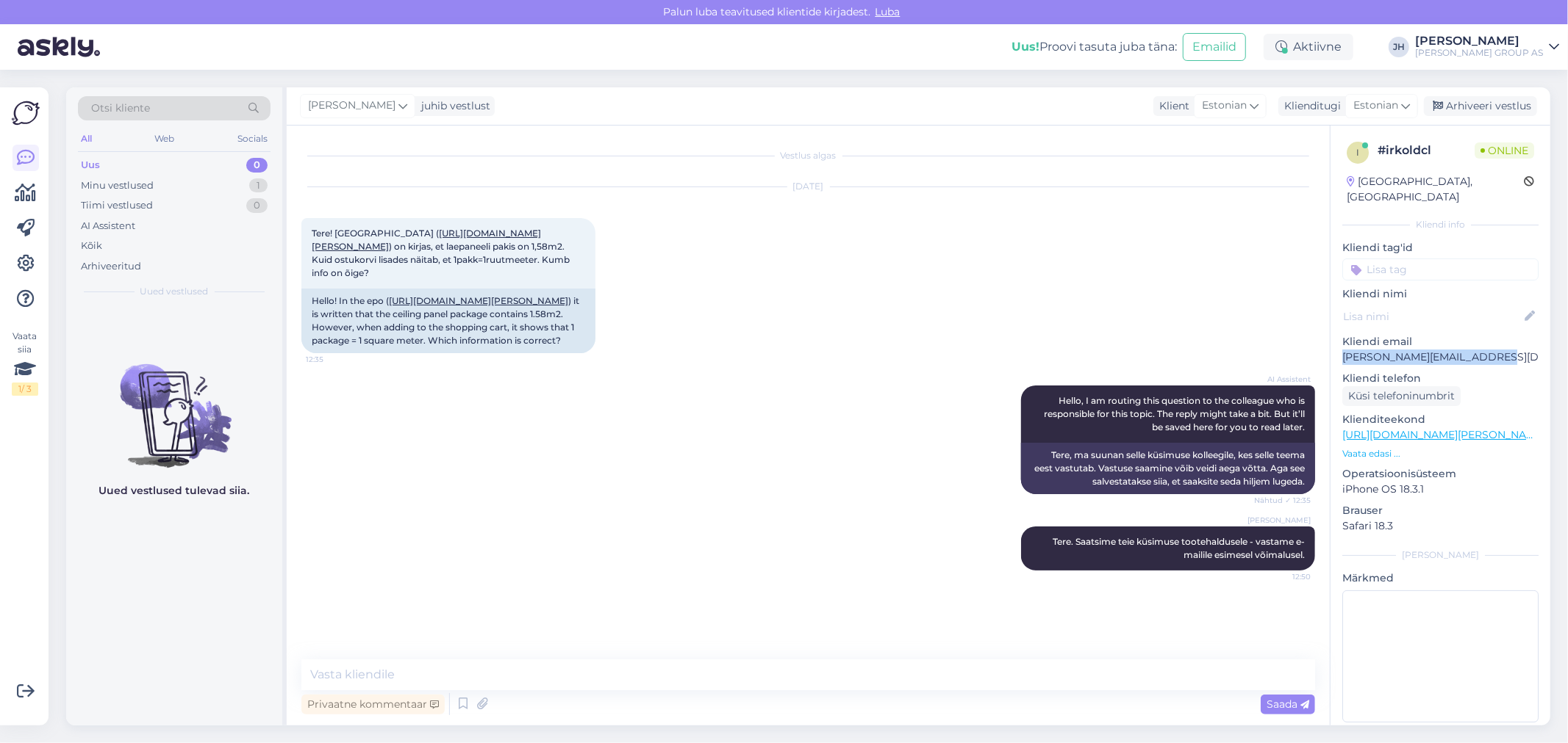
drag, startPoint x: 1503, startPoint y: 341, endPoint x: 1342, endPoint y: 348, distance: 161.2
click at [1342, 349] on p "Kristina.eesmets@gmail.com" at bounding box center [1440, 357] width 196 height 16
copy p "Kristina.eesmets@gmail.com"
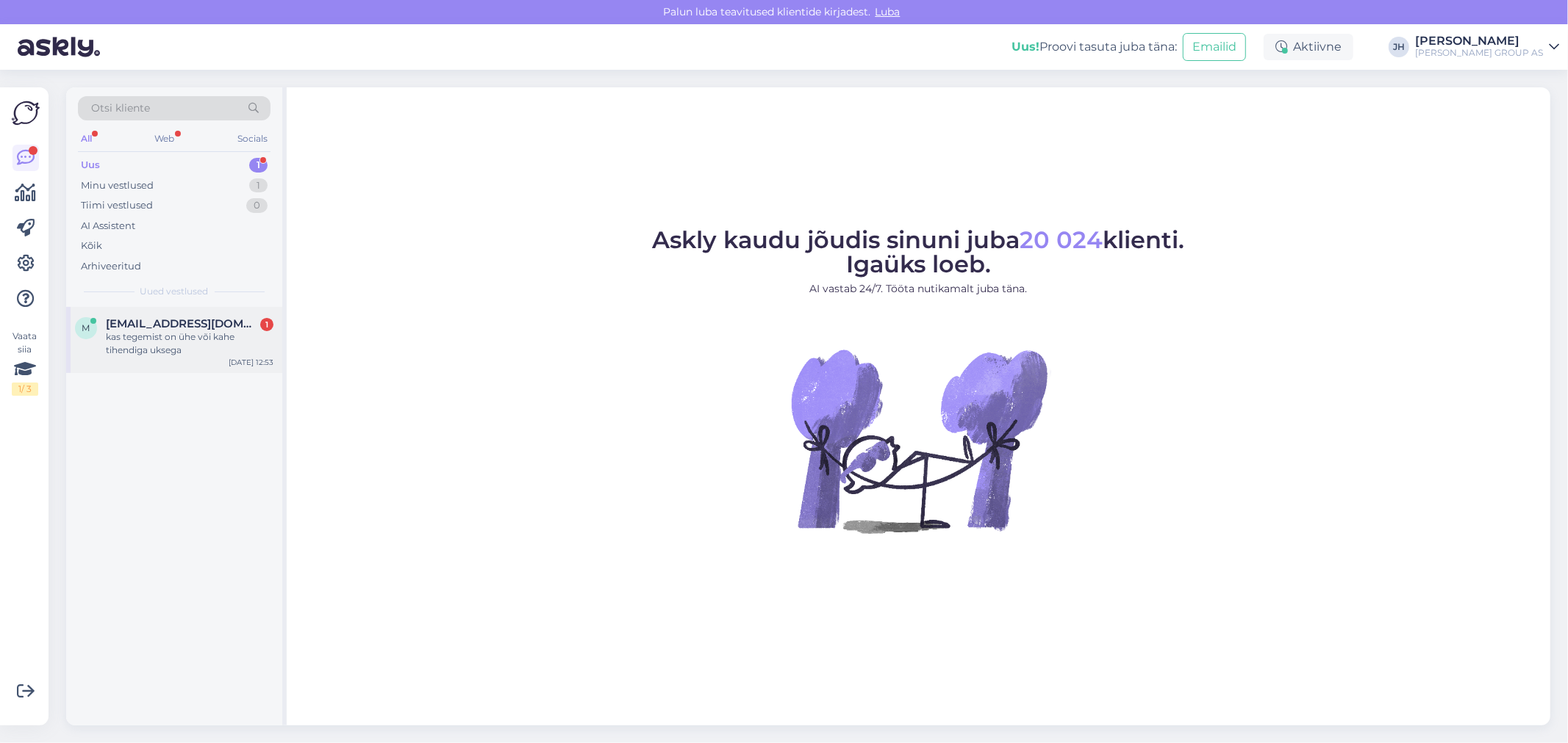
click at [150, 329] on span "marth840@gmail.com" at bounding box center [182, 324] width 152 height 13
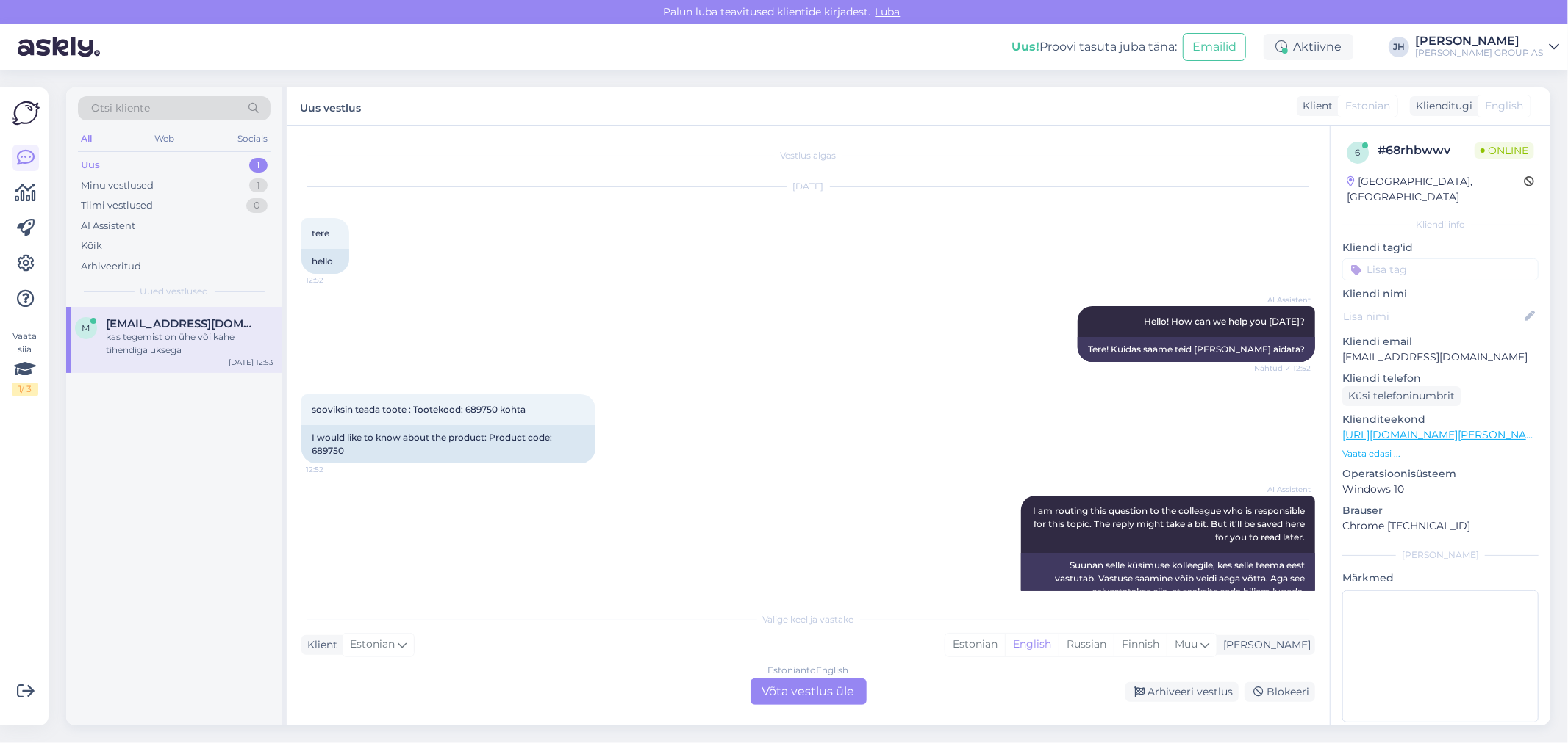
scroll to position [116, 0]
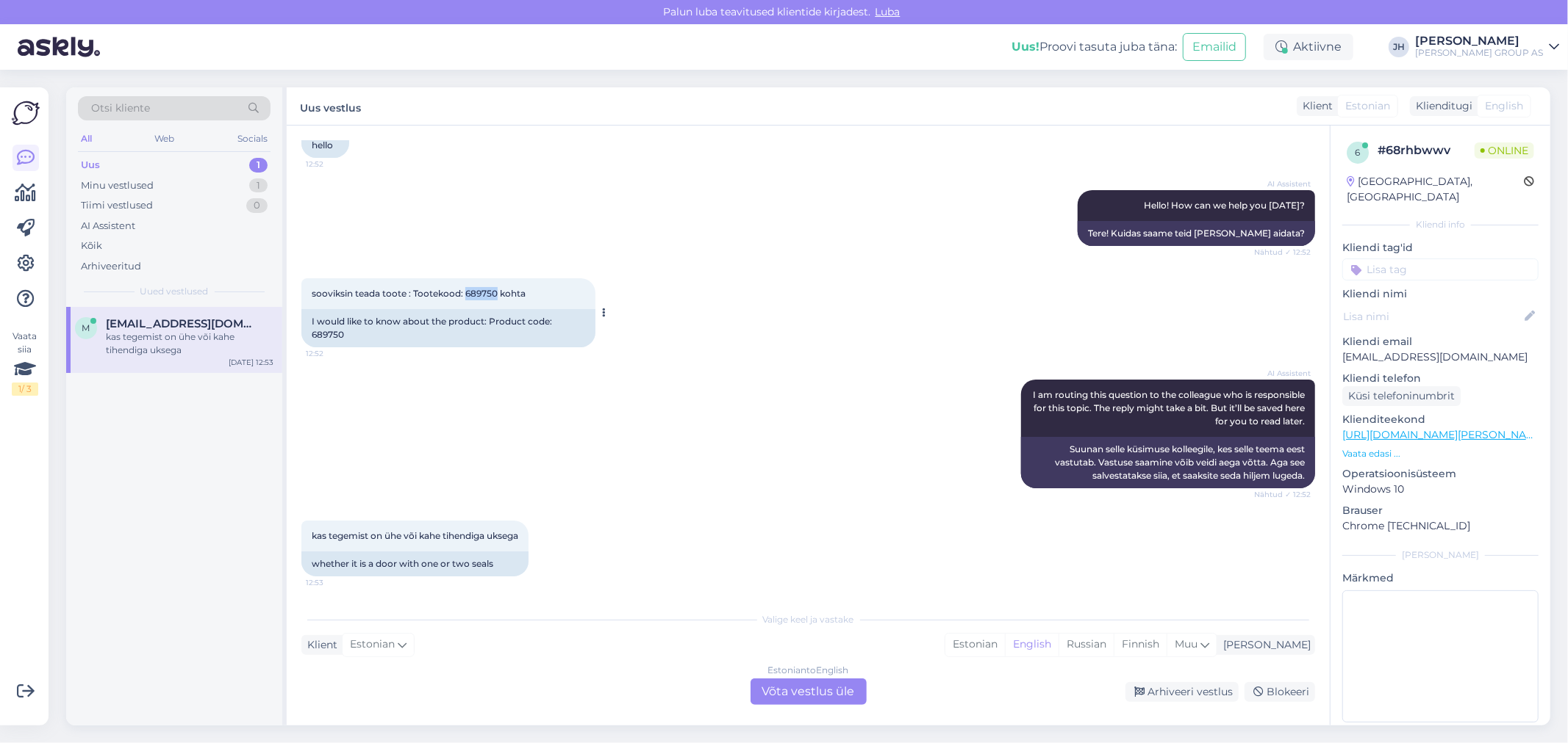
drag, startPoint x: 495, startPoint y: 290, endPoint x: 465, endPoint y: 290, distance: 30.0
click at [465, 290] on span "sooviksin teada toote : Tootekood: 689750 kohta" at bounding box center [419, 293] width 214 height 11
copy span "689750"
click at [796, 689] on div "Estonian to English Võta vestlus üle" at bounding box center [808, 692] width 116 height 27
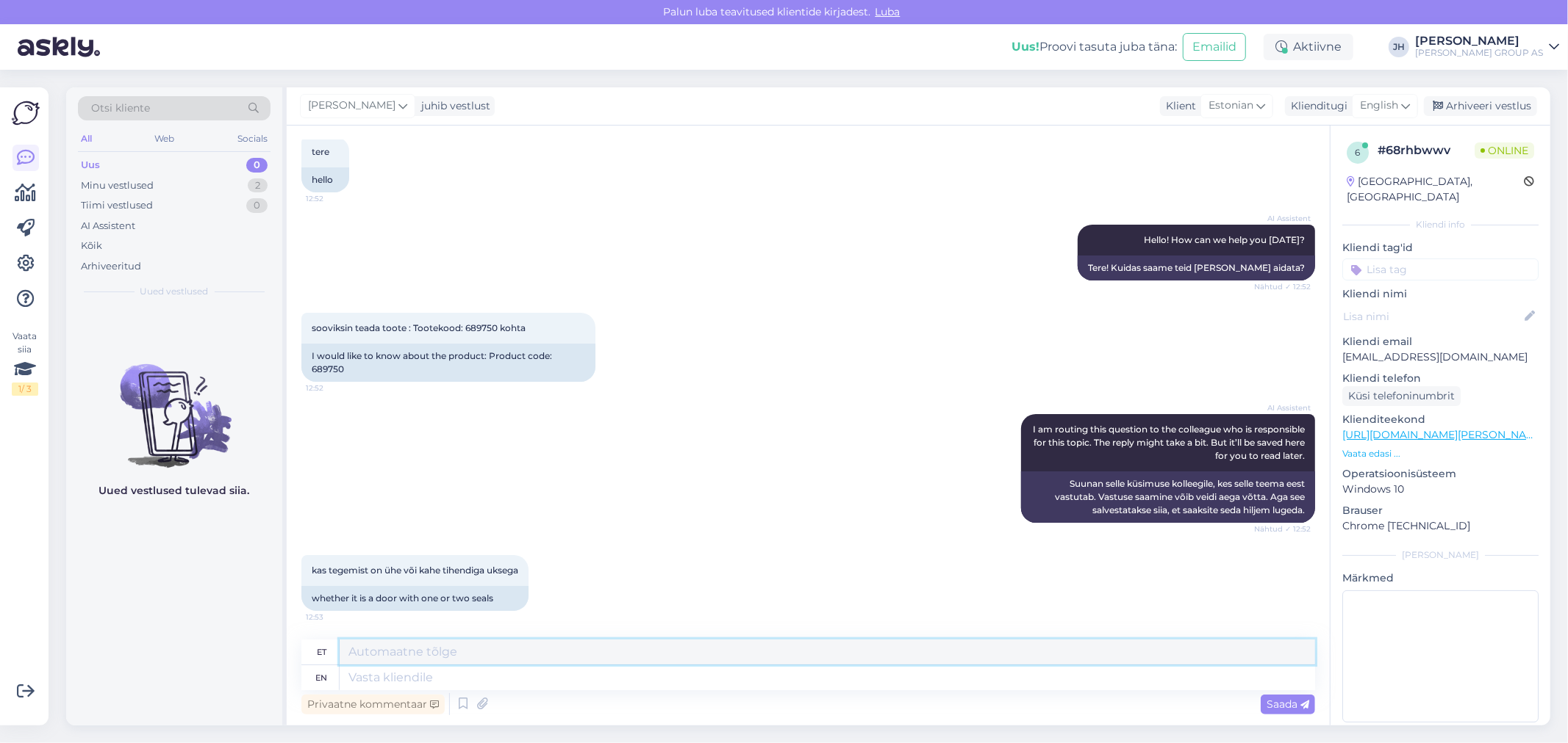
click at [472, 656] on textarea at bounding box center [827, 652] width 975 height 25
drag, startPoint x: 754, startPoint y: 650, endPoint x: 333, endPoint y: 640, distance: 421.1
click at [333, 640] on div "et Tere. uurime tootjalt ja vastame esimesel võimalusel e-mailile" at bounding box center [808, 653] width 1014 height 26
type textarea "Tere. uurime tootjalt ja vastame esimesel võimalusel e-mailile"
click at [1407, 101] on icon at bounding box center [1405, 106] width 9 height 16
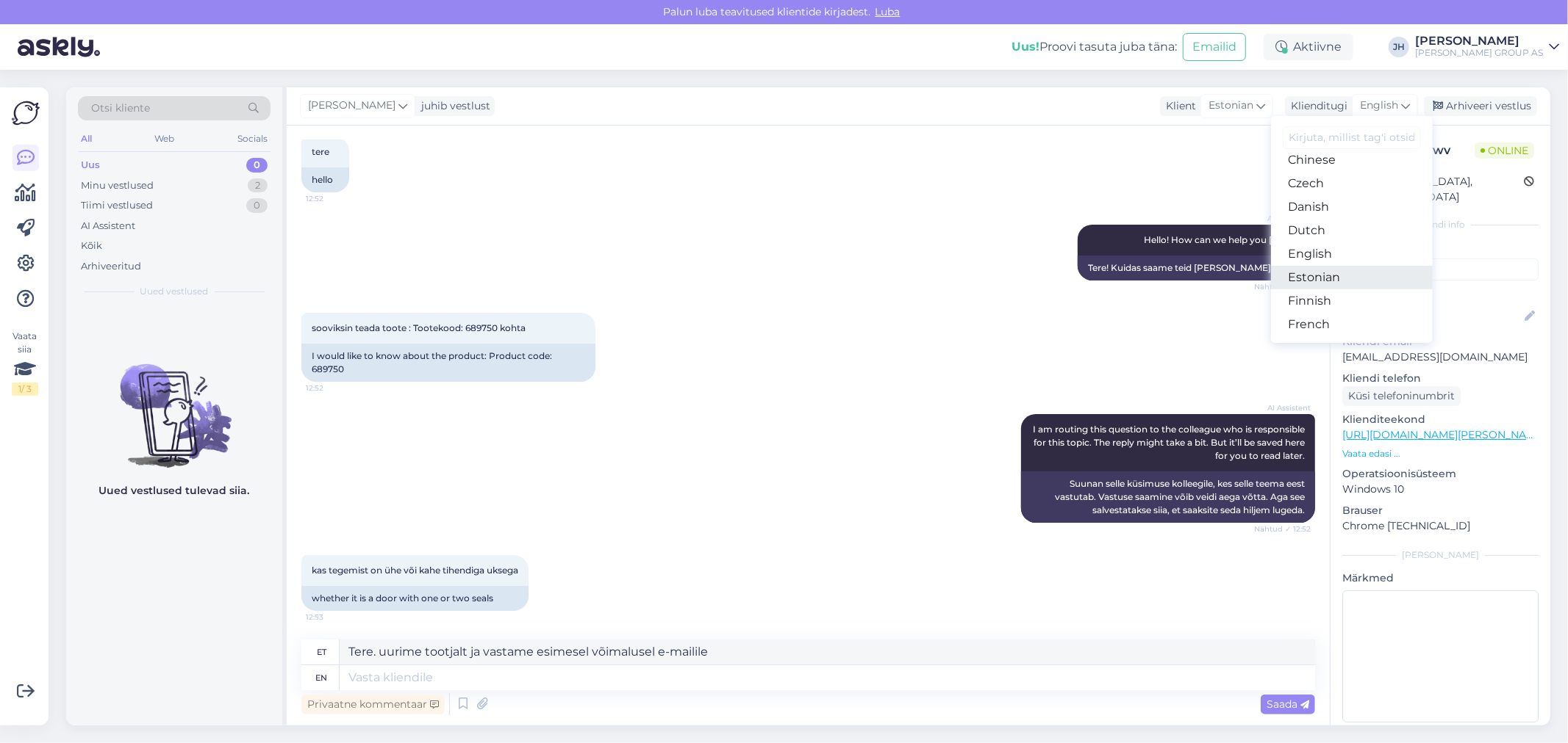
click at [1338, 277] on link "Estonian" at bounding box center [1351, 278] width 161 height 24
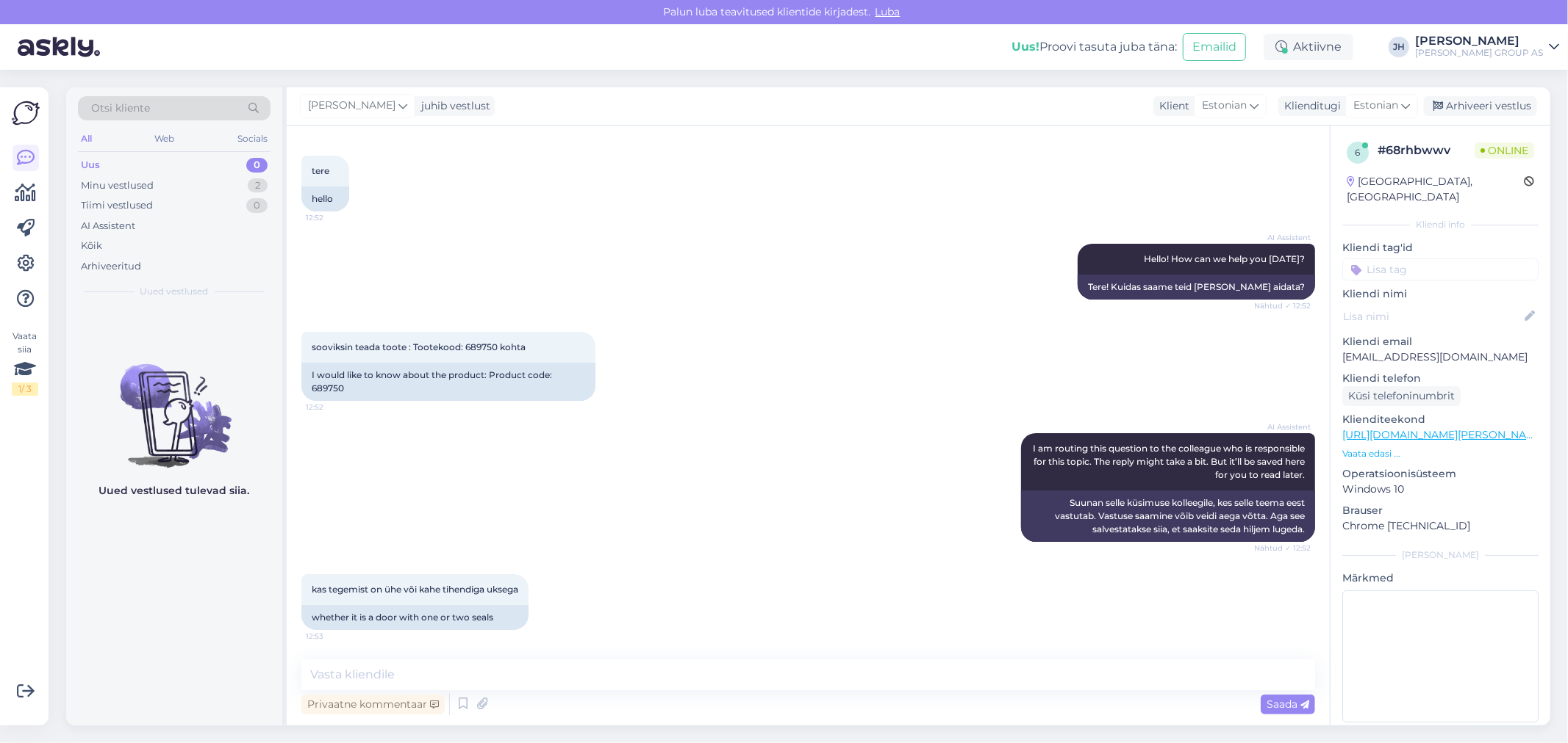
scroll to position [61, 0]
click at [408, 677] on textarea at bounding box center [808, 675] width 1014 height 31
paste textarea "Tere. uurime tootjalt ja vastame esimesel võimalusel e-mailile"
type textarea "Tere. uurime tootjalt ja vastame esimesel võimalusel e-mailile"
click at [1295, 703] on span "Saada" at bounding box center [1287, 703] width 43 height 13
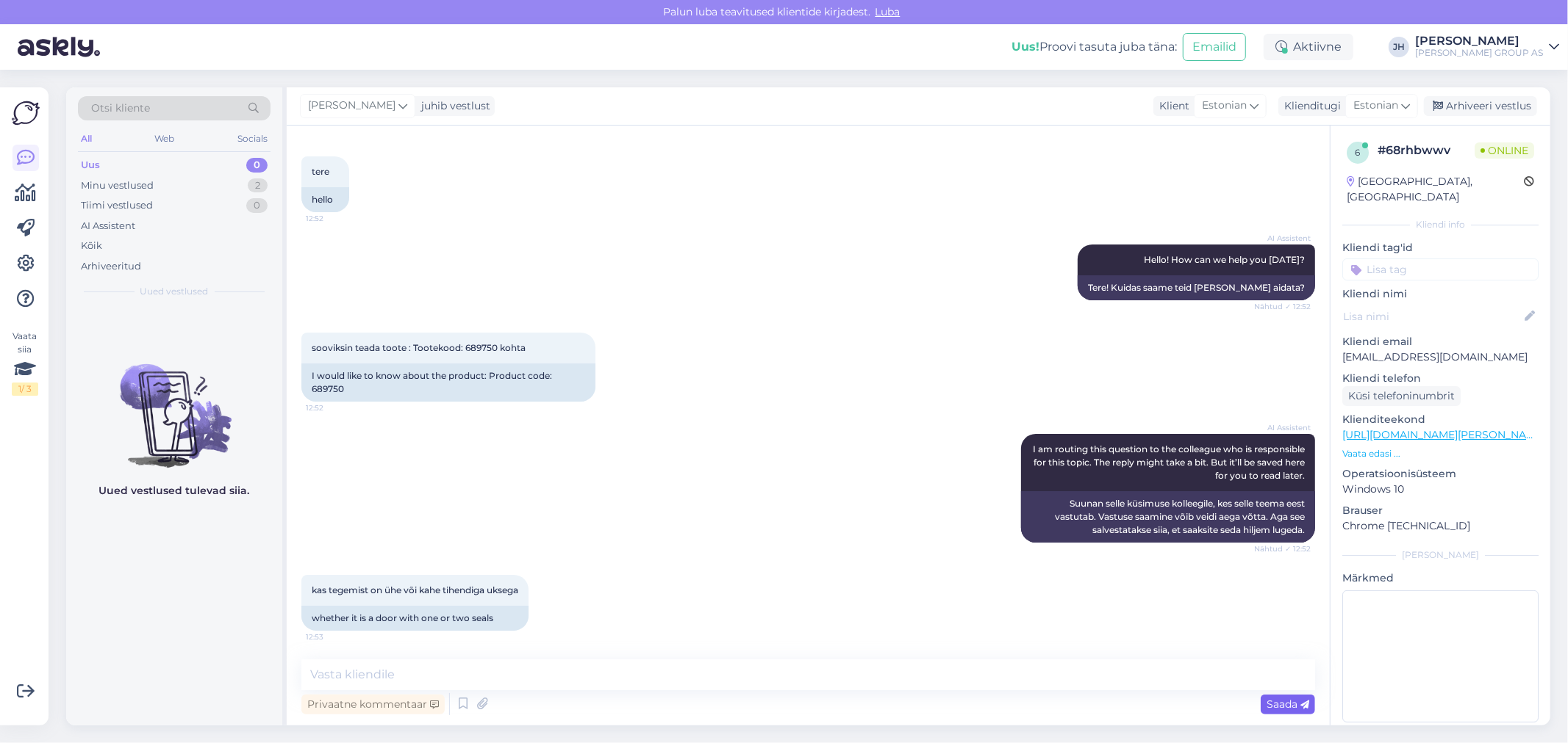
scroll to position [139, 0]
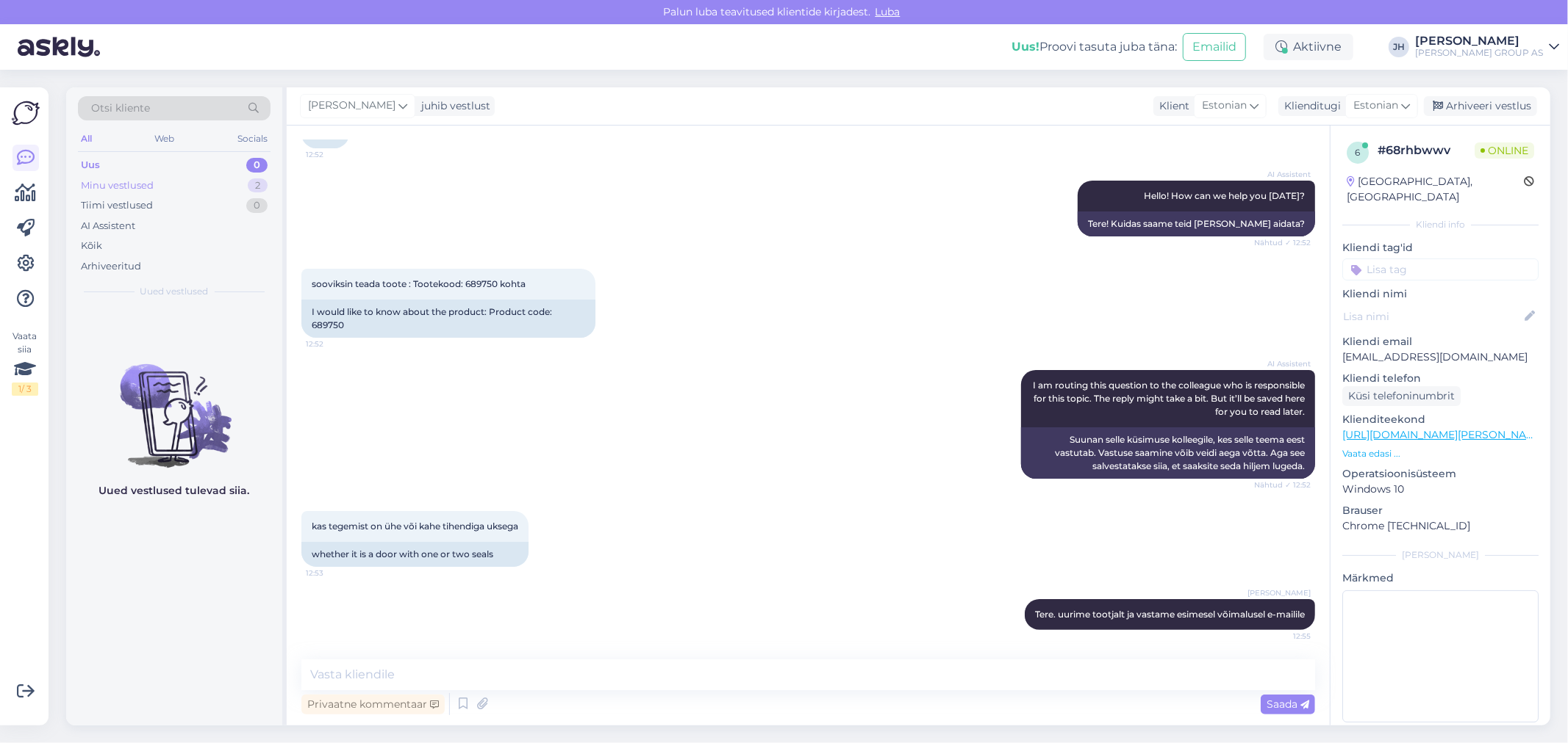
click at [135, 184] on div "Minu vestlused" at bounding box center [118, 185] width 73 height 15
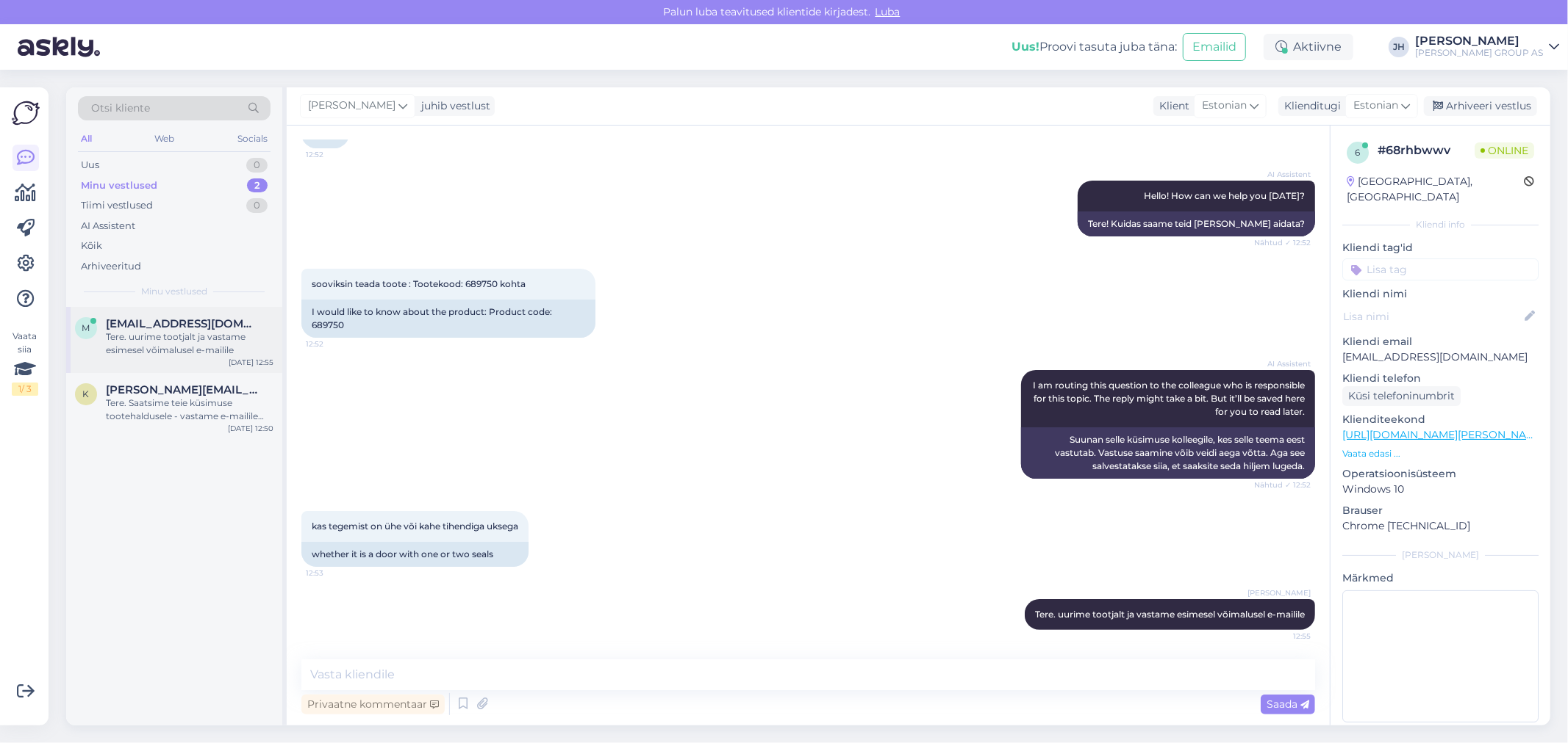
click at [164, 341] on div "Tere. uurime tootjalt ja vastame esimesel võimalusel e-mailile" at bounding box center [189, 343] width 167 height 27
click at [159, 398] on div "Tere. Saatsime teie küsimuse tootehaldusele - vastame e-mailile esimesel võimal…" at bounding box center [189, 410] width 167 height 27
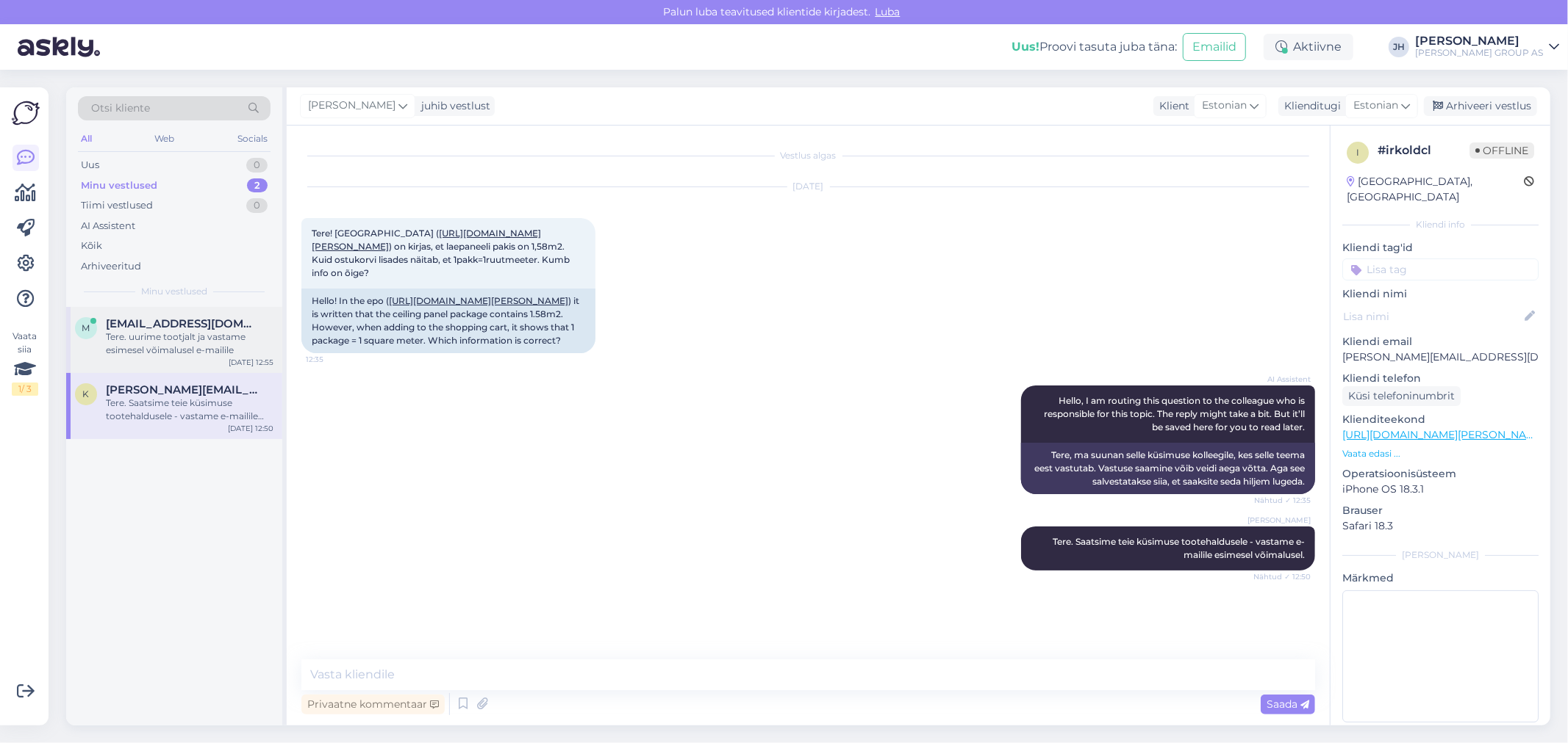
click at [155, 313] on div "m marth840@gmail.com Tere. uurime tootjalt ja vastame esimesel võimalusel e-mai…" at bounding box center [174, 339] width 216 height 66
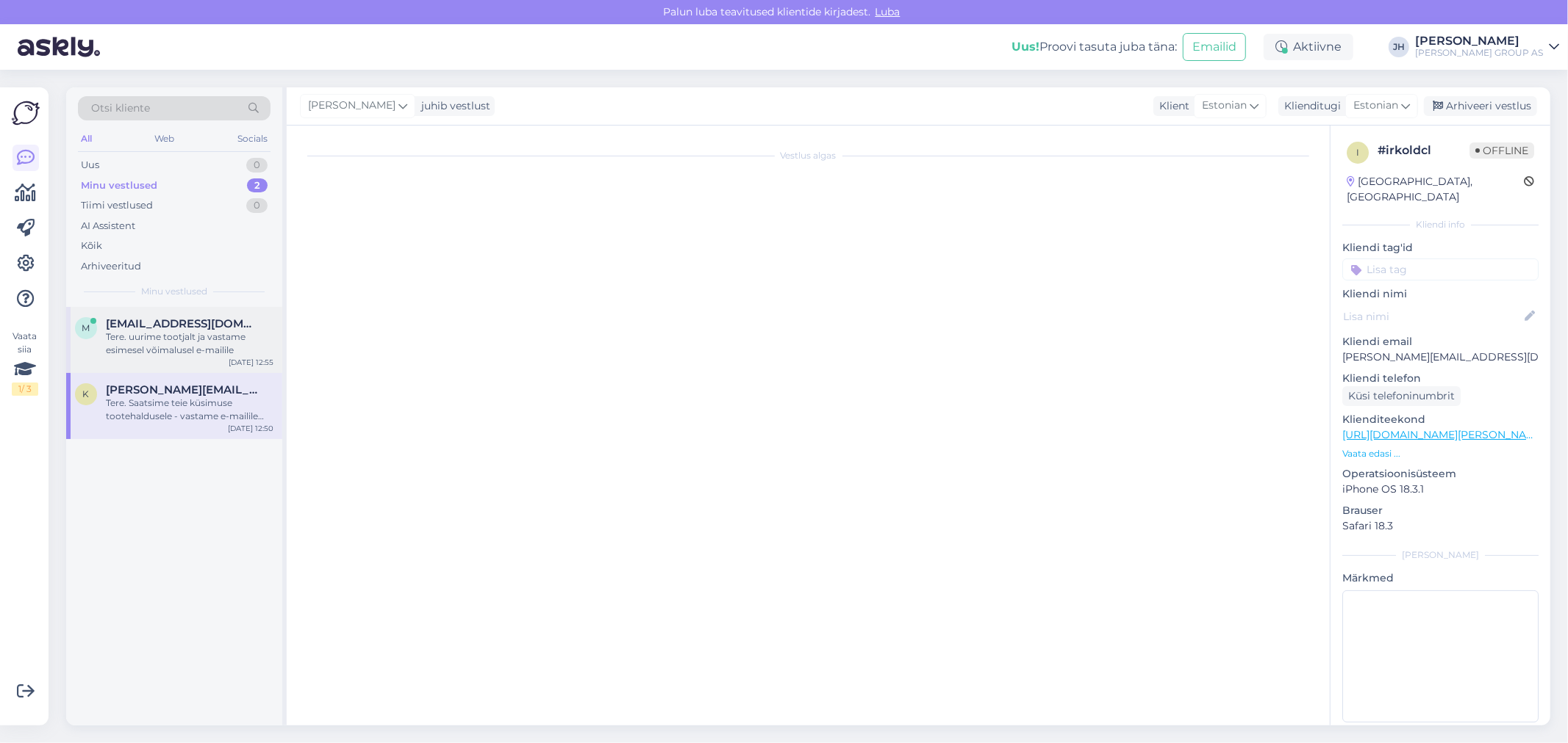
scroll to position [139, 0]
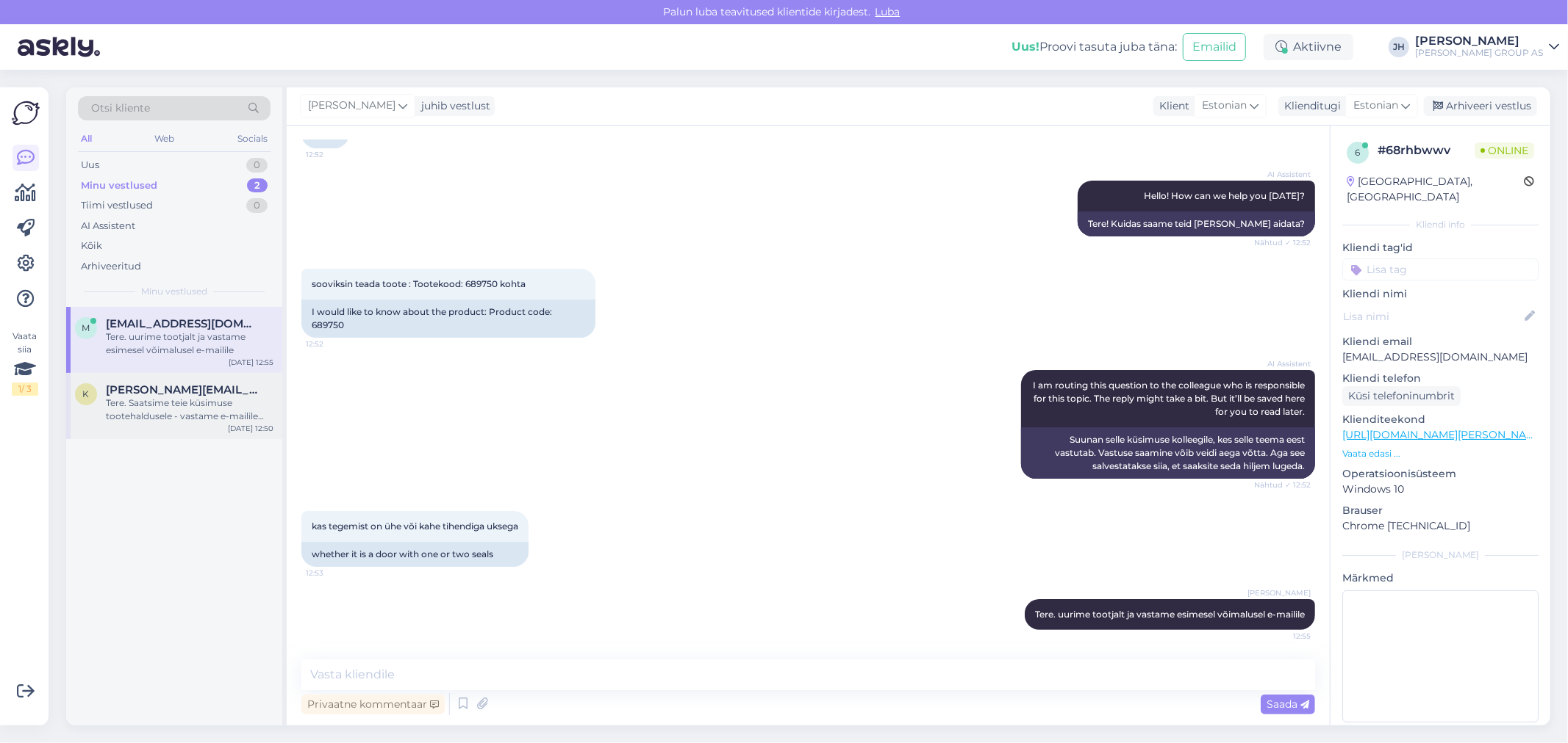
click at [177, 387] on span "Kristina.eesmets@gmail.com" at bounding box center [182, 390] width 152 height 13
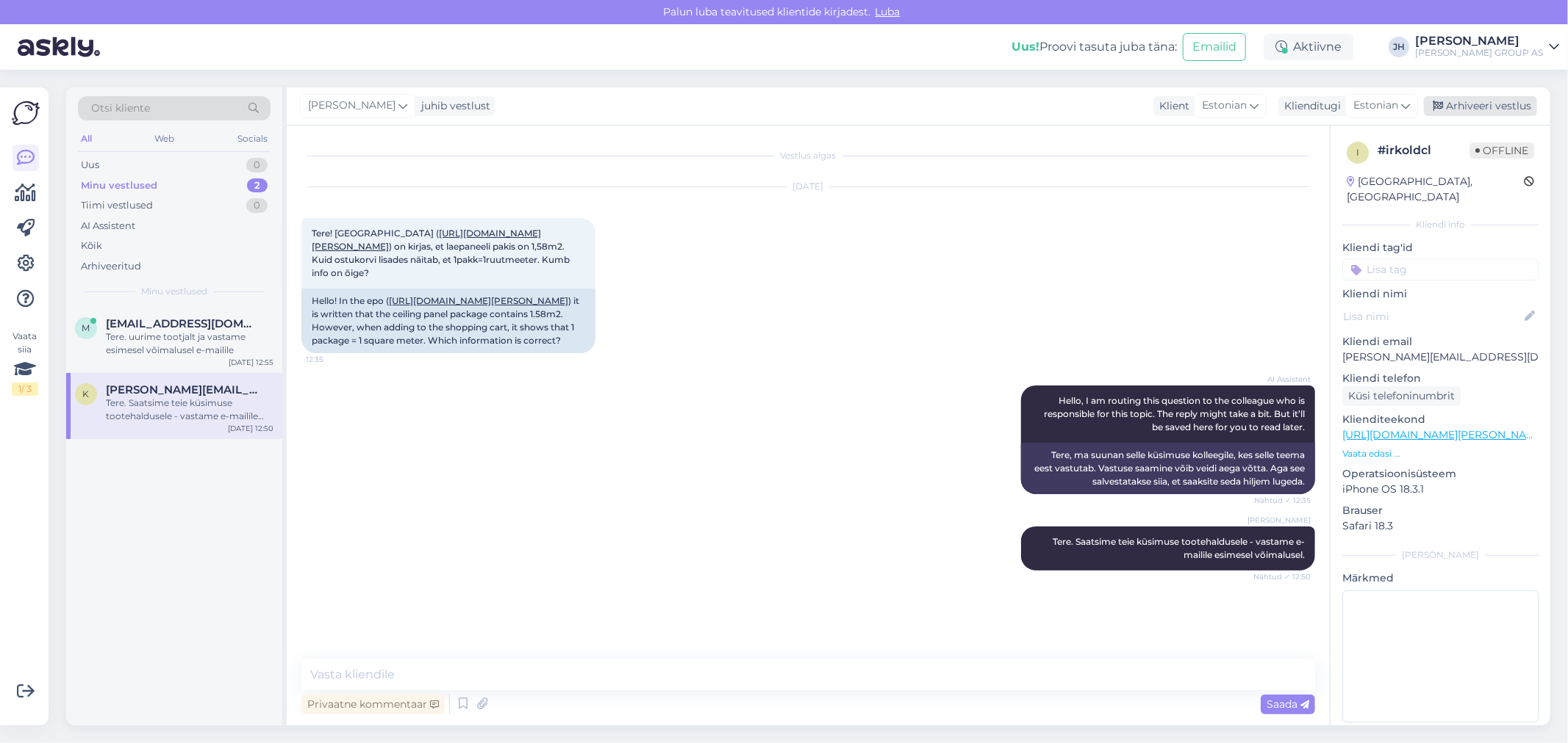
click at [1494, 104] on div "Arhiveeri vestlus" at bounding box center [1480, 106] width 113 height 20
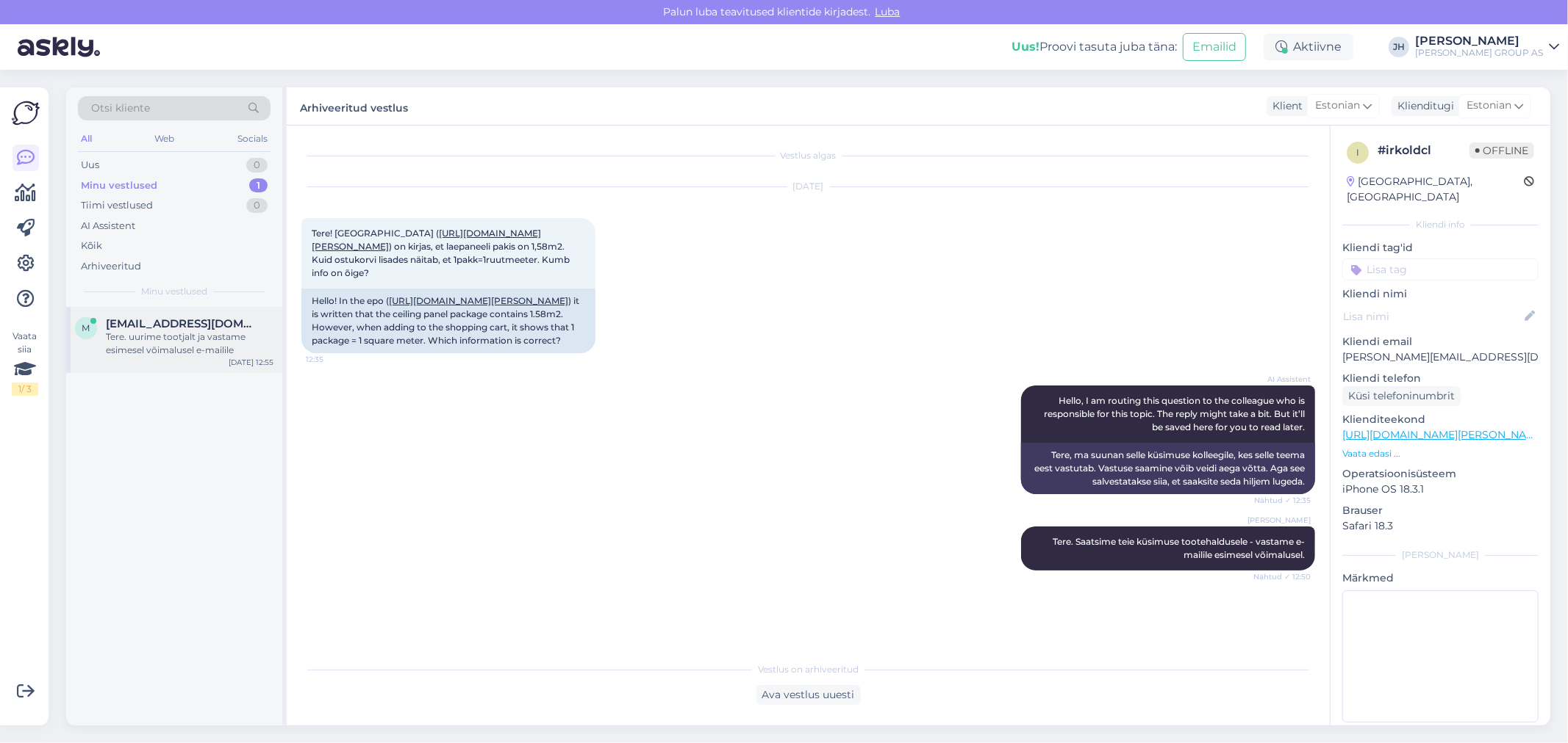
click at [190, 335] on div "Tere. uurime tootjalt ja vastame esimesel võimalusel e-mailile" at bounding box center [189, 343] width 167 height 27
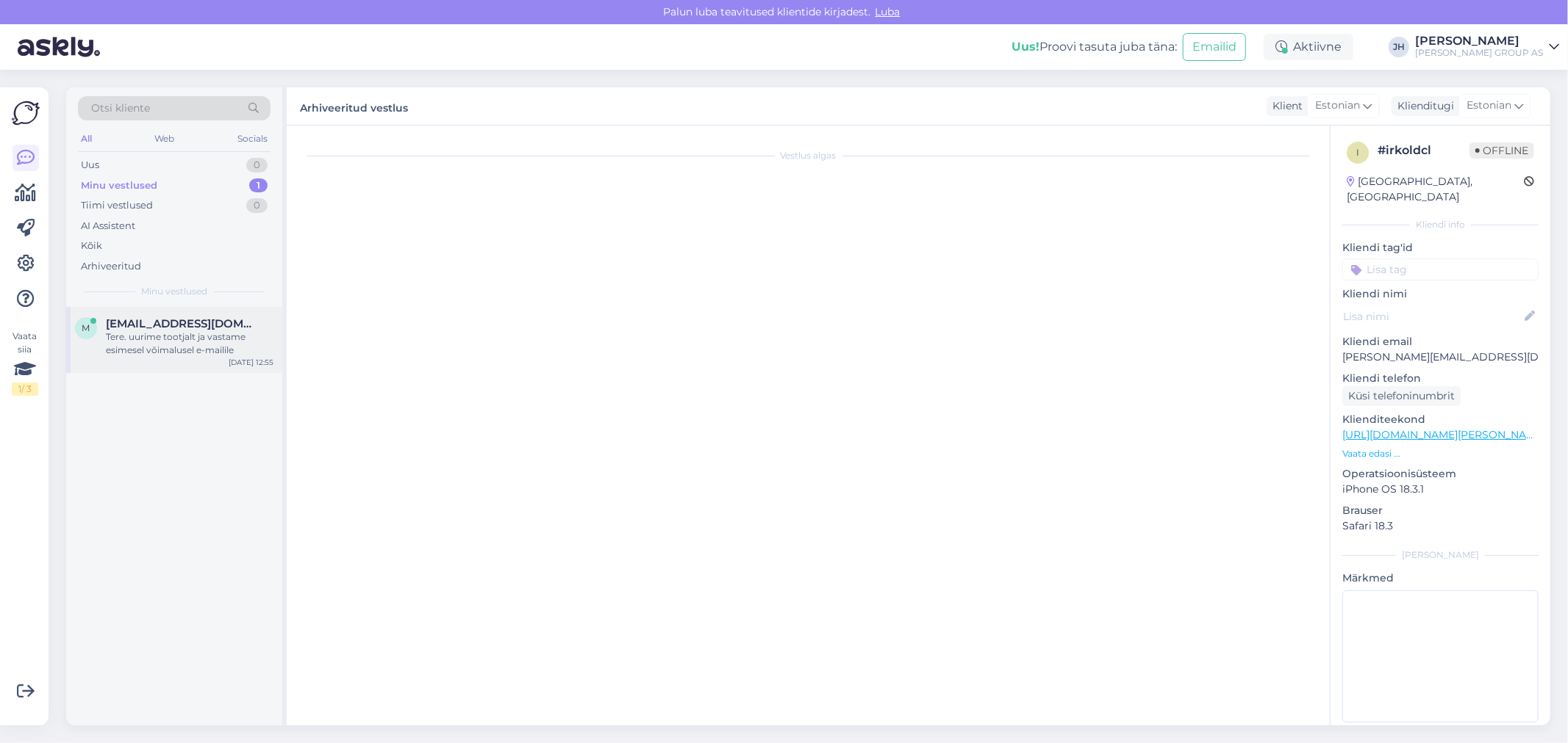
scroll to position [139, 0]
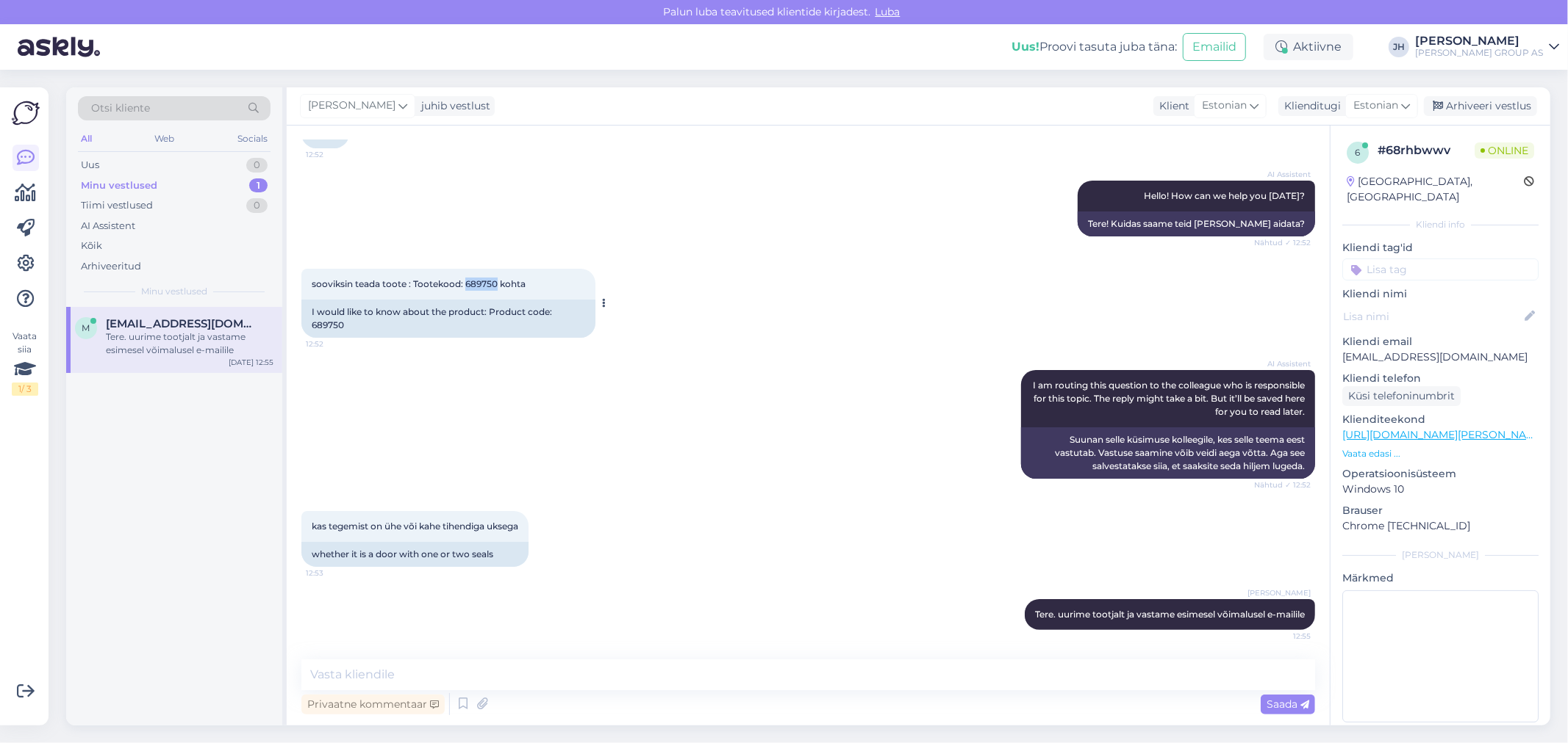
drag, startPoint x: 495, startPoint y: 267, endPoint x: 466, endPoint y: 270, distance: 29.2
click at [466, 278] on span "sooviksin teada toote : Tootekood: 689750 kohta" at bounding box center [419, 283] width 214 height 11
copy span "689750"
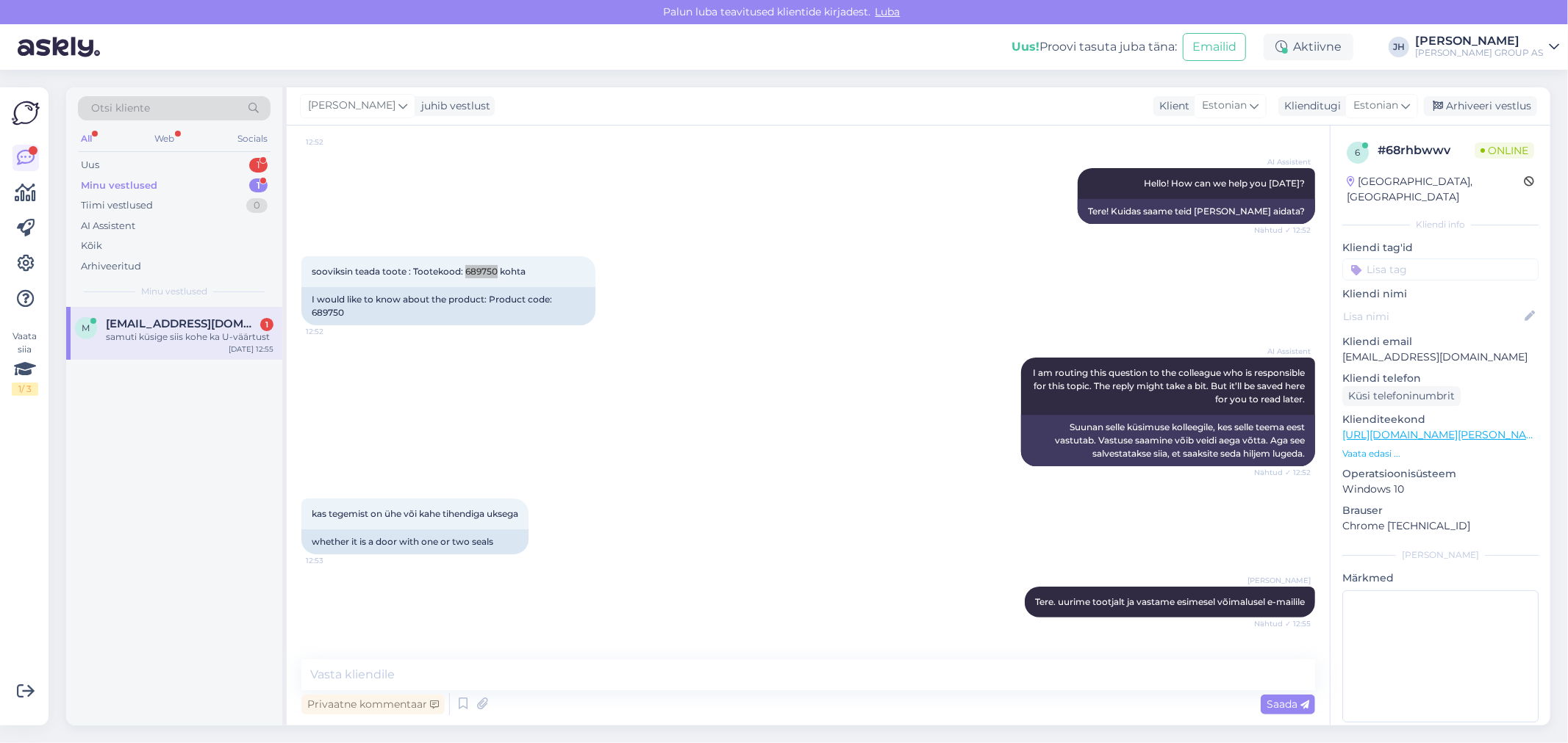
scroll to position [201, 0]
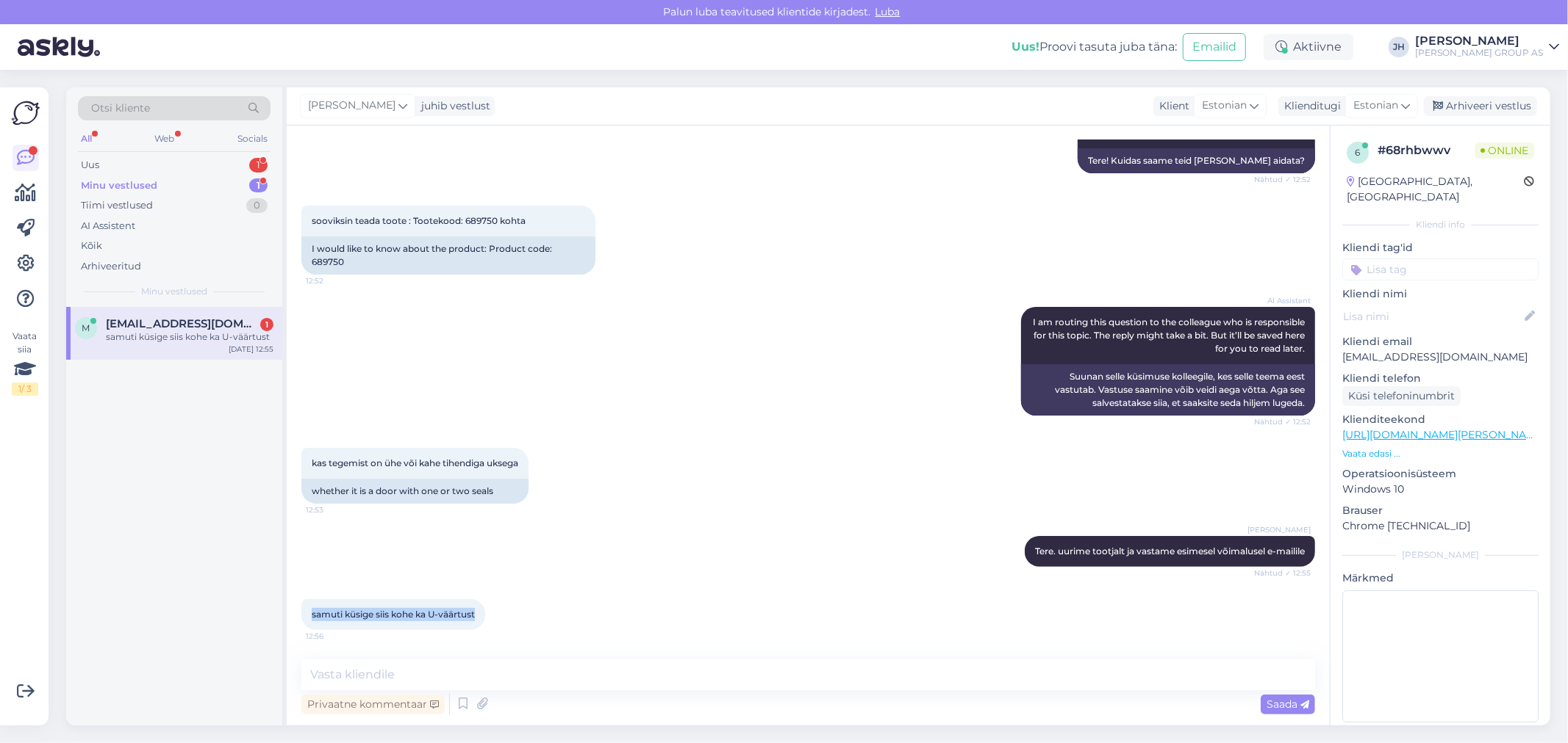
drag, startPoint x: 478, startPoint y: 615, endPoint x: 303, endPoint y: 626, distance: 175.3
click at [303, 626] on div "samuti küsige siis kohe ka U-väärtust 12:56" at bounding box center [393, 614] width 184 height 31
copy span "samuti küsige siis kohe ka U-väärtust"
drag, startPoint x: 521, startPoint y: 450, endPoint x: 302, endPoint y: 451, distance: 219.0
click at [302, 451] on div "kas tegemist on ühe või kahe tihendiga uksega 12:53" at bounding box center [414, 463] width 227 height 31
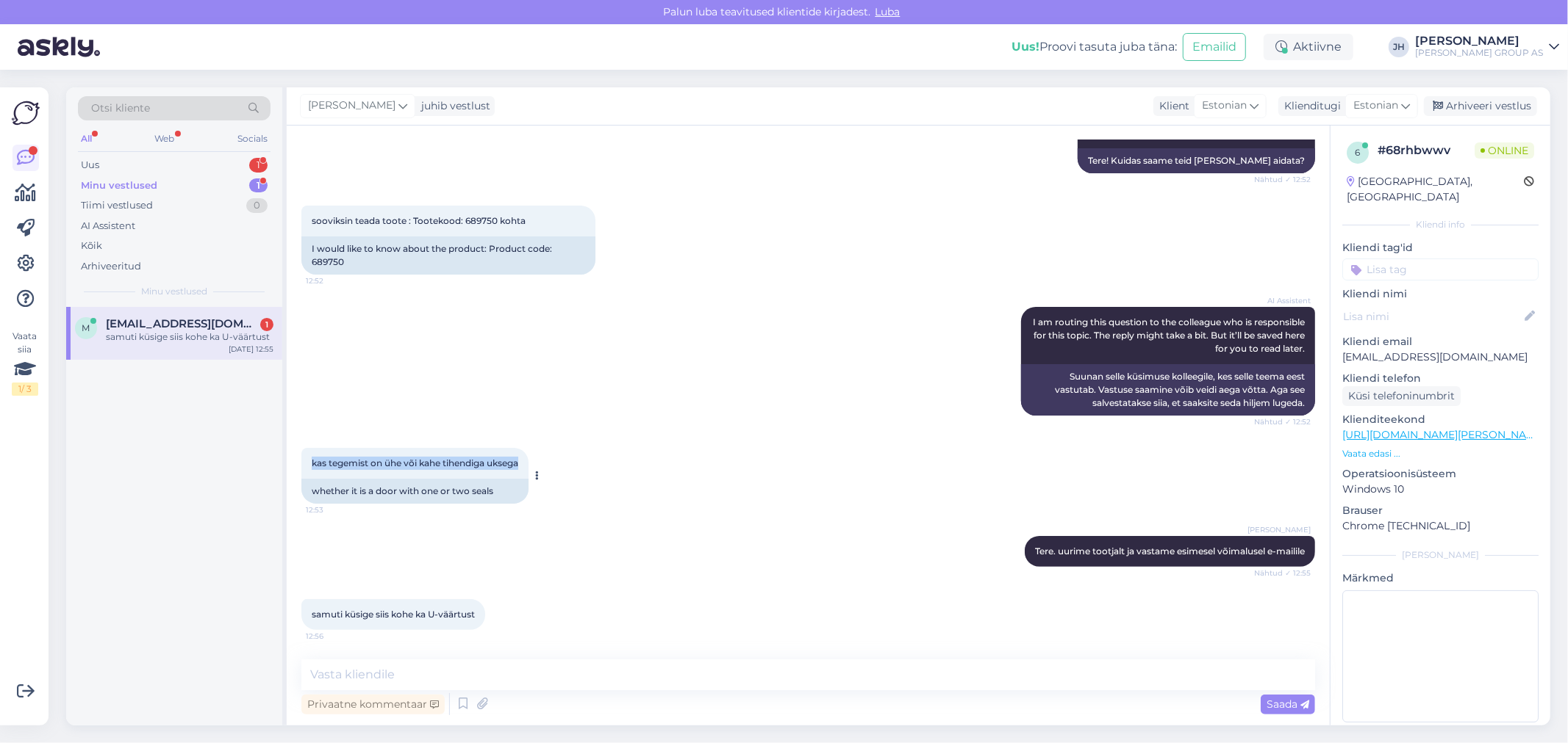
copy span "kas tegemist on ühe või kahe tihendiga uksega"
drag, startPoint x: 480, startPoint y: 614, endPoint x: 430, endPoint y: 614, distance: 50.0
click at [430, 614] on div "samuti küsige siis kohe ka U-väärtust 12:56" at bounding box center [393, 614] width 184 height 31
copy span "U-väärtust"
drag, startPoint x: 1475, startPoint y: 341, endPoint x: 1339, endPoint y: 343, distance: 136.0
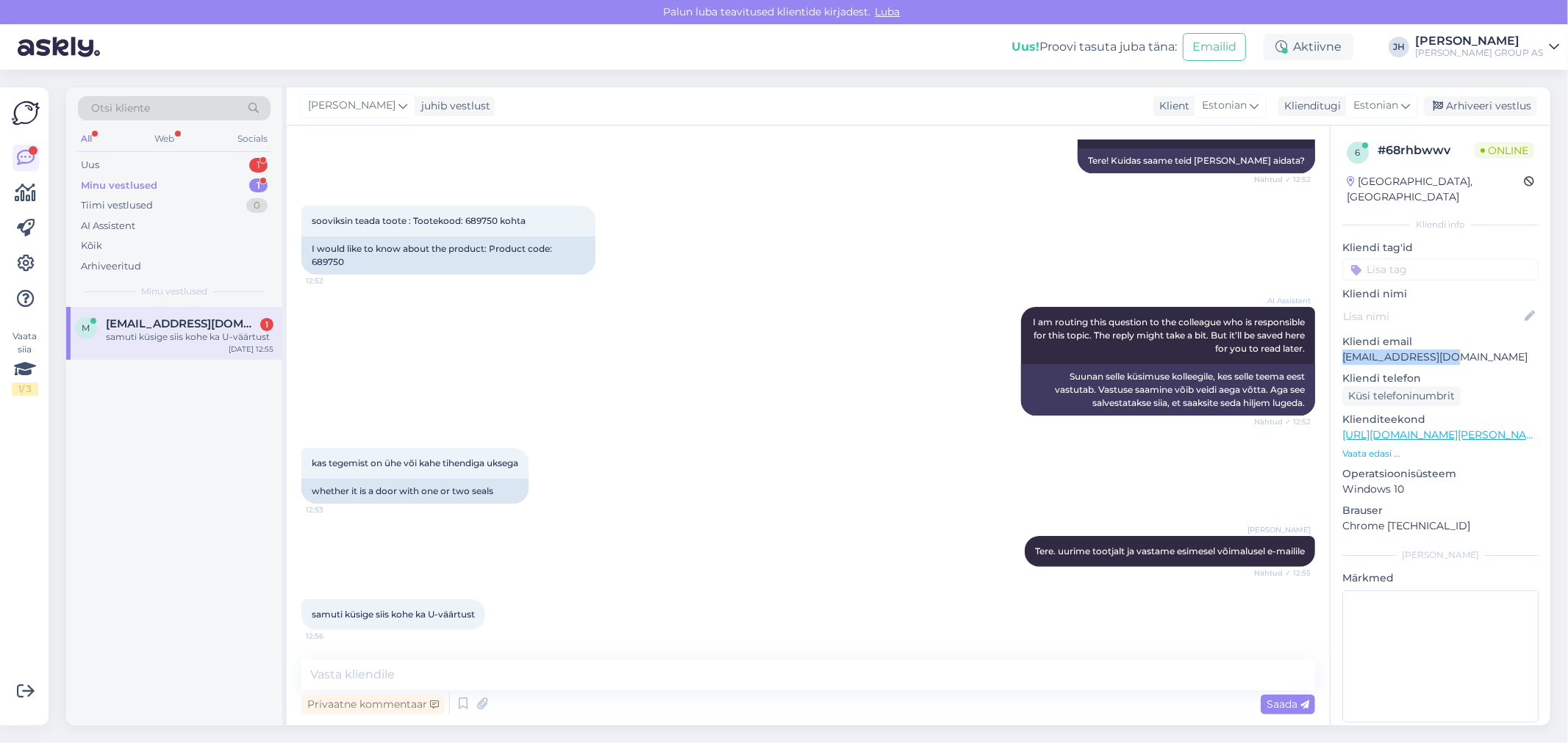
click at [1339, 343] on div "6 # 68rhbwwv Online Estonia, Tallinn Kliendi info Kliendi tag'id Kliendi nimi K…" at bounding box center [1440, 435] width 220 height 619
copy p "marth840@gmail.com"
click at [377, 670] on textarea at bounding box center [808, 675] width 1014 height 31
type textarea "T"
drag, startPoint x: 390, startPoint y: 670, endPoint x: 215, endPoint y: 660, distance: 175.3
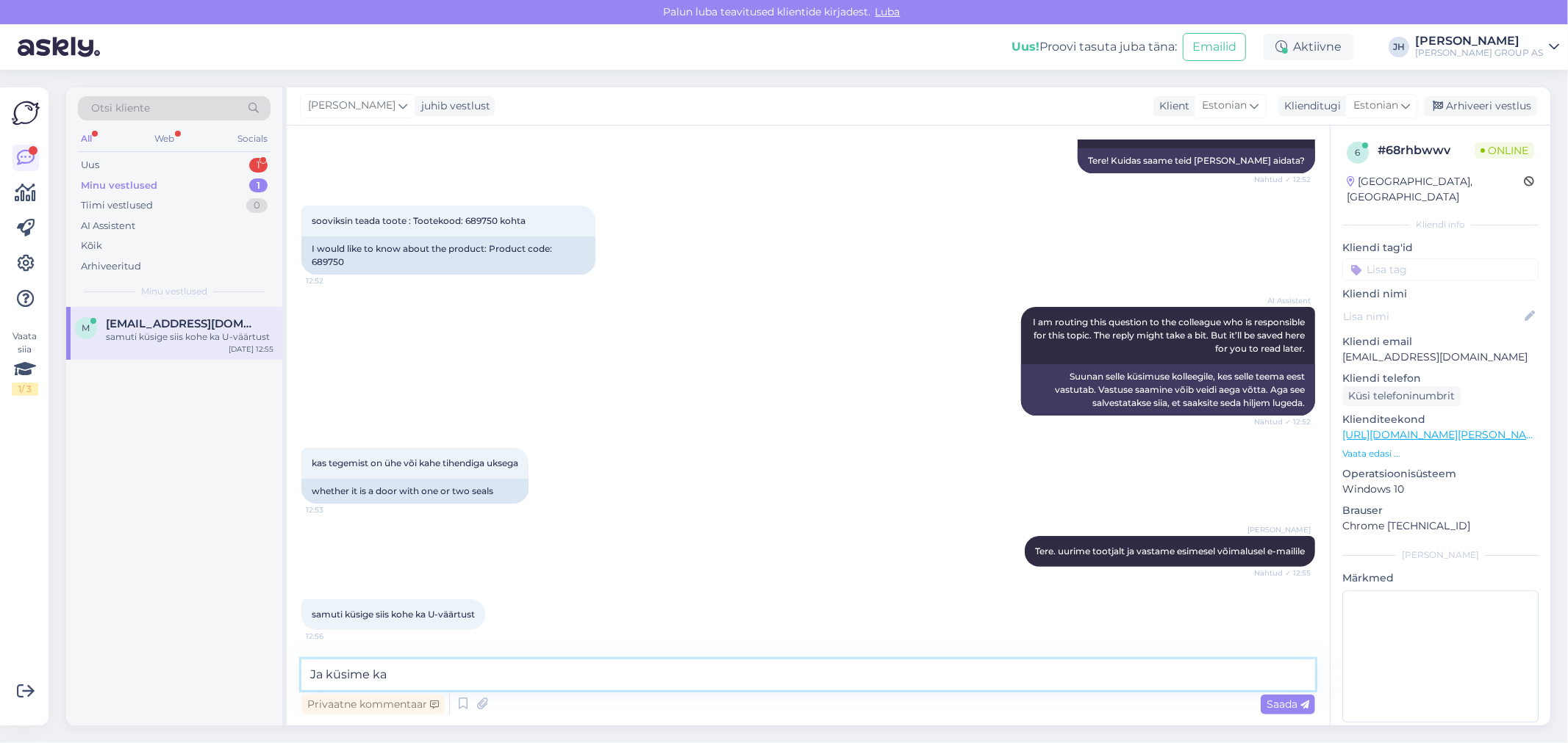
click at [215, 660] on div "Otsi kliente All Web Socials Uus 1 Minu vestlused 1 Tiimi vestlused 0 AI Assist…" at bounding box center [808, 406] width 1484 height 638
type textarea "Ja küsime ka"
click at [1410, 101] on icon at bounding box center [1405, 106] width 9 height 16
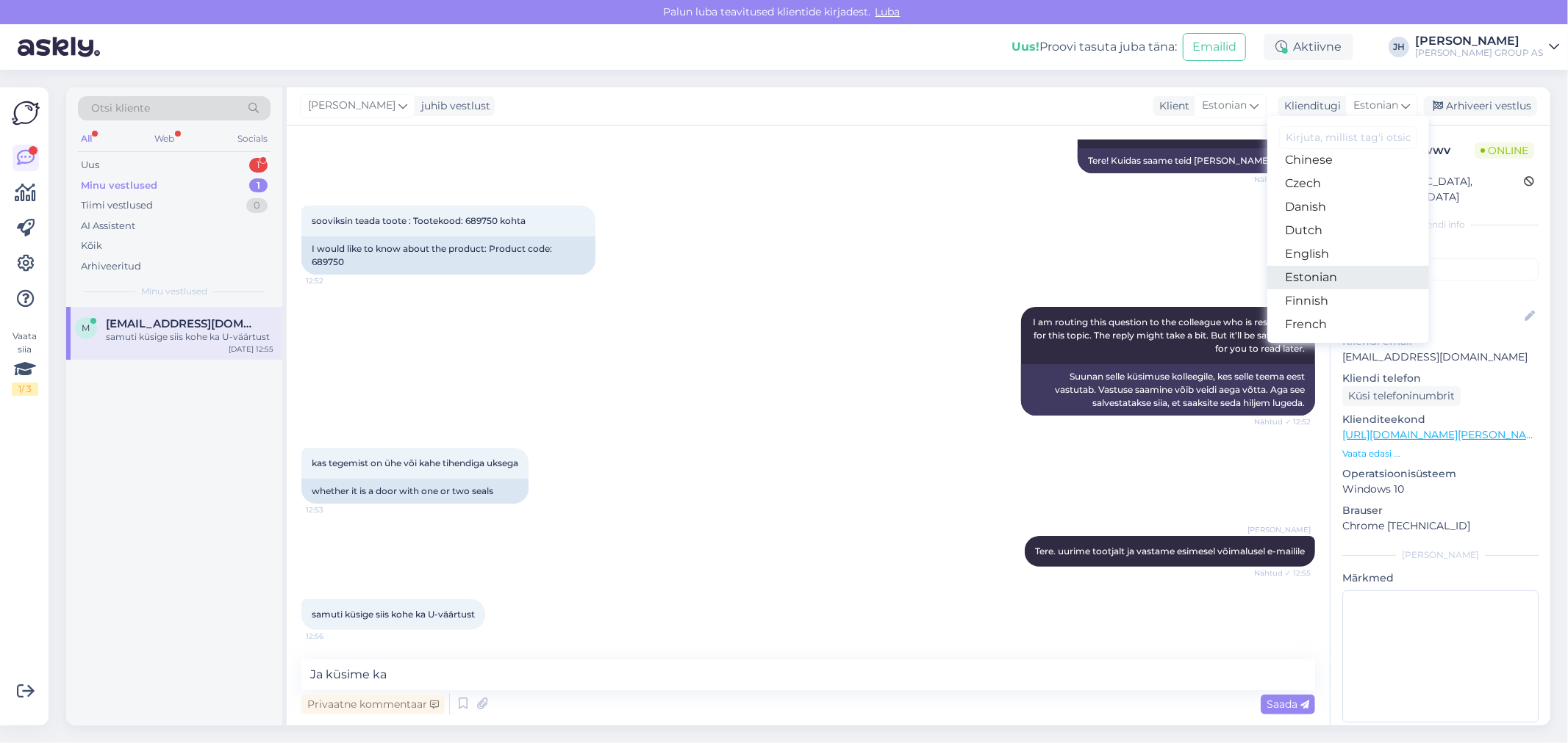
click at [1329, 283] on link "Estonian" at bounding box center [1347, 278] width 161 height 24
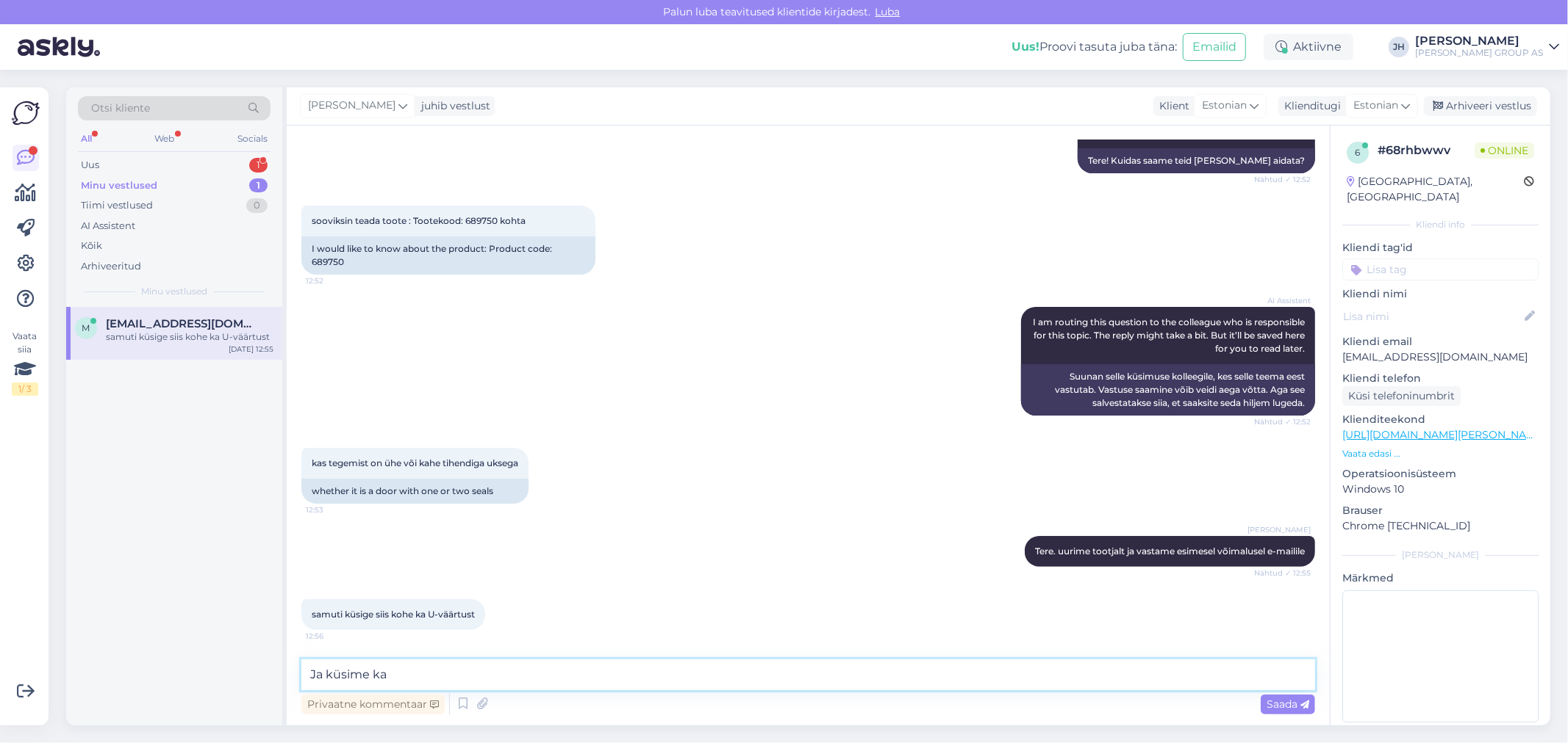
click at [456, 677] on textarea "Ja küsime ka" at bounding box center [808, 675] width 1014 height 31
click at [1306, 703] on icon at bounding box center [1305, 704] width 9 height 9
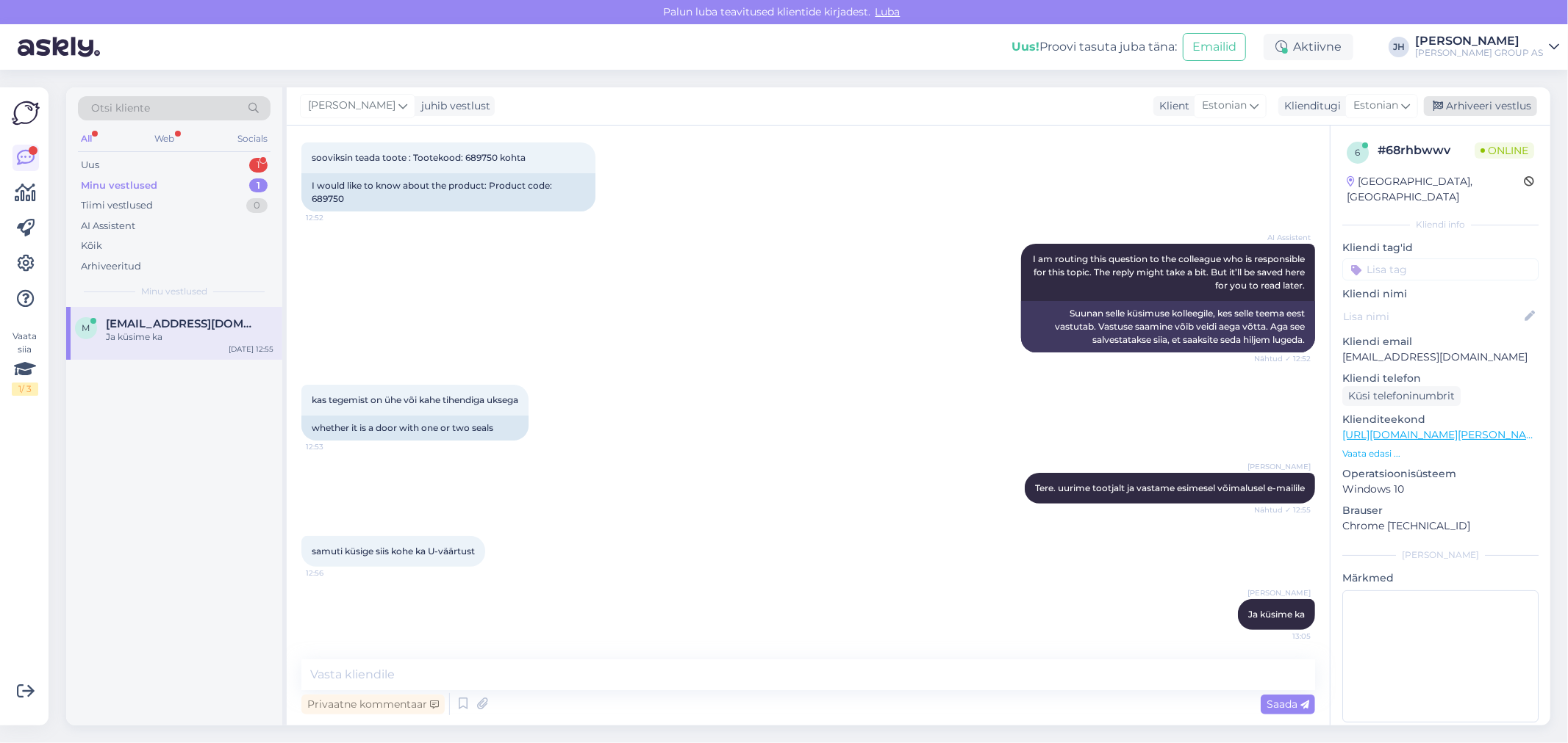
click at [1472, 103] on div "Arhiveeri vestlus" at bounding box center [1480, 106] width 113 height 20
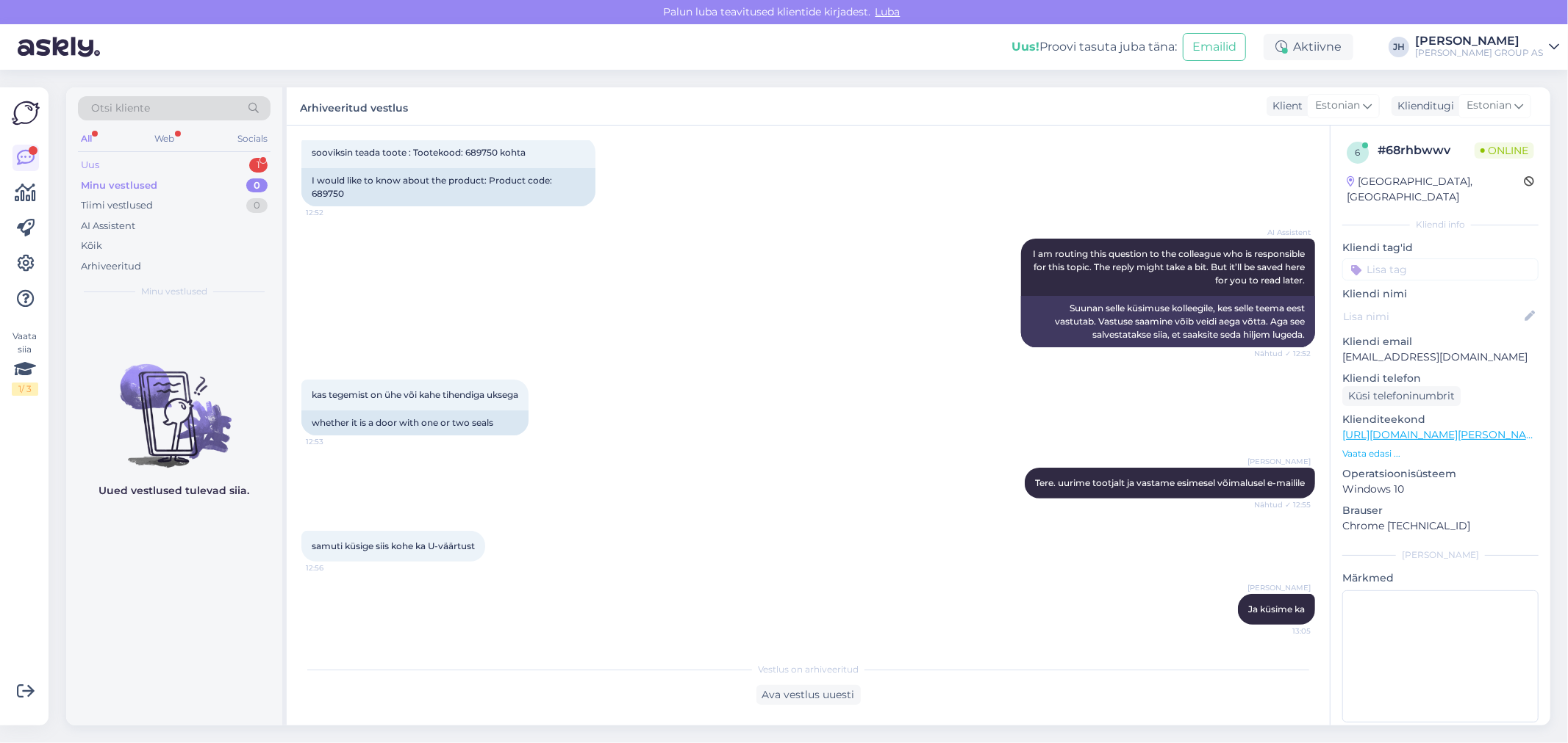
click at [93, 165] on div "Uus" at bounding box center [90, 165] width 19 height 15
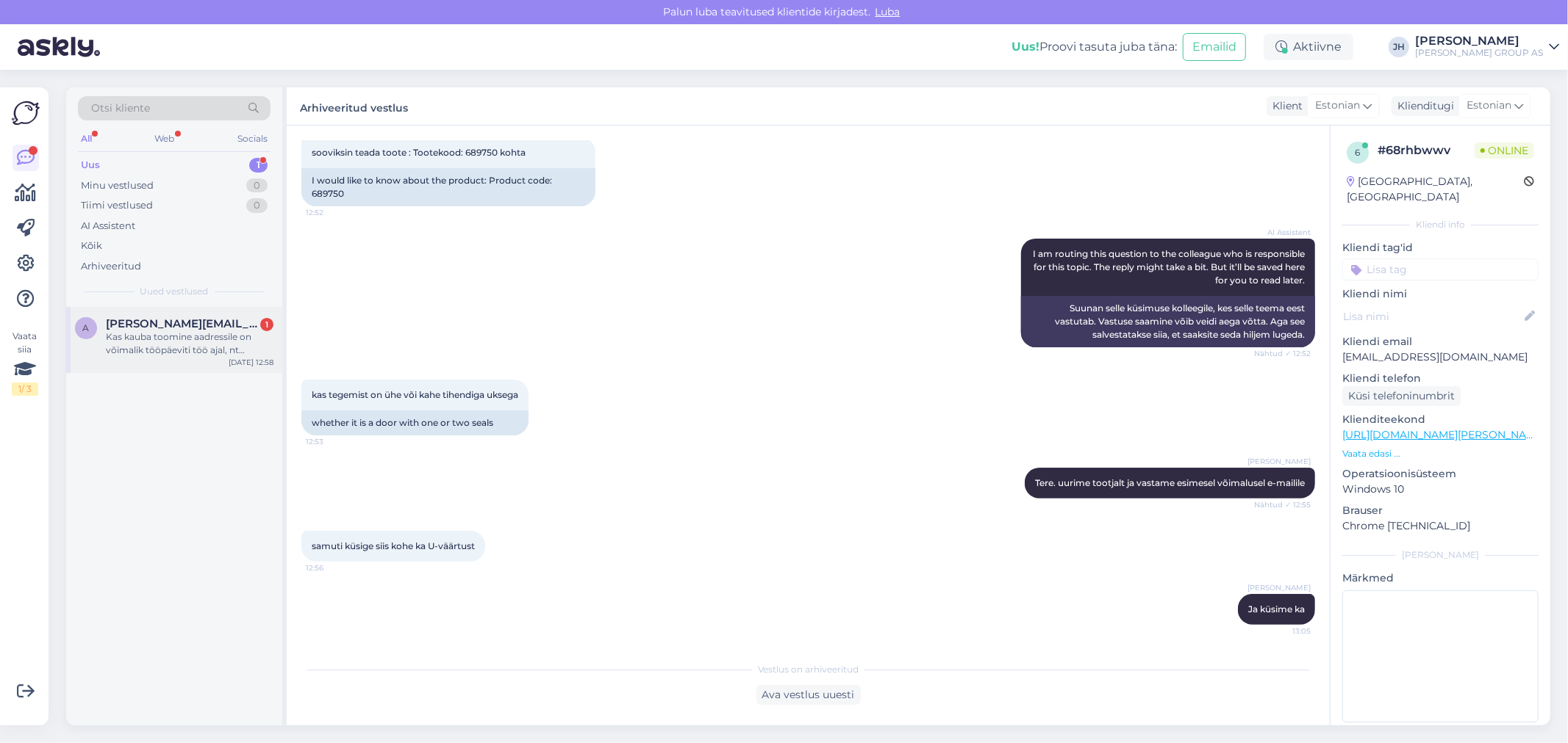
click at [184, 335] on div "Kas kauba toomine aadressile on võimalik tööpäeviti töö ajal, nt kaheksast kahe…" at bounding box center [189, 343] width 167 height 27
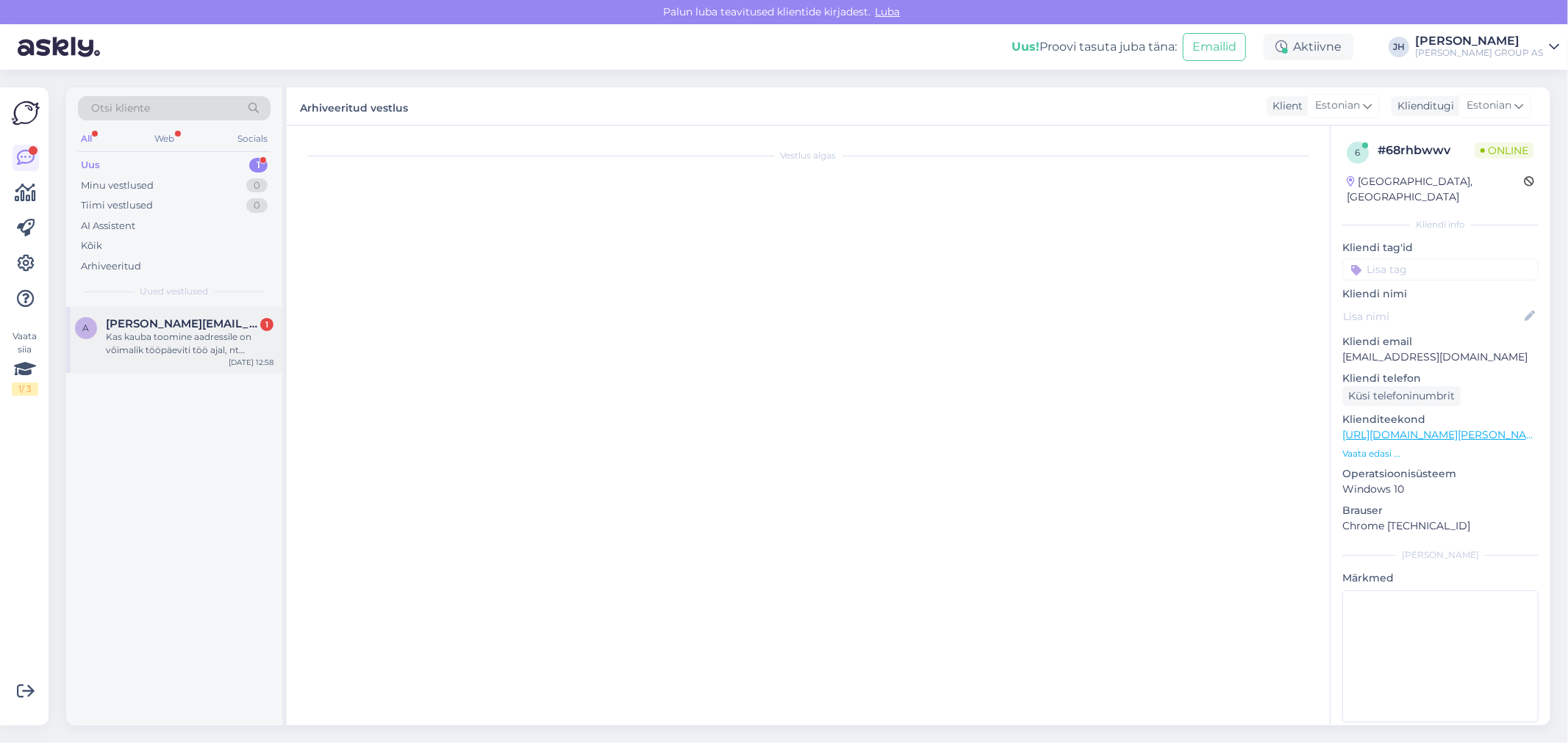
scroll to position [888, 0]
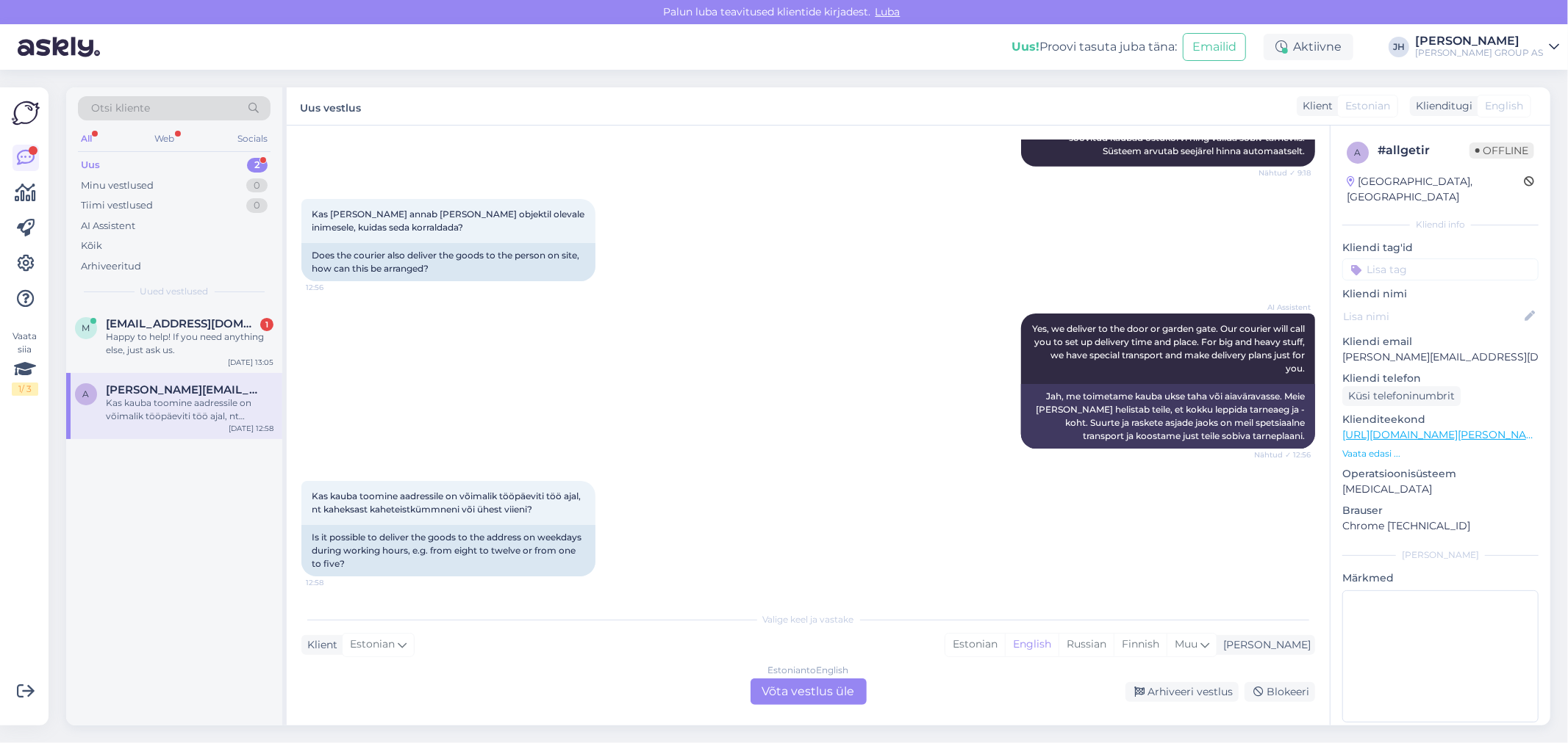
click at [803, 692] on div "Estonian to English Võta vestlus üle" at bounding box center [808, 692] width 116 height 27
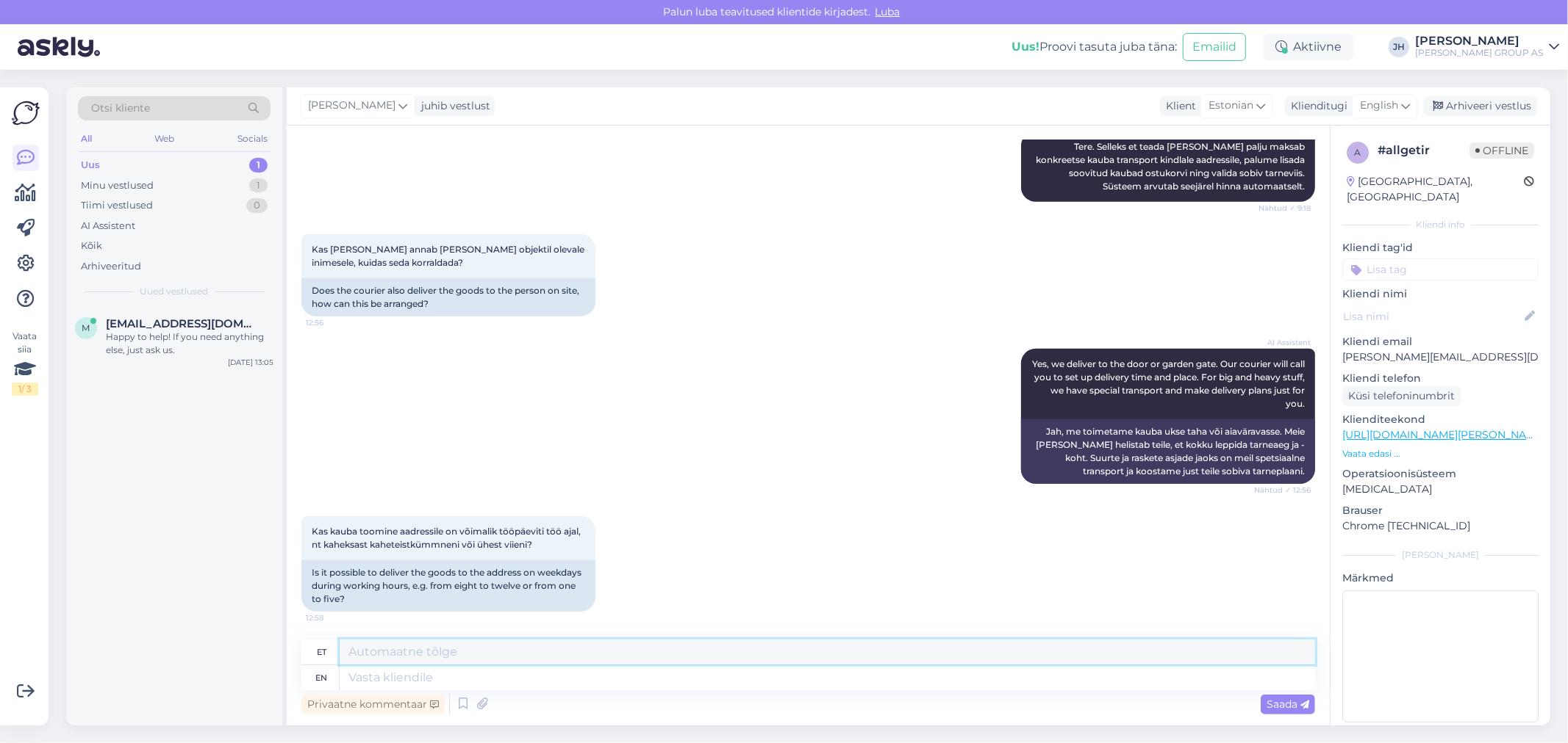
click at [416, 656] on textarea at bounding box center [827, 652] width 975 height 25
click at [424, 647] on textarea at bounding box center [827, 652] width 975 height 25
paste textarea "Kauba kohaletoimetamine toimub esmaspäevast reedeni kella 8.00–17.00"
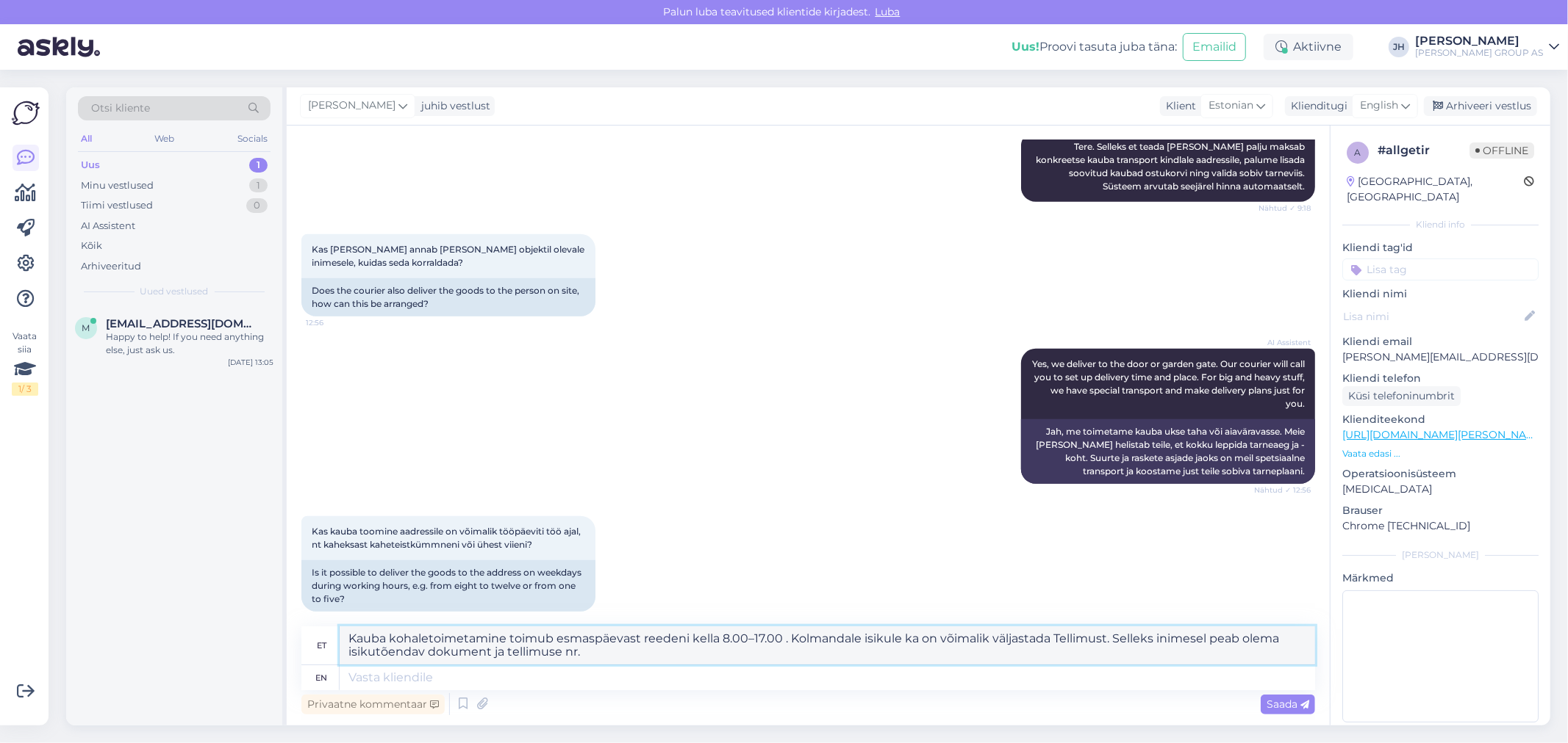
drag, startPoint x: 586, startPoint y: 649, endPoint x: 336, endPoint y: 625, distance: 251.1
click at [336, 625] on div "Vestlus algas Oct 3 2025 Tere, soovin tellida e poest neli siseust koos legideg…" at bounding box center [809, 425] width 1043 height 601
type textarea "Kauba kohaletoimetamine toimub esmaspäevast reedeni kella 8.00–17.00 . Kolmanda…"
click at [1407, 98] on icon at bounding box center [1405, 106] width 9 height 16
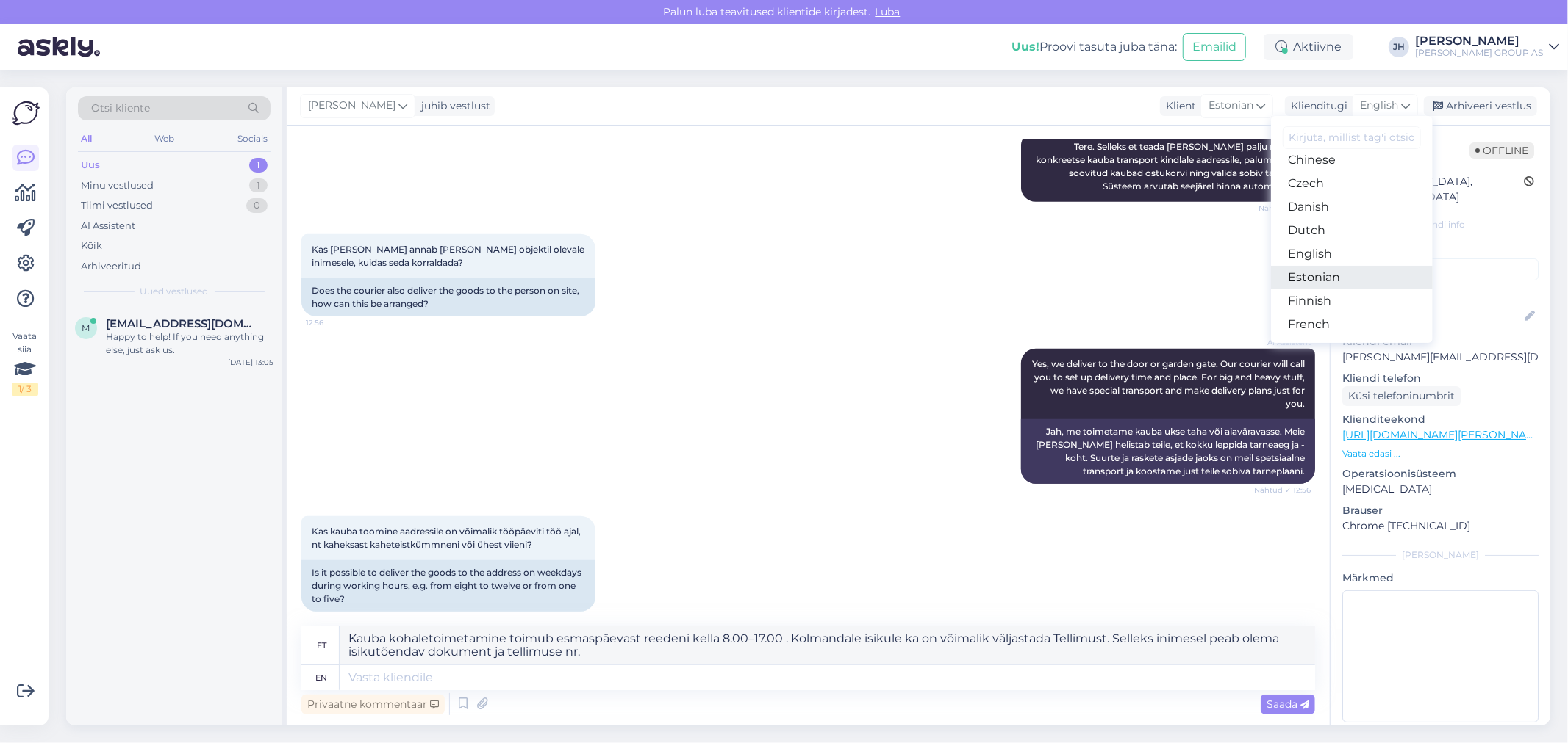
drag, startPoint x: 1343, startPoint y: 278, endPoint x: 1327, endPoint y: 292, distance: 21.3
click at [1343, 278] on link "Estonian" at bounding box center [1351, 278] width 161 height 24
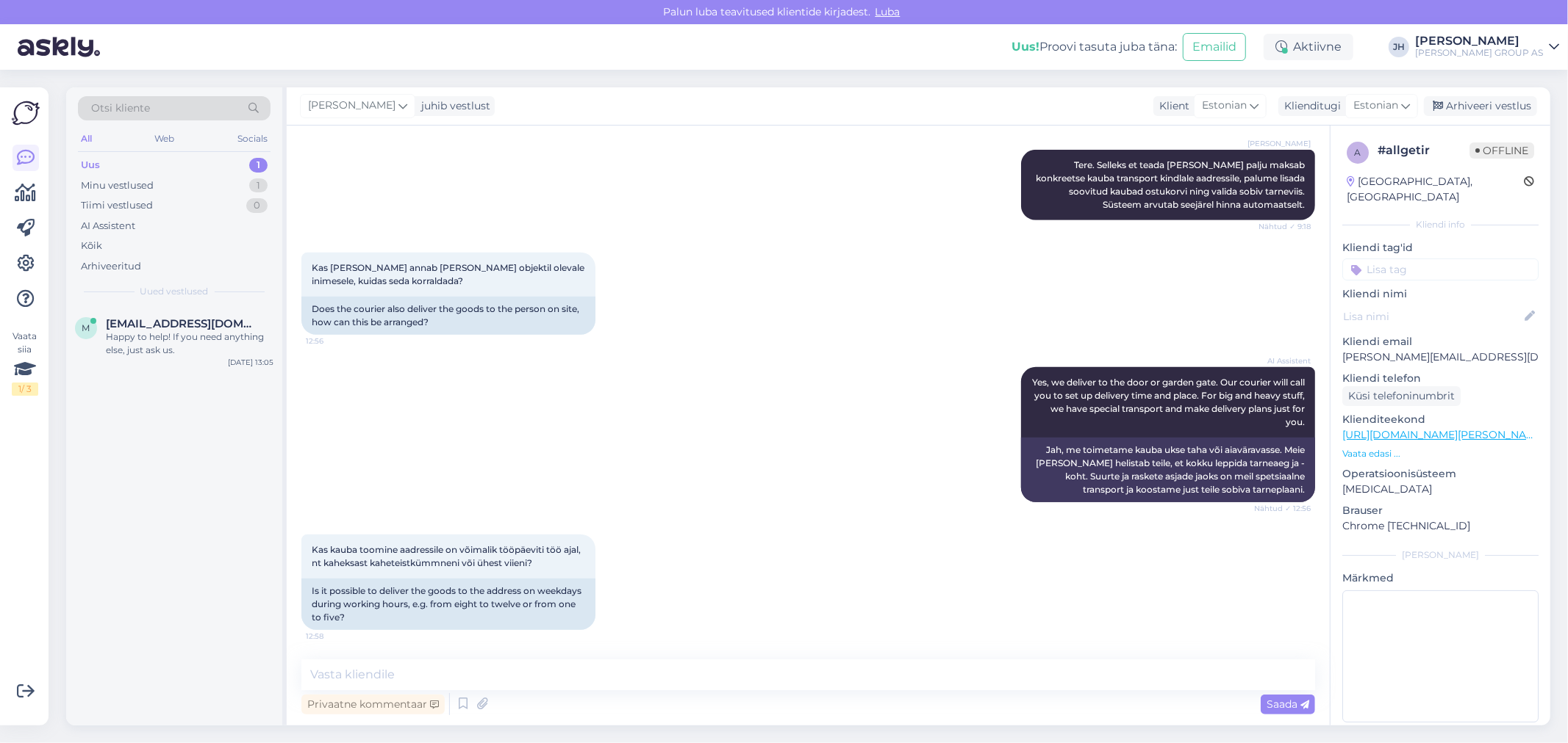
scroll to position [834, 0]
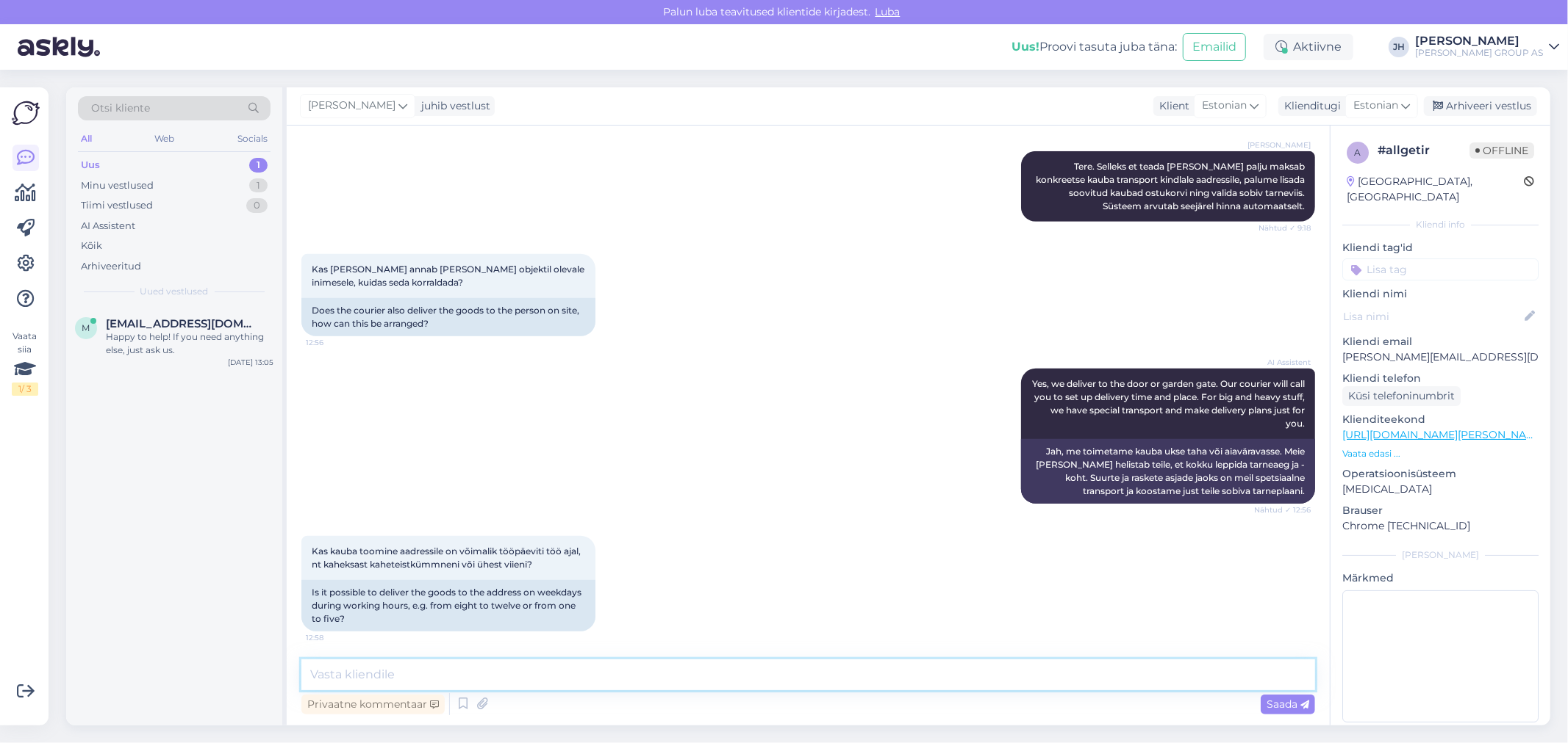
click at [430, 672] on textarea at bounding box center [808, 675] width 1014 height 31
paste textarea "Kauba kohaletoimetamine toimub esmaspäevast reedeni kella 8.00–17.00 . Kolmanda…"
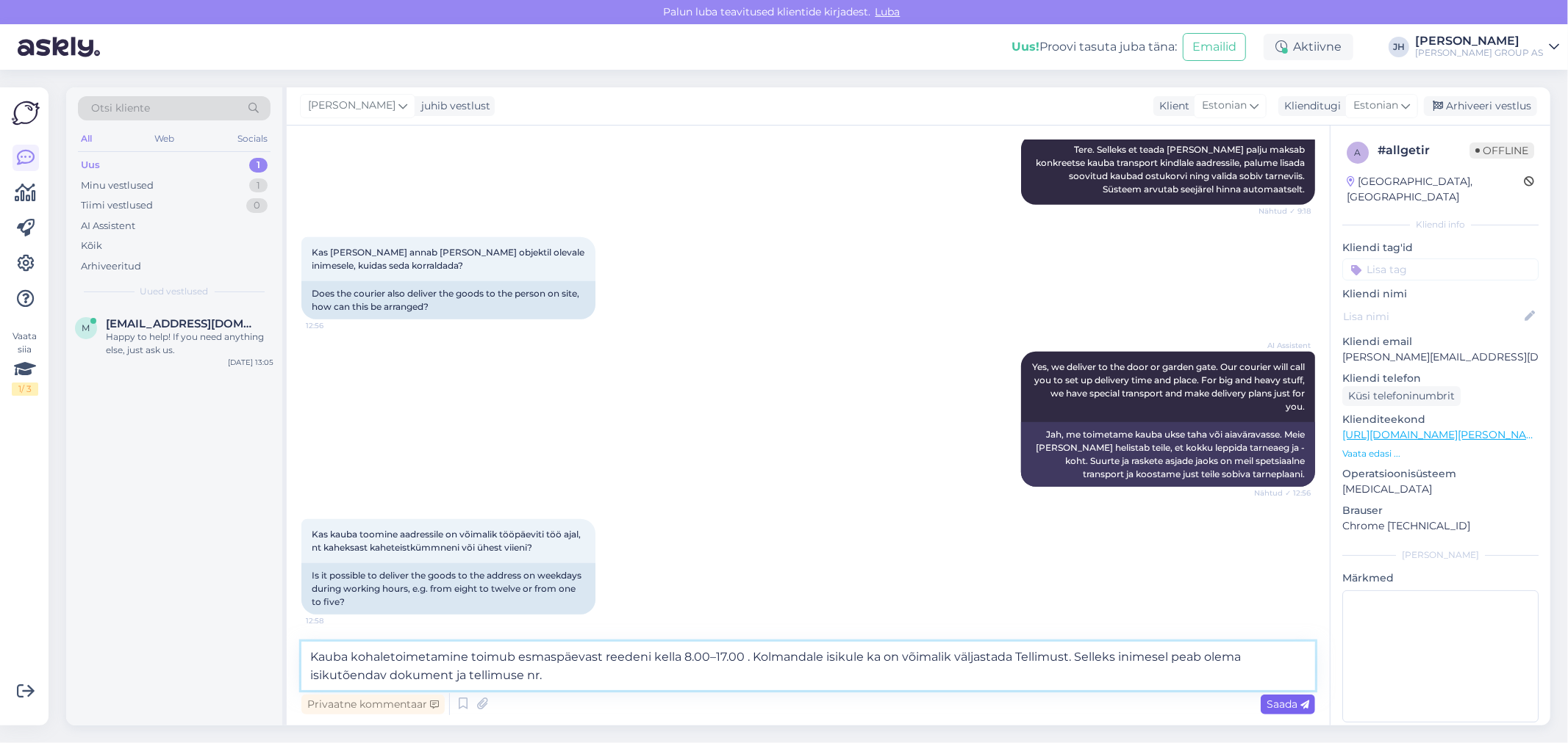
type textarea "Kauba kohaletoimetamine toimub esmaspäevast reedeni kella 8.00–17.00 . Kolmanda…"
click at [1279, 701] on span "Saada" at bounding box center [1287, 703] width 43 height 13
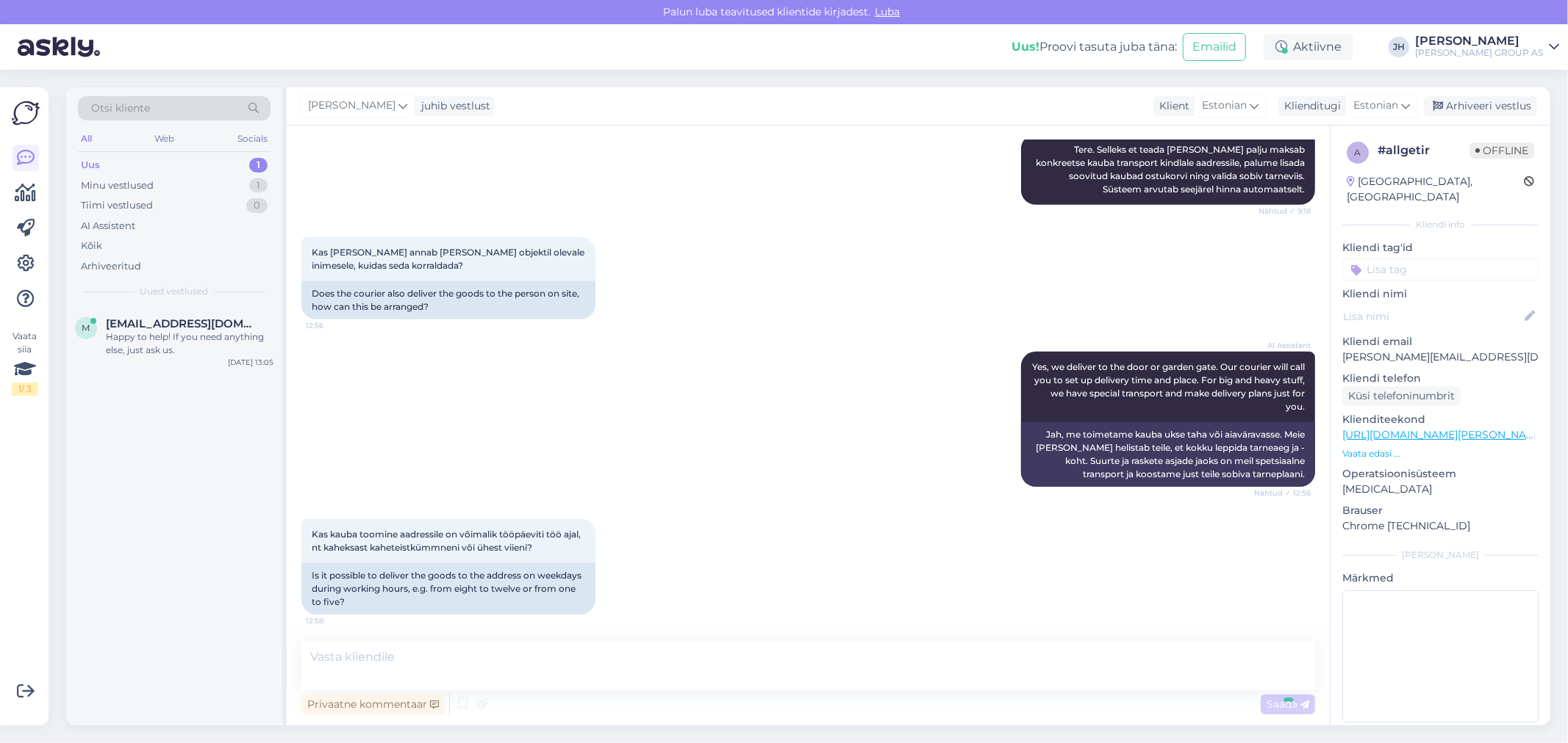
scroll to position [937, 0]
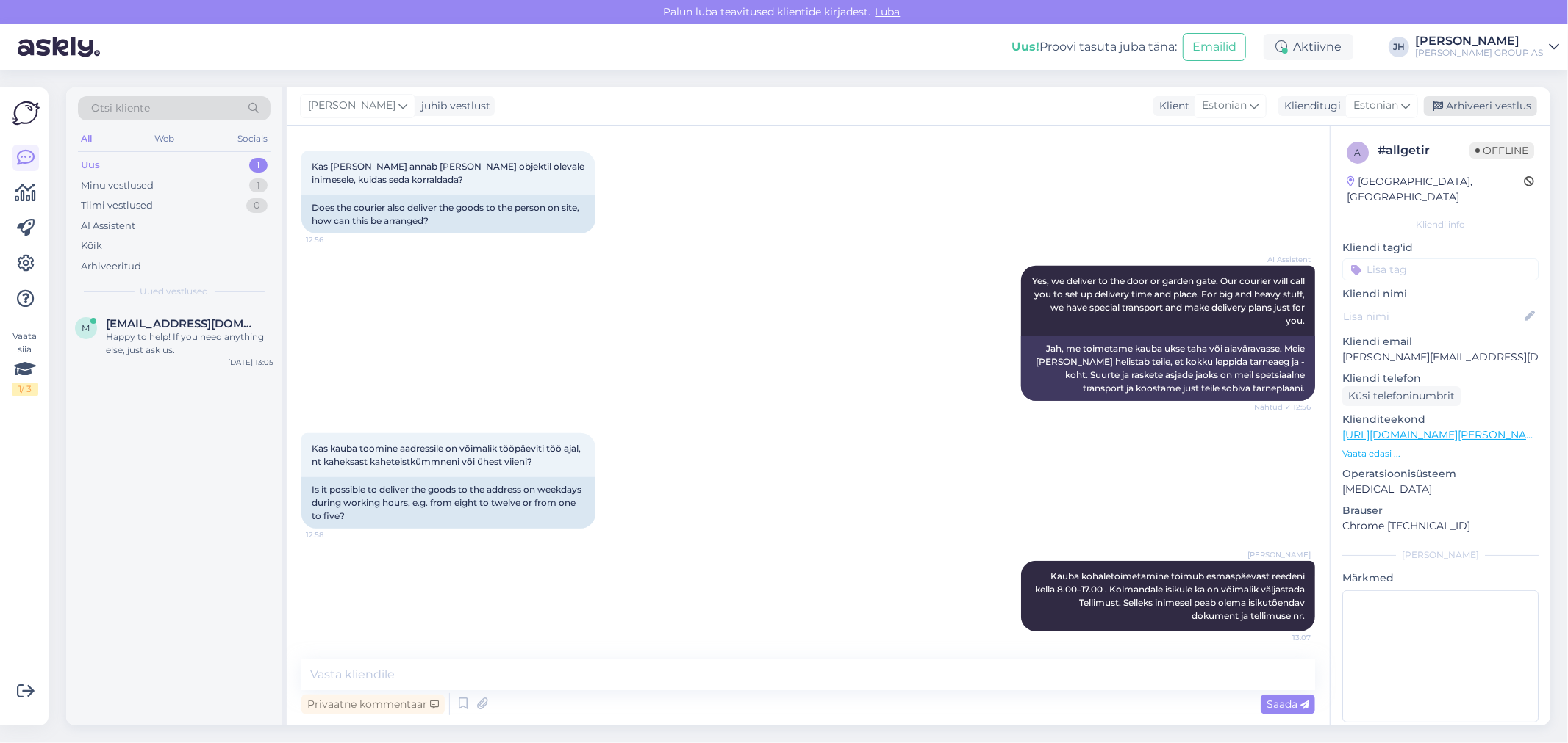
click at [1463, 104] on div "Arhiveeri vestlus" at bounding box center [1480, 106] width 113 height 20
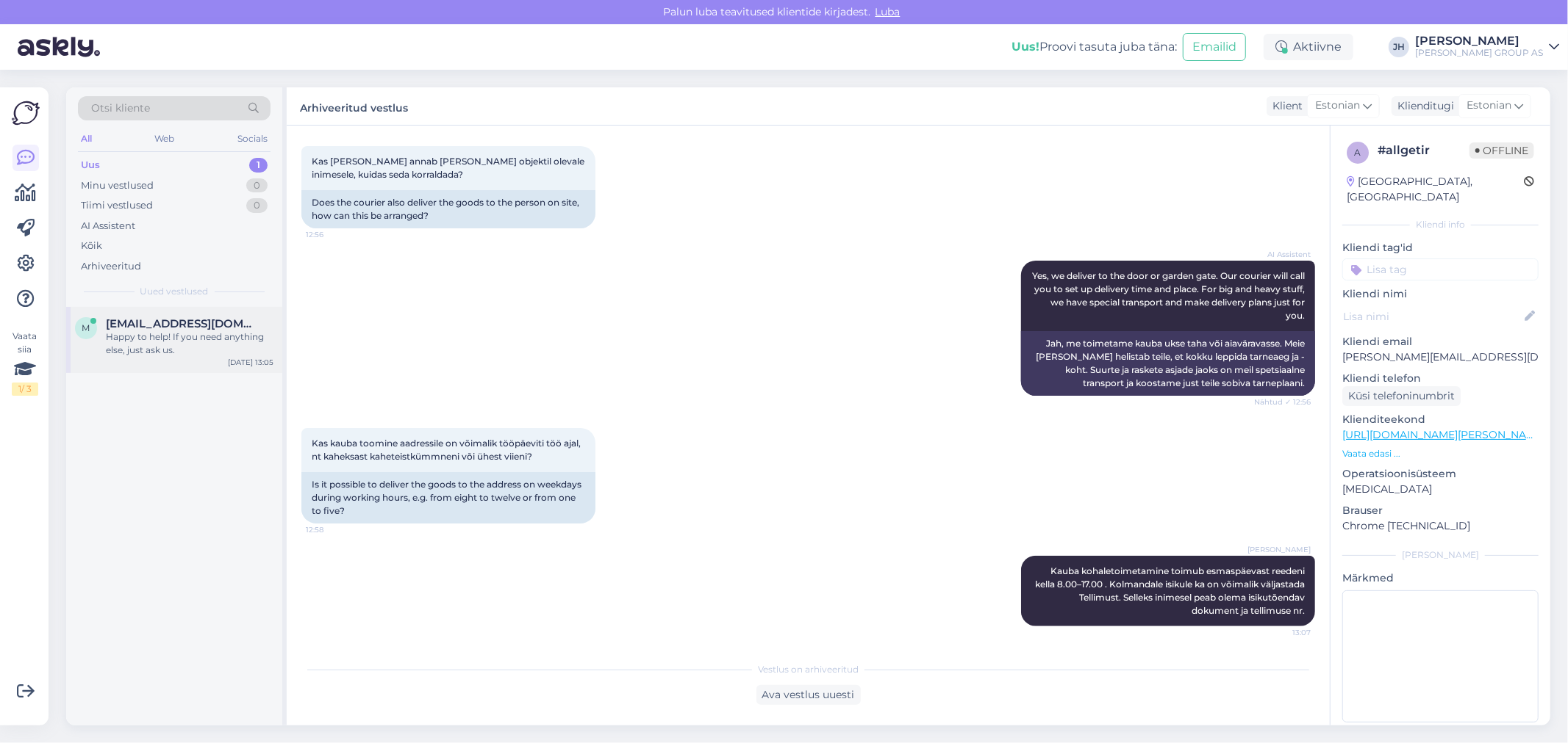
click at [152, 338] on div "Happy to help! If you need anything else, just ask us." at bounding box center [189, 343] width 167 height 27
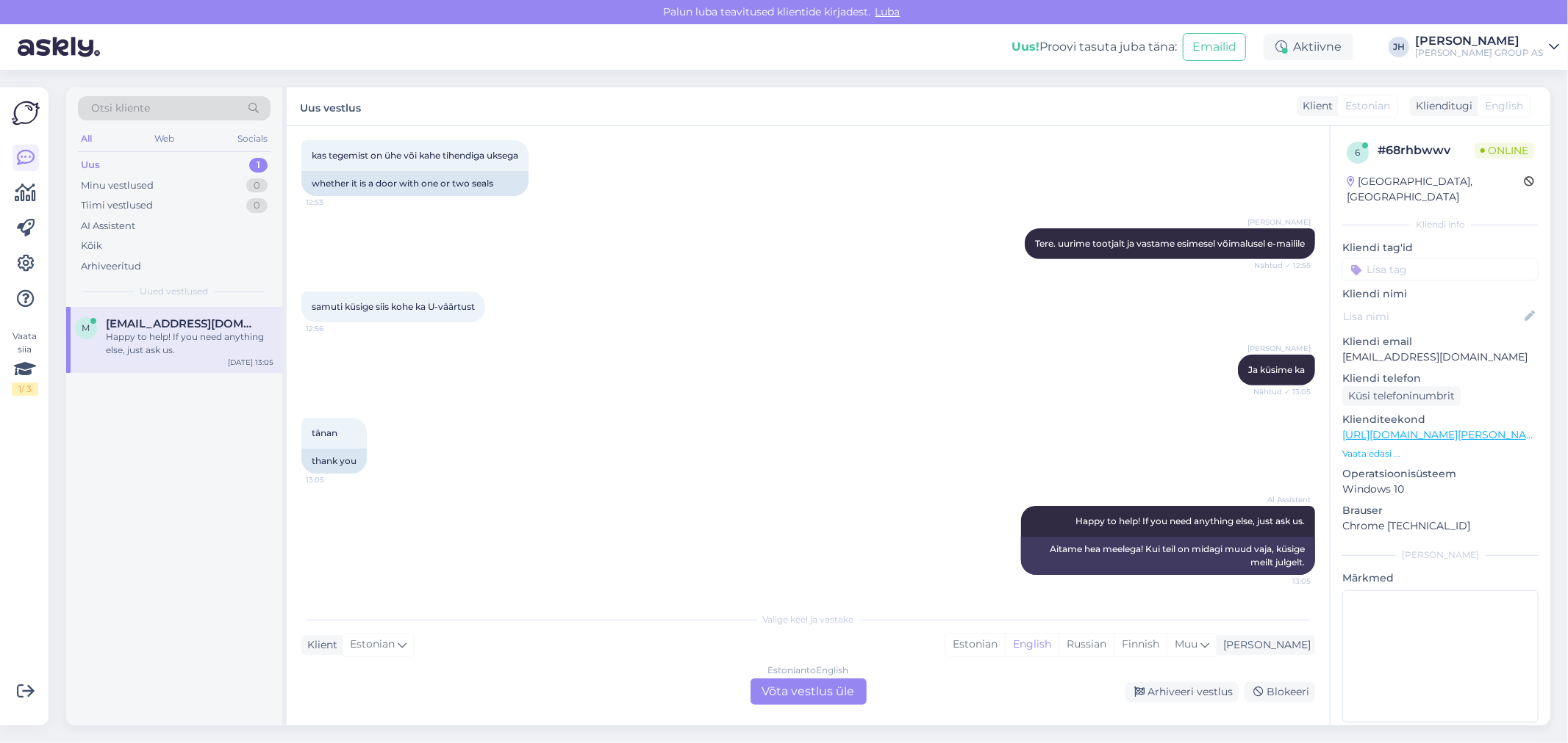
scroll to position [510, 0]
click at [806, 691] on div "Estonian to English Võta vestlus üle" at bounding box center [808, 692] width 116 height 27
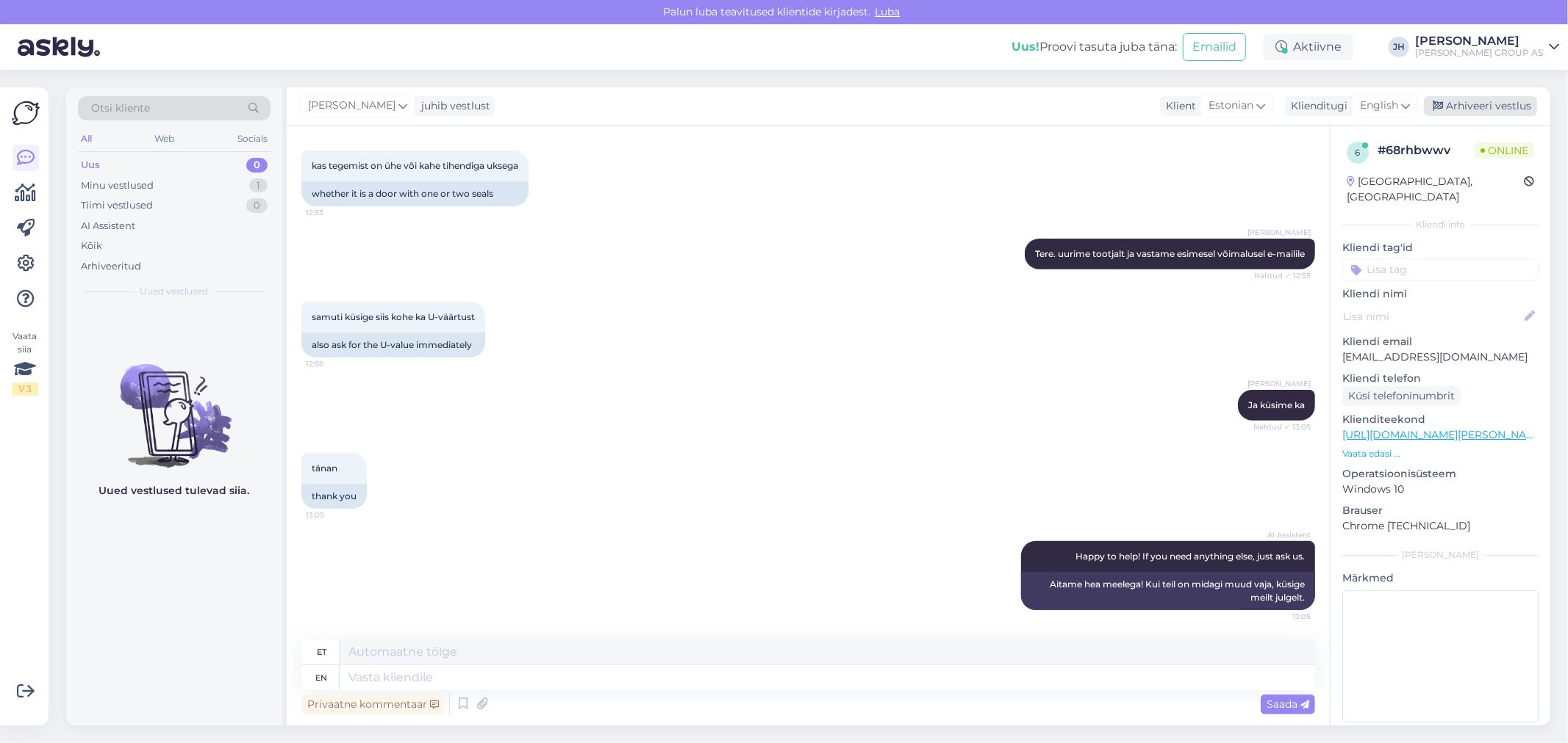
click at [1496, 107] on div "Arhiveeri vestlus" at bounding box center [1480, 106] width 113 height 20
